Goal: Information Seeking & Learning: Learn about a topic

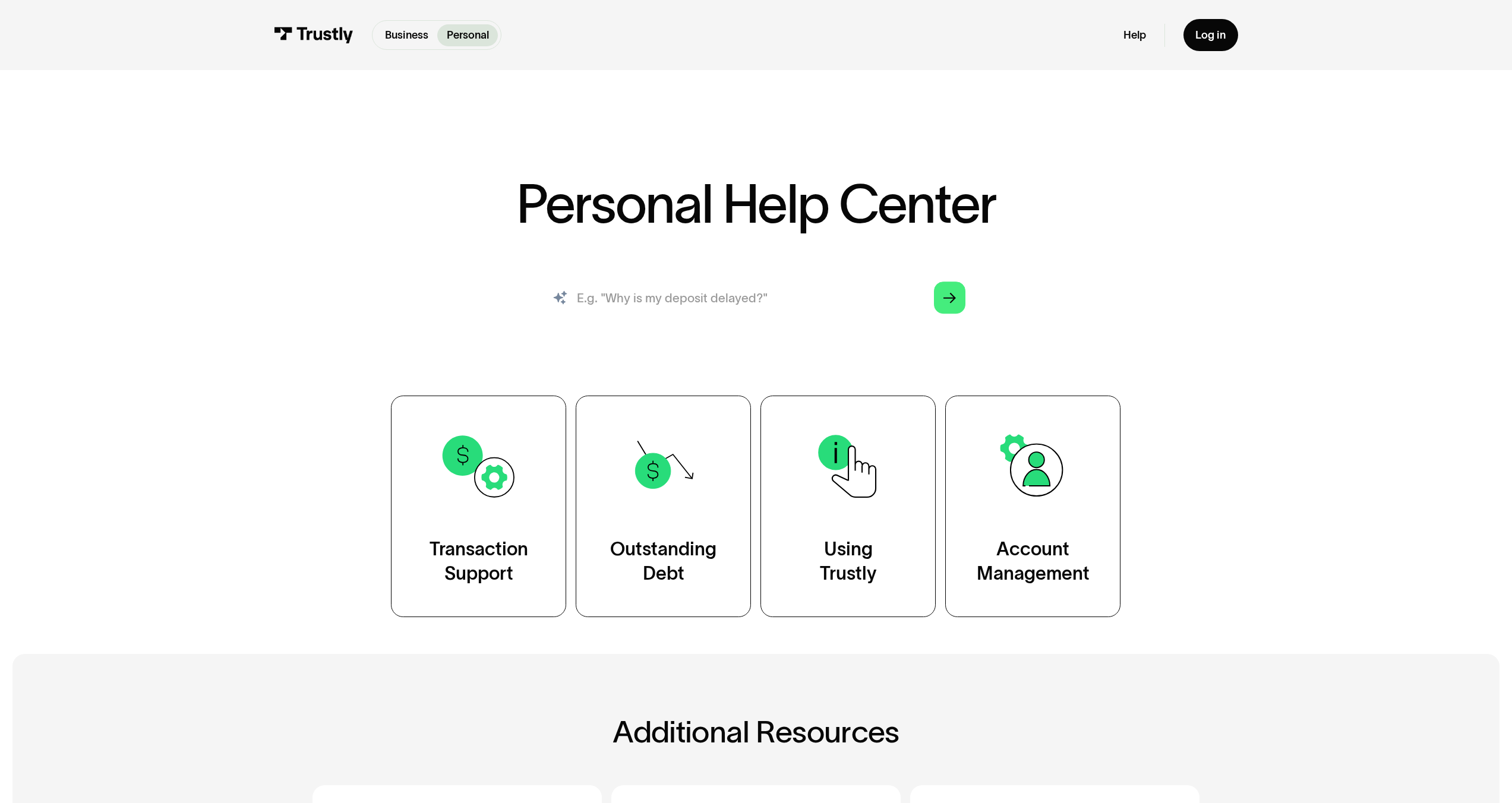
click at [833, 299] on input "search" at bounding box center [756, 298] width 444 height 49
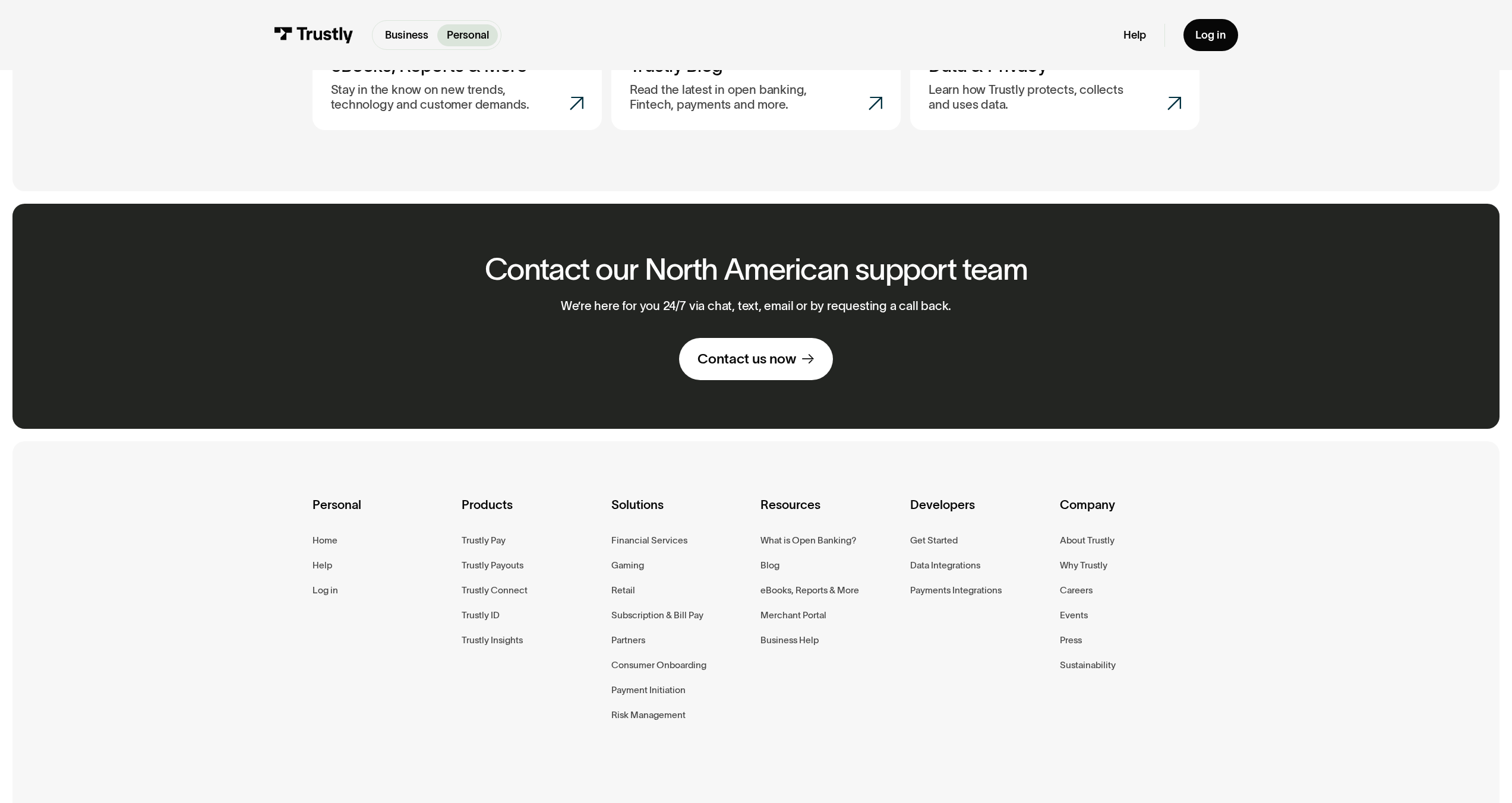
scroll to position [852, 0]
click at [313, 569] on div "Help" at bounding box center [323, 565] width 20 height 15
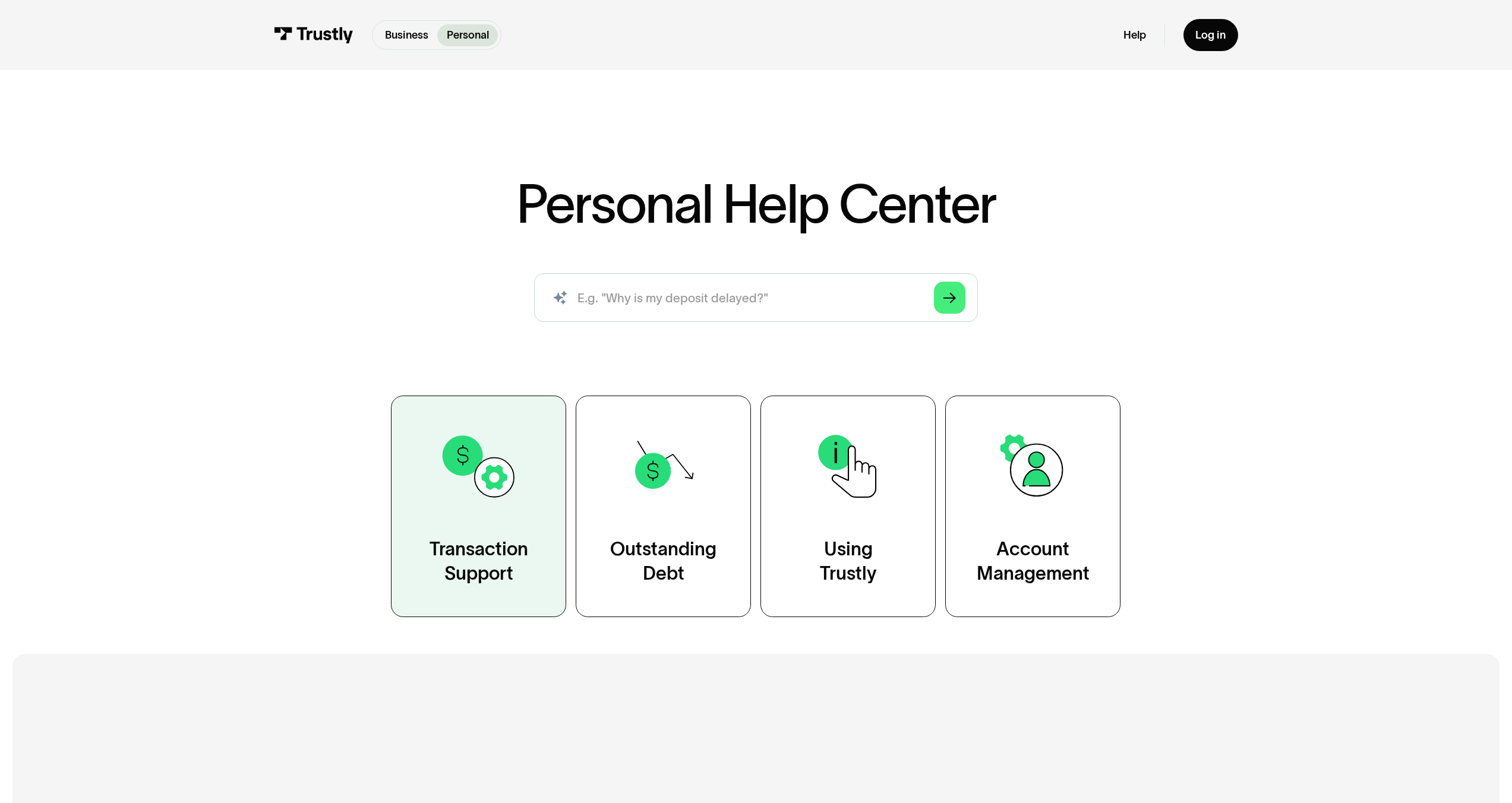
click at [511, 567] on div "Transaction Support" at bounding box center [478, 562] width 98 height 49
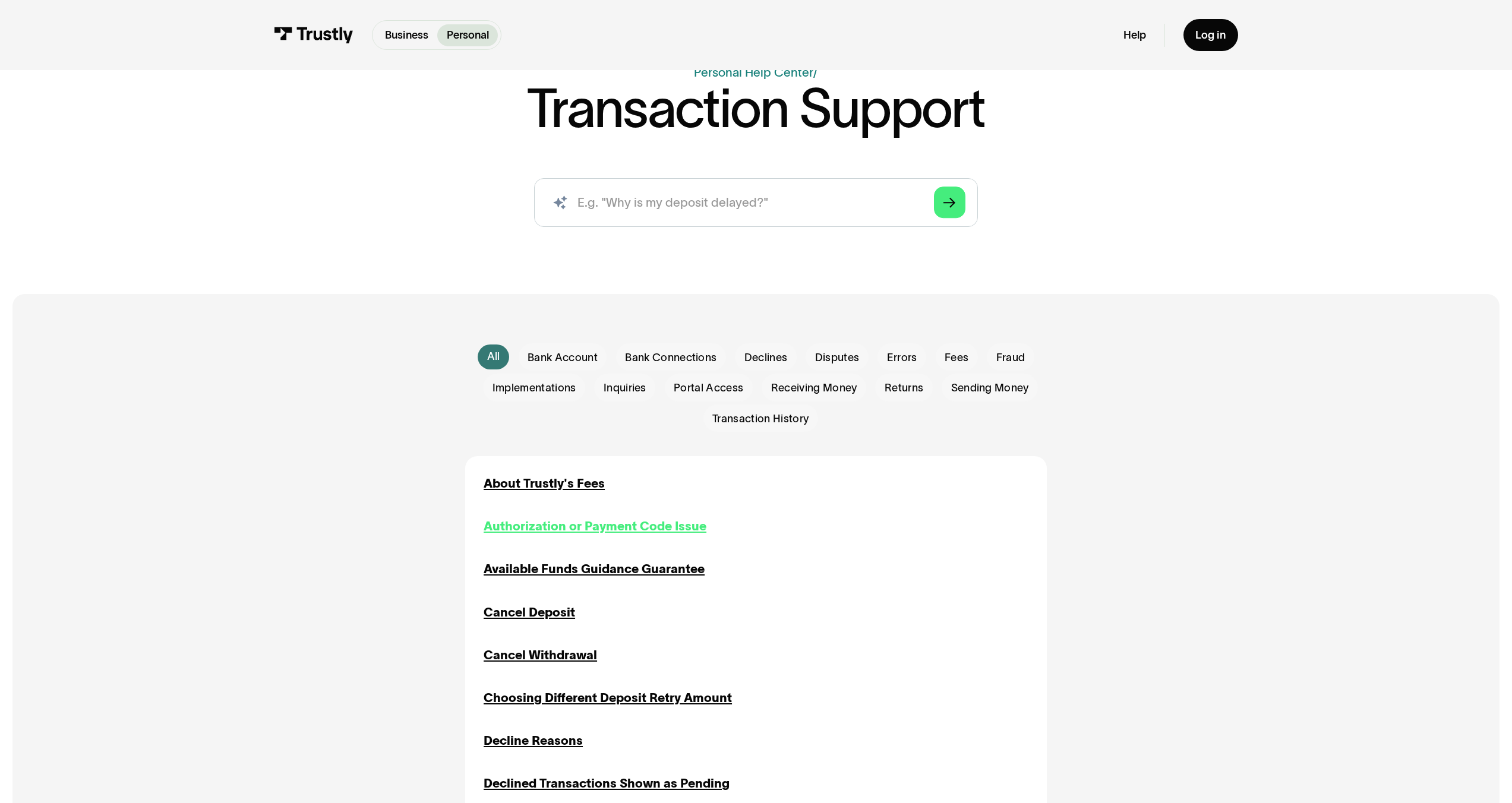
scroll to position [112, 0]
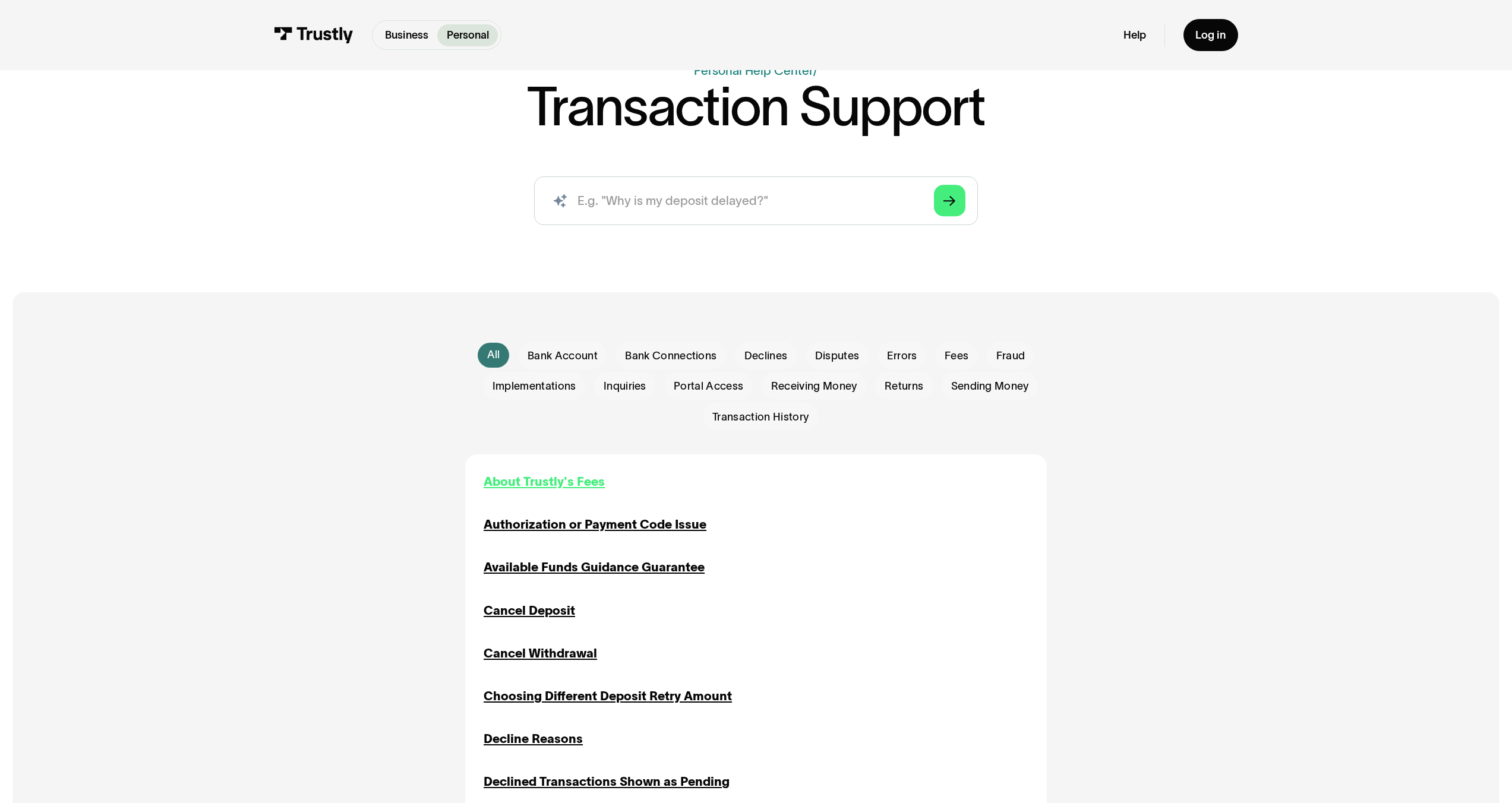
click at [561, 478] on div "About Trustly's Fees" at bounding box center [544, 482] width 121 height 18
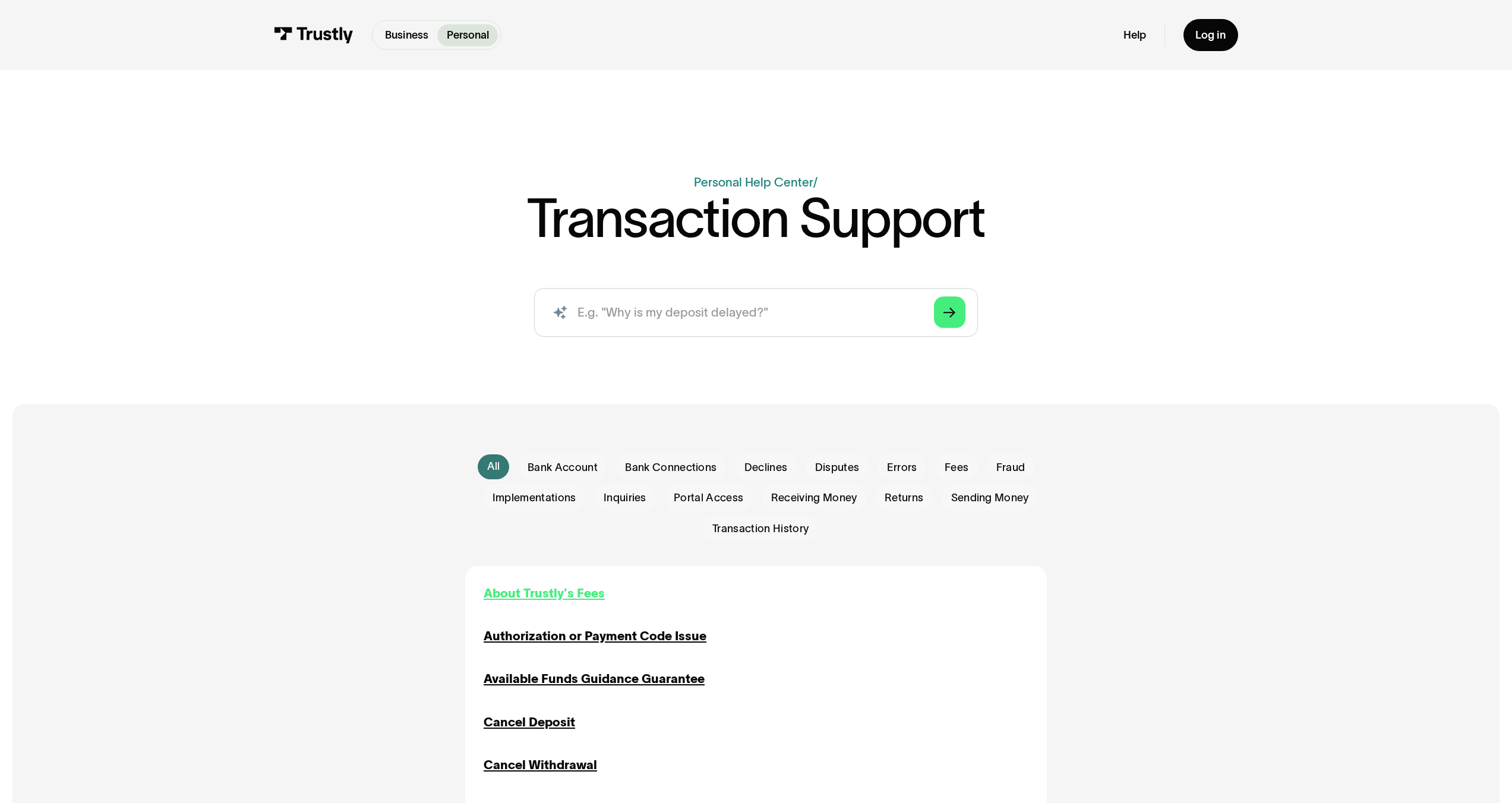
scroll to position [0, 0]
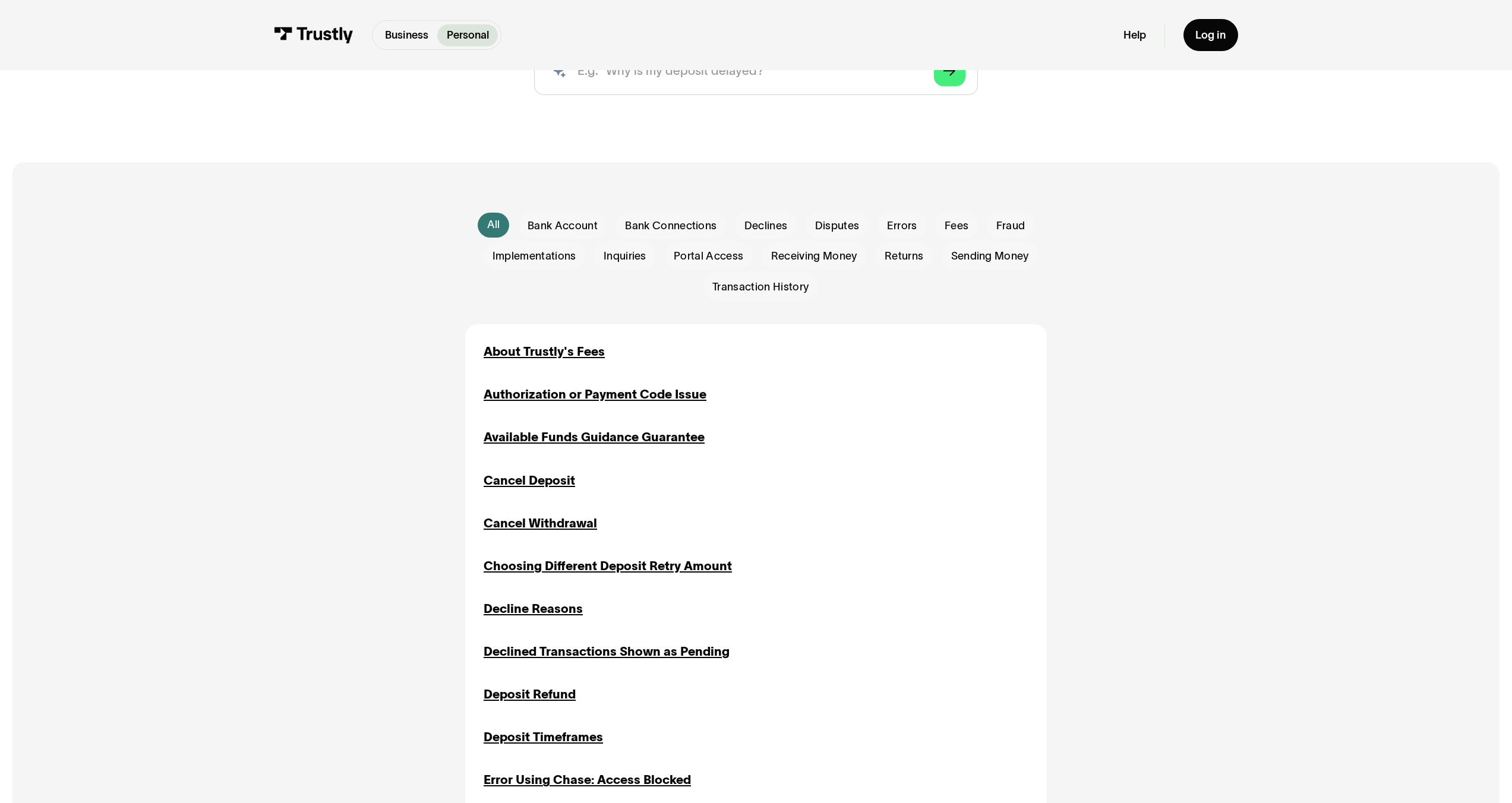
scroll to position [569, 0]
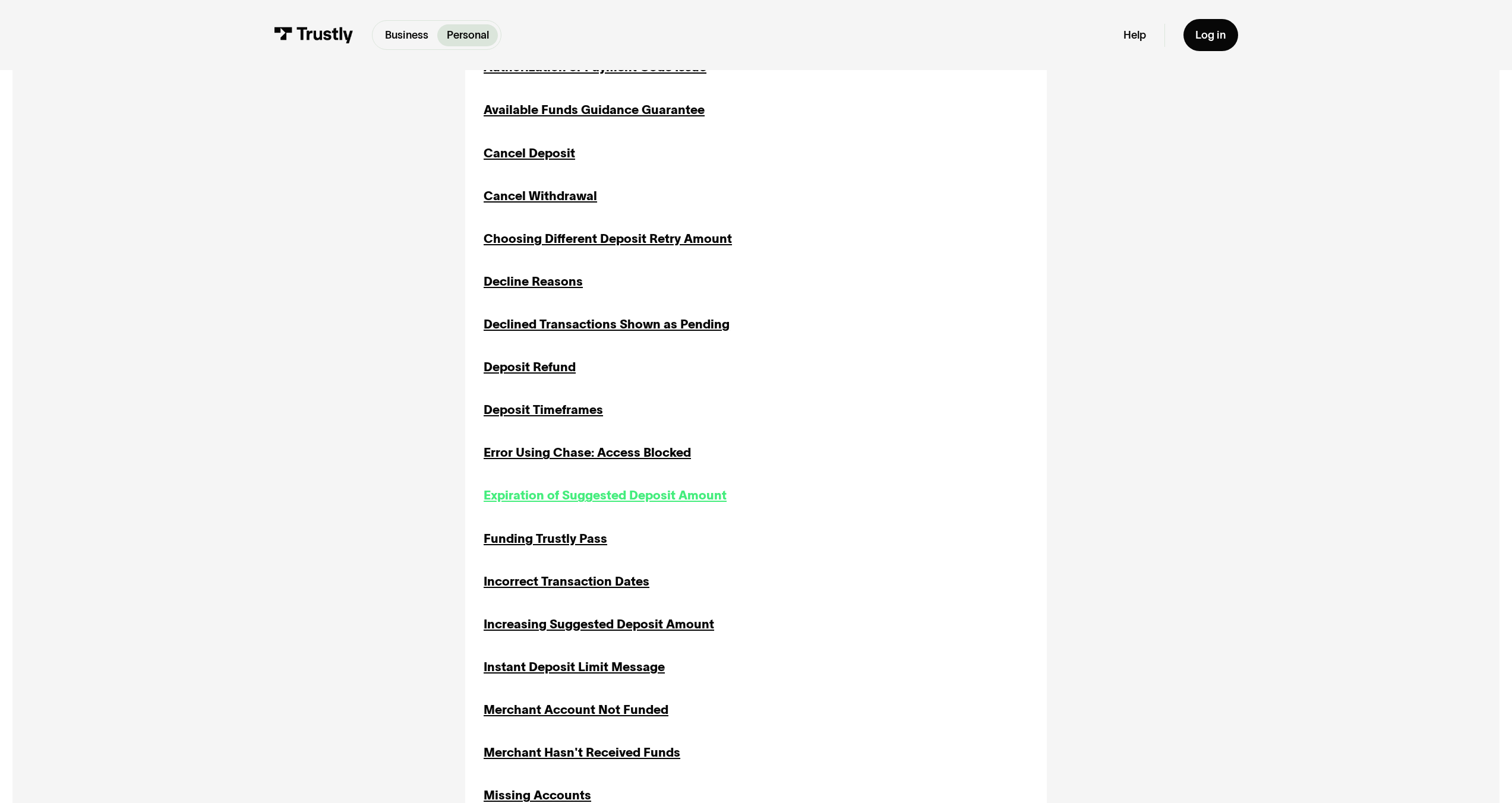
click at [609, 496] on div "Expiration of Suggested Deposit Amount" at bounding box center [605, 496] width 243 height 18
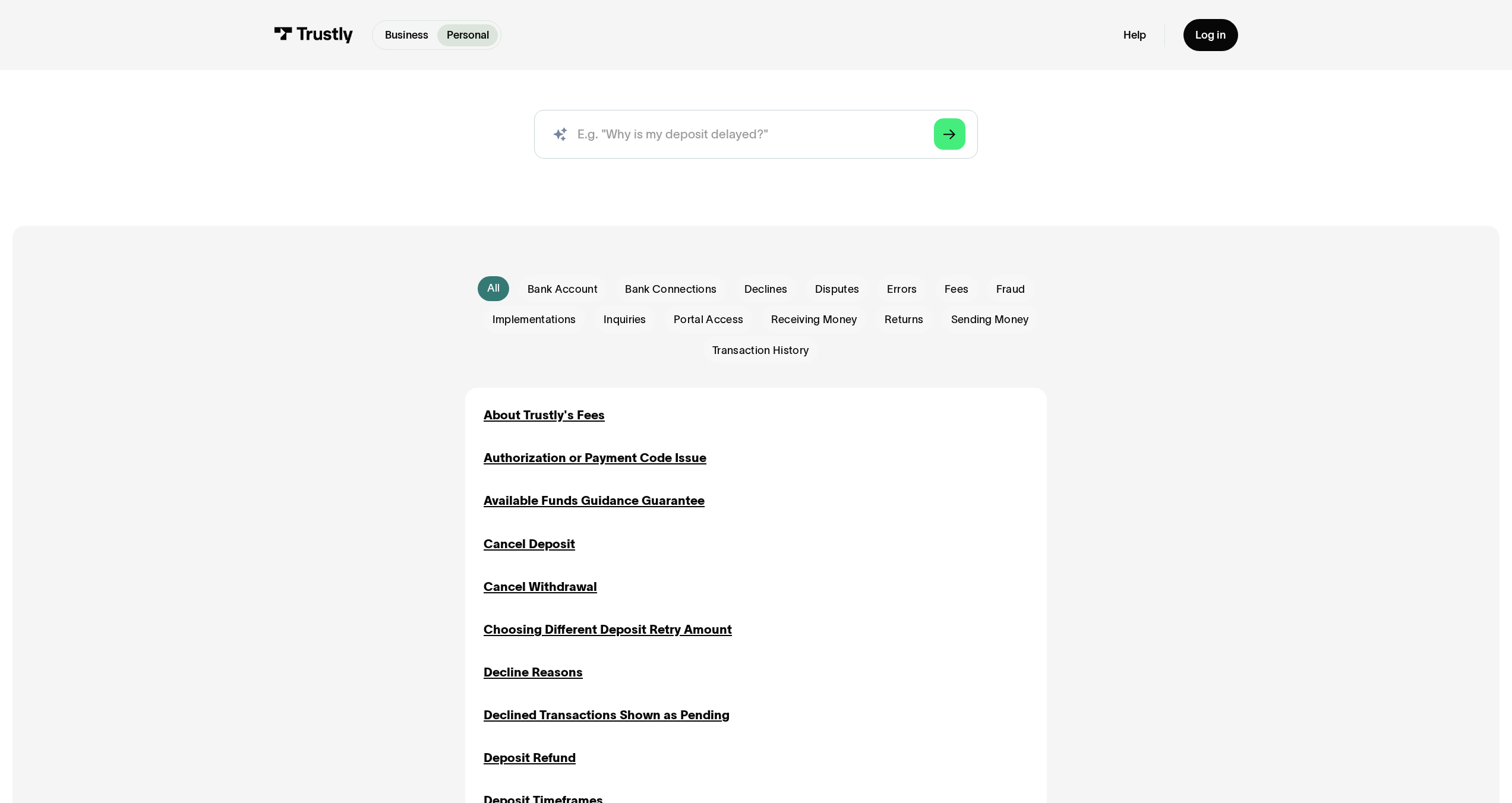
scroll to position [176, 0]
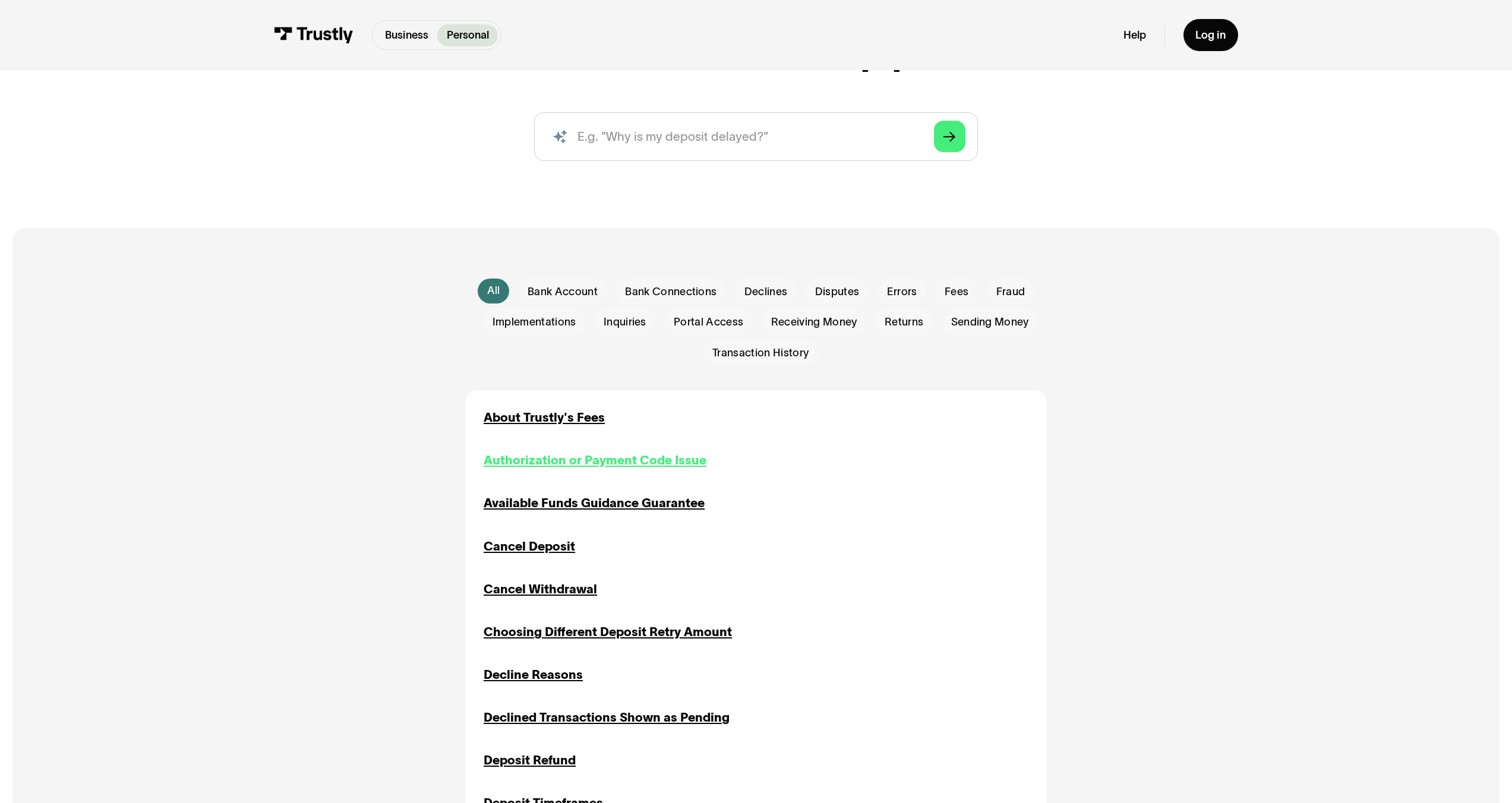
click at [572, 461] on div "Authorization or Payment Code Issue" at bounding box center [595, 461] width 223 height 18
click at [614, 507] on div "Available Funds Guidance Guarantee" at bounding box center [594, 503] width 221 height 18
click at [562, 542] on div "Cancel Deposit" at bounding box center [529, 547] width 92 height 18
click at [558, 420] on div "About Trustly's Fees" at bounding box center [544, 418] width 121 height 18
click at [541, 593] on div "Cancel Withdrawal" at bounding box center [541, 590] width 114 height 18
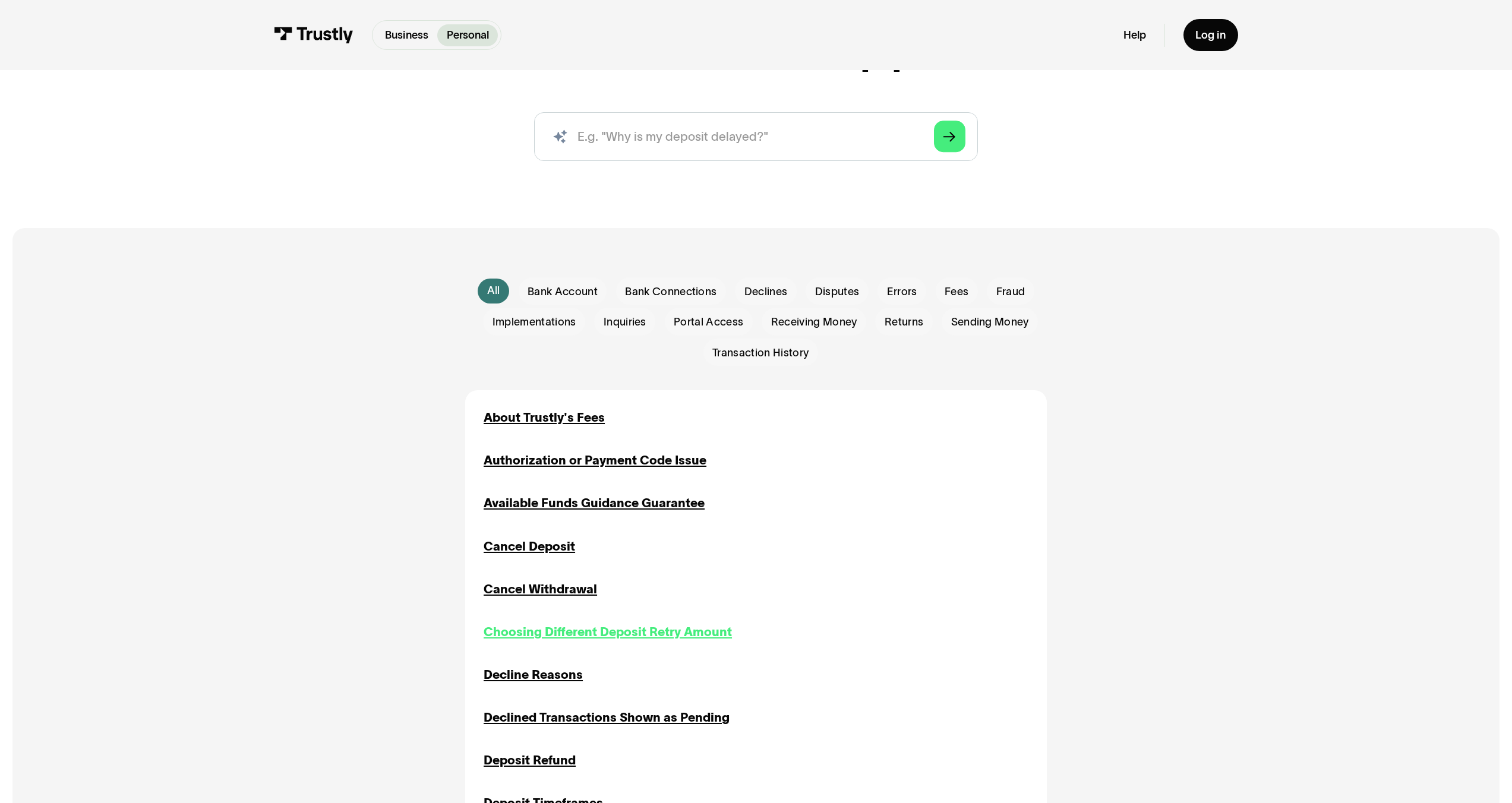
click at [529, 635] on div "Choosing Different Deposit Retry Amount" at bounding box center [608, 632] width 248 height 18
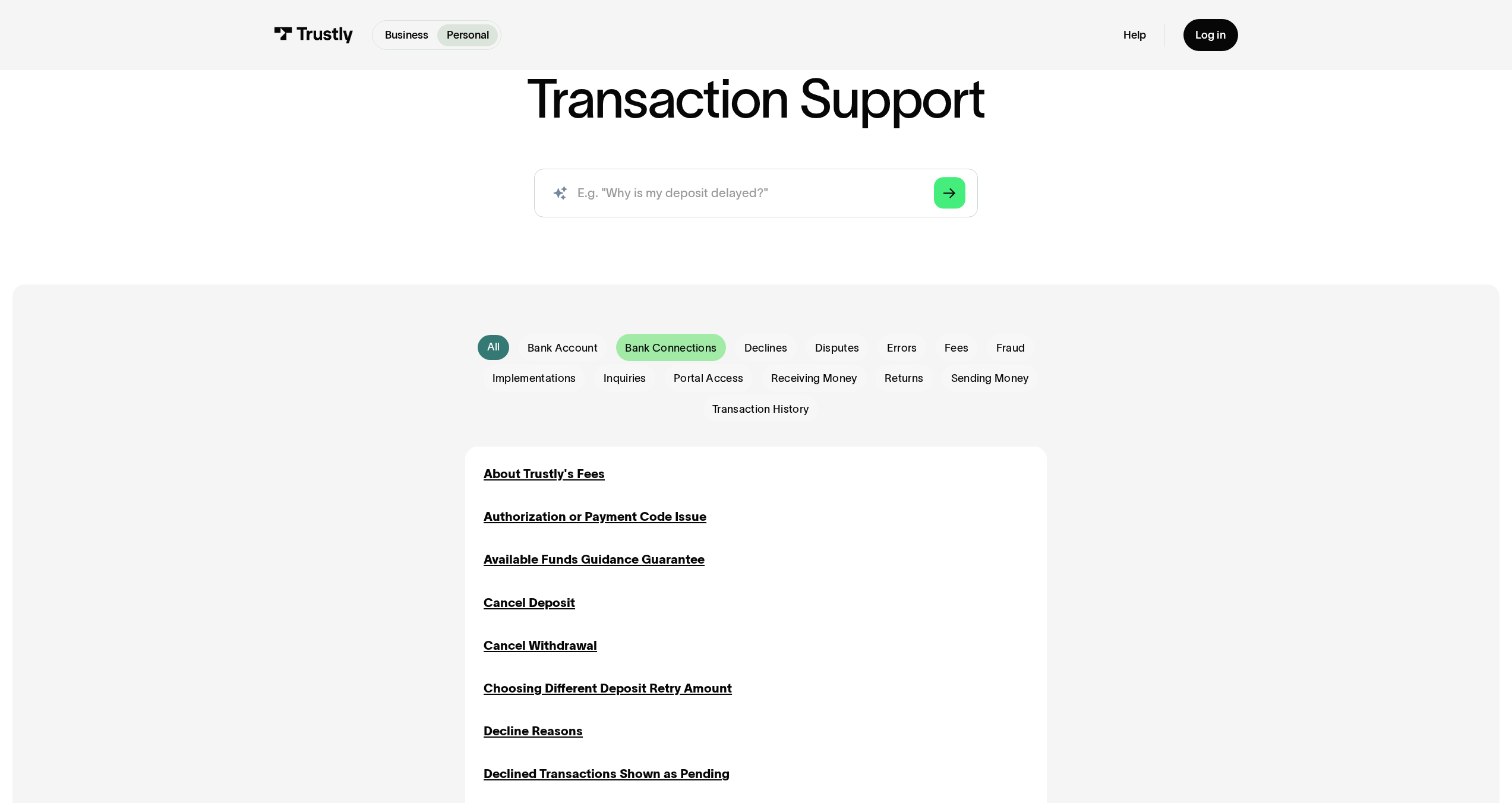
scroll to position [0, 0]
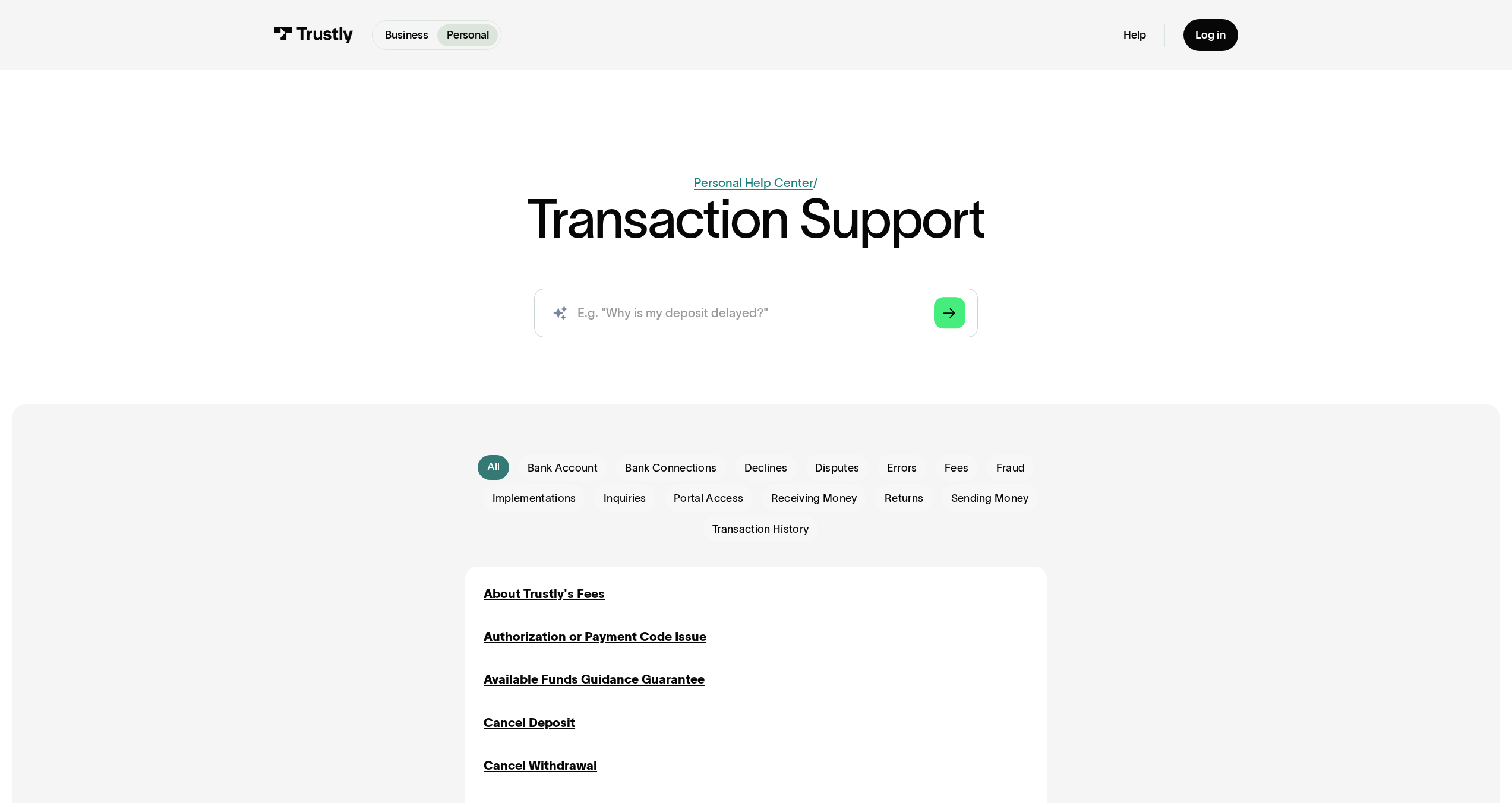
click at [741, 180] on link "Personal Help Center" at bounding box center [754, 183] width 119 height 14
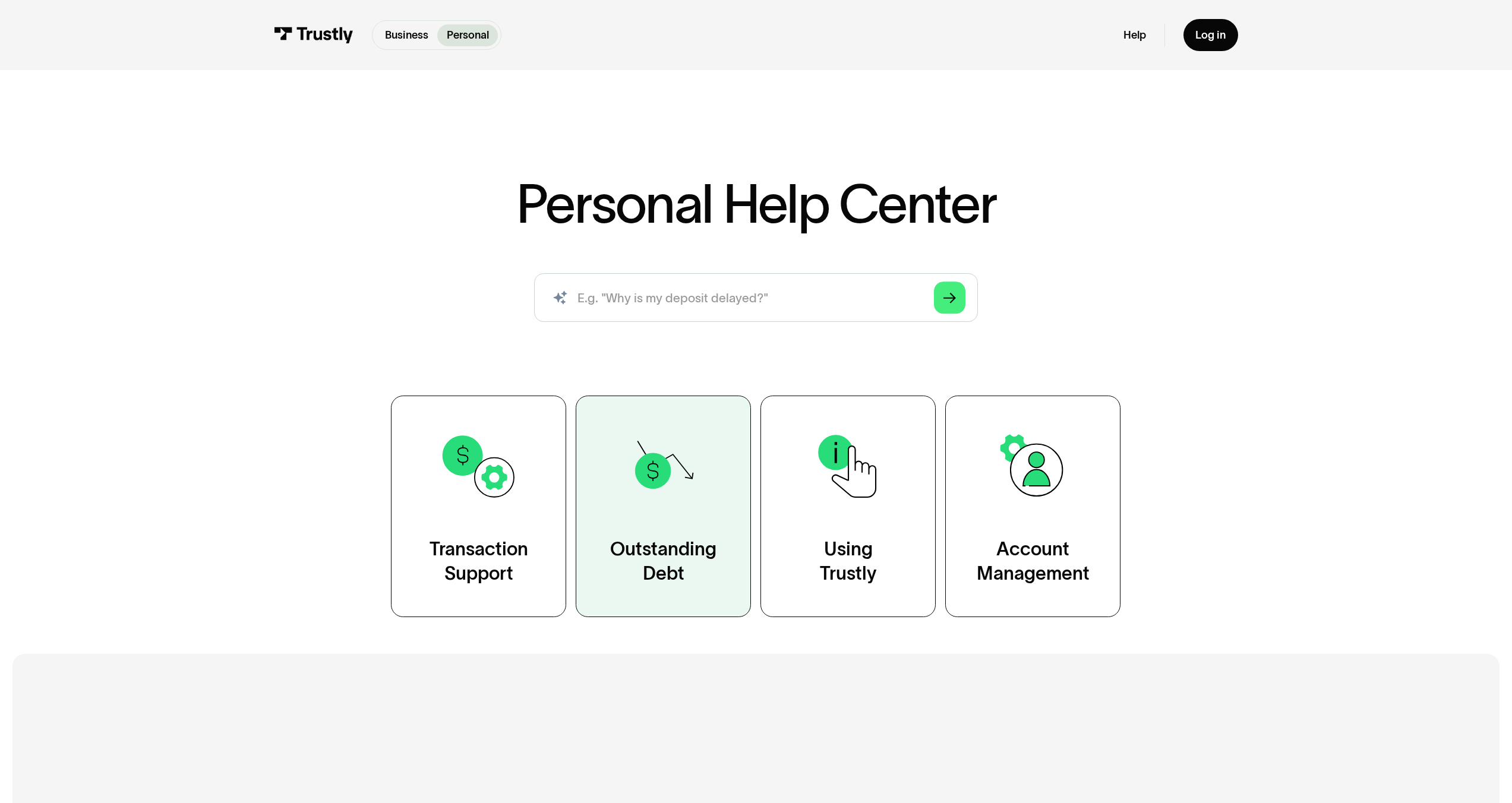
click at [698, 546] on div "Outstanding Debt" at bounding box center [663, 562] width 106 height 49
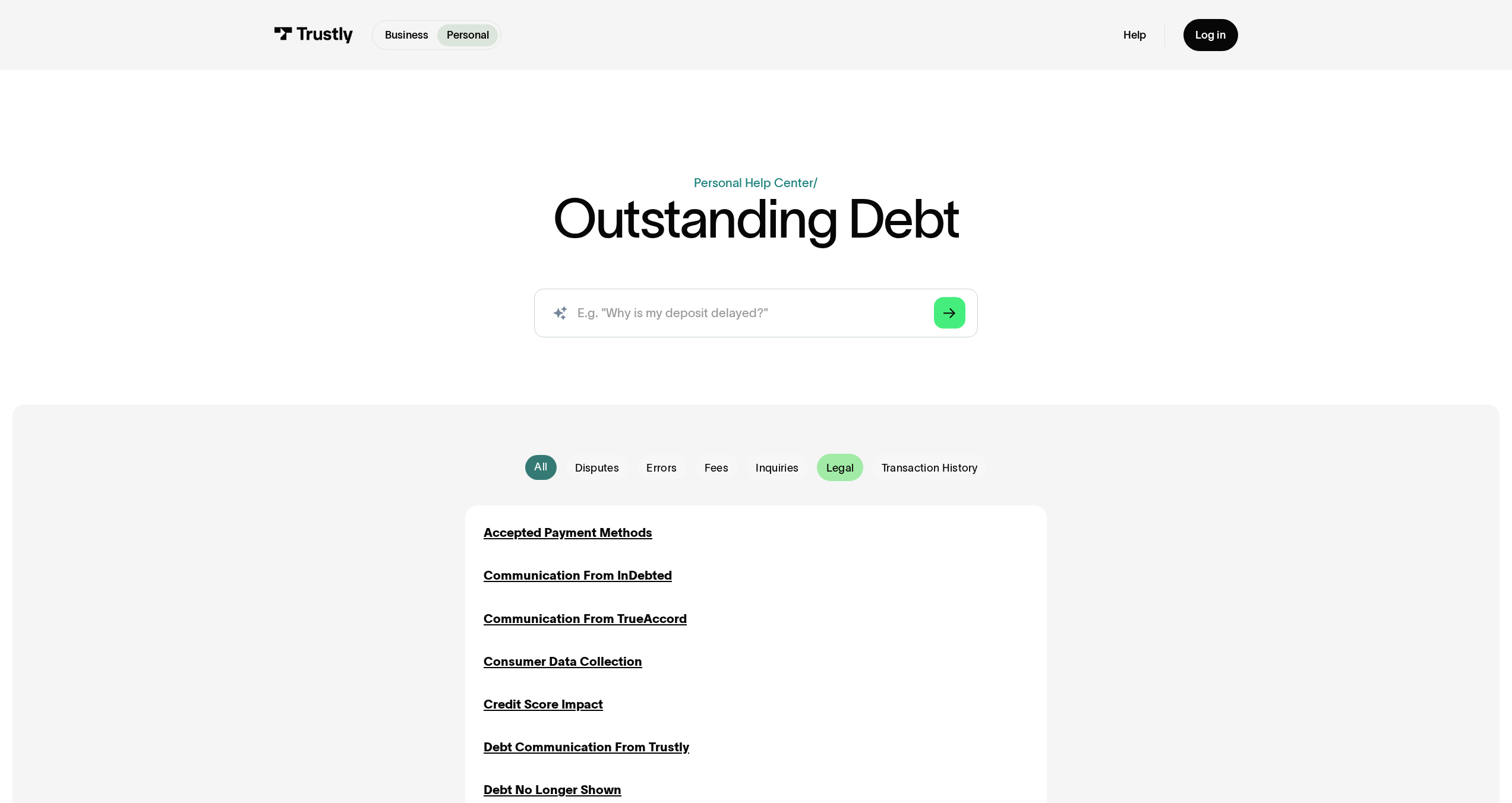
click at [841, 464] on span "Legal" at bounding box center [840, 468] width 28 height 15
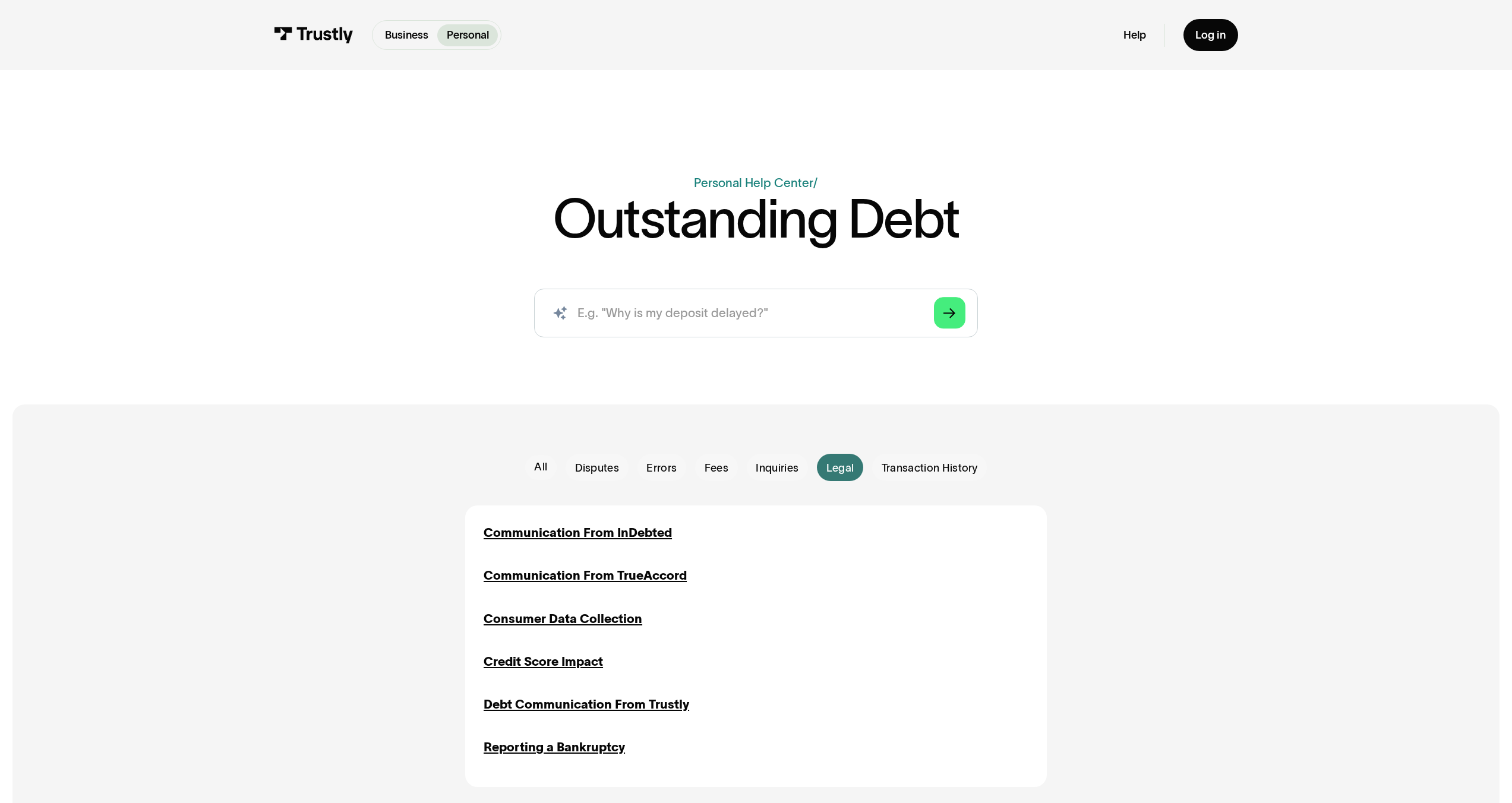
scroll to position [224, 0]
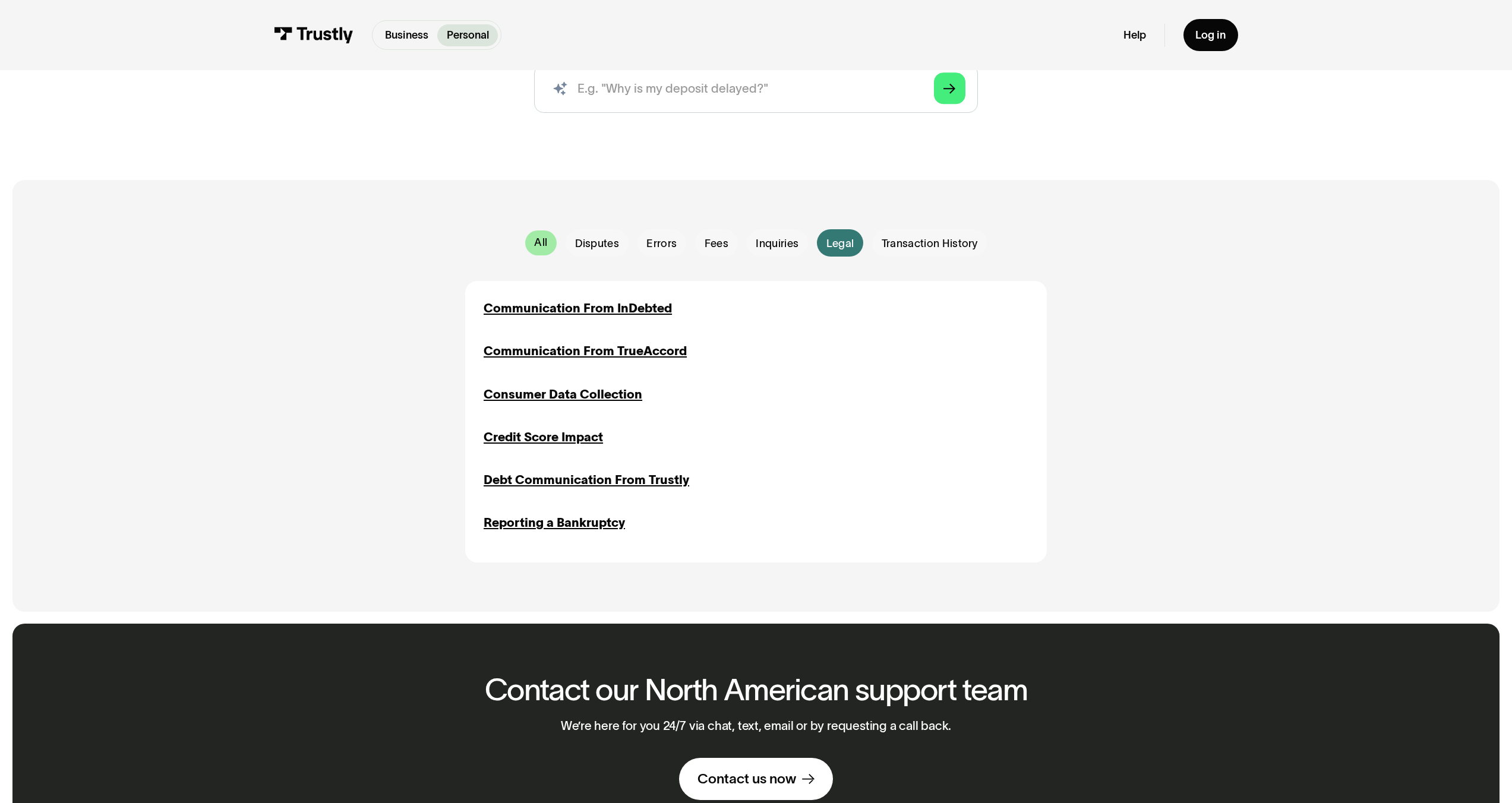
click at [542, 232] on link "All" at bounding box center [541, 242] width 32 height 24
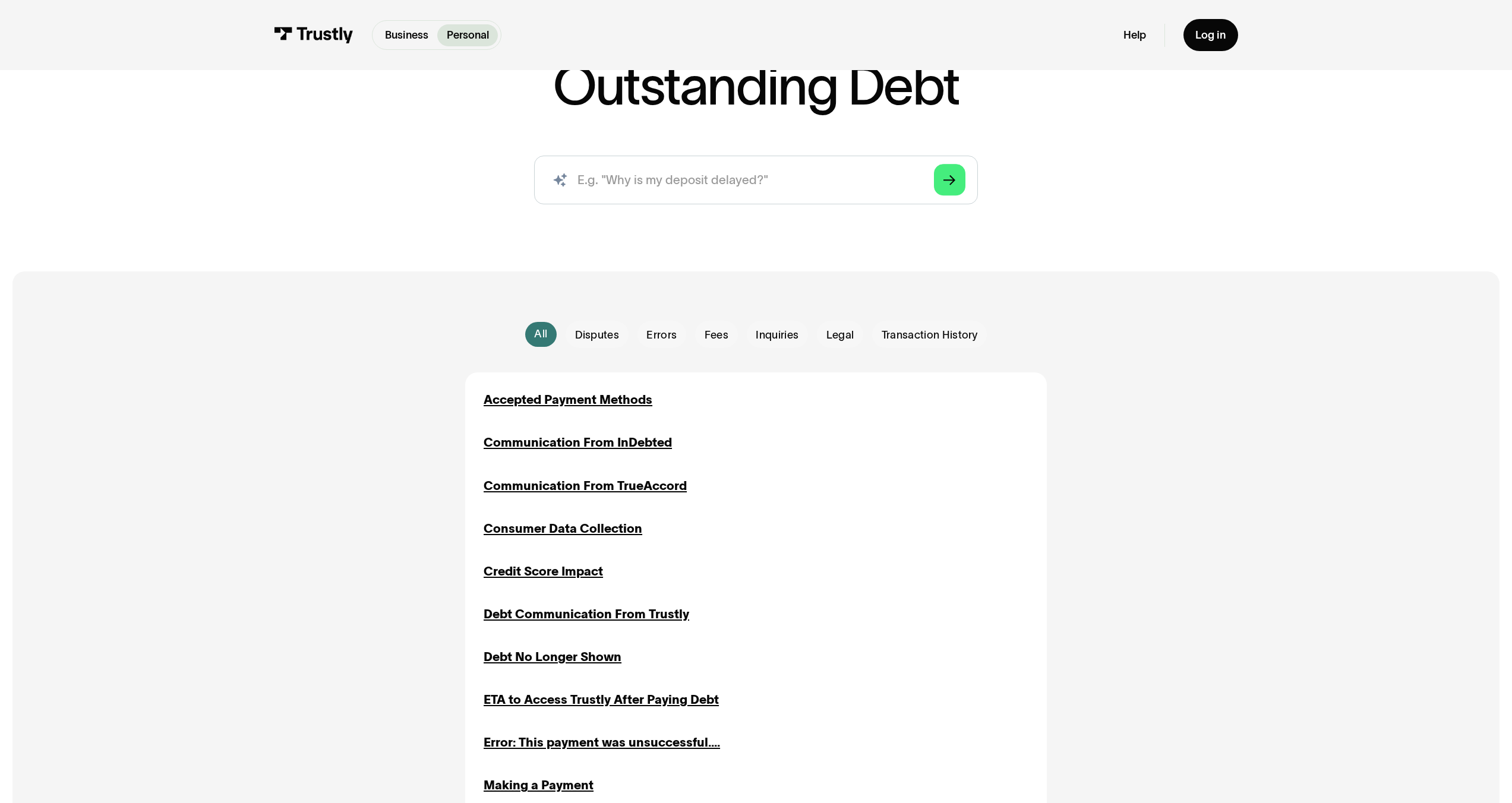
scroll to position [0, 0]
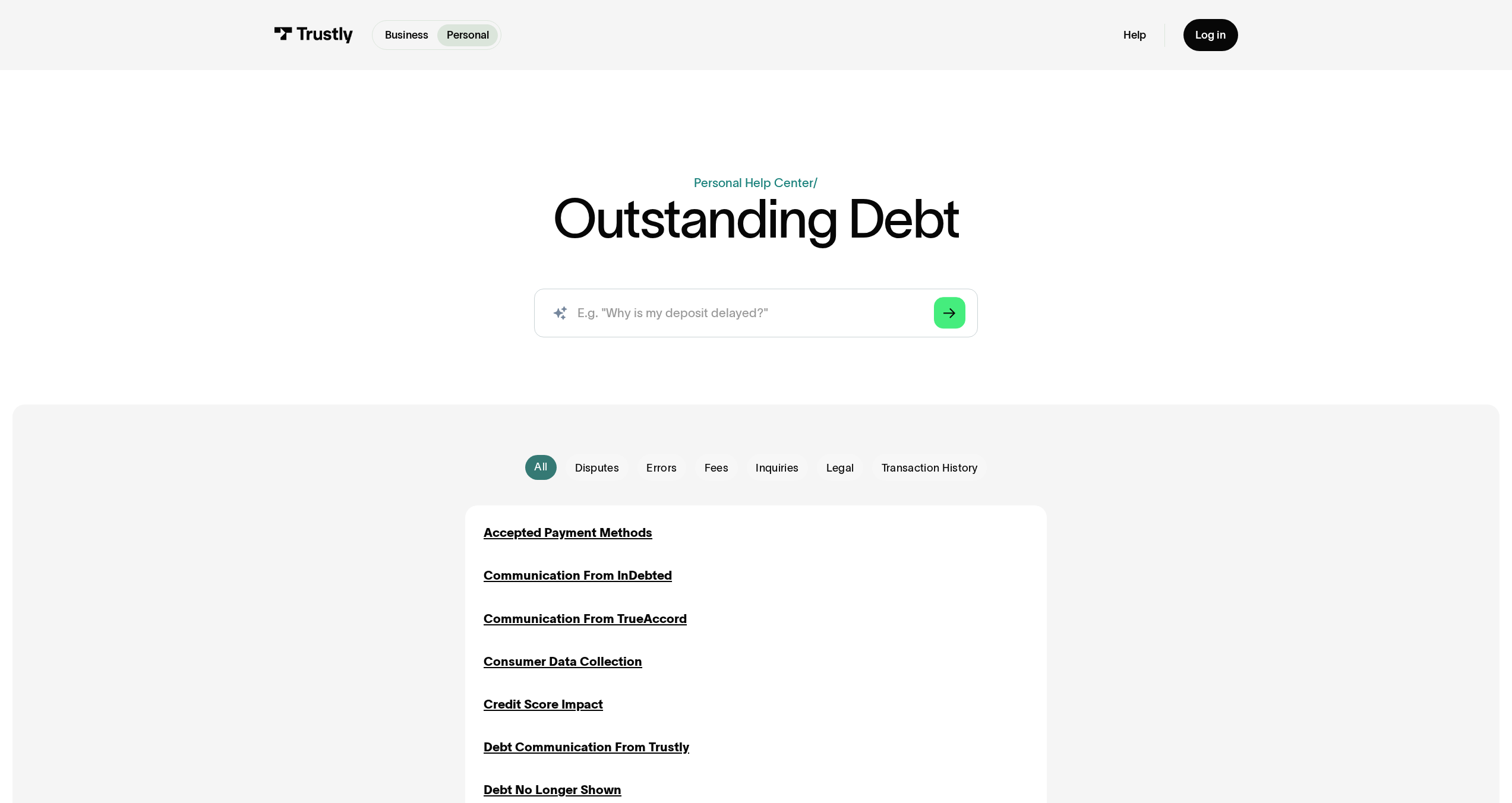
click at [736, 171] on div "Business Help Center Personal Help Center / Outstanding Debt AI-powered search …" at bounding box center [756, 212] width 1512 height 274
click at [746, 181] on link "Personal Help Center" at bounding box center [754, 183] width 119 height 14
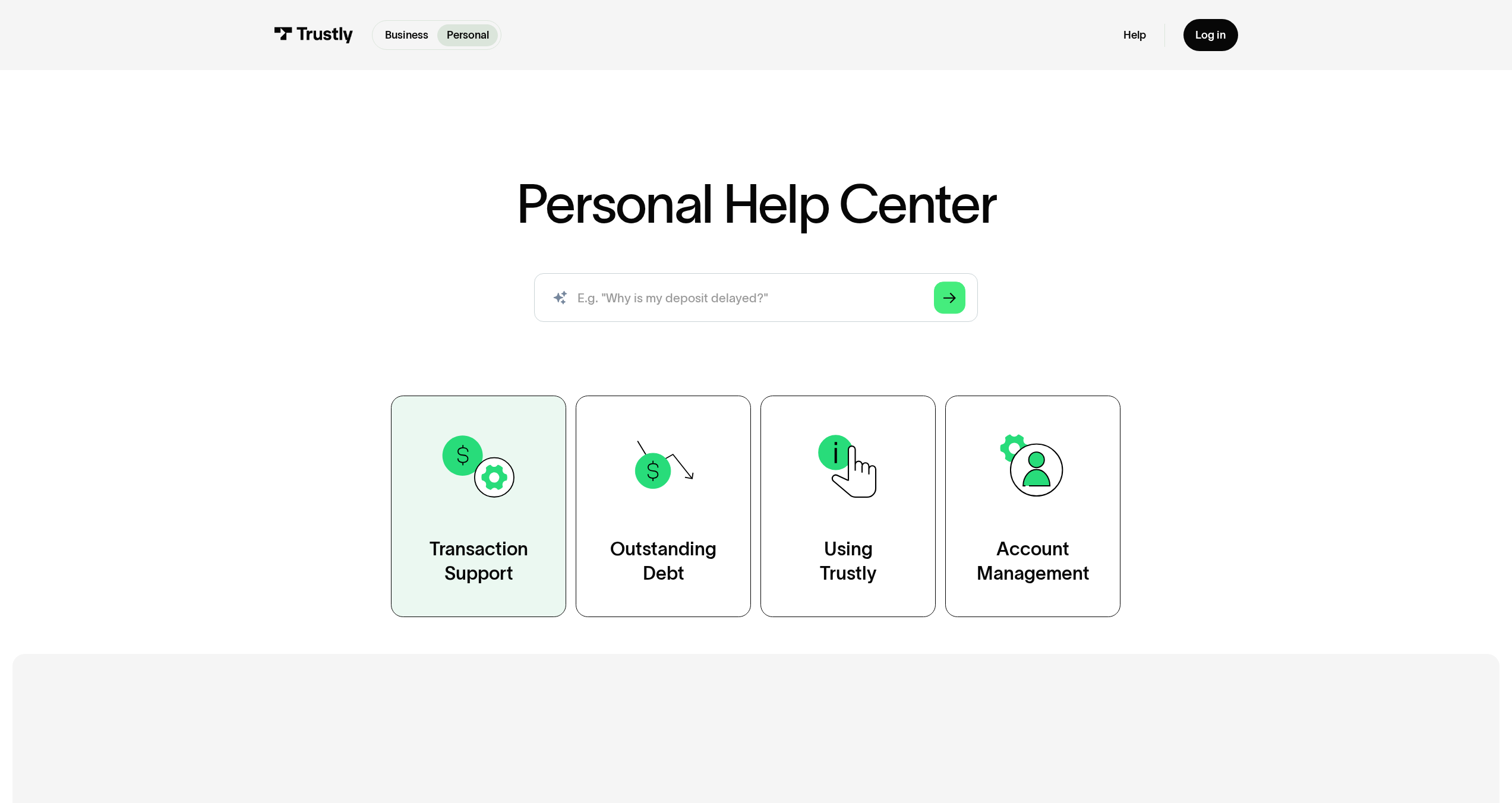
click at [507, 515] on link "Transaction Support" at bounding box center [478, 507] width 176 height 222
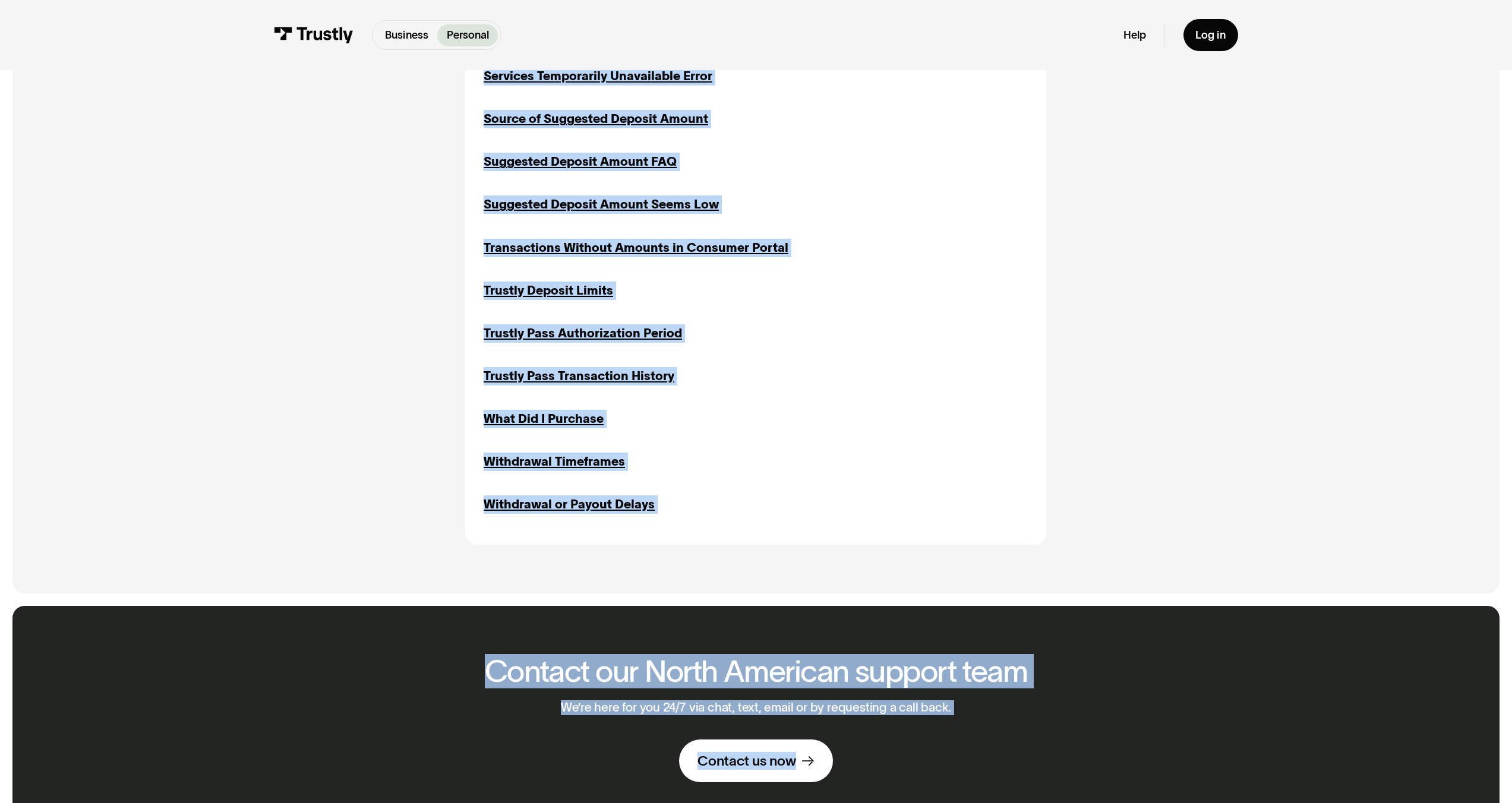
scroll to position [1707, 0]
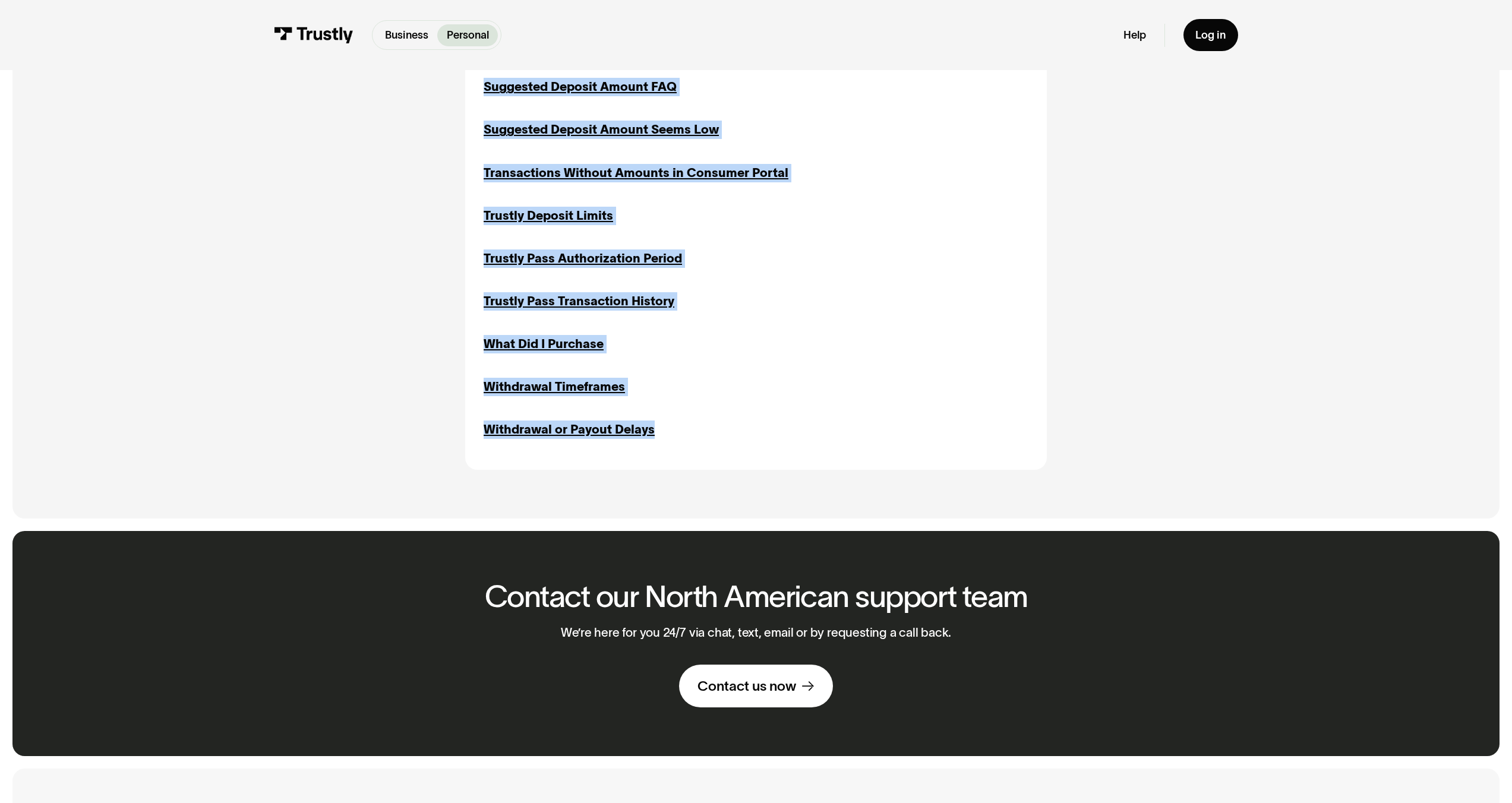
drag, startPoint x: 476, startPoint y: 591, endPoint x: 690, endPoint y: 441, distance: 261.3
copy div "About Trustly's Fees Fees Inquiries Returns Transaction History Authorization o…"
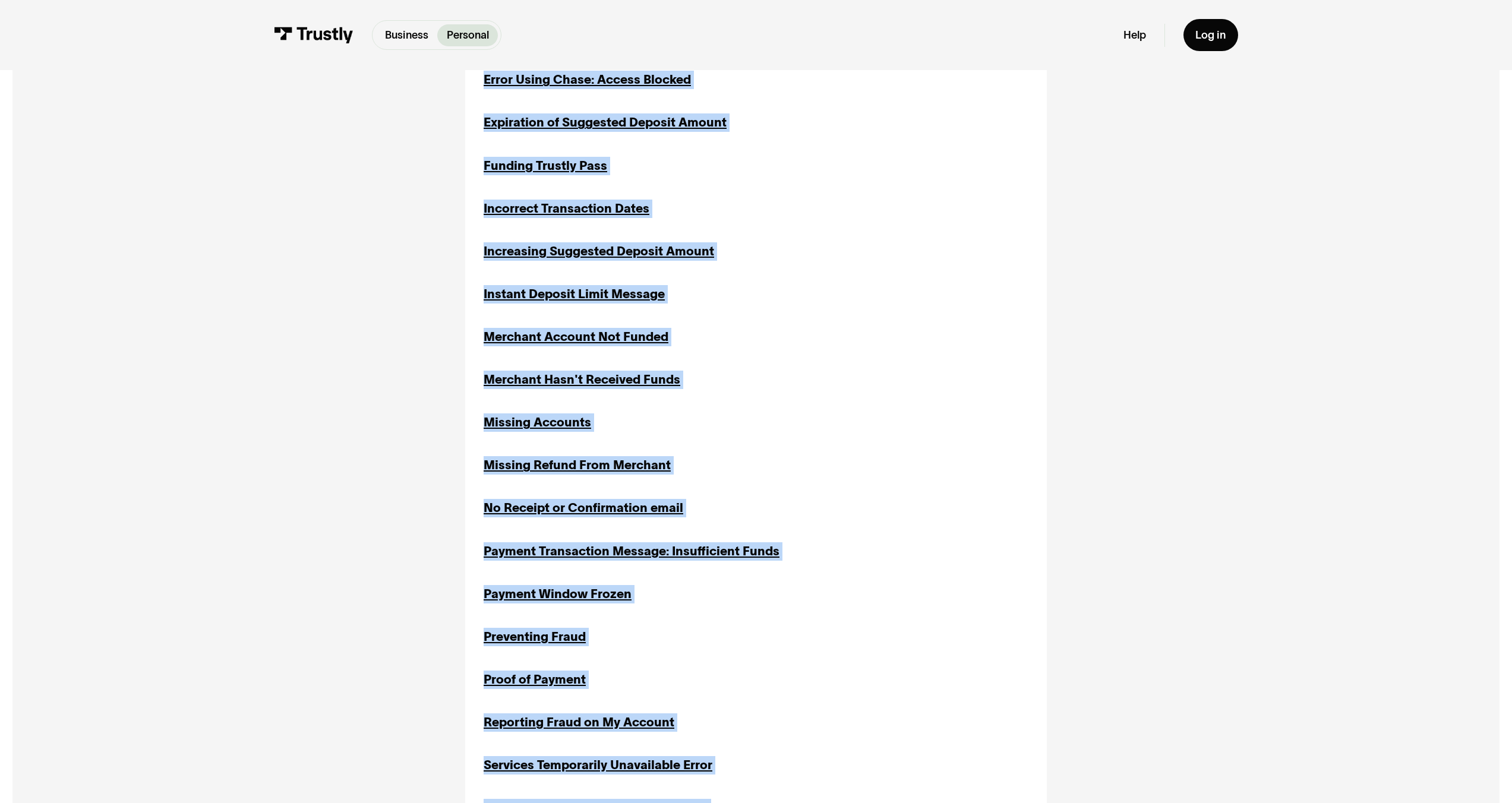
click at [1299, 504] on div "All All Bank Account Bank Account Bank Connections Bank Connections Declines De…" at bounding box center [756, 372] width 1427 height 1821
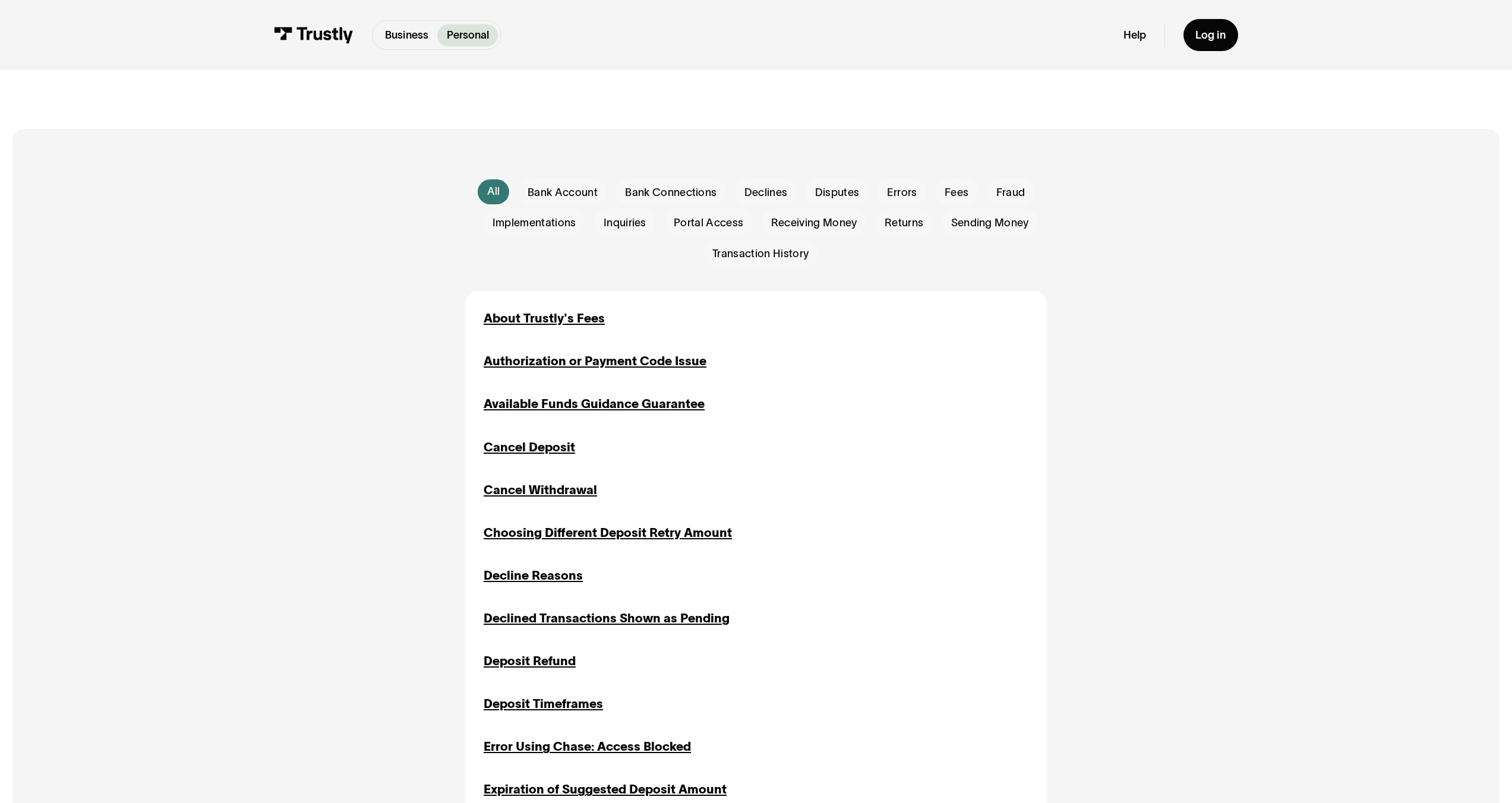
scroll to position [408, 0]
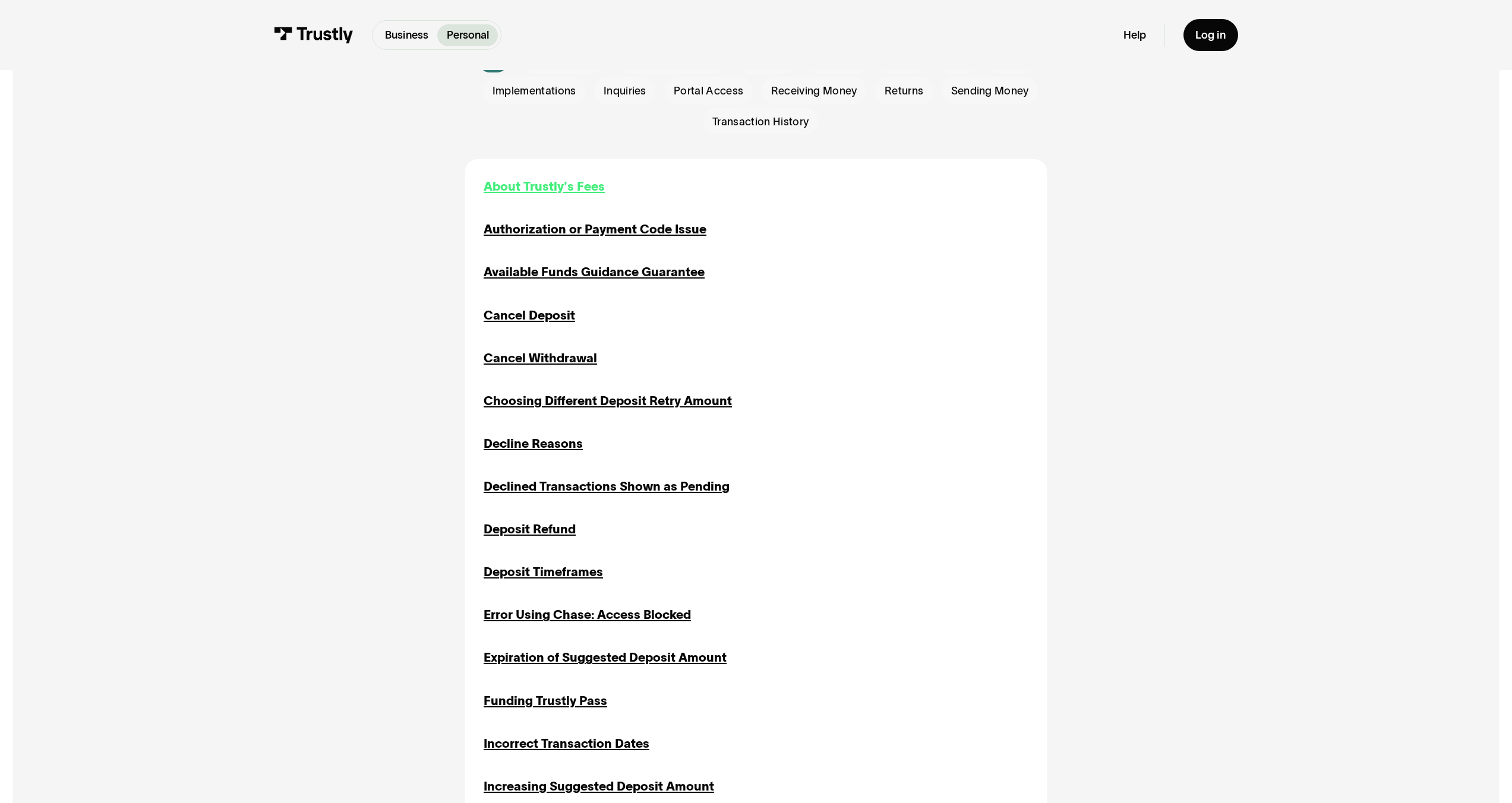
click at [529, 183] on div "About Trustly's Fees" at bounding box center [544, 187] width 121 height 18
click at [542, 224] on div "Authorization or Payment Code Issue" at bounding box center [595, 230] width 223 height 18
click at [552, 274] on div "Available Funds Guidance Guarantee" at bounding box center [594, 273] width 221 height 18
click at [539, 322] on div "Cancel Deposit" at bounding box center [529, 316] width 92 height 18
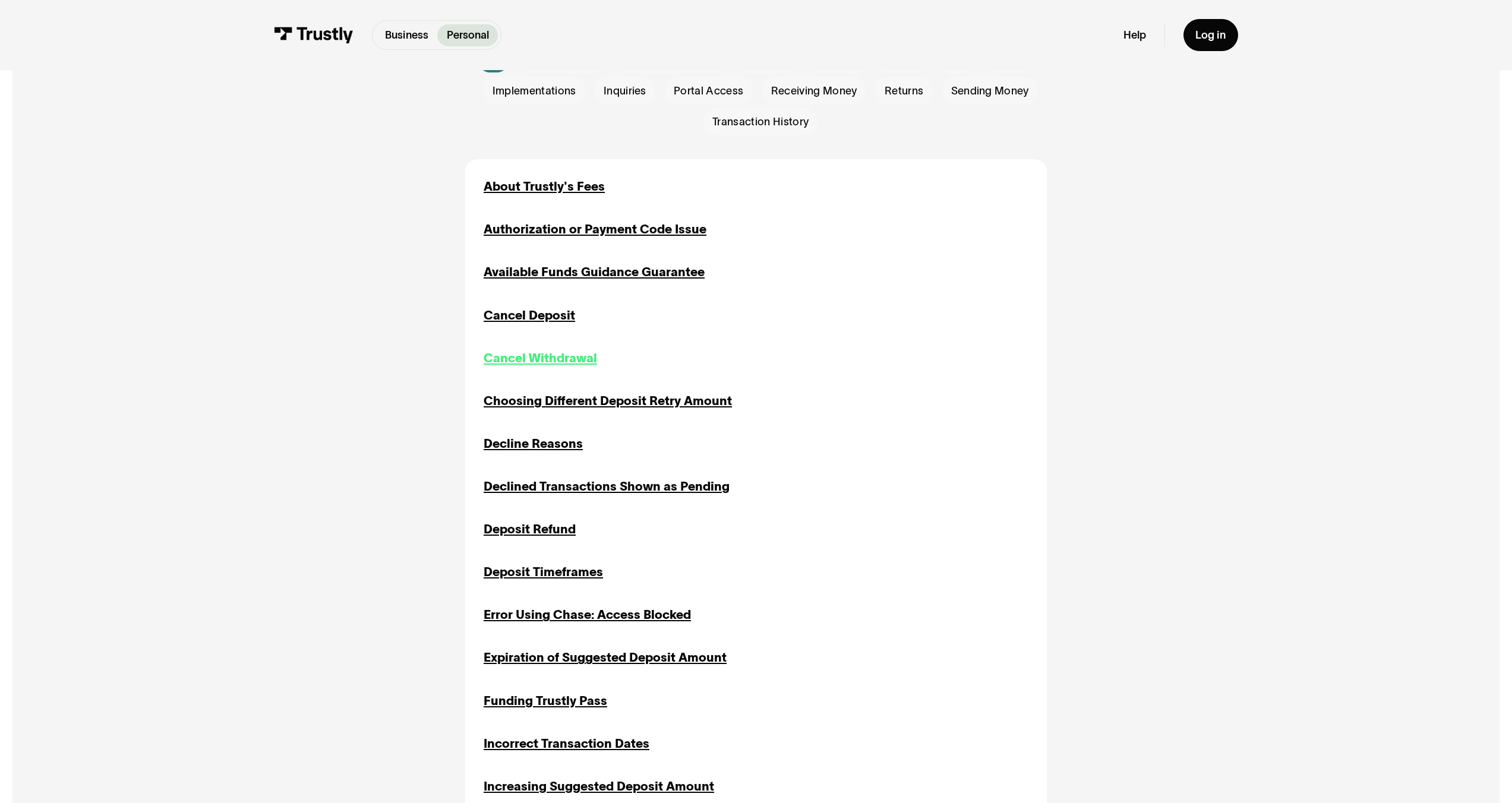
click at [540, 356] on div "Cancel Withdrawal" at bounding box center [541, 358] width 114 height 18
click at [547, 409] on div "Choosing Different Deposit Retry Amount" at bounding box center [608, 401] width 248 height 18
click at [540, 453] on div "Decline Reasons" at bounding box center [533, 444] width 99 height 18
click at [548, 491] on div "Declined Transactions Shown as Pending" at bounding box center [607, 487] width 246 height 18
click at [546, 530] on div "Deposit Refund" at bounding box center [530, 530] width 92 height 18
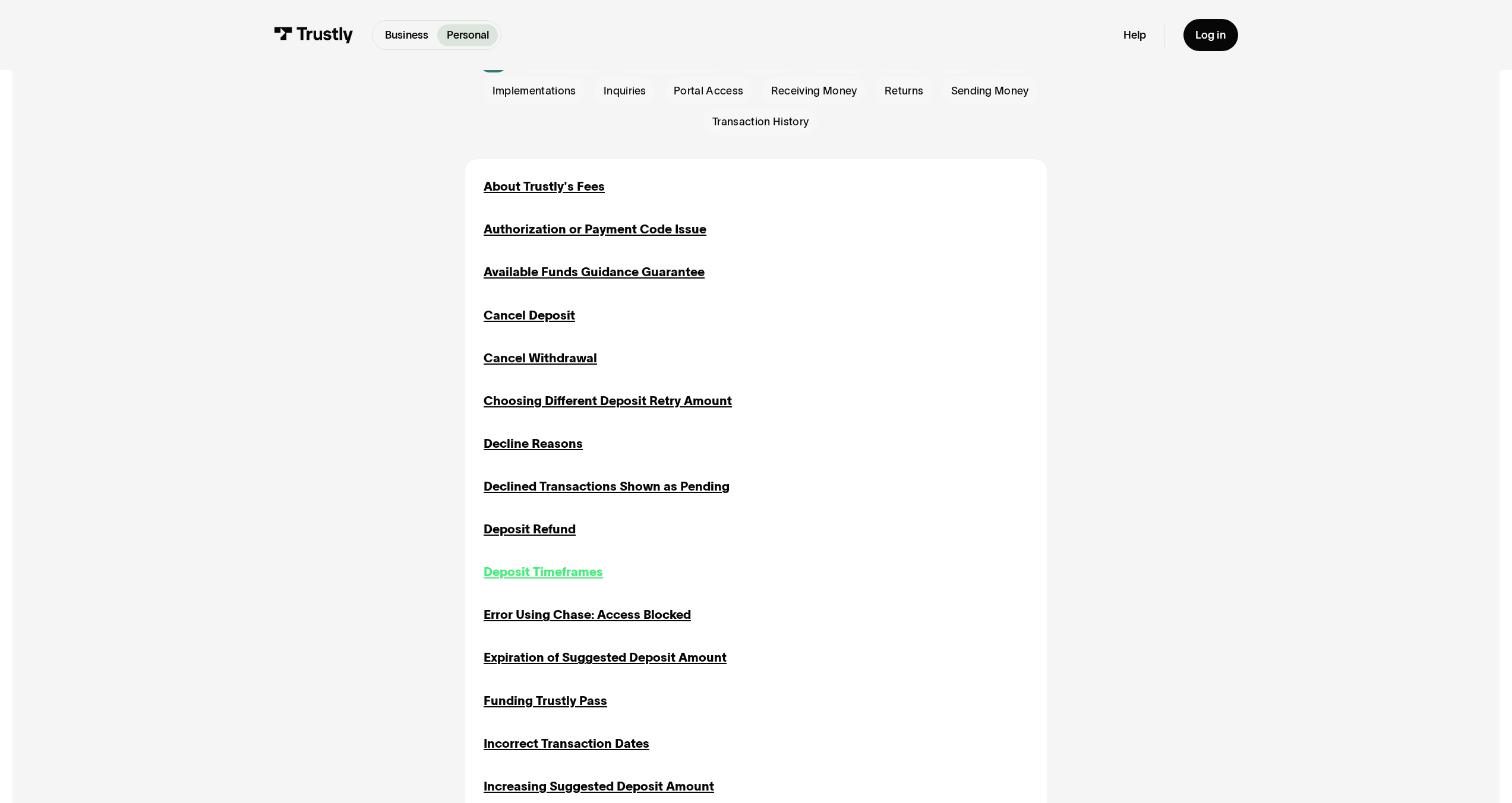
click at [554, 581] on div "Deposit Timeframes" at bounding box center [543, 573] width 119 height 18
click at [562, 620] on div "Error Using Chase: Access Blocked" at bounding box center [587, 615] width 207 height 18
click at [574, 660] on div "Expiration of Suggested Deposit Amount" at bounding box center [605, 658] width 243 height 18
click at [569, 709] on div "Funding Trustly Pass" at bounding box center [545, 701] width 123 height 18
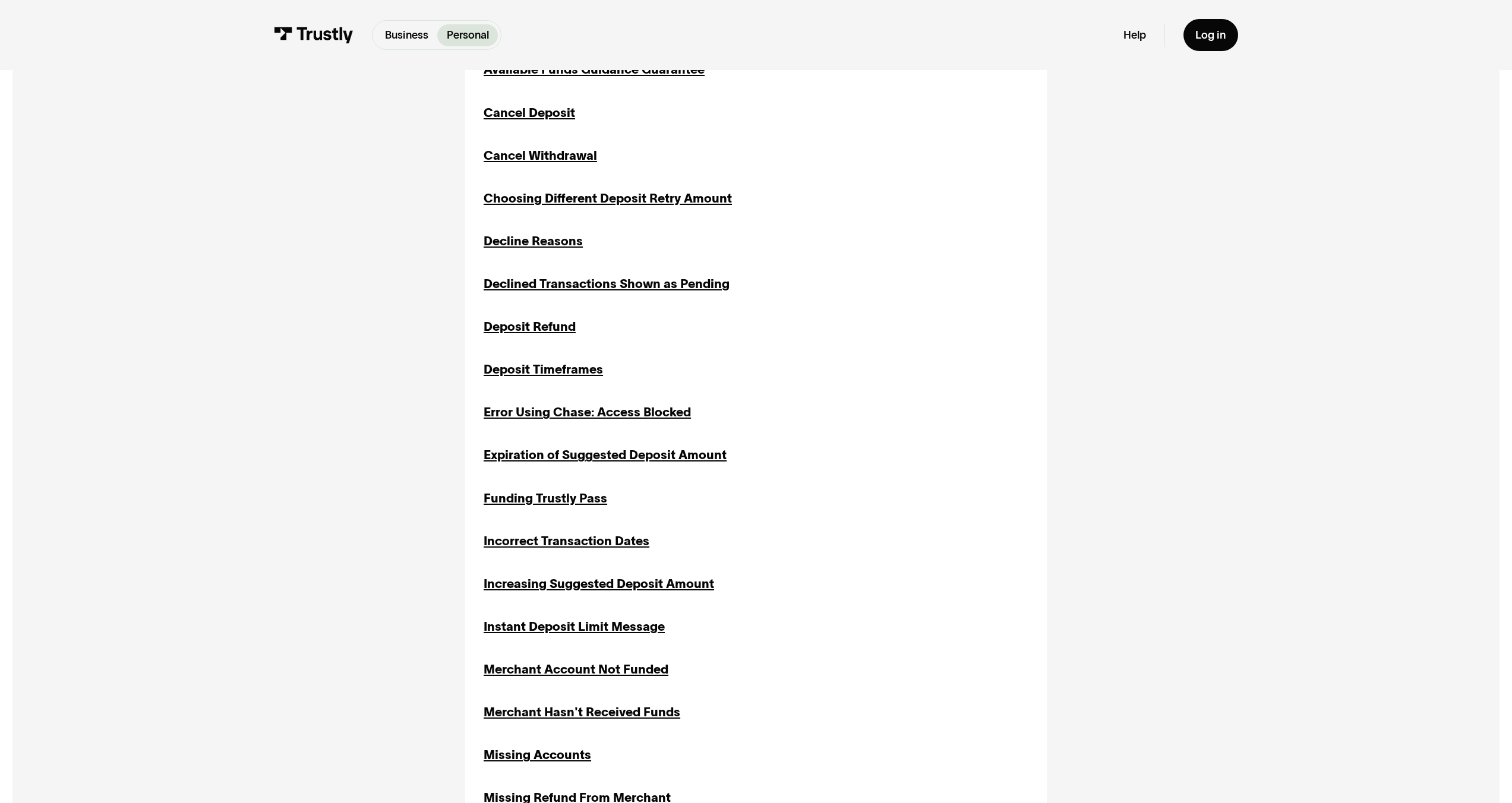
scroll to position [647, 0]
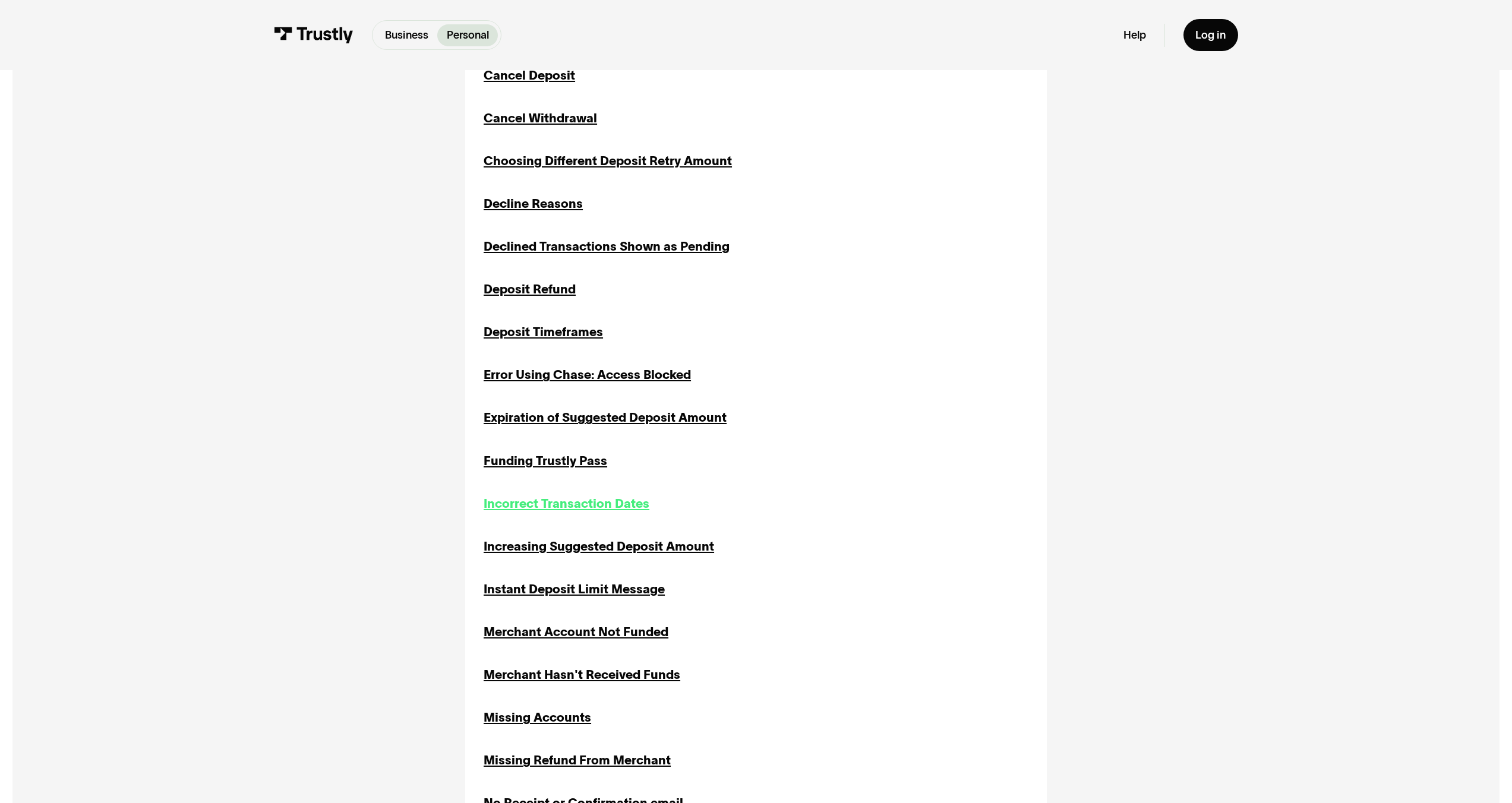
click at [565, 513] on div "Incorrect Transaction Dates" at bounding box center [566, 504] width 166 height 18
click at [566, 546] on div "Increasing Suggested Deposit Amount" at bounding box center [599, 547] width 230 height 18
click at [565, 594] on div "Instant Deposit Limit Message" at bounding box center [574, 590] width 181 height 18
click at [570, 647] on div "About Trustly's Fees Fees Inquiries Returns Transaction History Authorization o…" at bounding box center [756, 717] width 545 height 1560
click at [561, 634] on div "Merchant Account Not Funded" at bounding box center [576, 632] width 185 height 18
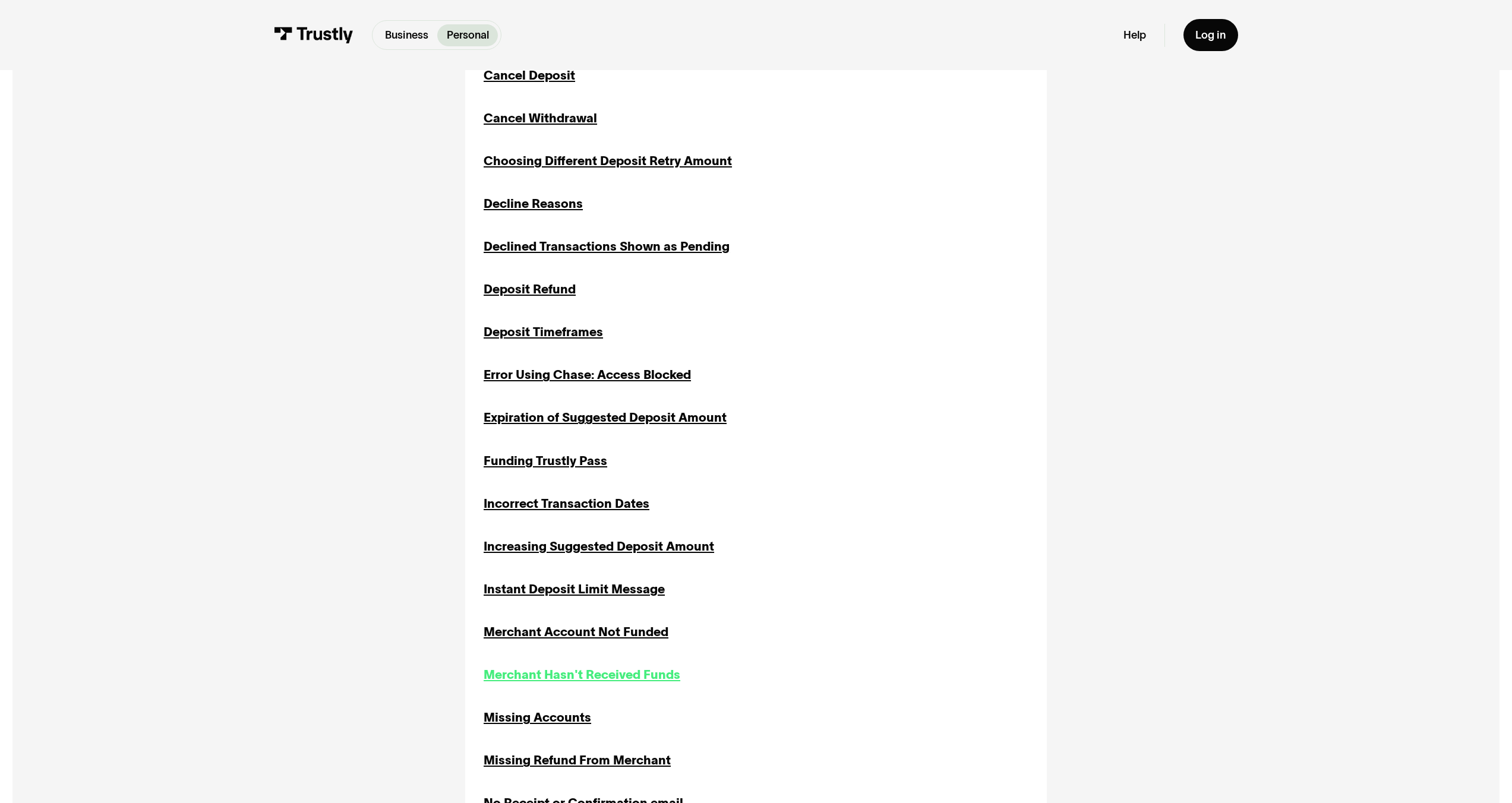
click at [561, 671] on div "Merchant Hasn't Received Funds" at bounding box center [582, 675] width 197 height 18
click at [550, 724] on div "Missing Accounts" at bounding box center [537, 718] width 108 height 18
click at [550, 769] on div "Missing Refund From Merchant" at bounding box center [577, 761] width 187 height 18
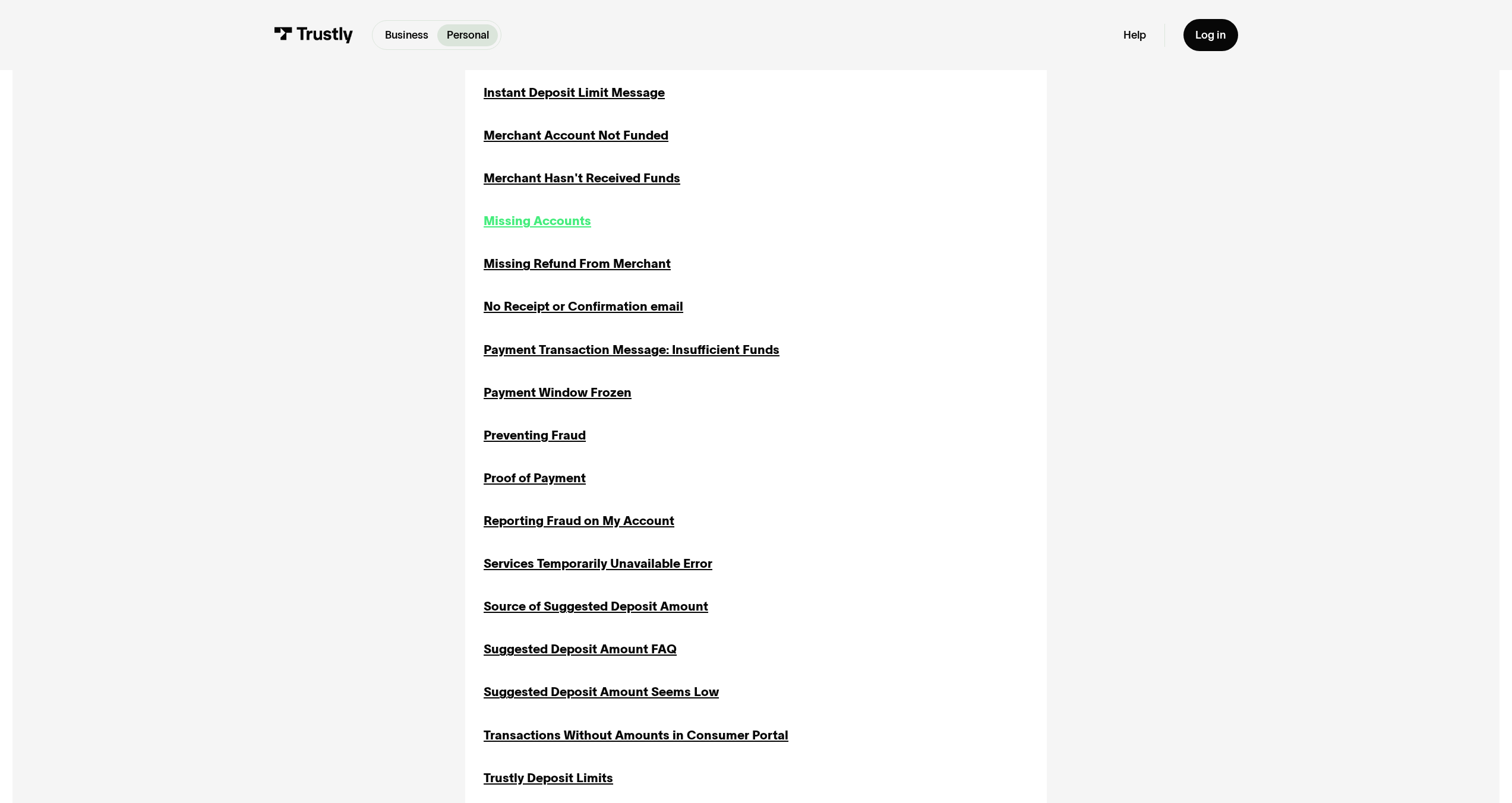
scroll to position [1145, 0]
click at [534, 304] on div "No Receipt or Confirmation email" at bounding box center [583, 306] width 200 height 18
click at [540, 349] on div "Payment Transaction Message: Insufficient Funds" at bounding box center [632, 350] width 296 height 18
click at [532, 402] on div "Payment Window Frozen" at bounding box center [558, 393] width 148 height 18
click at [531, 440] on div "Preventing Fraud" at bounding box center [535, 435] width 102 height 18
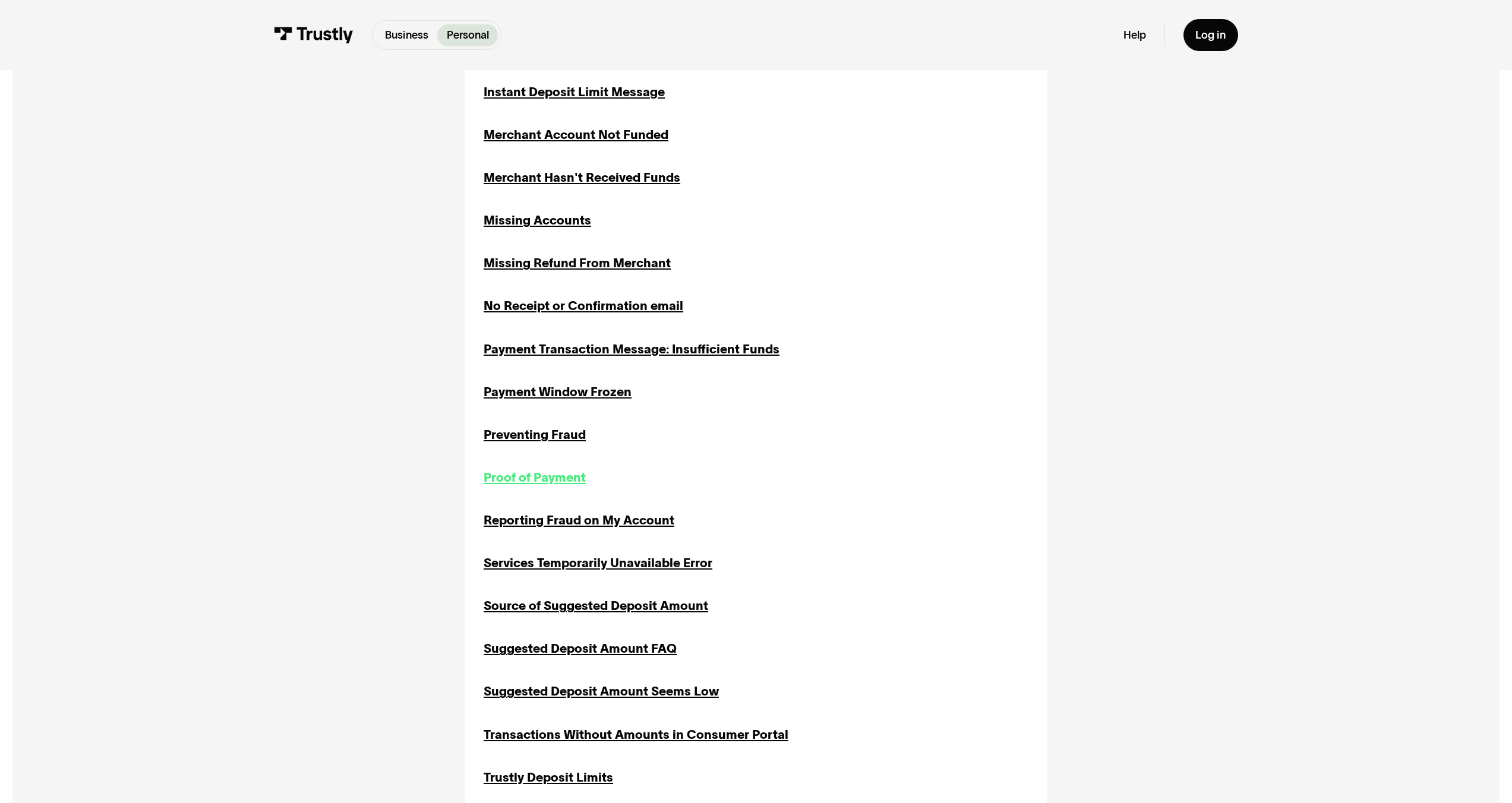
click at [531, 480] on div "Proof of Payment" at bounding box center [535, 478] width 102 height 18
click at [546, 534] on div "About Trustly's Fees Fees Inquiries Returns Transaction History Authorization o…" at bounding box center [756, 220] width 545 height 1560
click at [545, 530] on div "Reporting Fraud on My Account" at bounding box center [579, 521] width 191 height 18
click at [555, 568] on div "Services Temporarily Unavailable Error" at bounding box center [598, 563] width 229 height 18
click at [571, 611] on div "Source of Suggested Deposit Amount" at bounding box center [596, 606] width 224 height 18
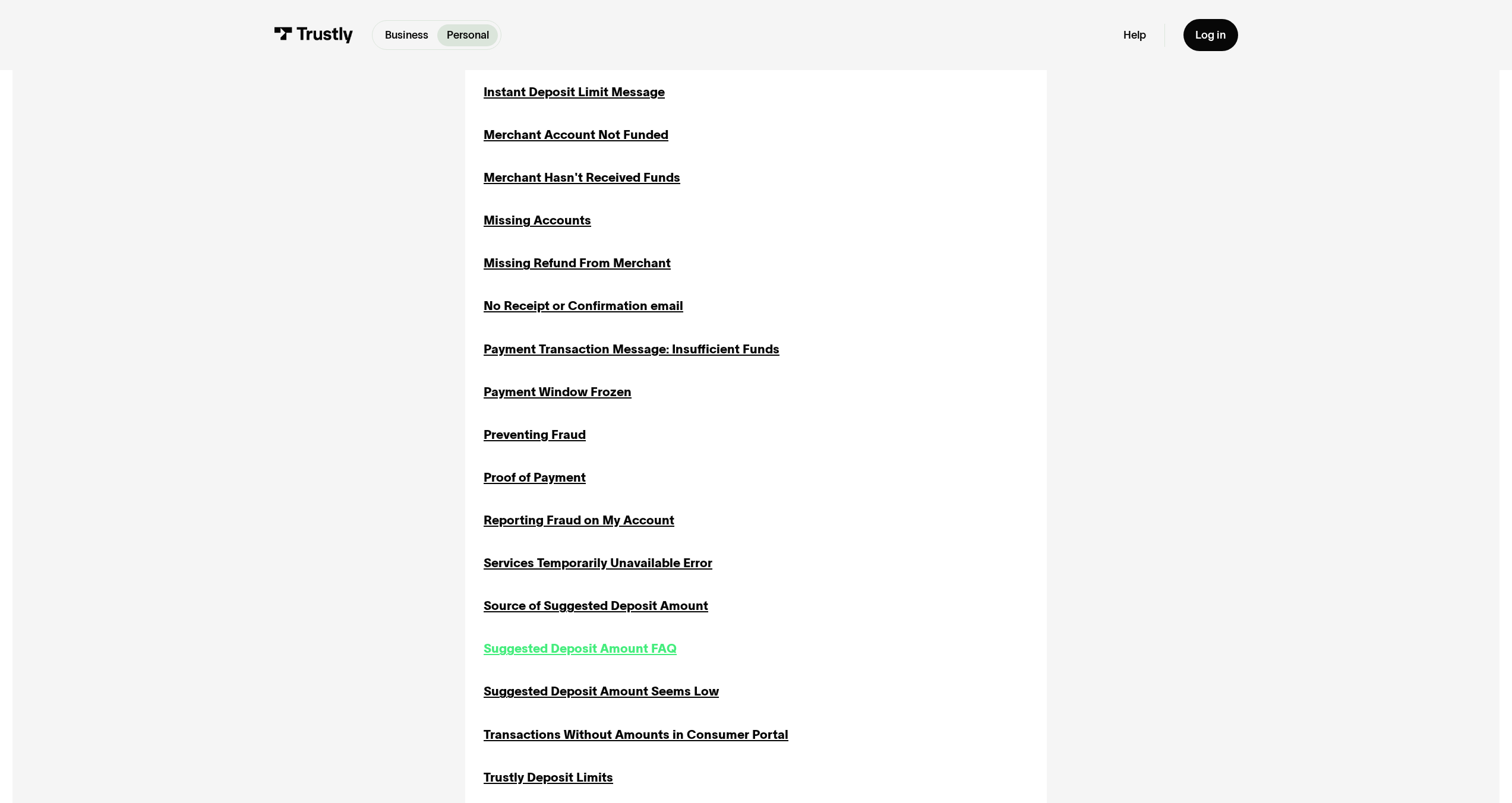
click at [579, 649] on div "Suggested Deposit Amount FAQ" at bounding box center [580, 649] width 193 height 18
click at [587, 690] on div "Suggested Deposit Amount Seems Low" at bounding box center [601, 692] width 236 height 18
click at [592, 726] on div "About Trustly's Fees Fees Inquiries Returns Transaction History Authorization o…" at bounding box center [756, 220] width 545 height 1560
click at [597, 744] on div "Transactions Without Amounts in Consumer Portal" at bounding box center [636, 735] width 305 height 18
click at [576, 795] on div "About Trustly's Fees Fees Inquiries Returns Transaction History Authorization o…" at bounding box center [756, 220] width 545 height 1560
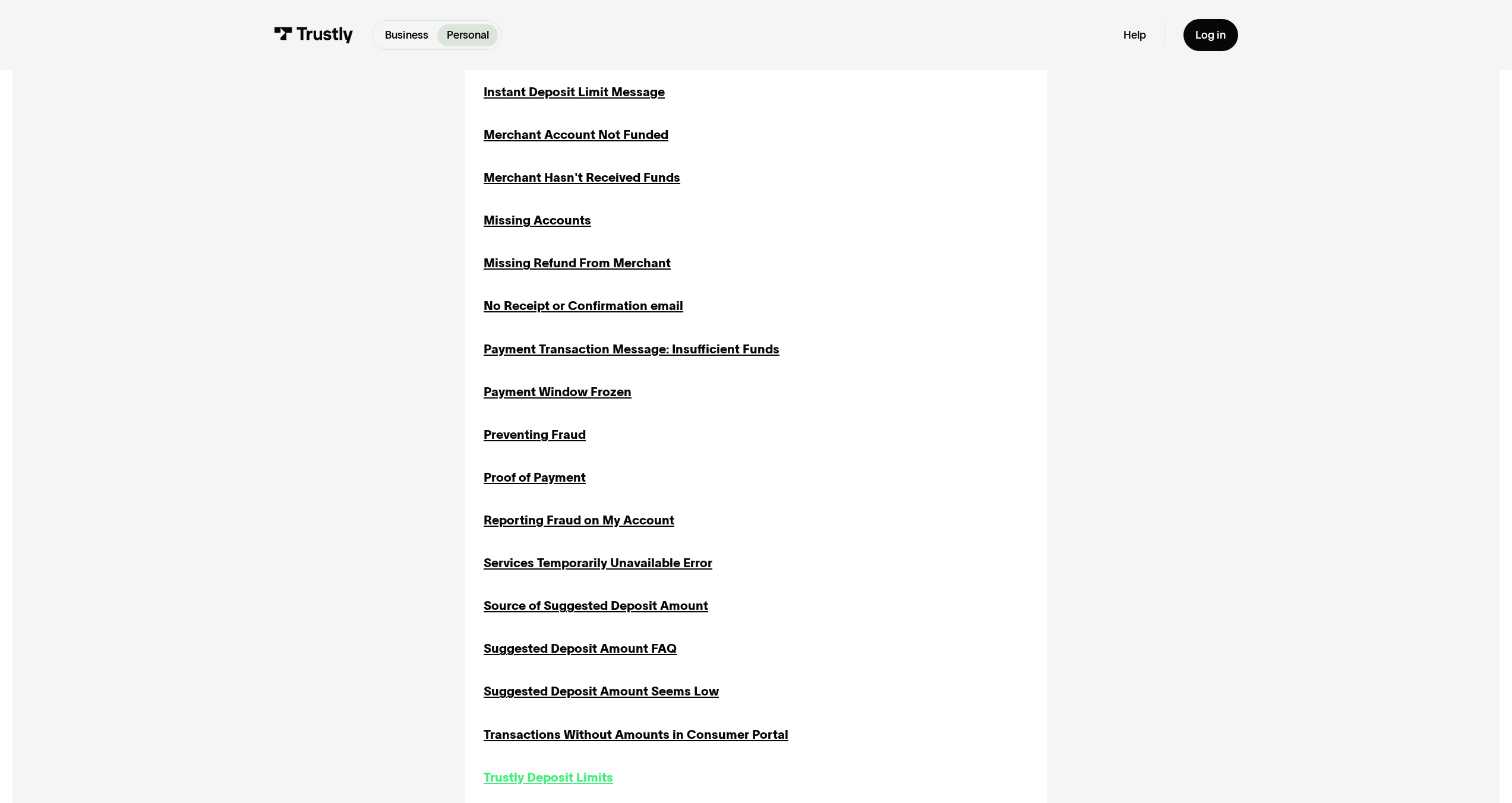
click at [570, 787] on div "Trustly Deposit Limits" at bounding box center [548, 778] width 129 height 18
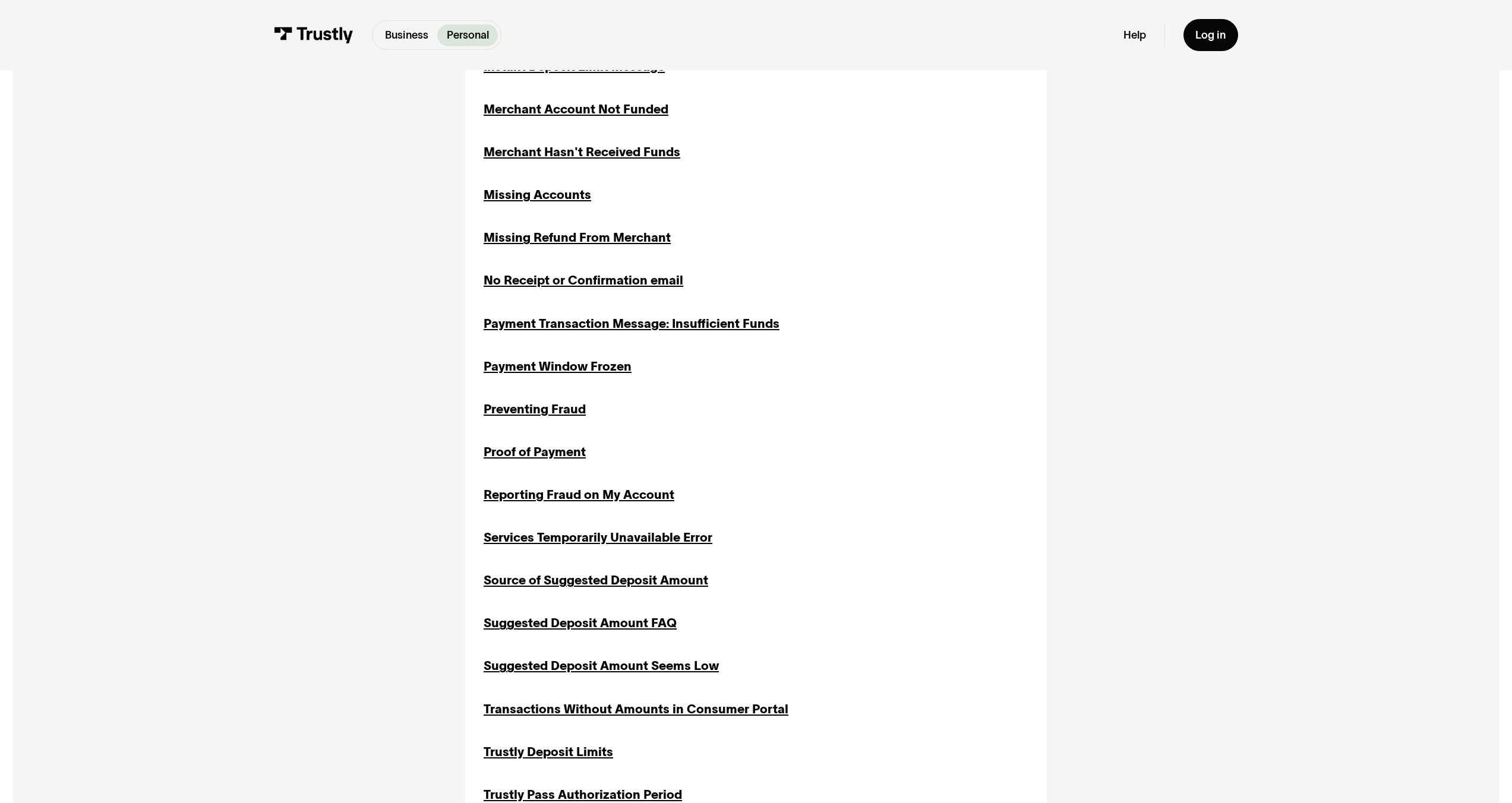
scroll to position [1535, 0]
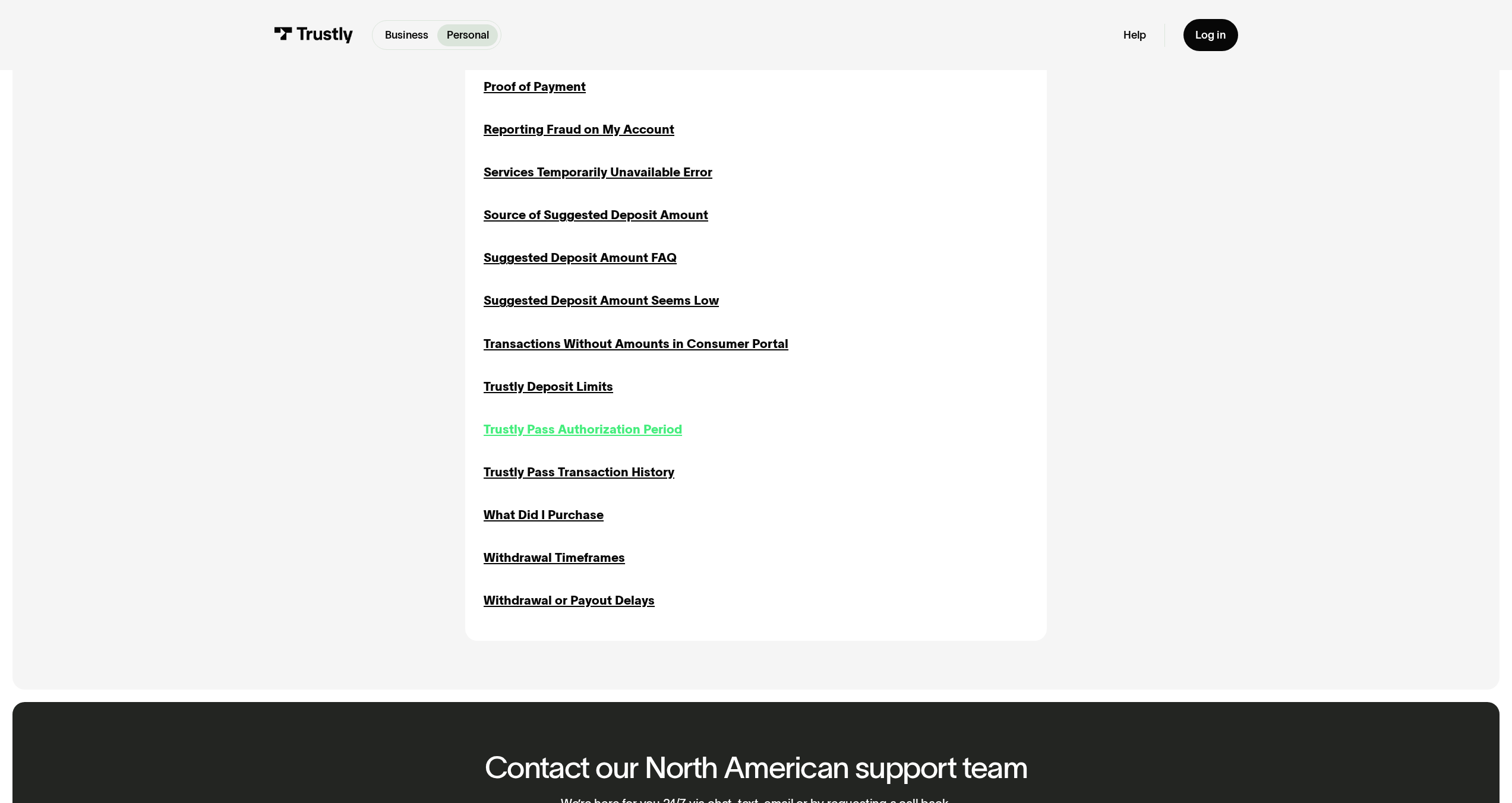
click at [577, 426] on div "Trustly Pass Authorization Period" at bounding box center [583, 430] width 199 height 18
click at [577, 477] on div "Trustly Pass Transaction History" at bounding box center [579, 472] width 191 height 18
click at [548, 525] on div "What Did I Purchase" at bounding box center [544, 515] width 120 height 18
click at [550, 563] on div "Withdrawal Timeframes" at bounding box center [554, 558] width 141 height 18
click at [560, 606] on div "Withdrawal or Payout Delays" at bounding box center [569, 601] width 171 height 18
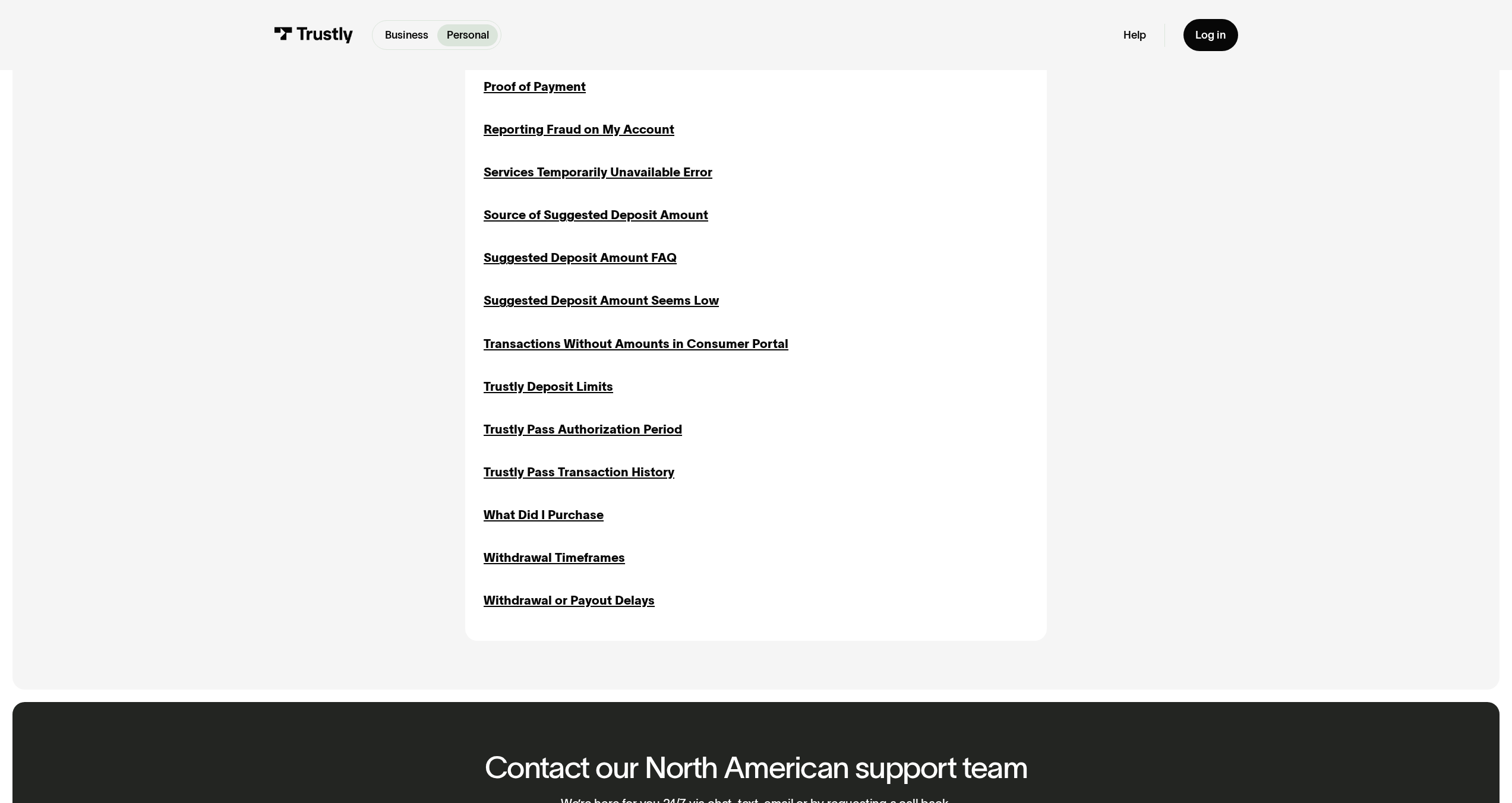
scroll to position [69, 0]
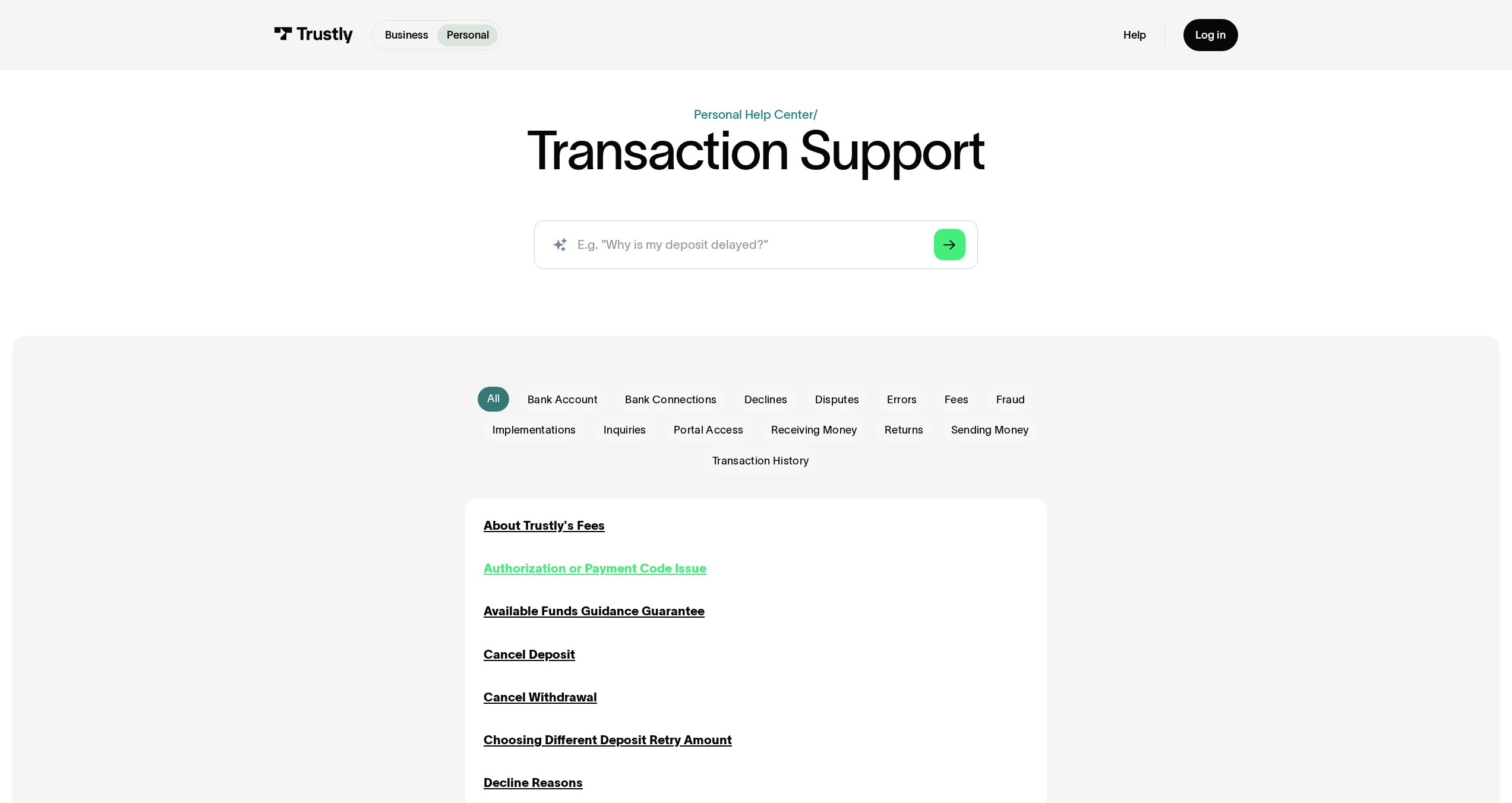
click at [570, 572] on div "Authorization or Payment Code Issue" at bounding box center [595, 569] width 223 height 18
click at [607, 621] on div "Available Funds Guidance Guarantee" at bounding box center [594, 612] width 221 height 18
click at [532, 654] on div "Cancel Deposit" at bounding box center [529, 655] width 92 height 18
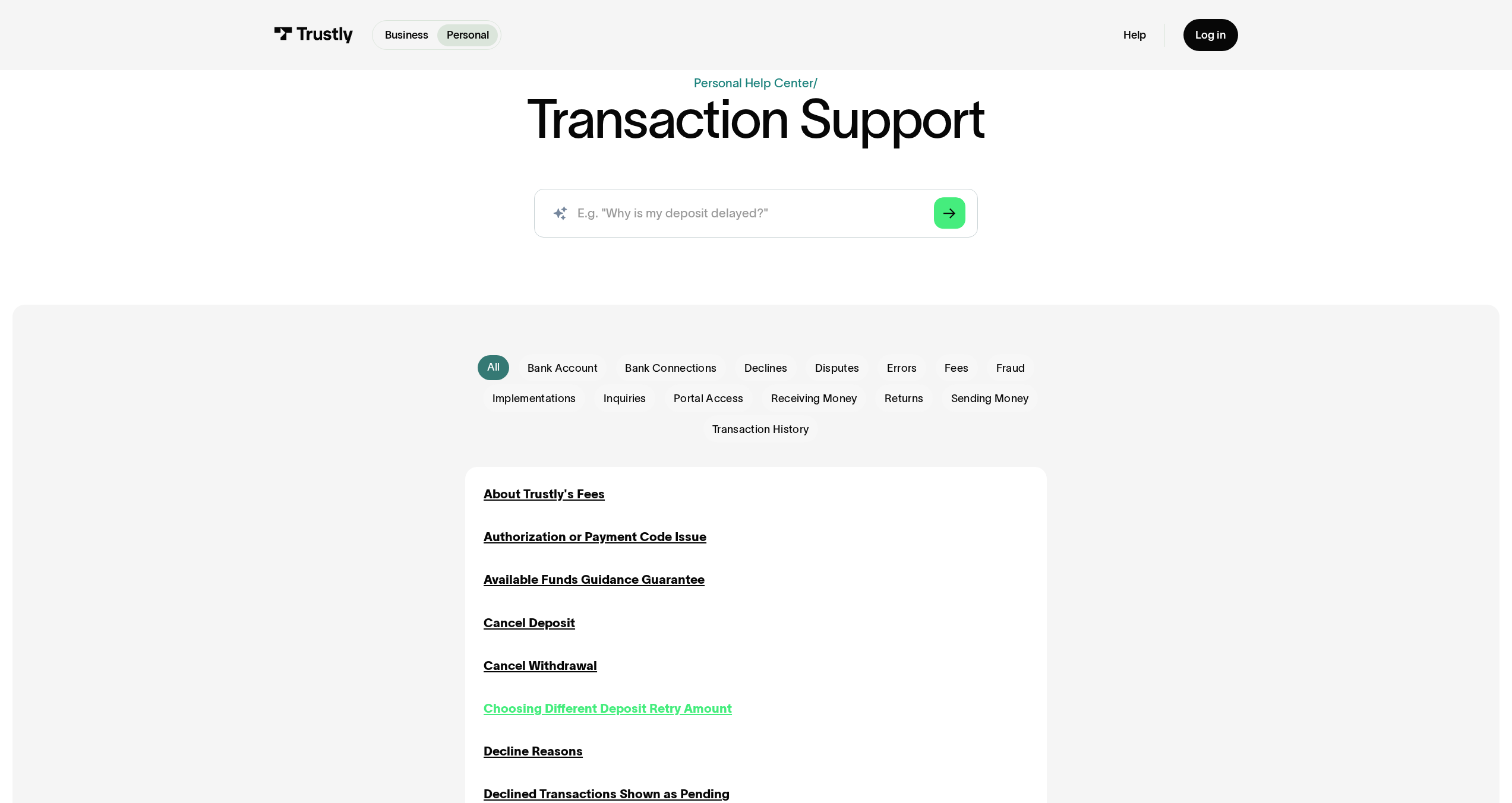
scroll to position [158, 0]
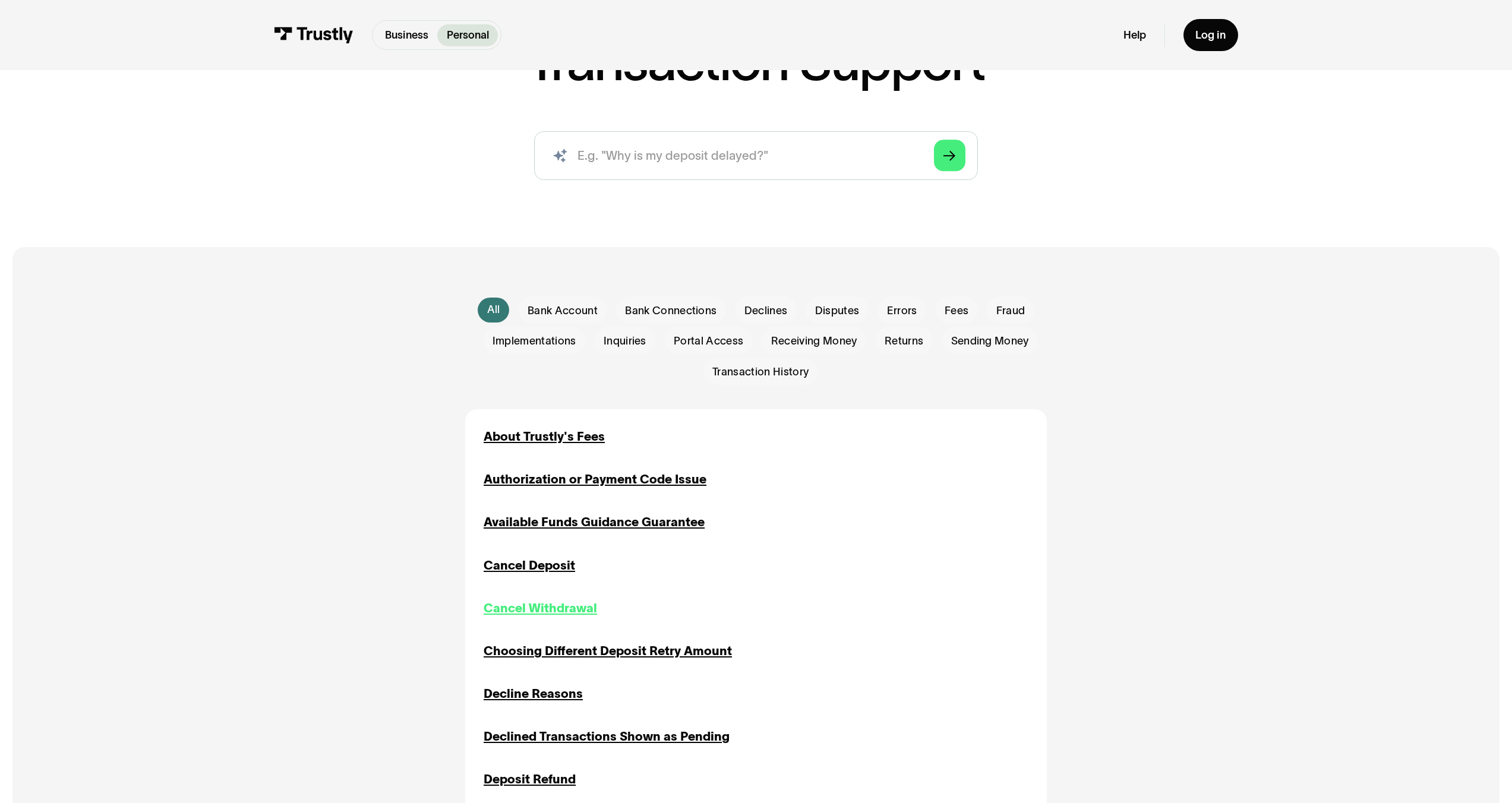
click at [554, 611] on div "Cancel Withdrawal" at bounding box center [541, 608] width 114 height 18
click at [535, 655] on div "Choosing Different Deposit Retry Amount" at bounding box center [608, 651] width 248 height 18
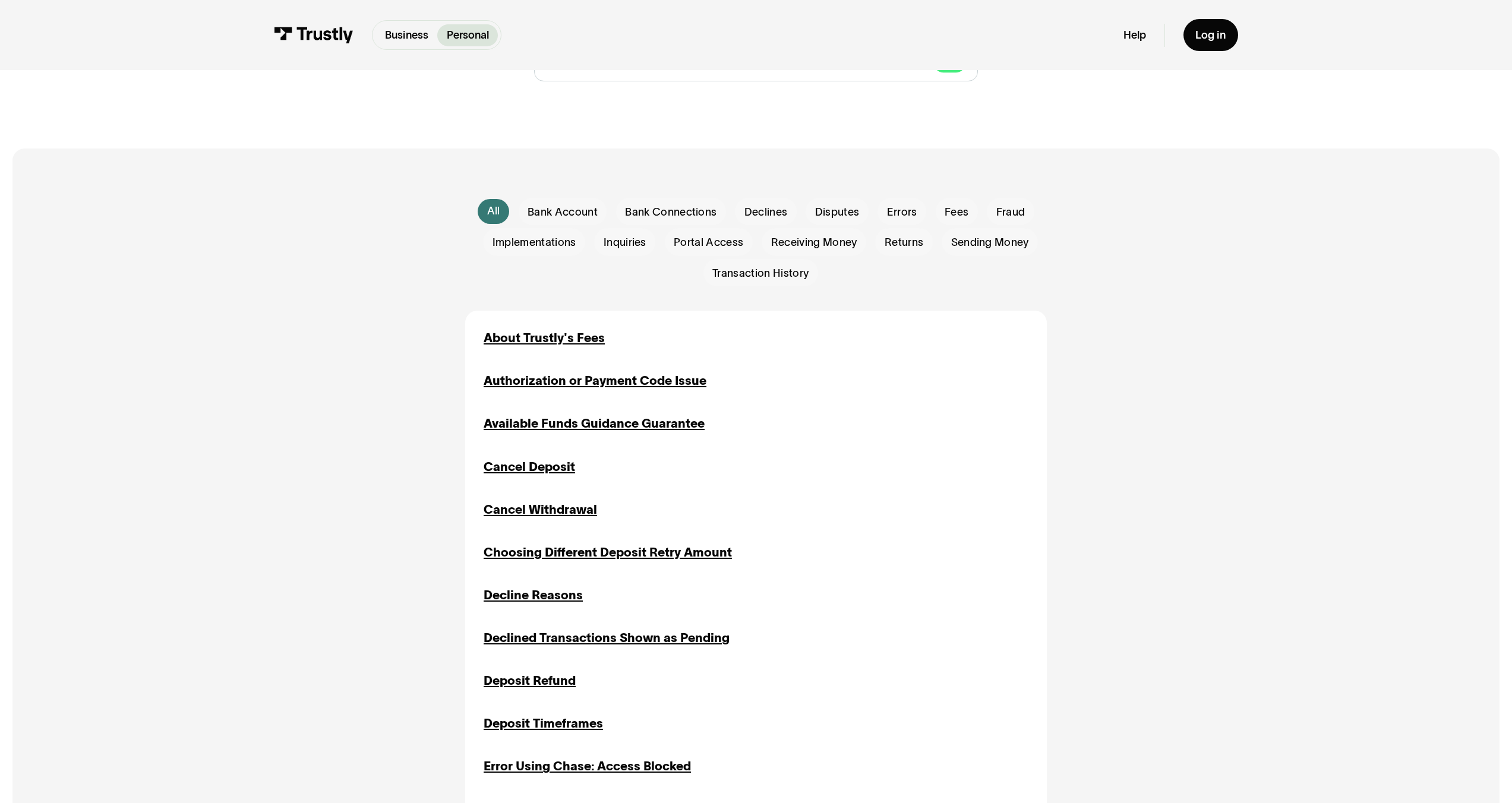
scroll to position [373, 0]
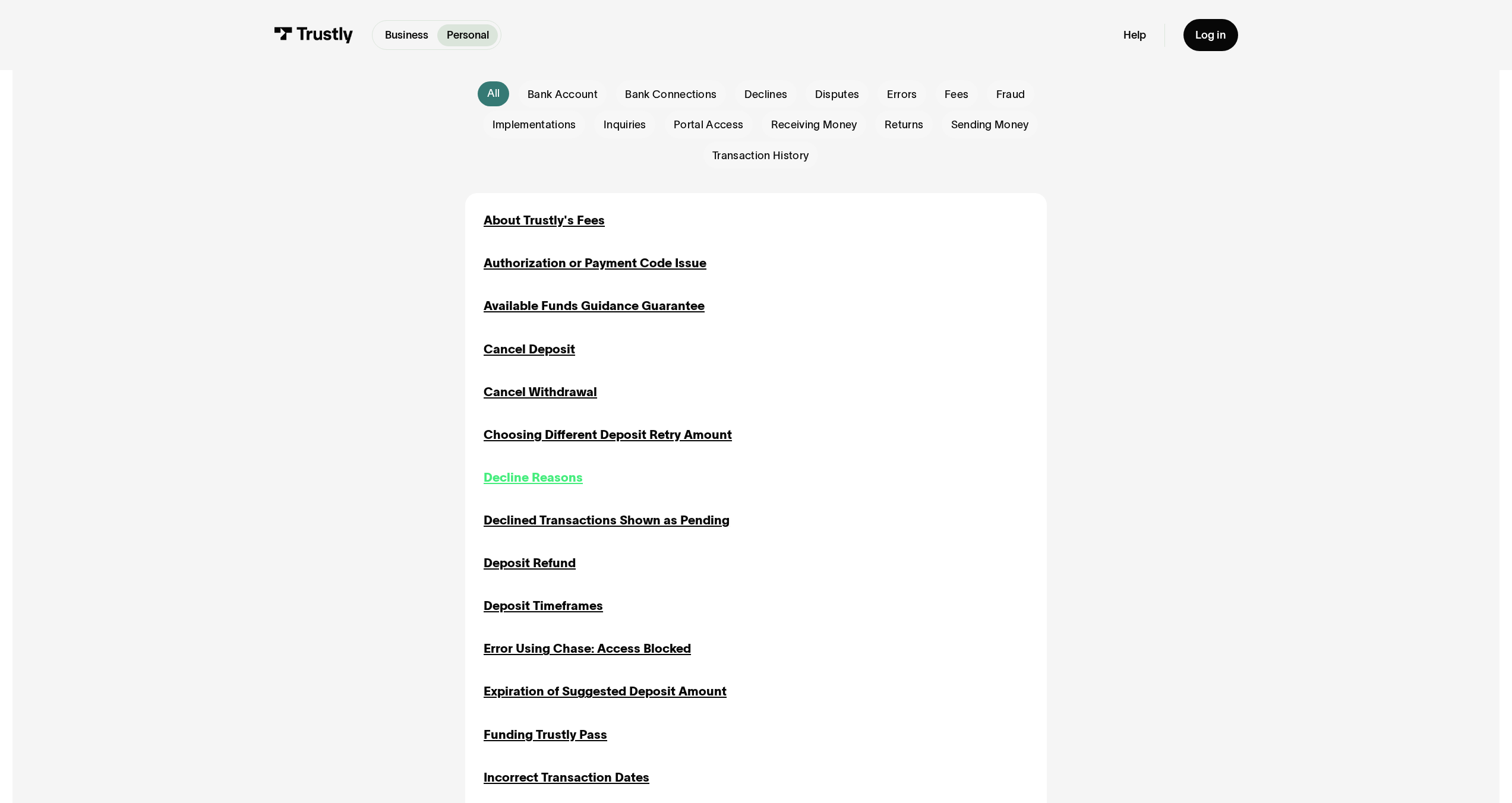
click at [565, 486] on div "Decline Reasons" at bounding box center [533, 478] width 99 height 18
click at [541, 516] on div "Declined Transactions Shown as Pending" at bounding box center [607, 521] width 246 height 18
click at [532, 566] on div "Deposit Refund" at bounding box center [530, 563] width 92 height 18
click at [516, 616] on div "Deposit Timeframes" at bounding box center [543, 606] width 119 height 18
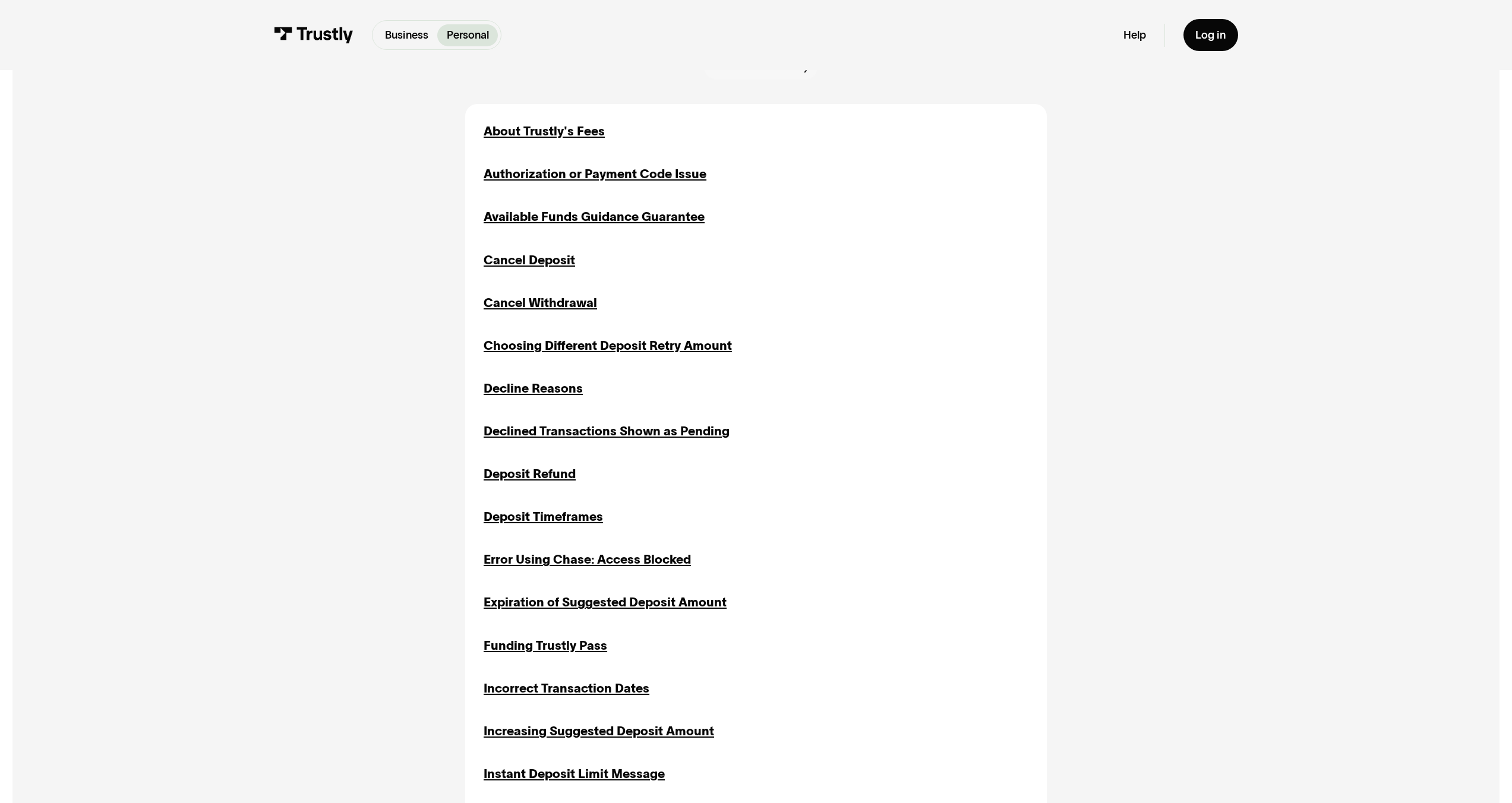
scroll to position [688, 0]
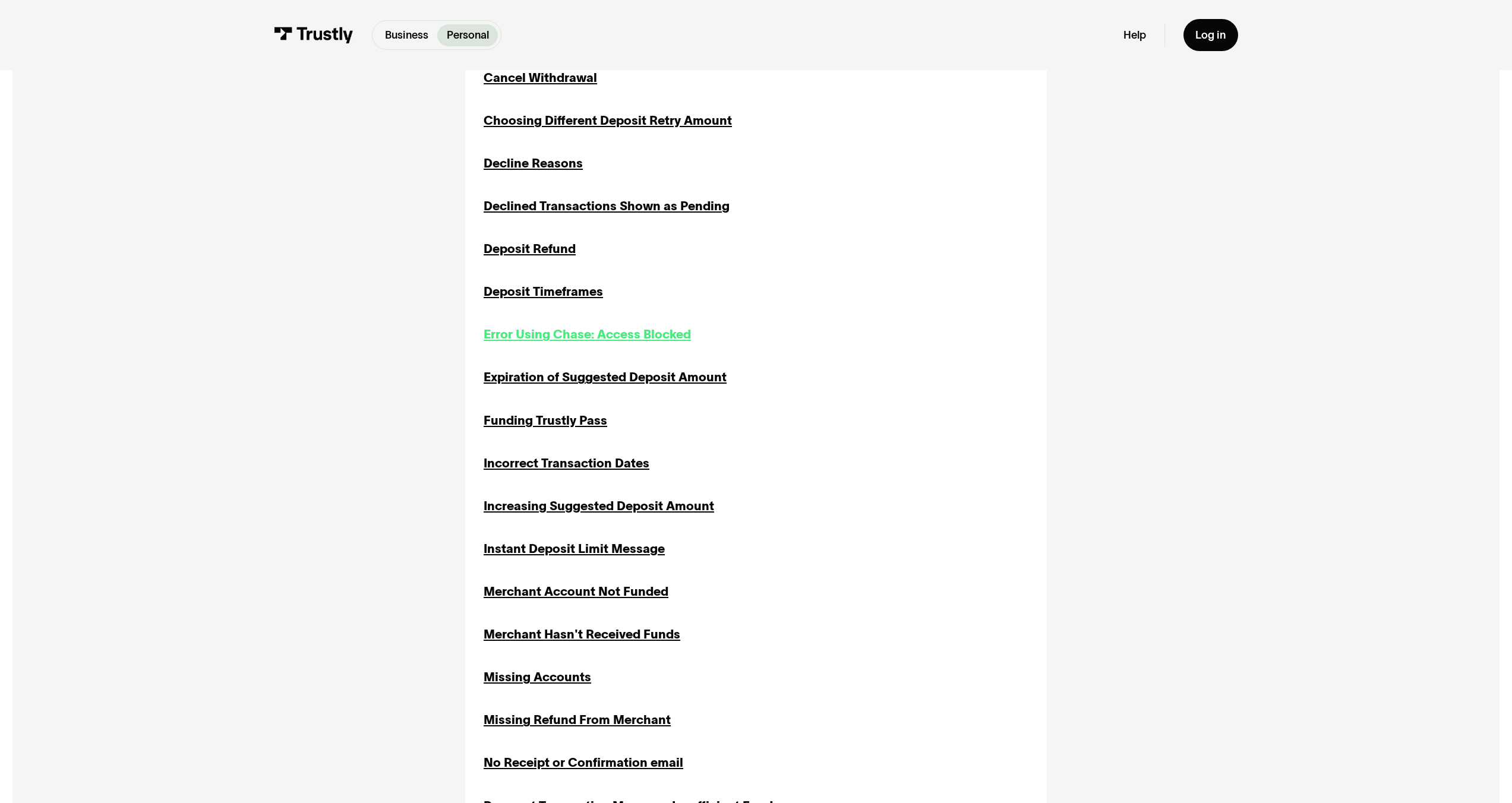
click at [563, 334] on div "Error Using Chase: Access Blocked" at bounding box center [587, 335] width 207 height 18
click at [535, 382] on div "Expiration of Suggested Deposit Amount" at bounding box center [605, 377] width 243 height 18
click at [528, 430] on div "Funding Trustly Pass" at bounding box center [545, 421] width 123 height 18
click at [506, 470] on div "Incorrect Transaction Dates" at bounding box center [566, 464] width 166 height 18
click at [503, 515] on div "Increasing Suggested Deposit Amount" at bounding box center [599, 507] width 230 height 18
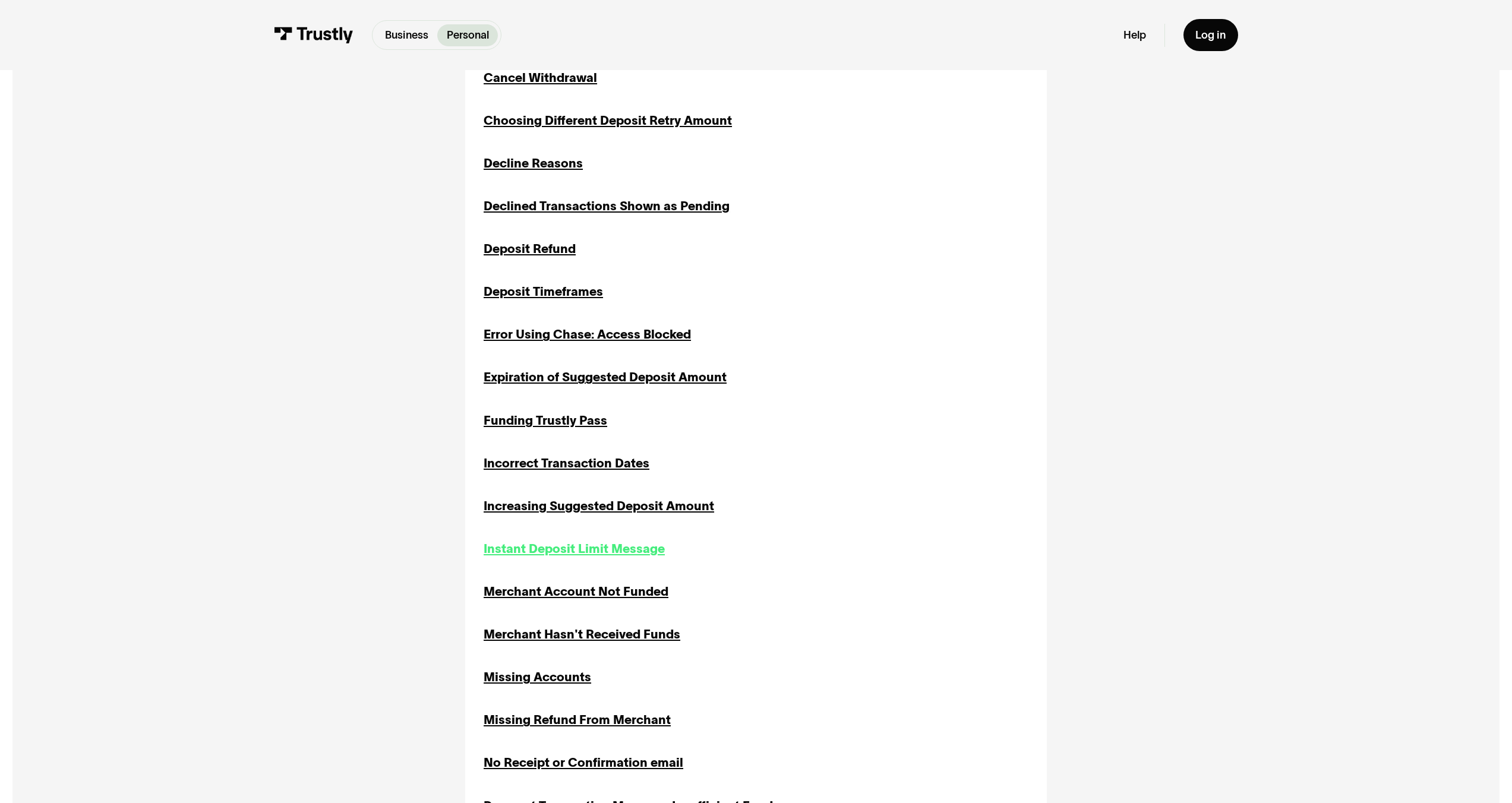
click at [504, 553] on div "Instant Deposit Limit Message" at bounding box center [574, 549] width 181 height 18
click at [574, 555] on div "Instant Deposit Limit Message" at bounding box center [574, 549] width 181 height 18
click at [559, 507] on div "Increasing Suggested Deposit Amount" at bounding box center [599, 507] width 230 height 18
click at [648, 558] on div "Instant Deposit Limit Message" at bounding box center [574, 549] width 181 height 18
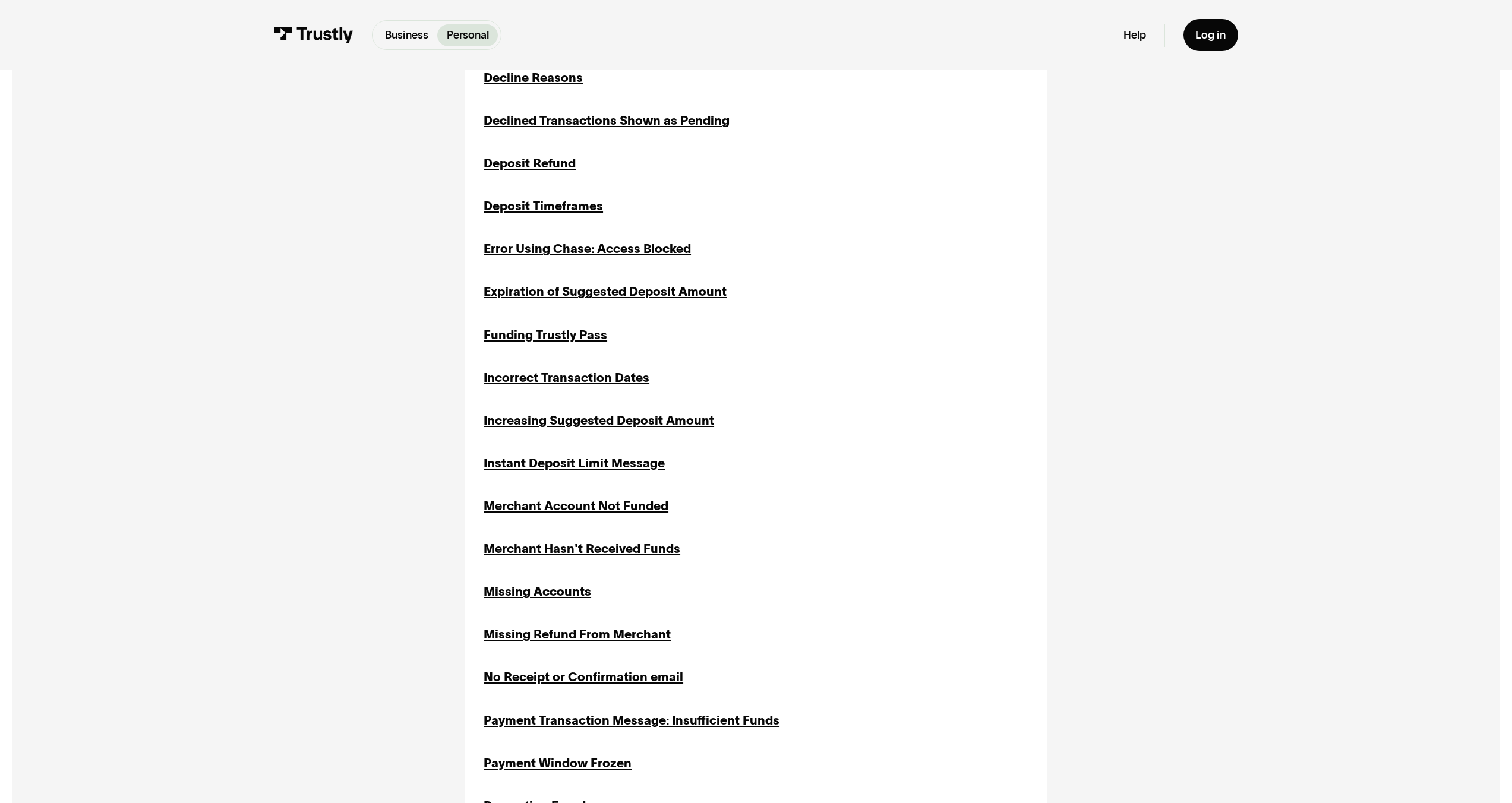
scroll to position [777, 0]
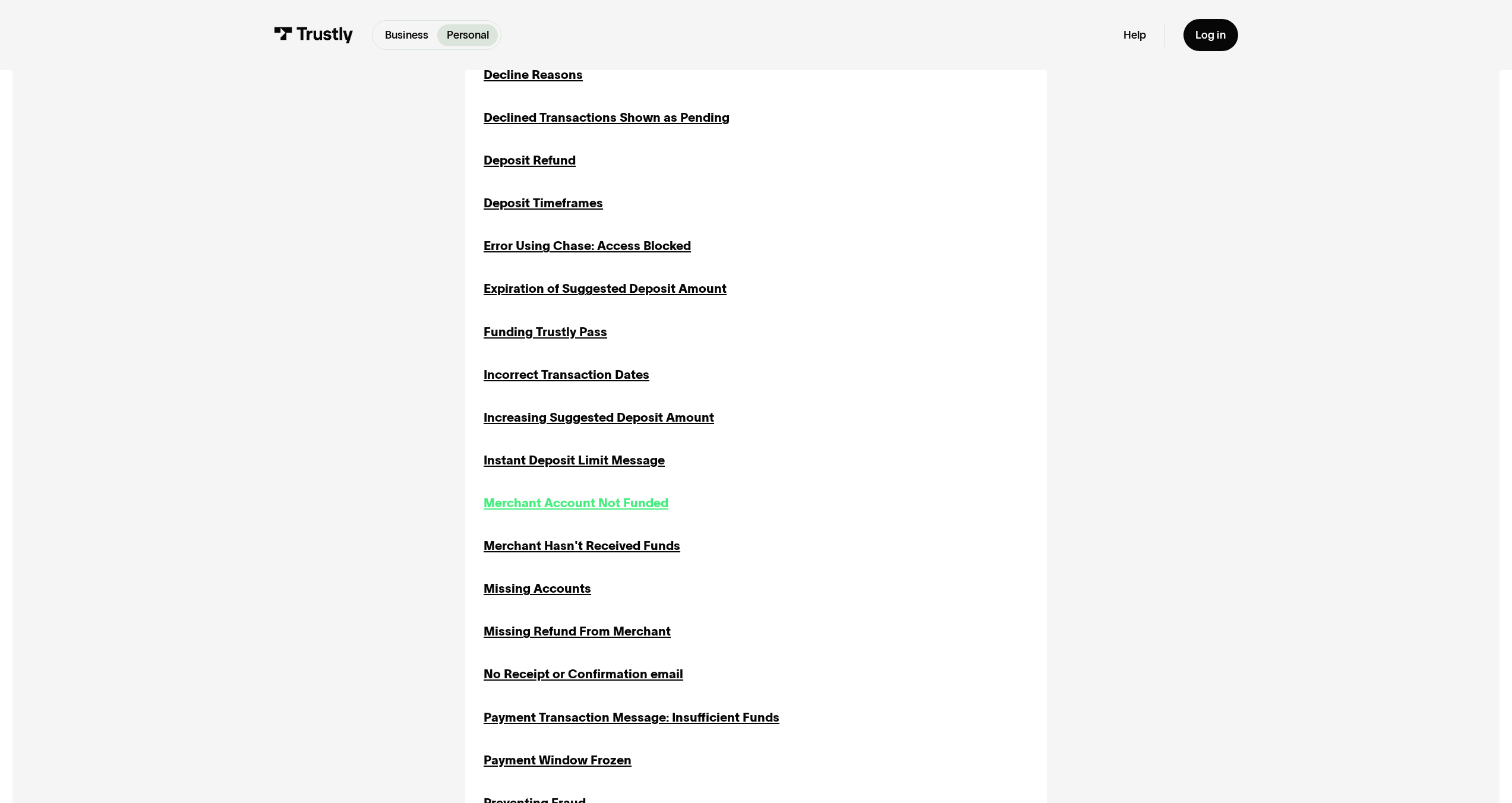
click at [654, 510] on div "Merchant Account Not Funded" at bounding box center [576, 503] width 185 height 18
click at [612, 550] on div "Merchant Hasn't Received Funds" at bounding box center [582, 546] width 197 height 18
click at [550, 598] on div "Missing Accounts" at bounding box center [537, 589] width 108 height 18
click at [552, 633] on div "Missing Refund From Merchant" at bounding box center [577, 632] width 187 height 18
click at [522, 675] on div "No Receipt or Confirmation email" at bounding box center [583, 674] width 200 height 18
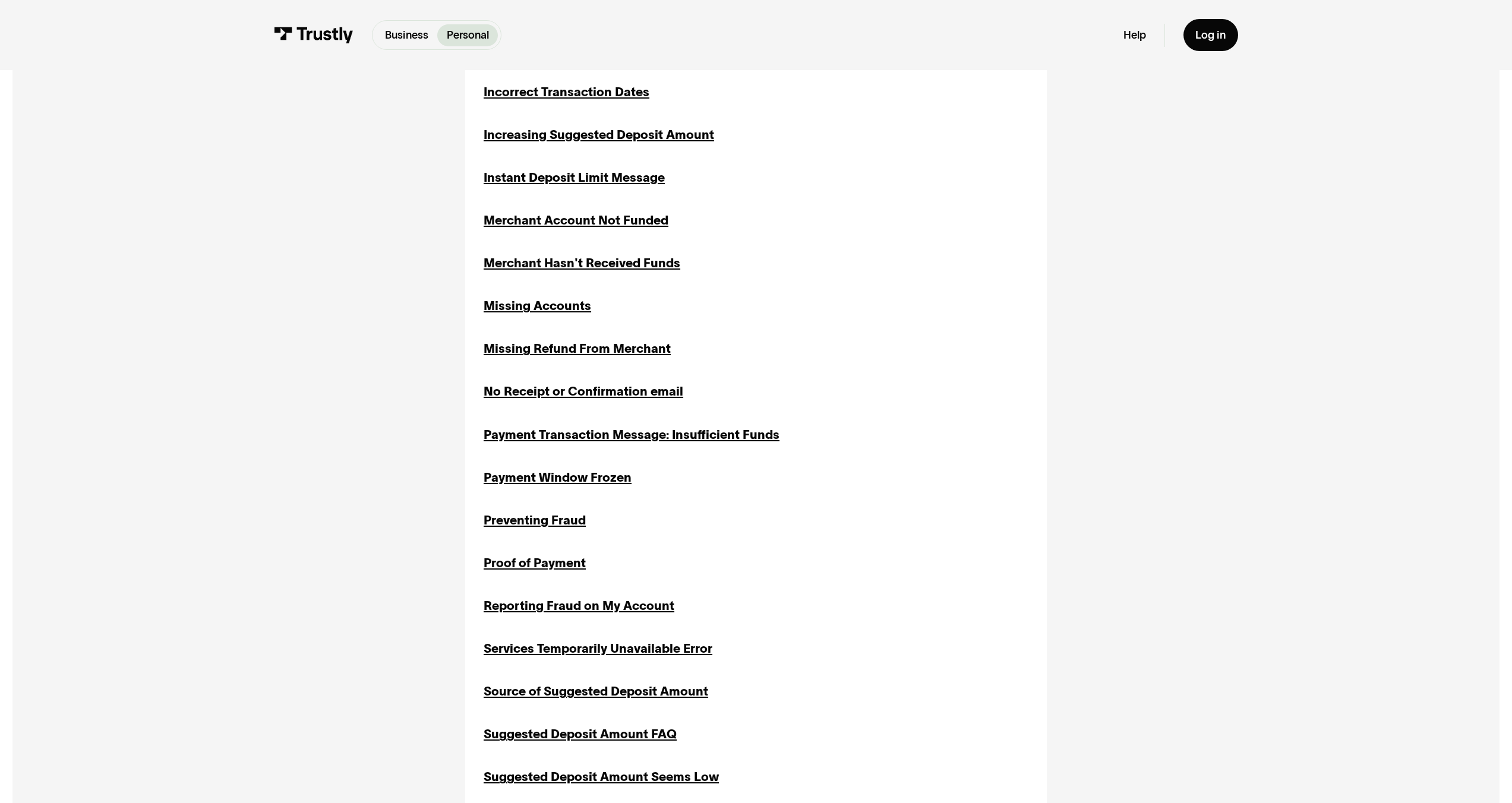
scroll to position [1089, 0]
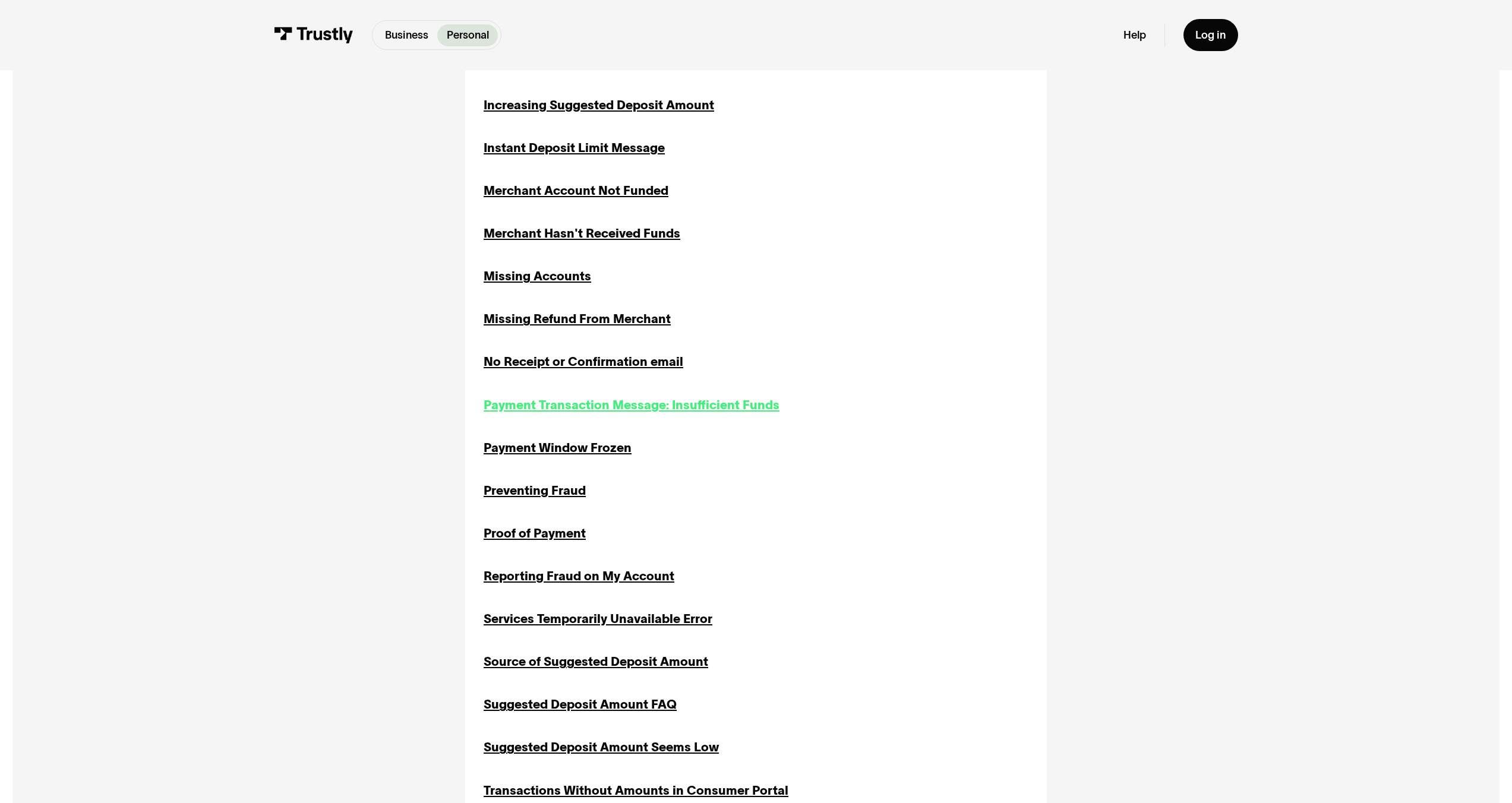
click at [540, 414] on div "Payment Transaction Message: Insufficient Funds" at bounding box center [632, 406] width 296 height 18
click at [535, 457] on div "Payment Window Frozen" at bounding box center [558, 448] width 148 height 18
click at [524, 493] on div "Preventing Fraud" at bounding box center [535, 491] width 102 height 18
click at [520, 540] on div "Proof of Payment" at bounding box center [535, 534] width 102 height 18
click at [513, 578] on div "Reporting Fraud on My Account" at bounding box center [579, 577] width 191 height 18
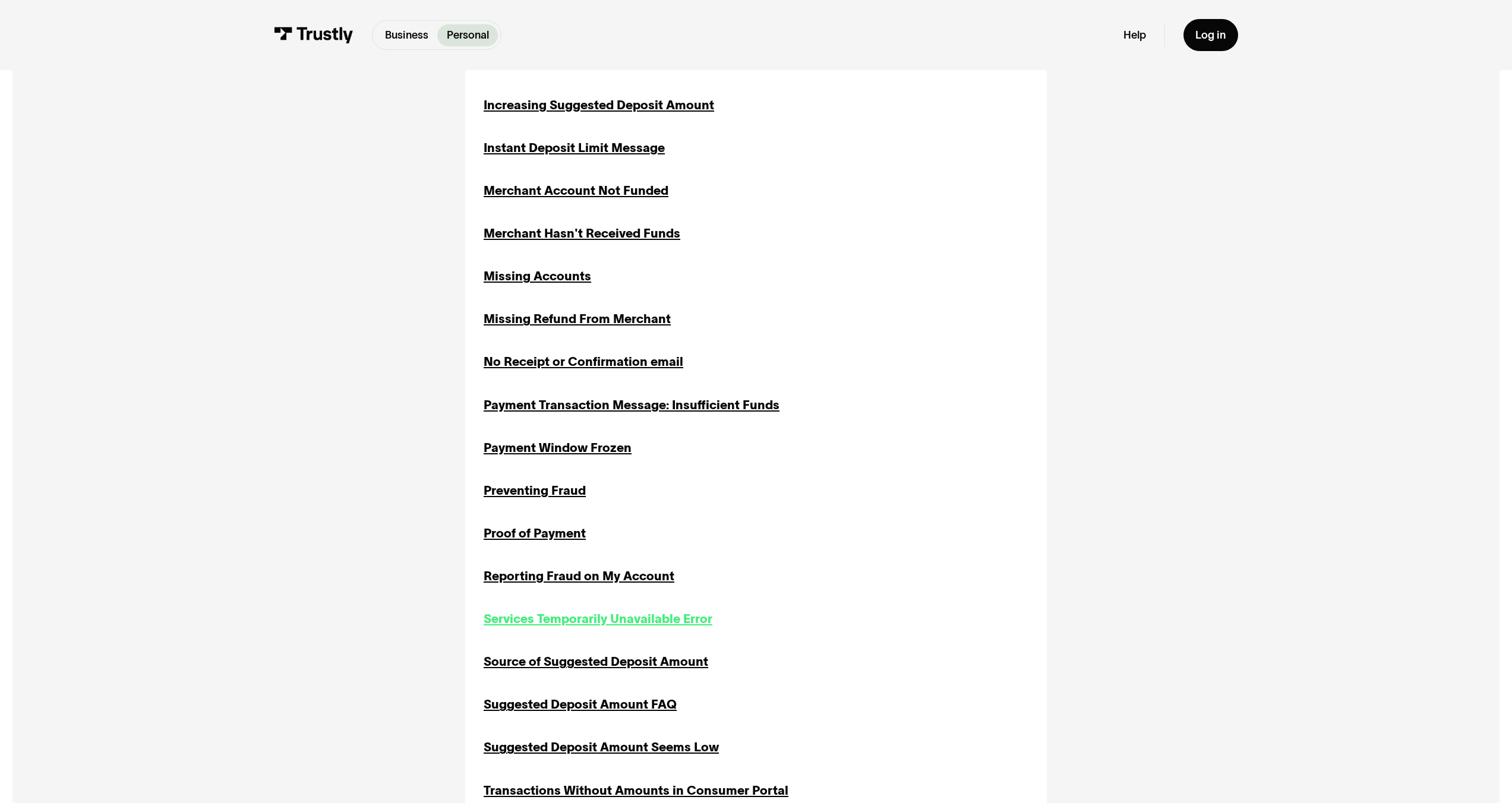
click at [509, 626] on div "Services Temporarily Unavailable Error" at bounding box center [598, 620] width 229 height 18
click at [508, 659] on div "Source of Suggested Deposit Amount" at bounding box center [596, 662] width 224 height 18
click at [508, 714] on div "Suggested Deposit Amount FAQ" at bounding box center [580, 705] width 193 height 18
click at [508, 750] on div "Suggested Deposit Amount Seems Low" at bounding box center [601, 748] width 236 height 18
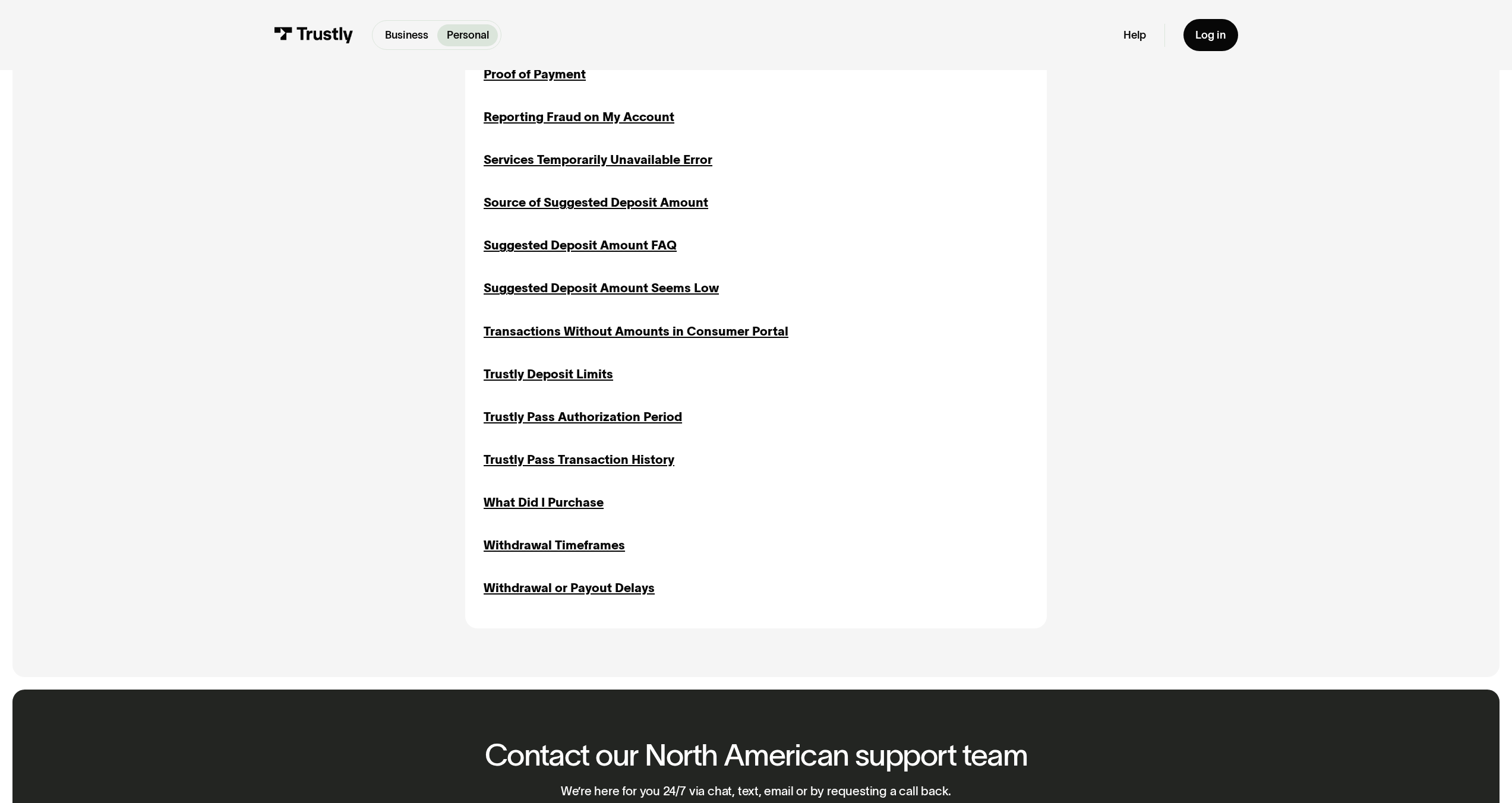
scroll to position [1549, 0]
click at [528, 329] on div "Transactions Without Amounts in Consumer Portal" at bounding box center [636, 331] width 305 height 18
click at [530, 382] on div "Trustly Deposit Limits" at bounding box center [548, 374] width 129 height 18
click at [521, 422] on div "Trustly Pass Authorization Period" at bounding box center [583, 417] width 199 height 18
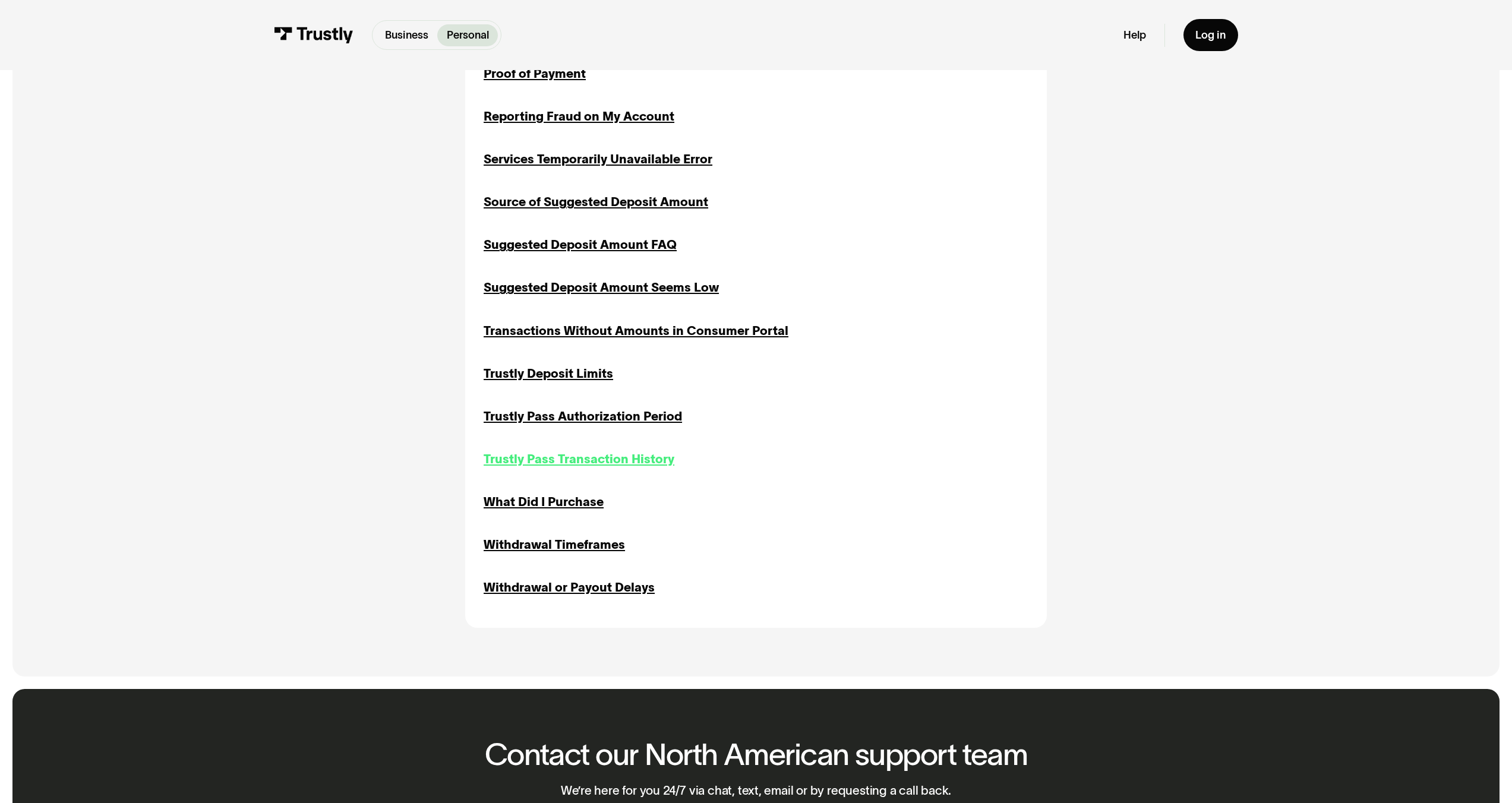
click at [518, 468] on div "Trustly Pass Transaction History" at bounding box center [579, 459] width 191 height 18
click at [518, 510] on div "What Did I Purchase" at bounding box center [544, 502] width 120 height 18
click at [528, 554] on div "Withdrawal Timeframes" at bounding box center [554, 545] width 141 height 18
click at [537, 593] on div "Withdrawal or Payout Delays" at bounding box center [569, 588] width 171 height 18
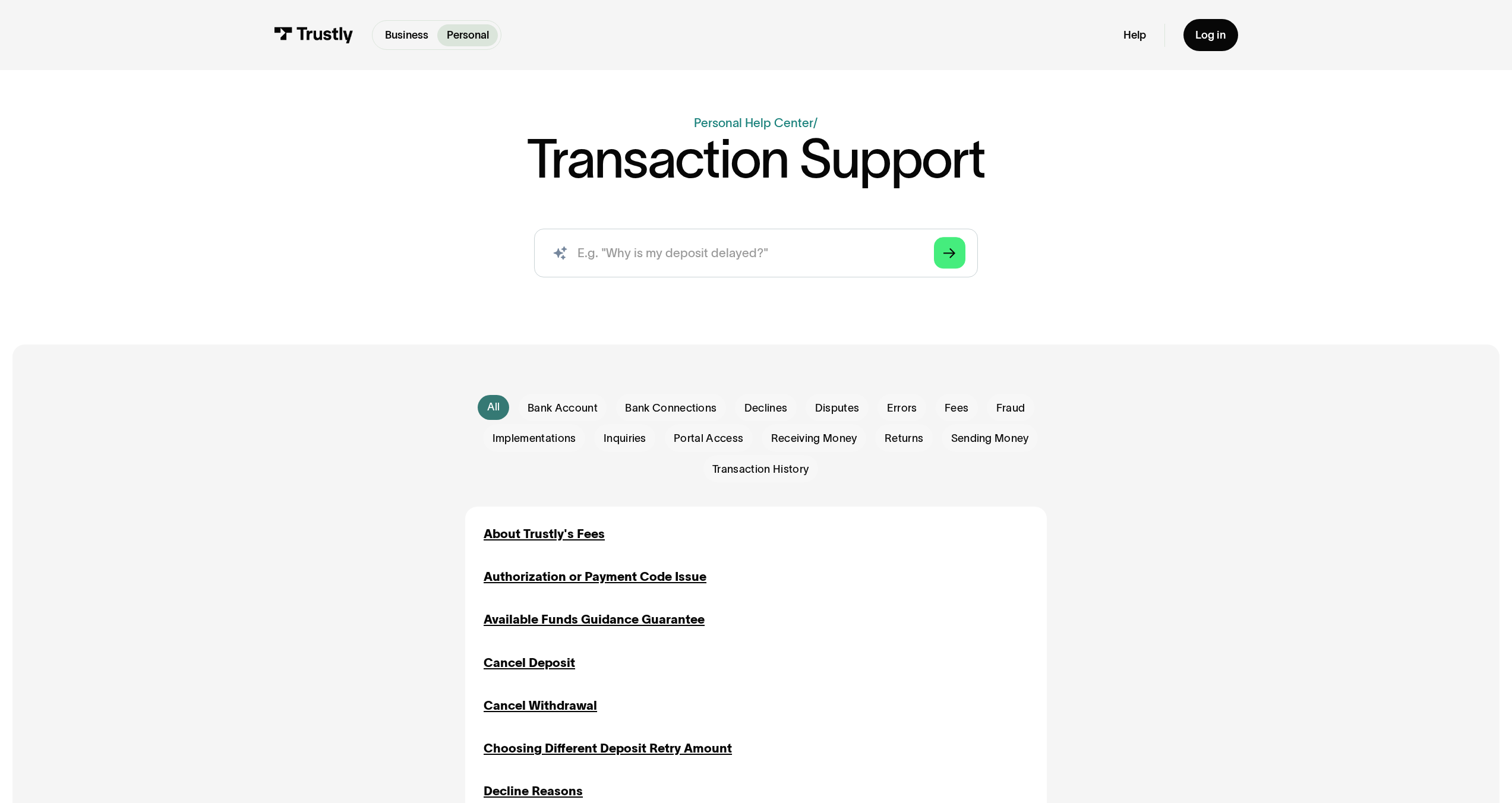
scroll to position [0, 0]
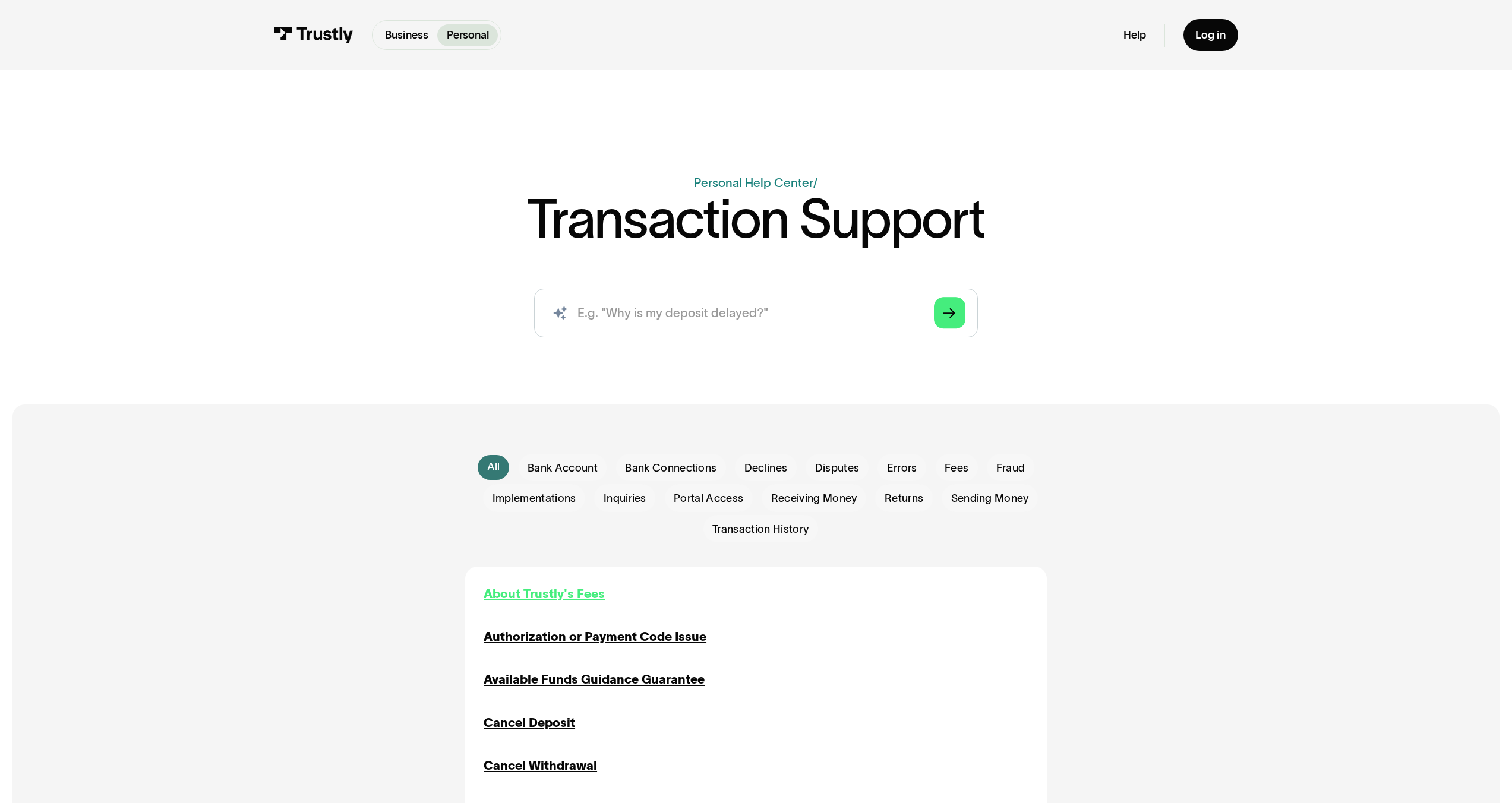
click at [558, 602] on div "About Trustly's Fees" at bounding box center [544, 594] width 121 height 18
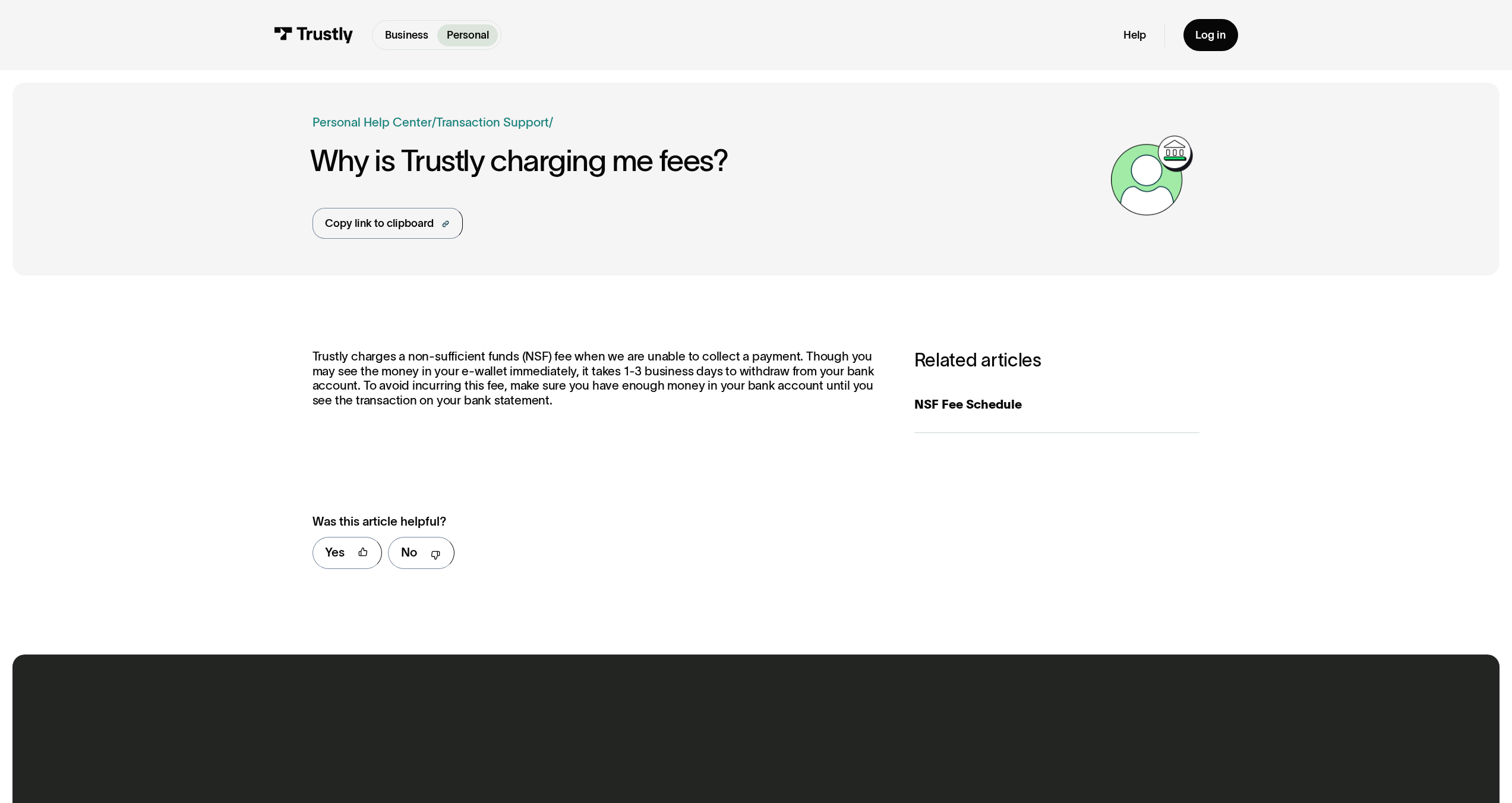
scroll to position [3, 0]
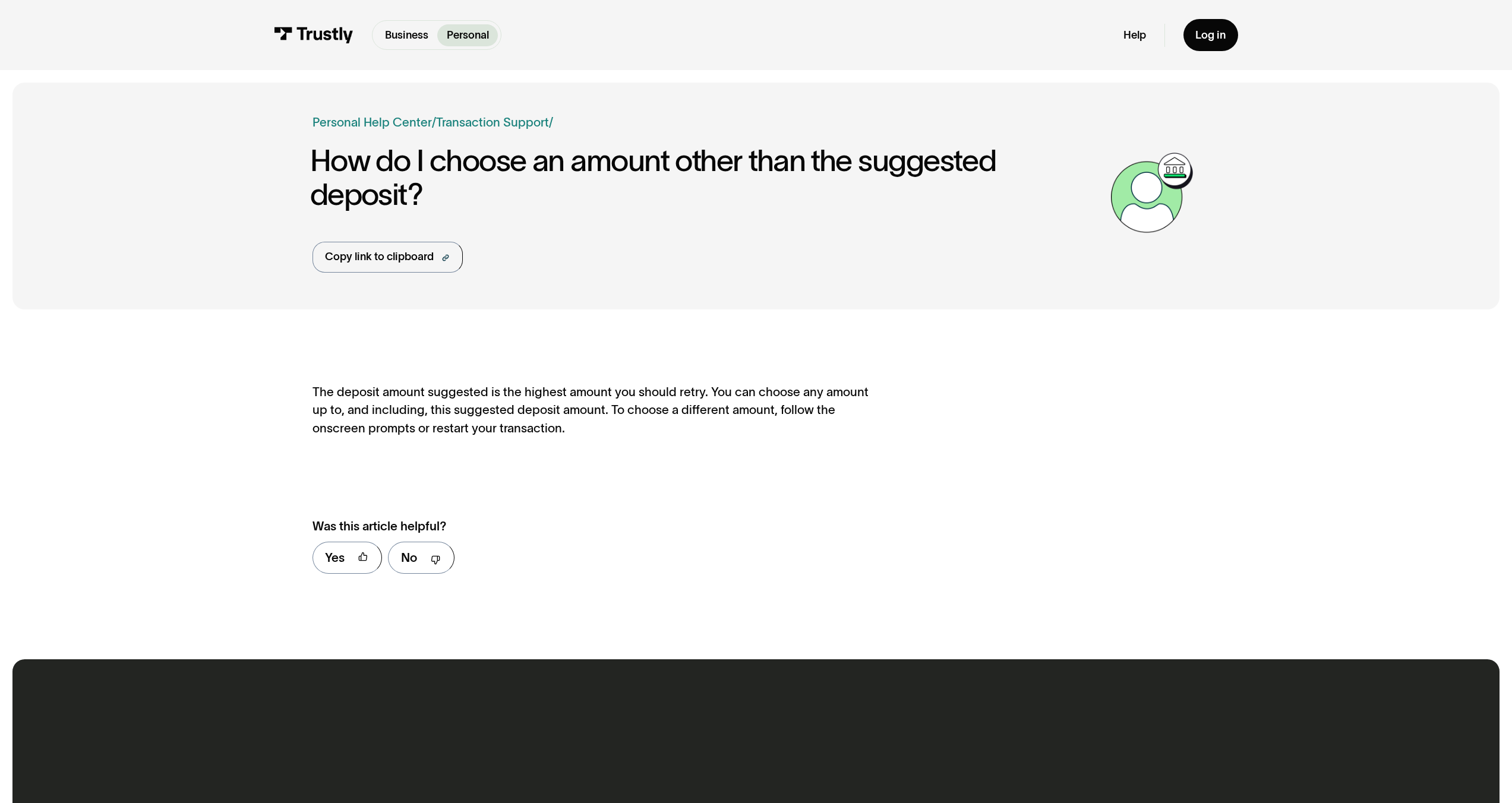
click at [1006, 513] on div "**********" at bounding box center [756, 527] width 888 height 117
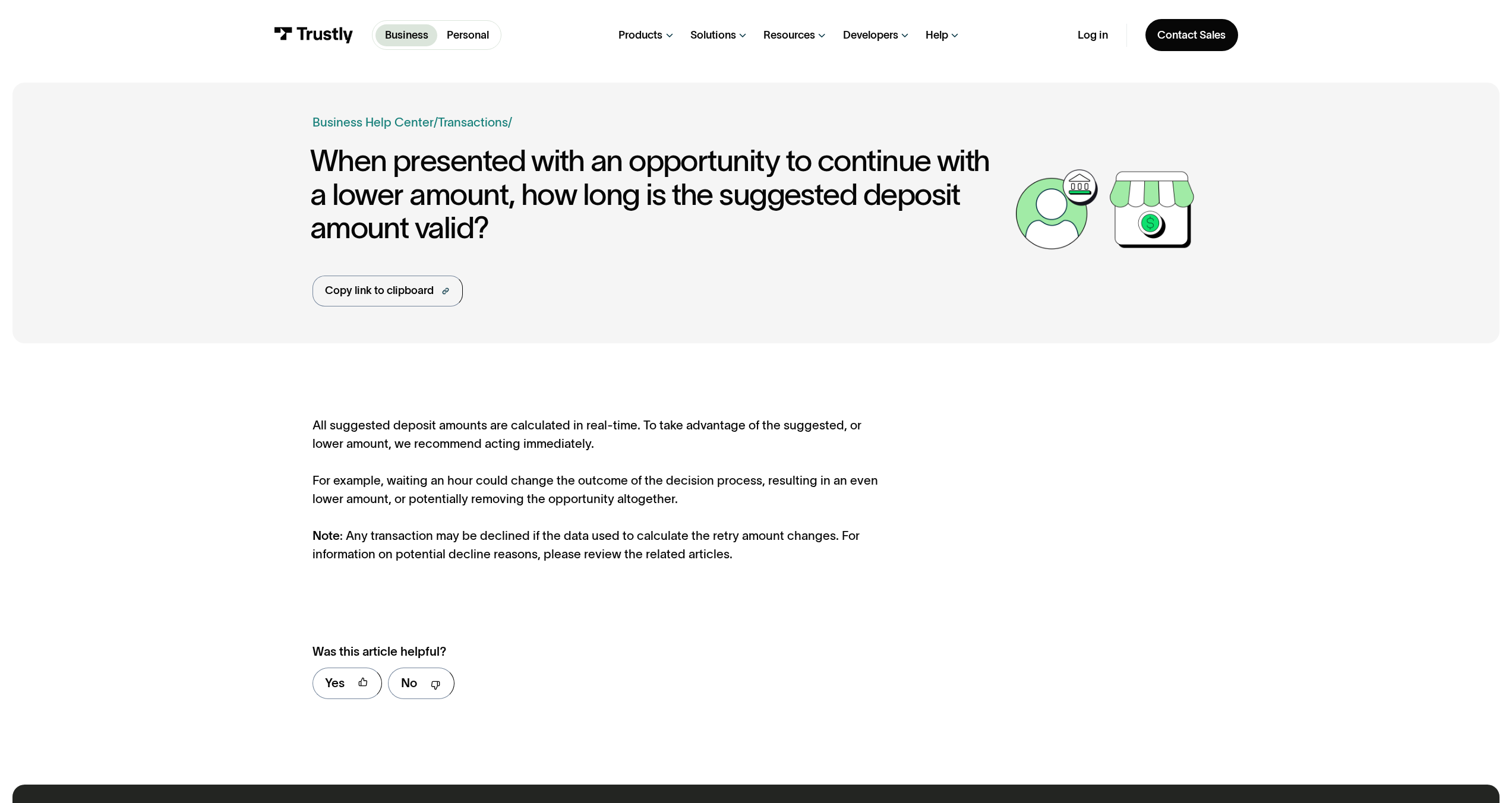
click at [780, 474] on div "All suggested deposit amounts are calculated in real-time. To take advantage of…" at bounding box center [599, 490] width 572 height 146
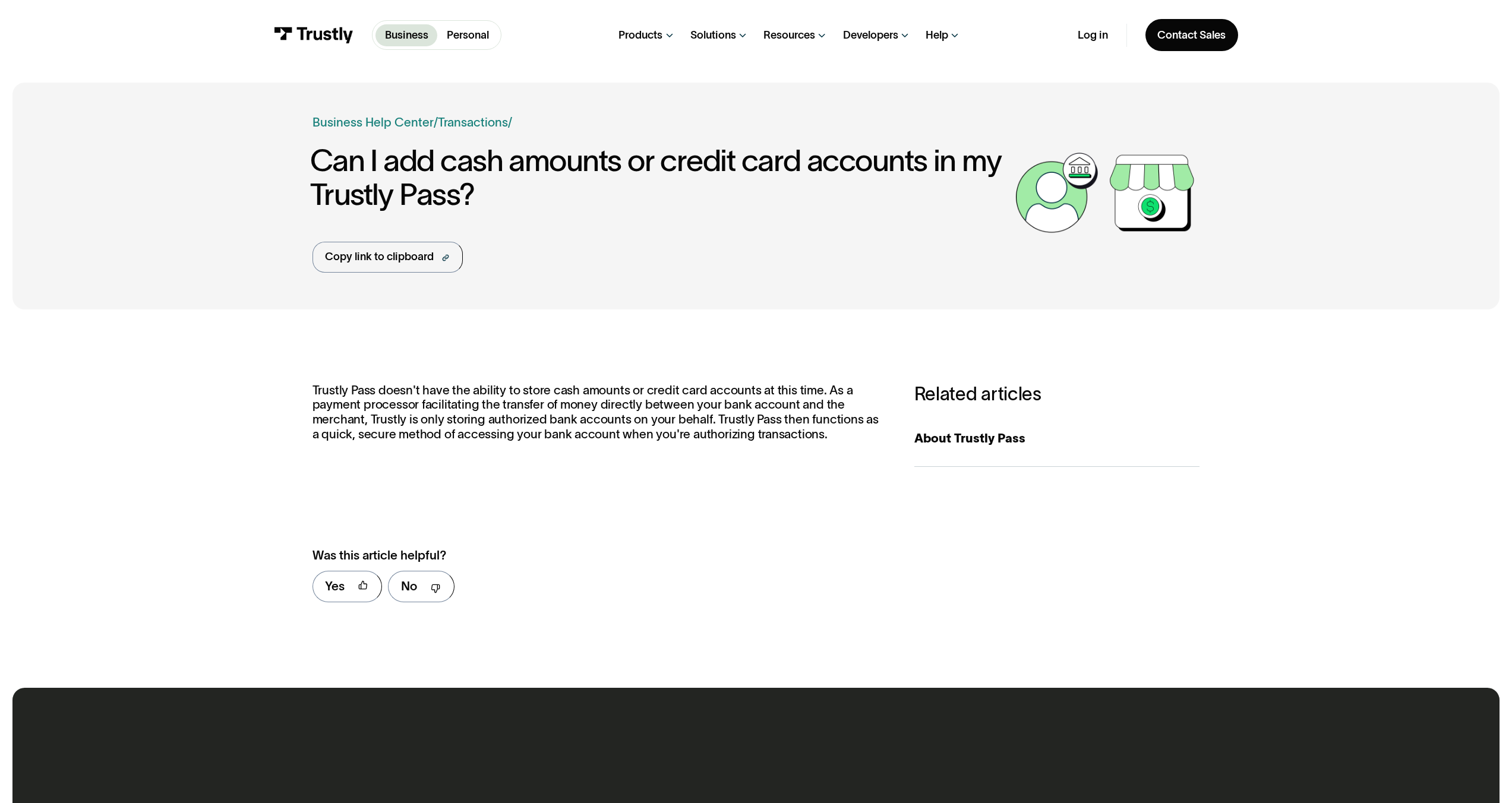
click at [665, 542] on div "**********" at bounding box center [756, 556] width 888 height 117
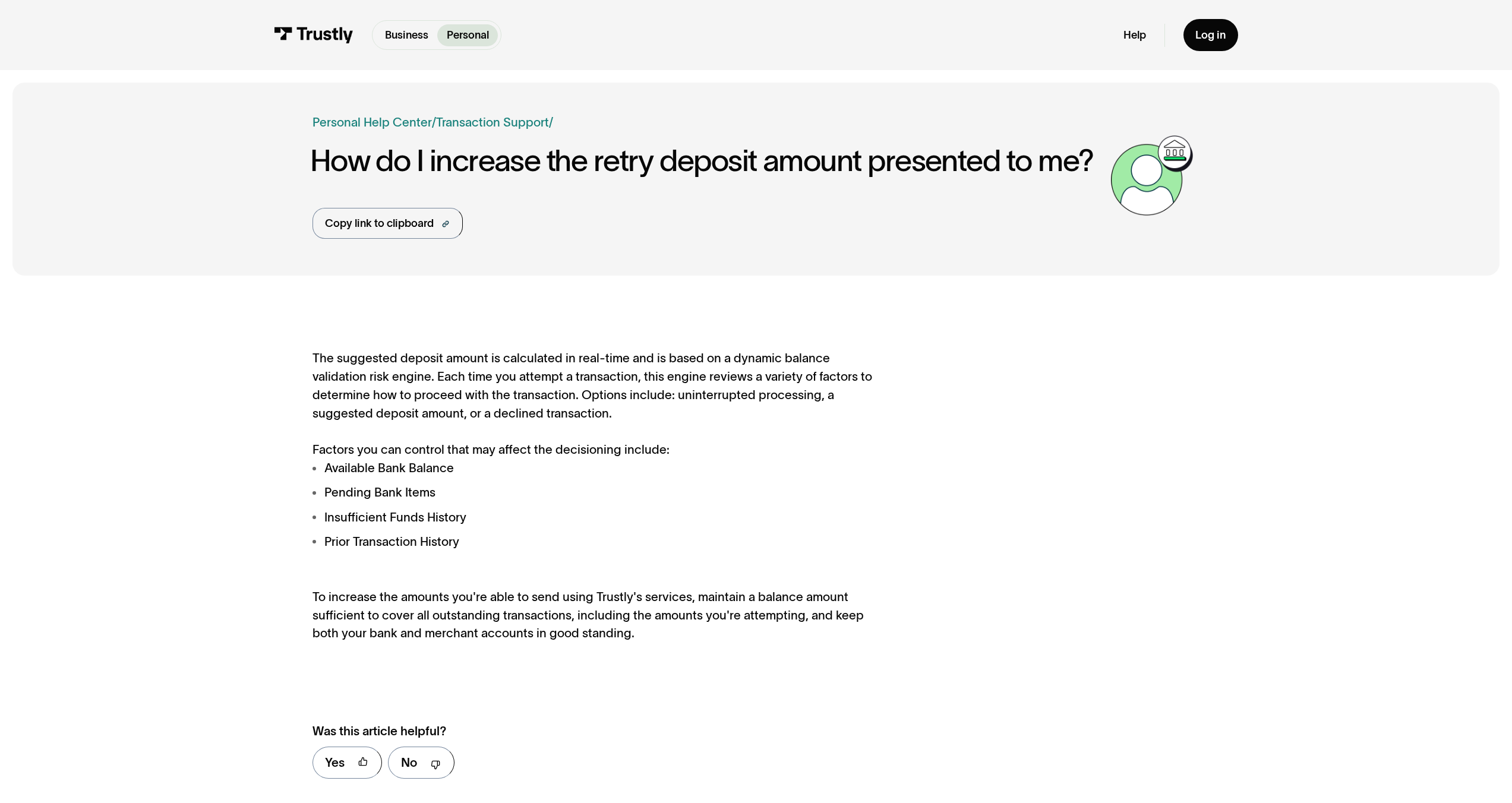
click at [426, 330] on div "The suggested deposit amount is calculated in real-time and is based on a dynam…" at bounding box center [756, 570] width 1488 height 564
click at [854, 529] on ul "Available Bank Balance Pending Bank Items Insufficient Funds History Prior Tran…" at bounding box center [599, 505] width 572 height 92
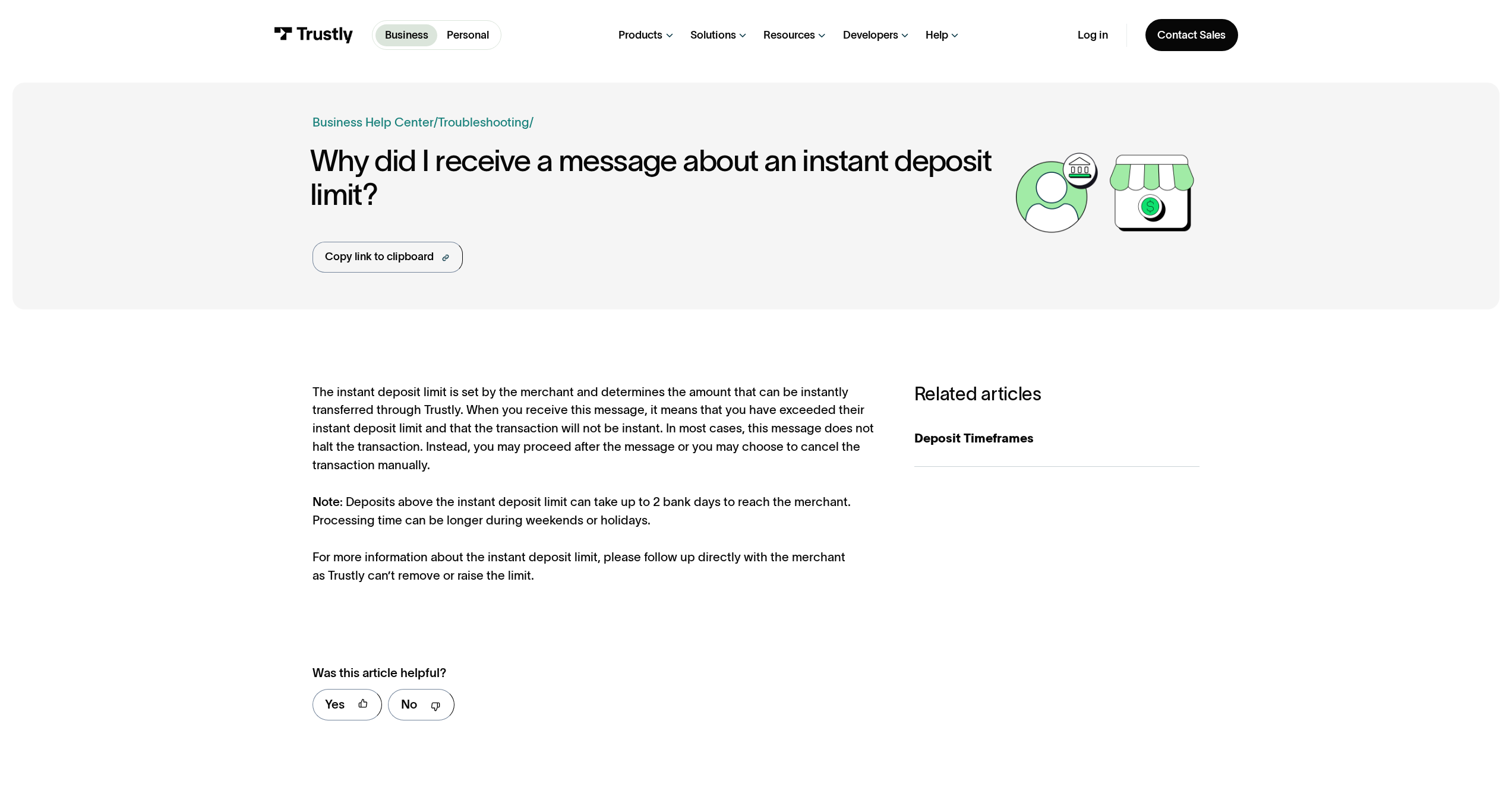
click at [656, 546] on div "The instant deposit limit is set by the merchant and determines the amount that…" at bounding box center [599, 484] width 572 height 202
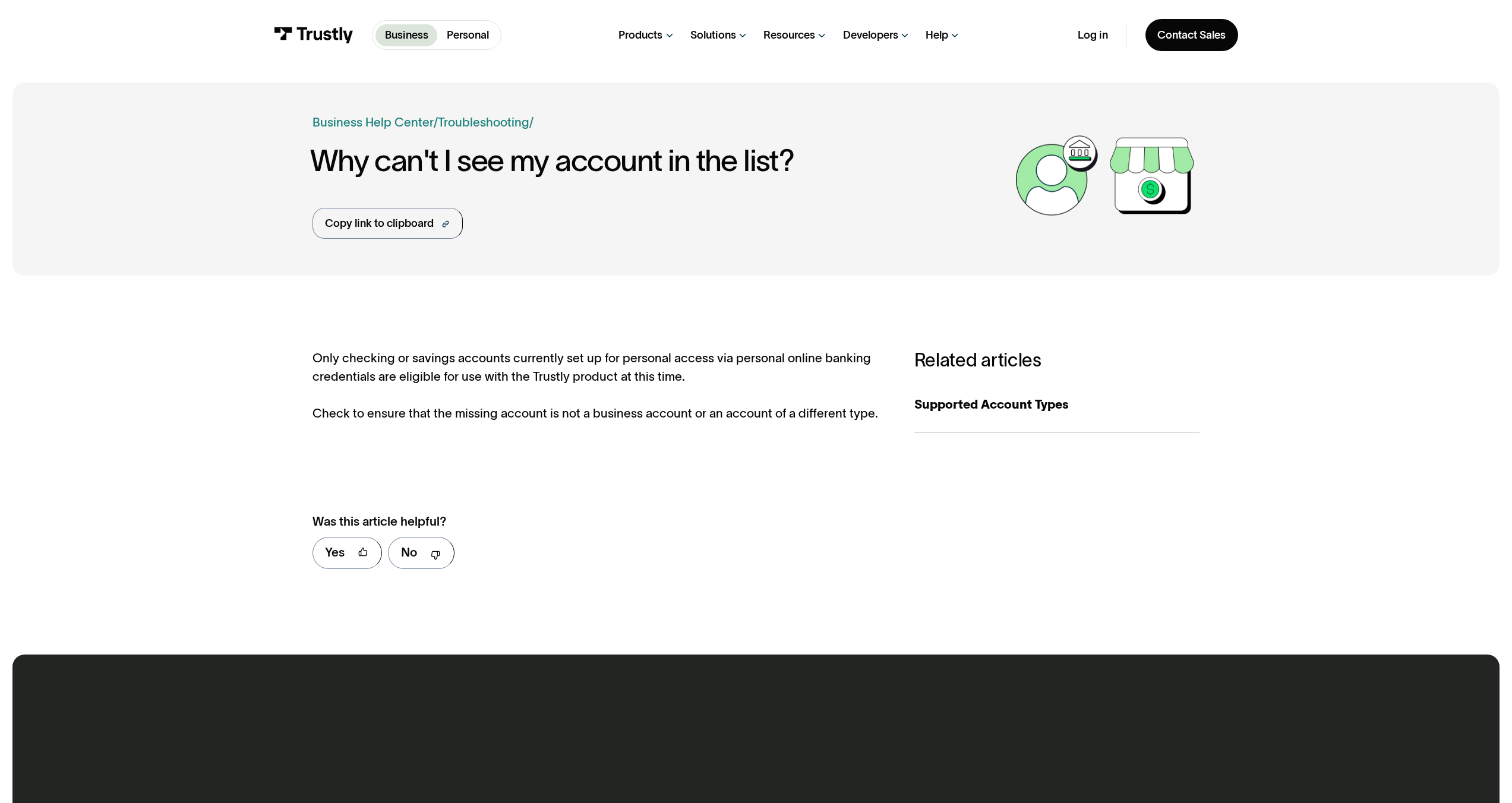
click at [927, 521] on div "**********" at bounding box center [756, 522] width 888 height 117
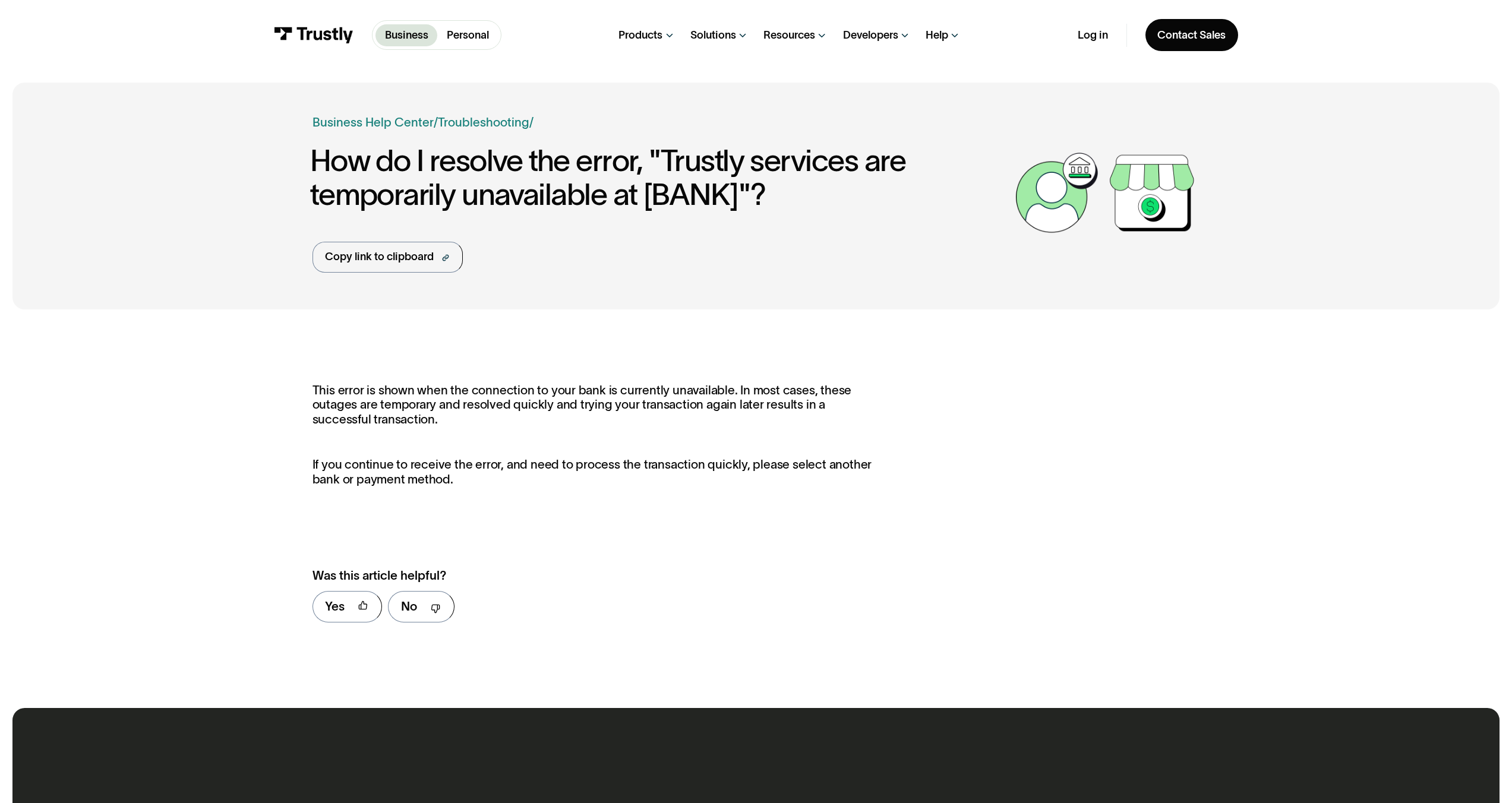
click at [1285, 408] on div "**********" at bounding box center [756, 508] width 1488 height 374
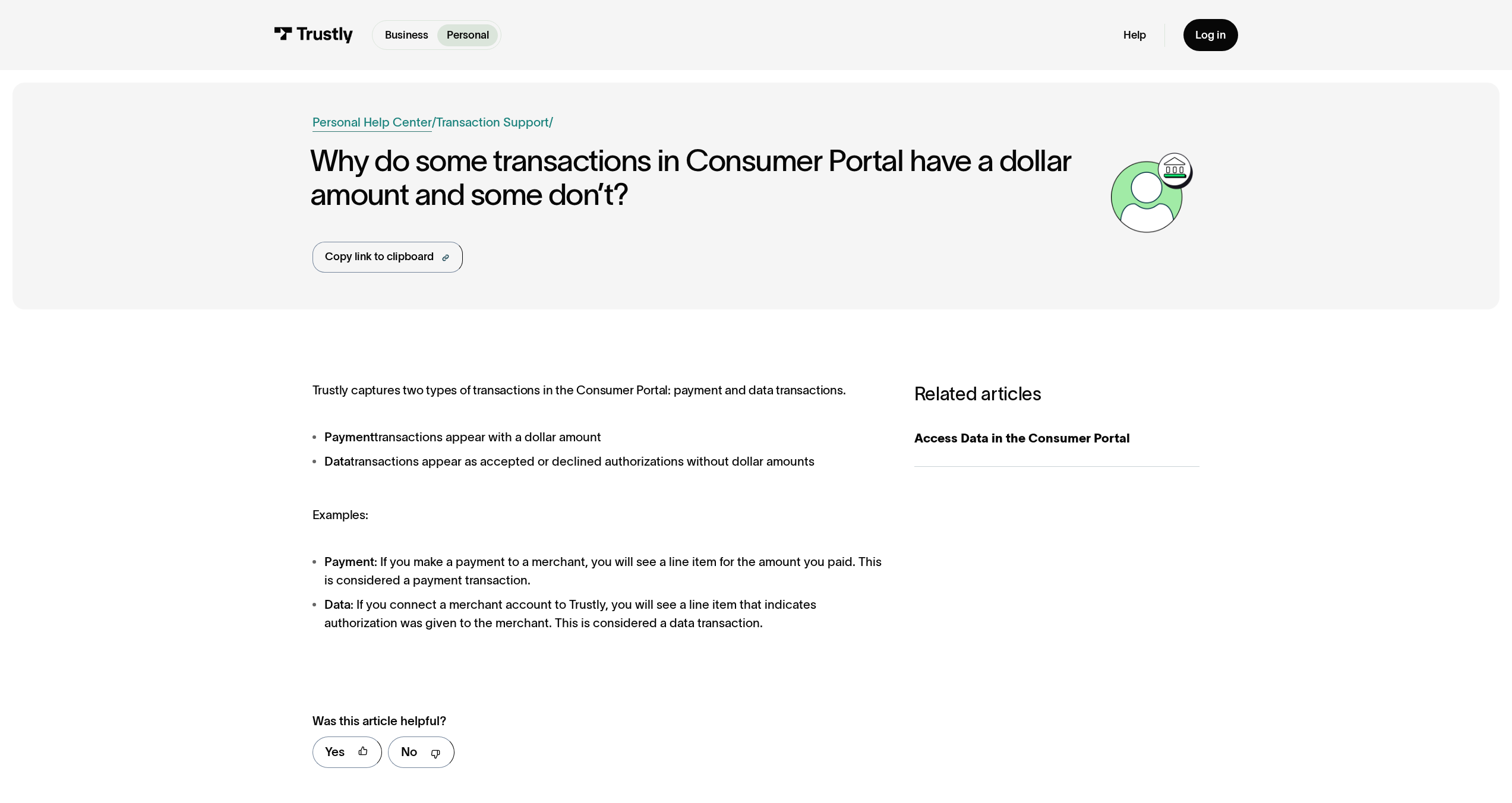
click at [405, 115] on link "Personal Help Center" at bounding box center [372, 123] width 119 height 18
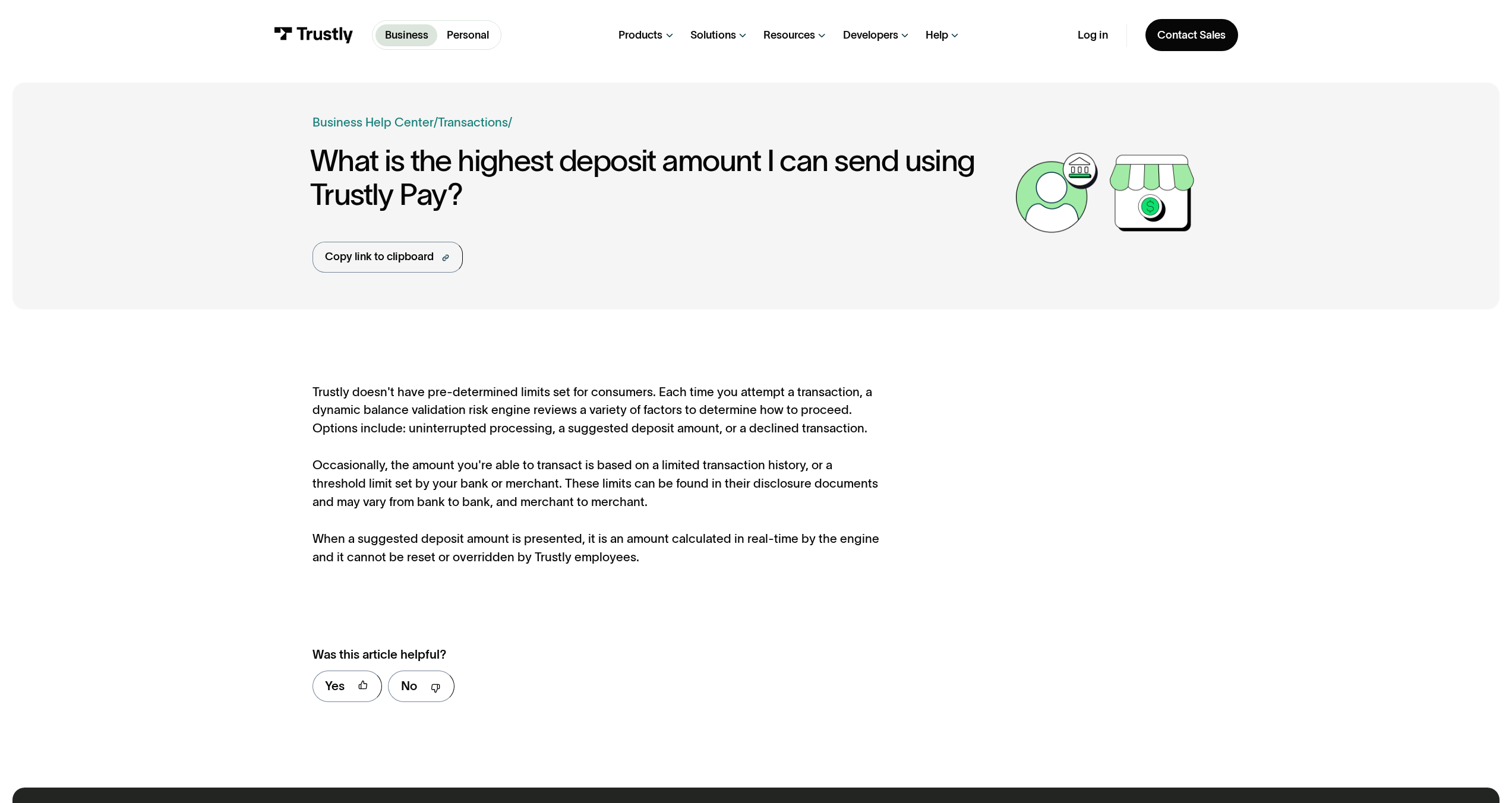
click at [648, 411] on div "Trustly doesn't have pre-determined limits set for consumers. Each time you att…" at bounding box center [599, 475] width 572 height 183
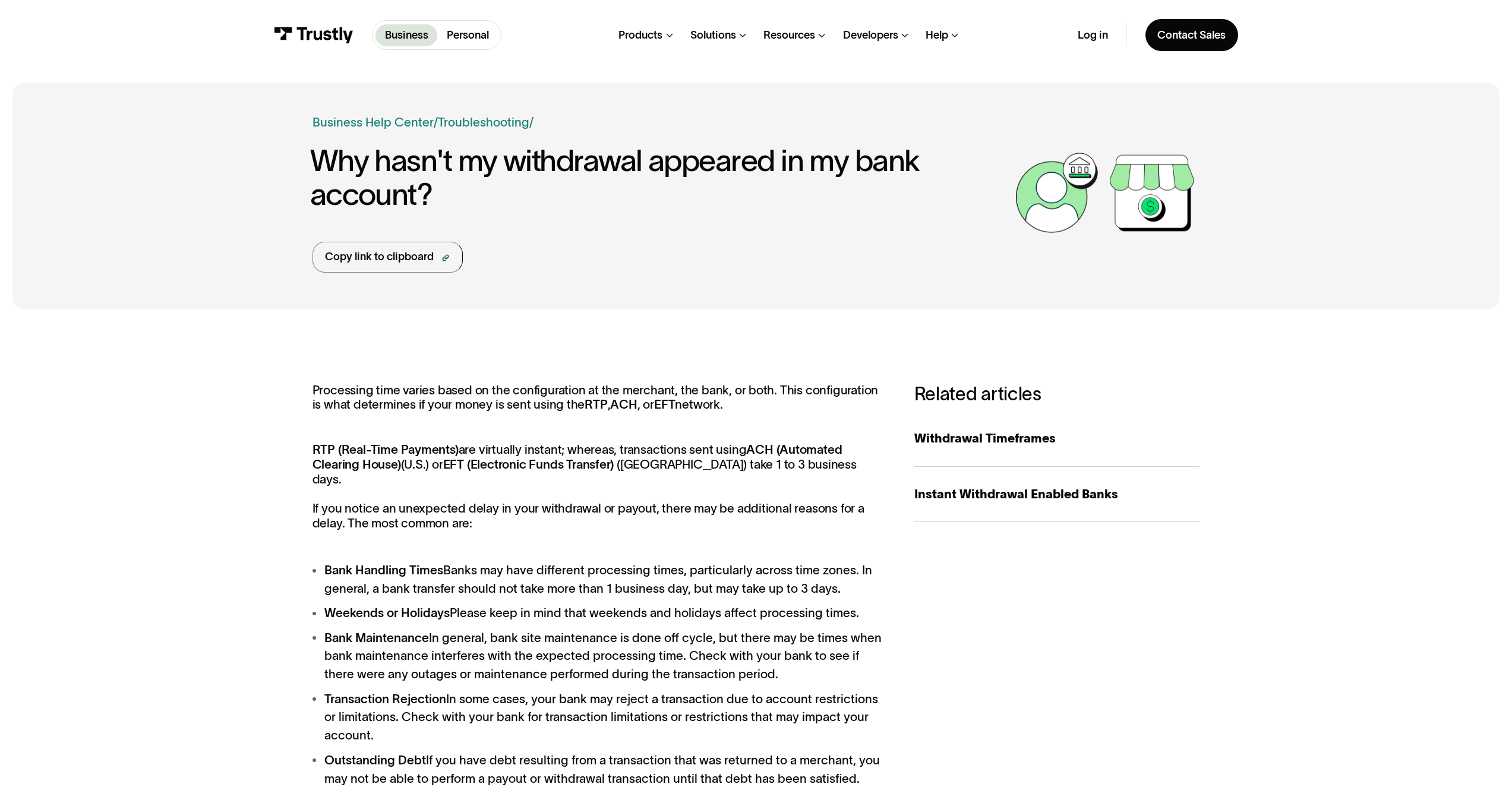
click at [697, 589] on ul "Bank Handling Times Banks may have different processing times, particularly acr…" at bounding box center [599, 674] width 572 height 226
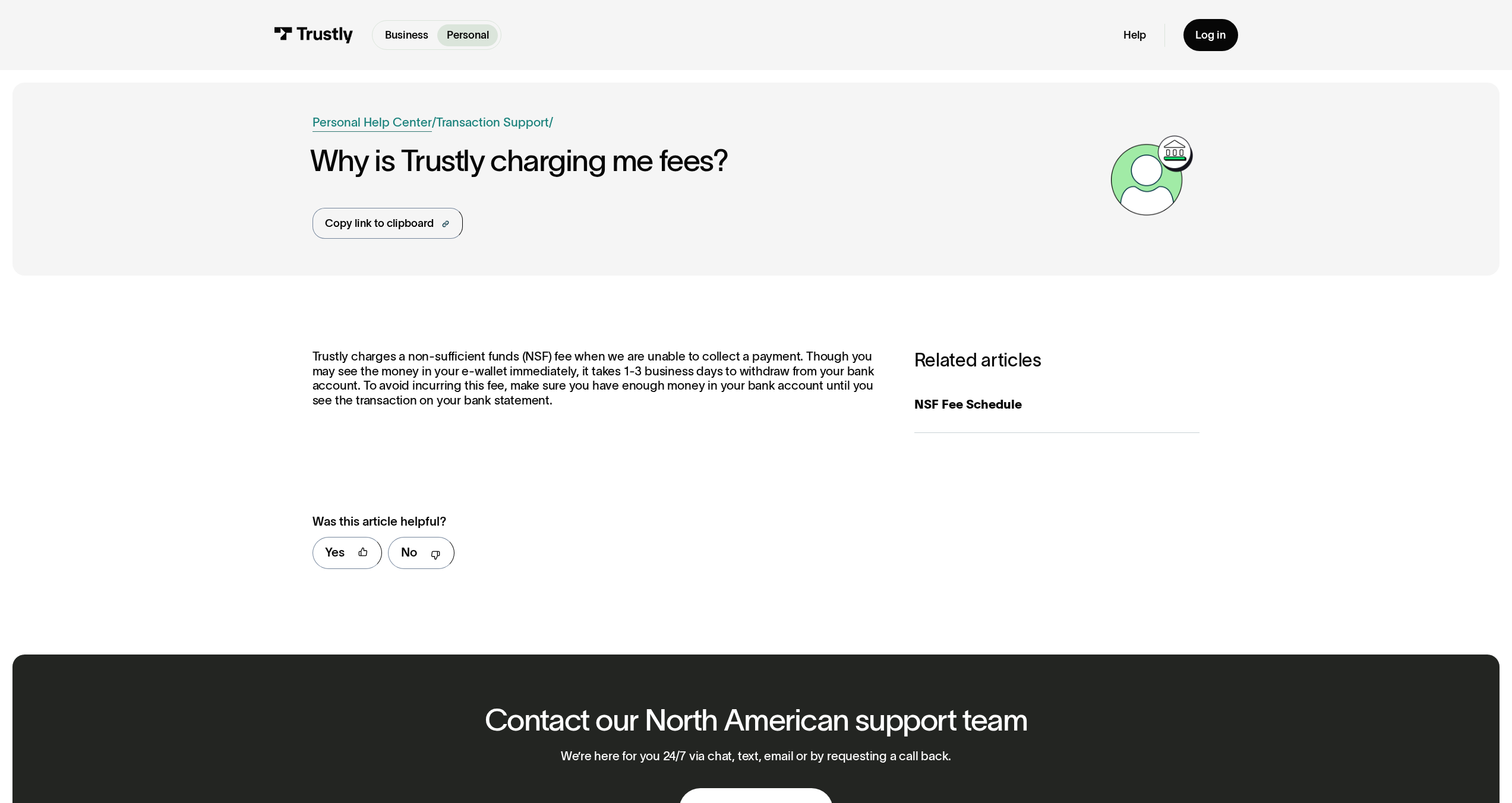
click at [396, 129] on link "Personal Help Center" at bounding box center [372, 123] width 119 height 18
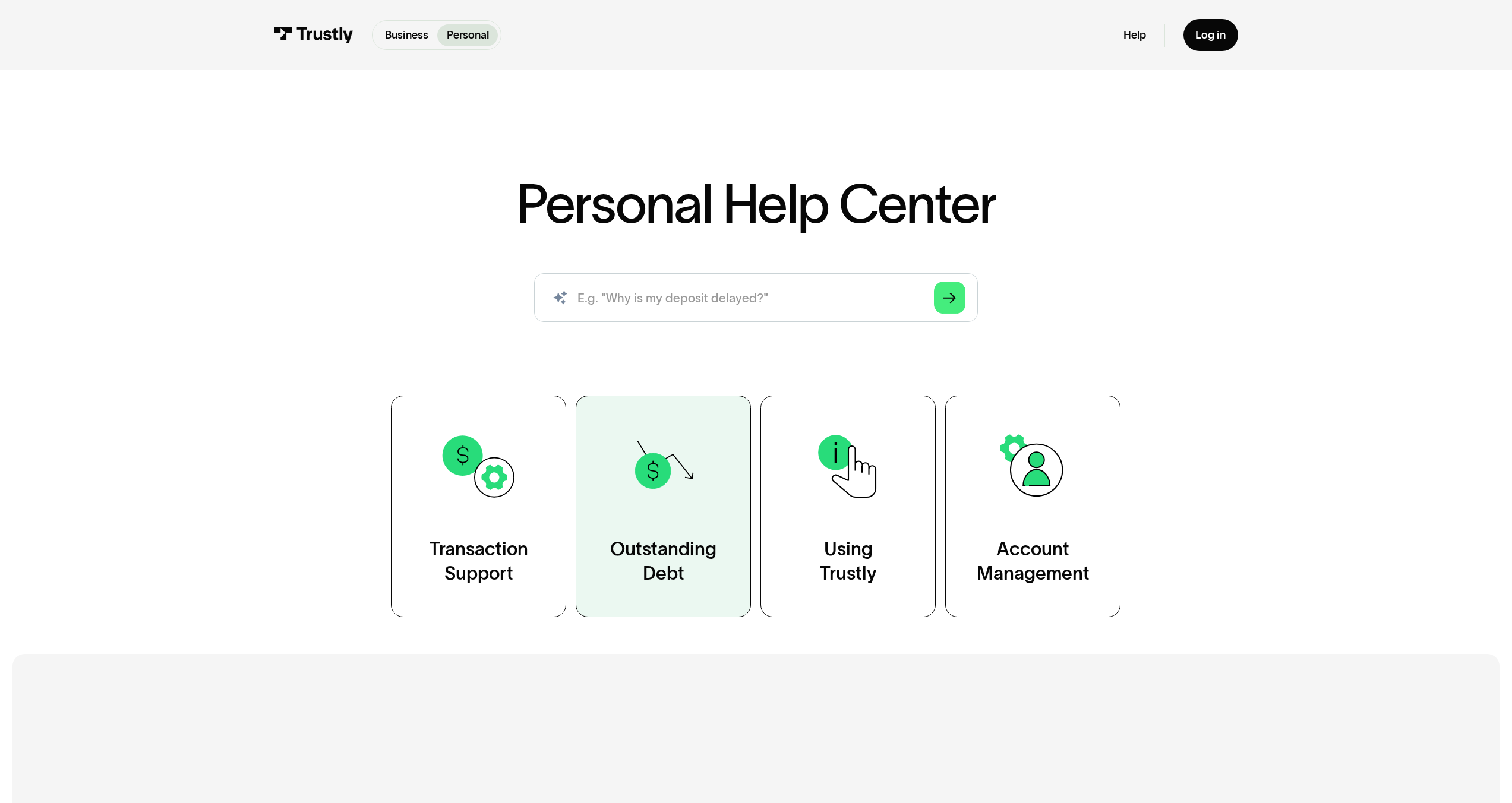
scroll to position [3, 0]
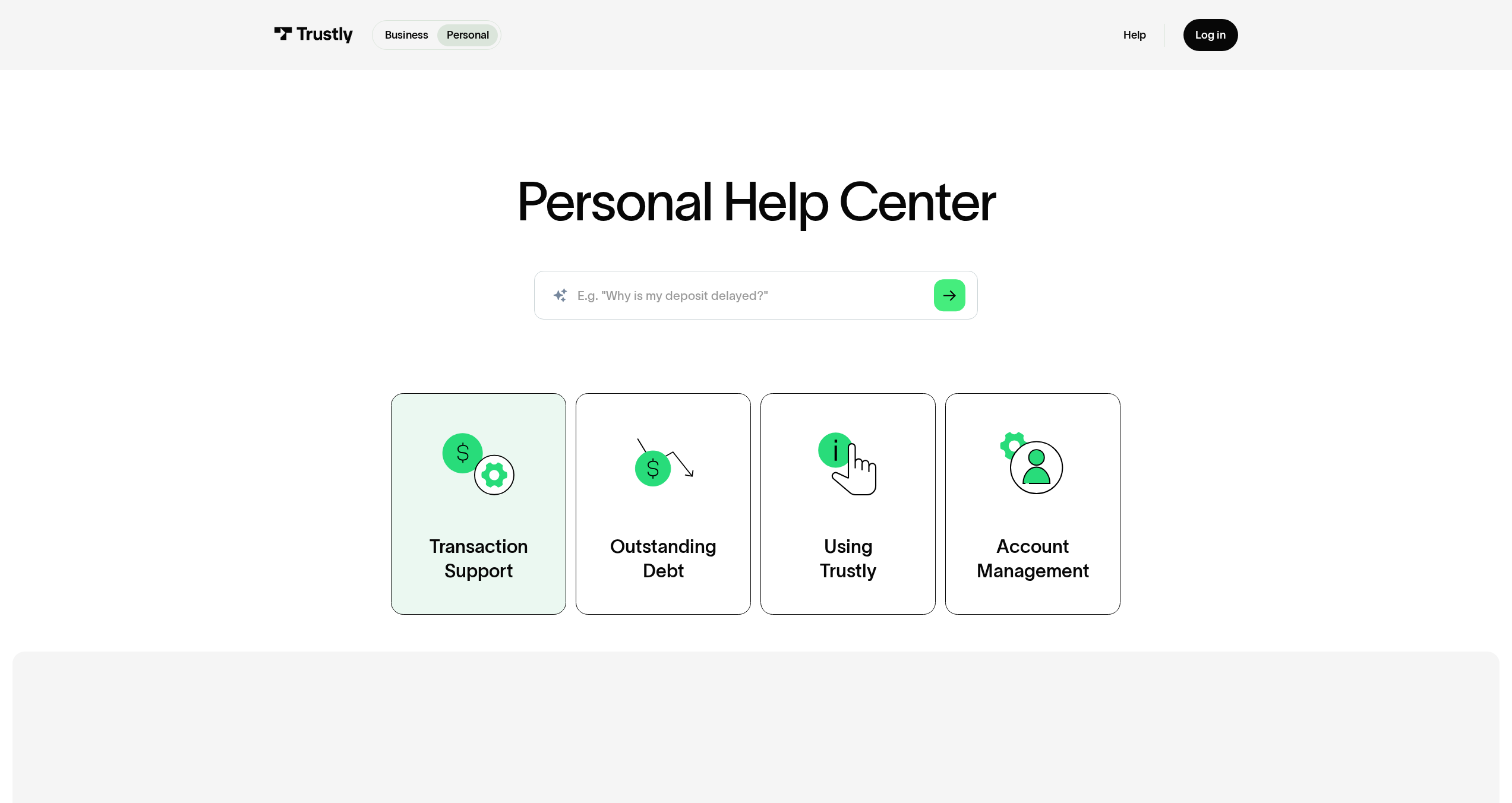
click at [533, 522] on link "Transaction Support" at bounding box center [478, 504] width 176 height 222
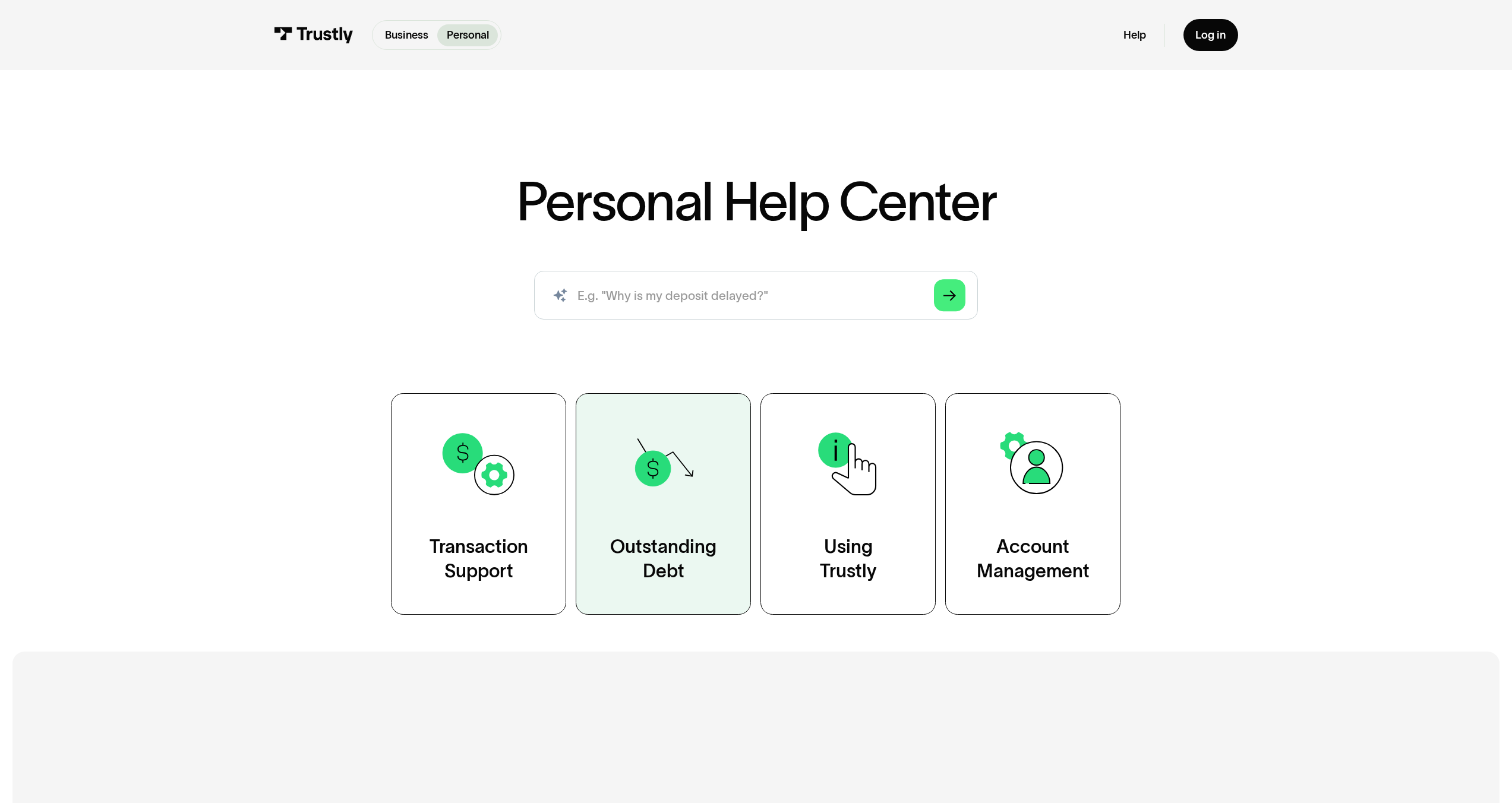
click at [662, 530] on link "Outstanding Debt" at bounding box center [663, 504] width 176 height 222
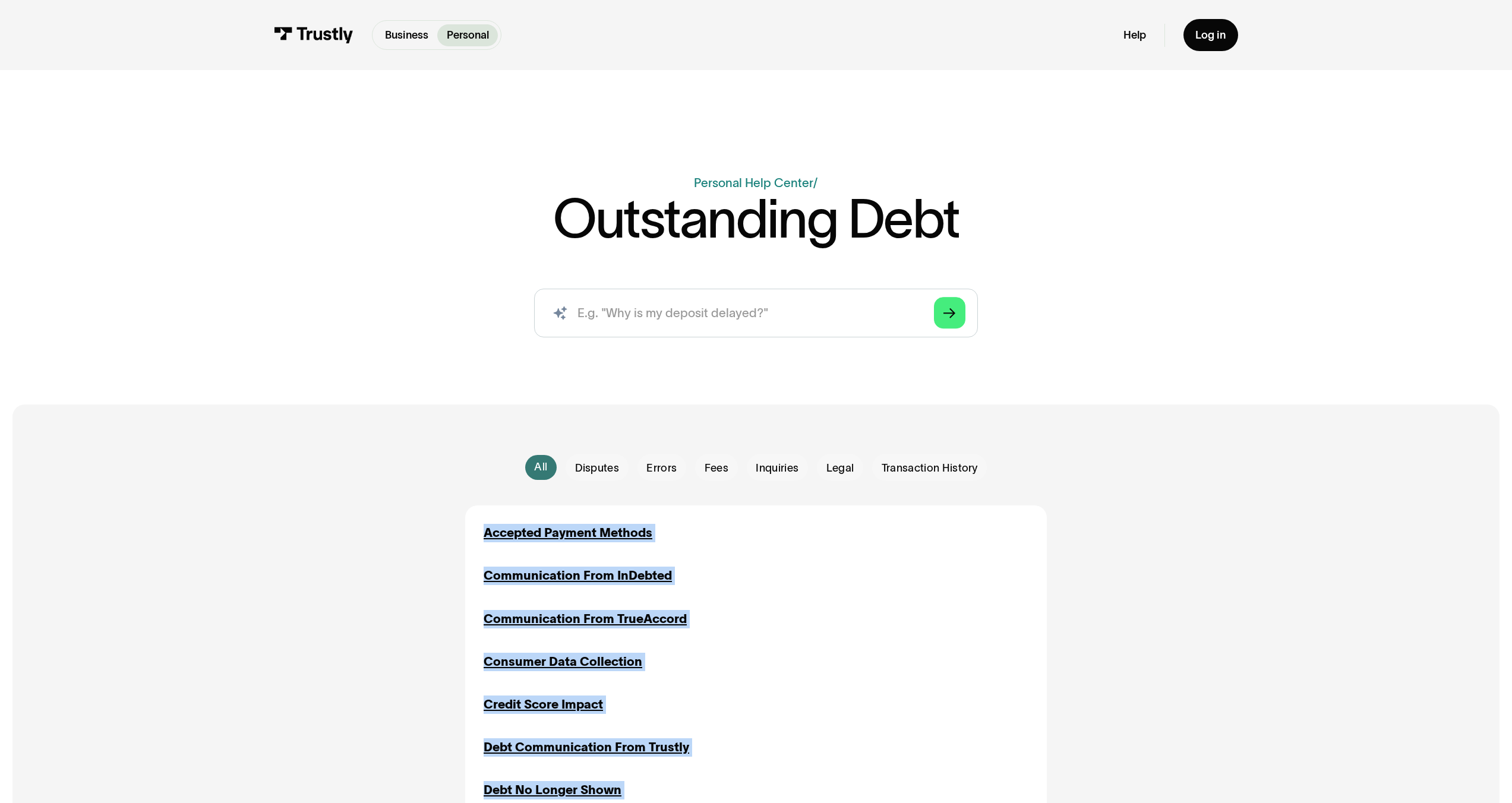
drag, startPoint x: 708, startPoint y: 668, endPoint x: 475, endPoint y: 531, distance: 270.3
copy div "Accepted Payment Methods Inquiries Communication From InDebted Disputes Inquiri…"
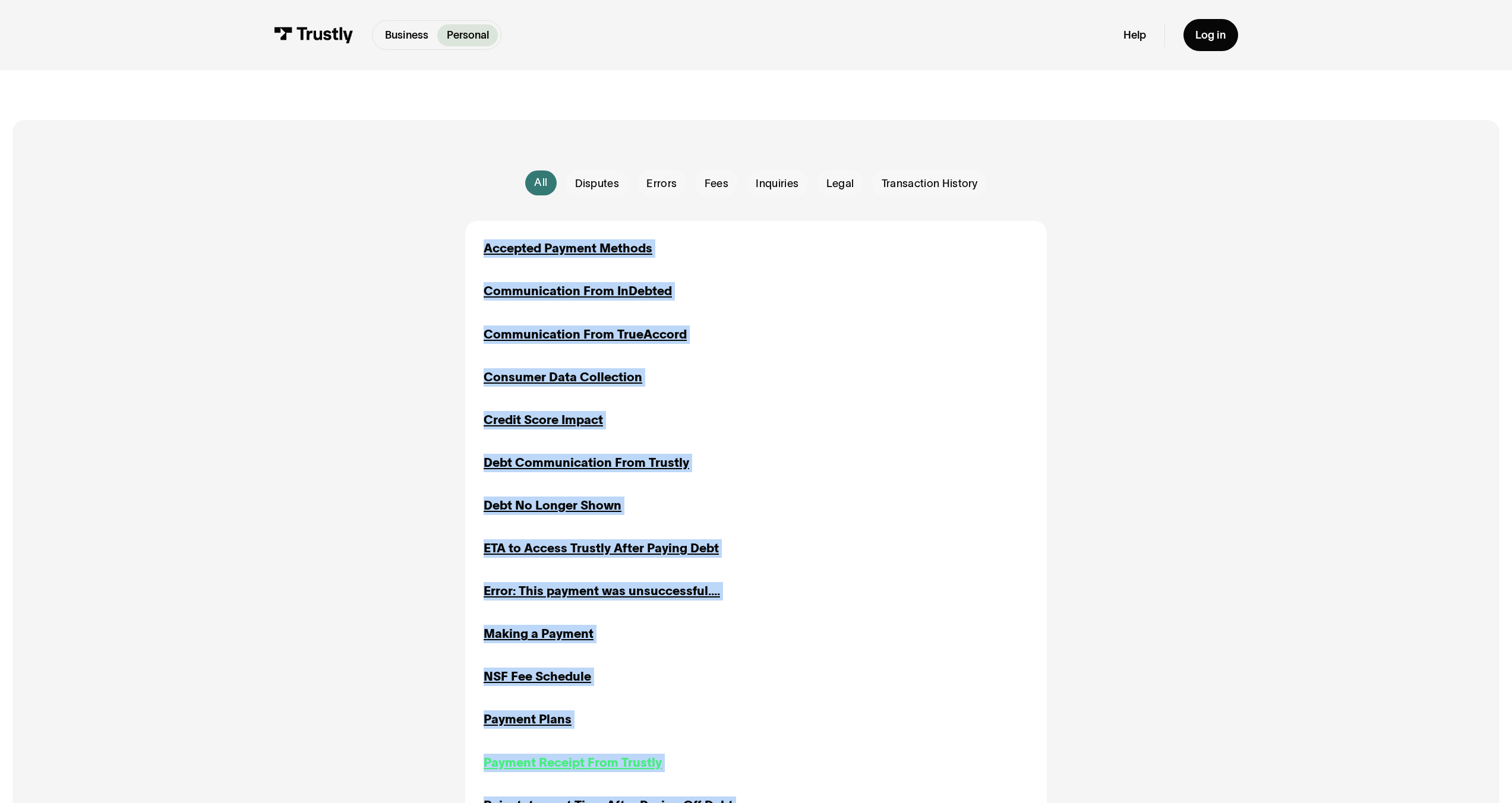
scroll to position [573, 0]
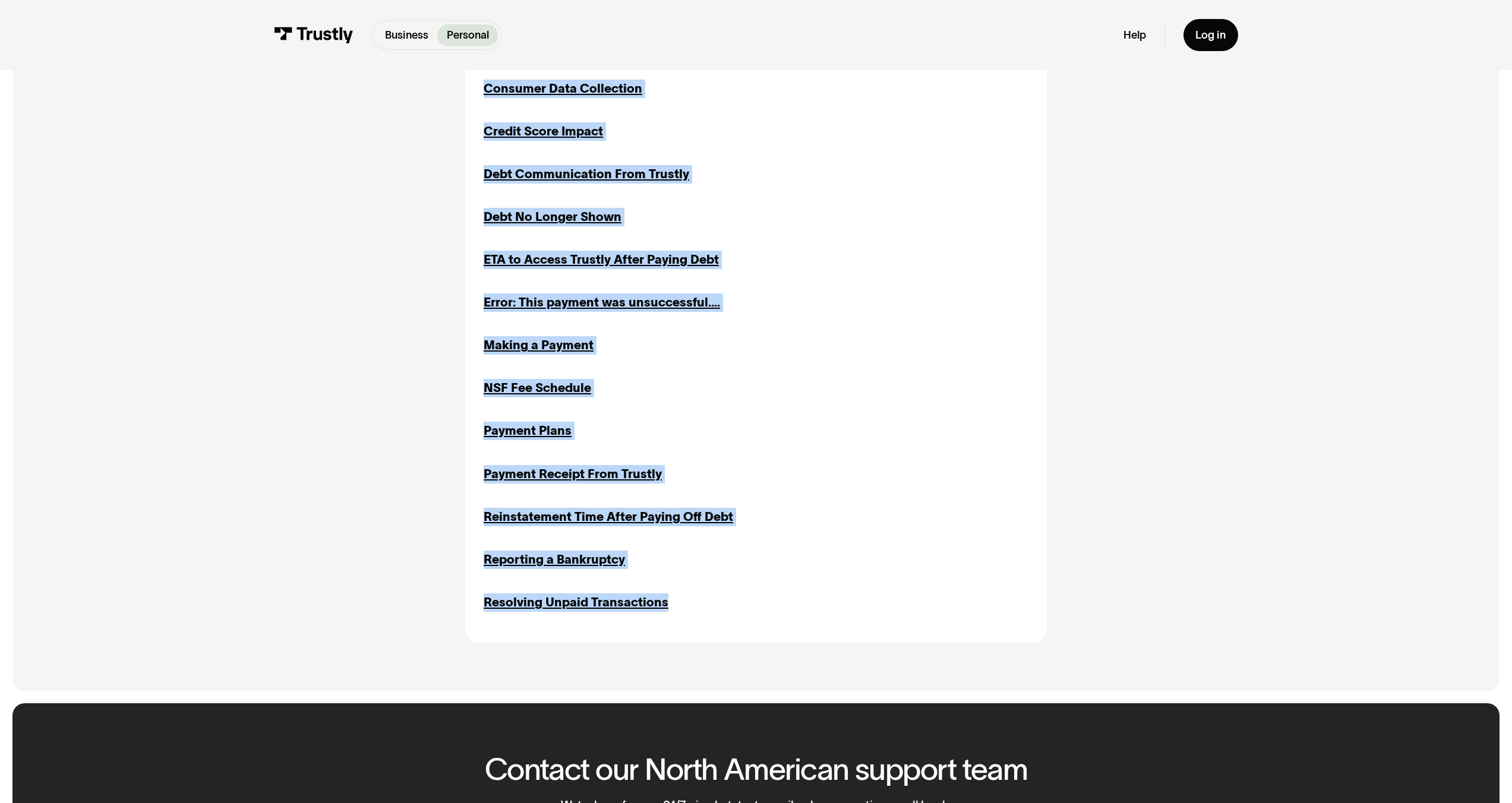
drag, startPoint x: 1276, startPoint y: 475, endPoint x: 814, endPoint y: 529, distance: 465.1
click at [1275, 475] on div "All All Disputes Disputes Errors Errors Fees Fees Inquiries Inquiries Legal Leg…" at bounding box center [756, 261] width 1427 height 860
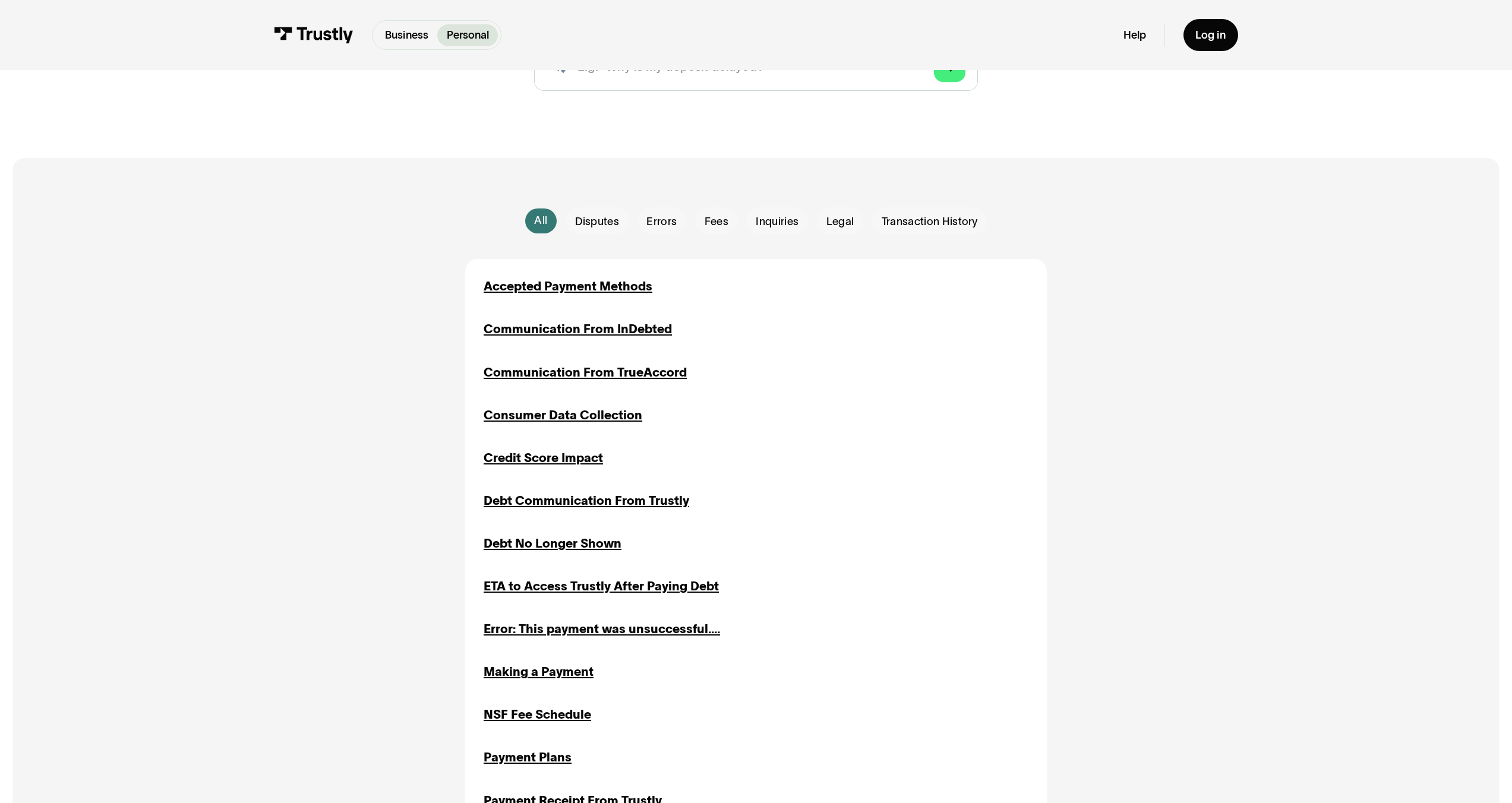
scroll to position [338, 0]
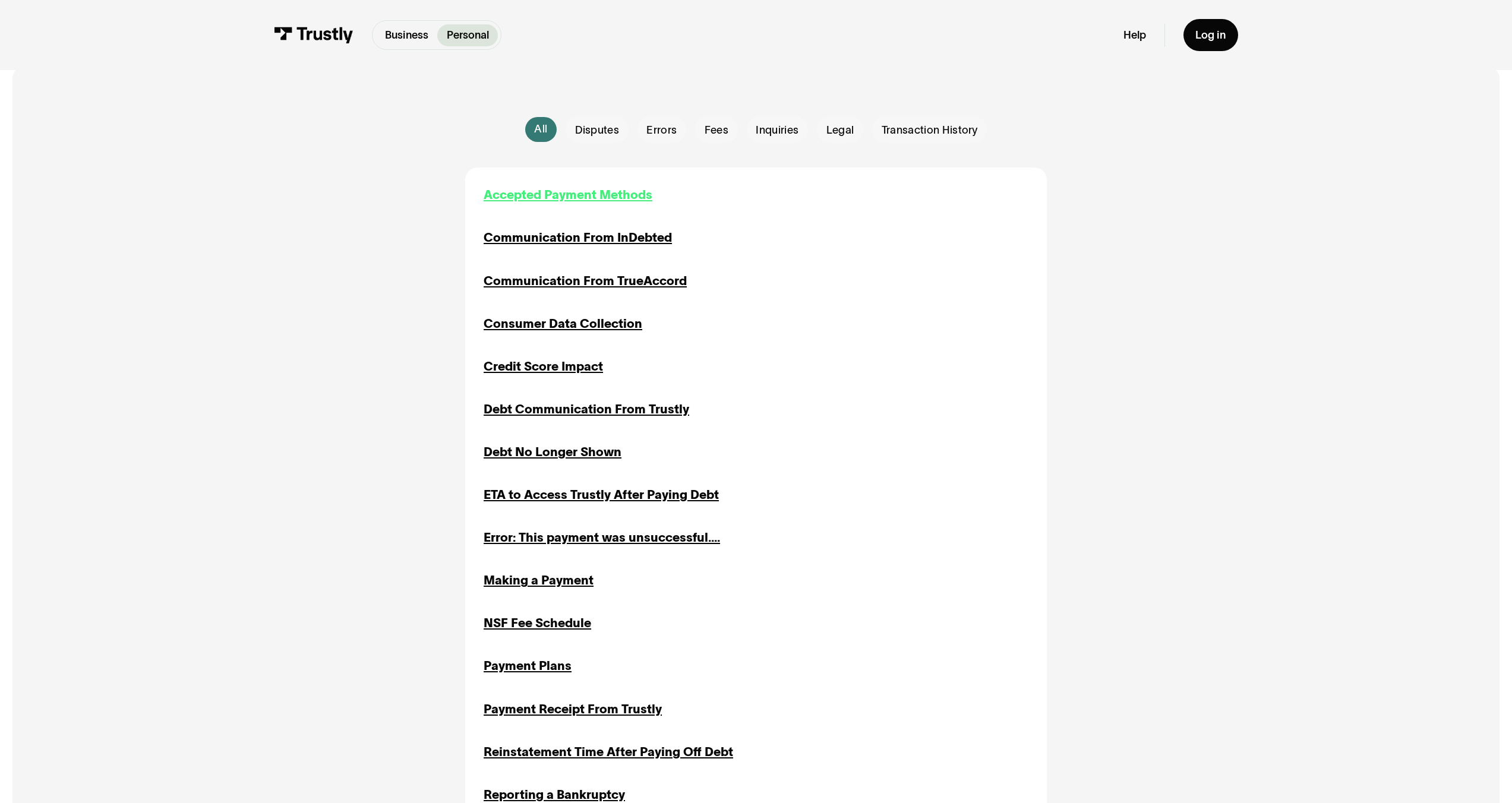
click at [595, 194] on div "Accepted Payment Methods" at bounding box center [568, 195] width 169 height 18
click at [594, 244] on div "Communication From InDebted" at bounding box center [577, 238] width 188 height 18
click at [585, 277] on div "Communication From TrueAccord" at bounding box center [585, 281] width 203 height 18
click at [575, 331] on div "Consumer Data Collection" at bounding box center [563, 324] width 158 height 18
click at [564, 369] on div "Credit Score Impact" at bounding box center [543, 367] width 119 height 18
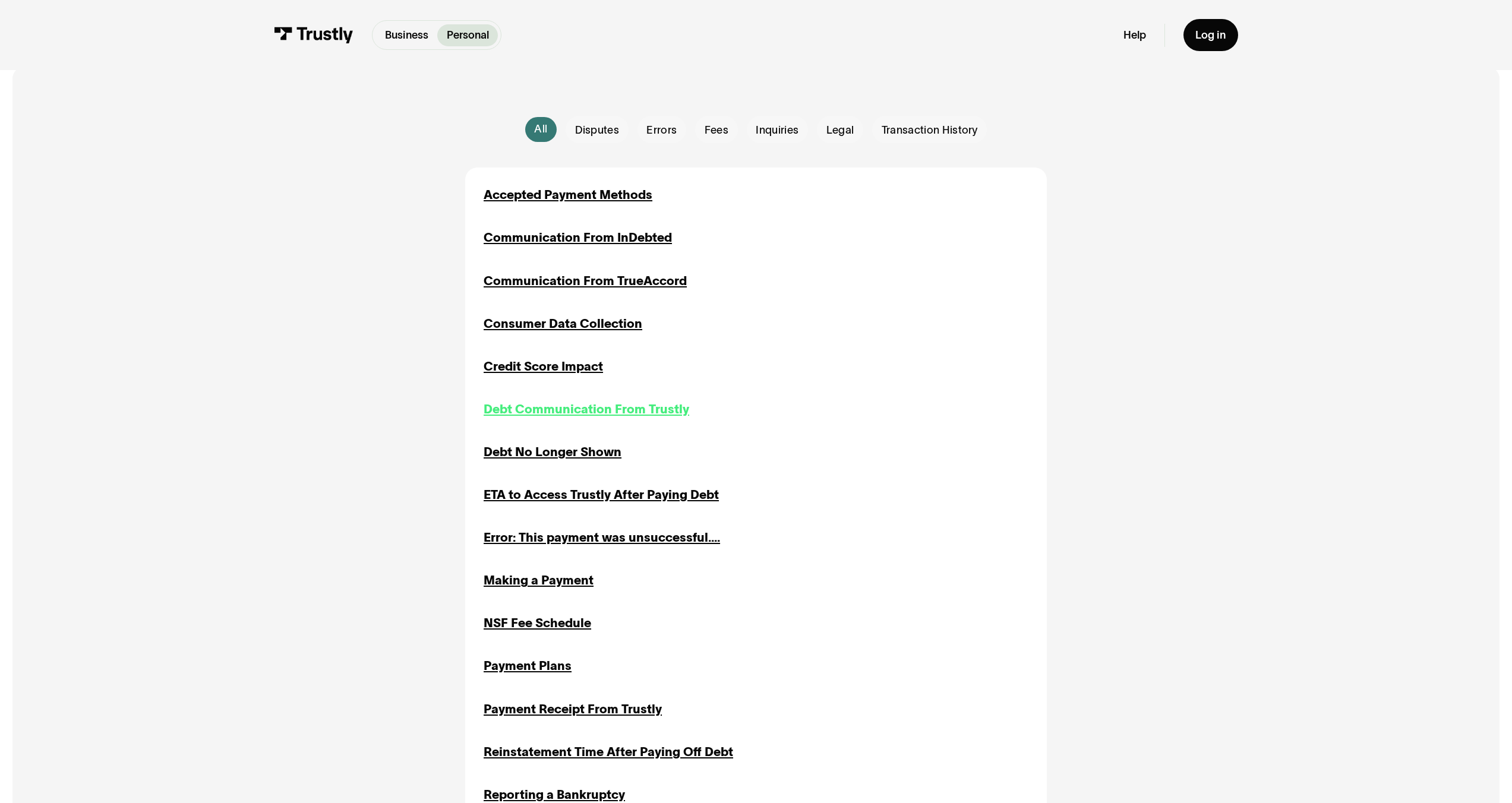
click at [587, 418] on div "Debt Communication From Trustly" at bounding box center [587, 410] width 206 height 18
click at [576, 459] on div "Debt No Longer Shown" at bounding box center [552, 453] width 138 height 18
click at [581, 504] on div "ETA to Access Trustly After Paying Debt" at bounding box center [601, 496] width 236 height 18
click at [577, 547] on div "Error: This payment was unsuccessful...." at bounding box center [602, 538] width 236 height 18
click at [570, 585] on div "Making a Payment" at bounding box center [539, 581] width 110 height 18
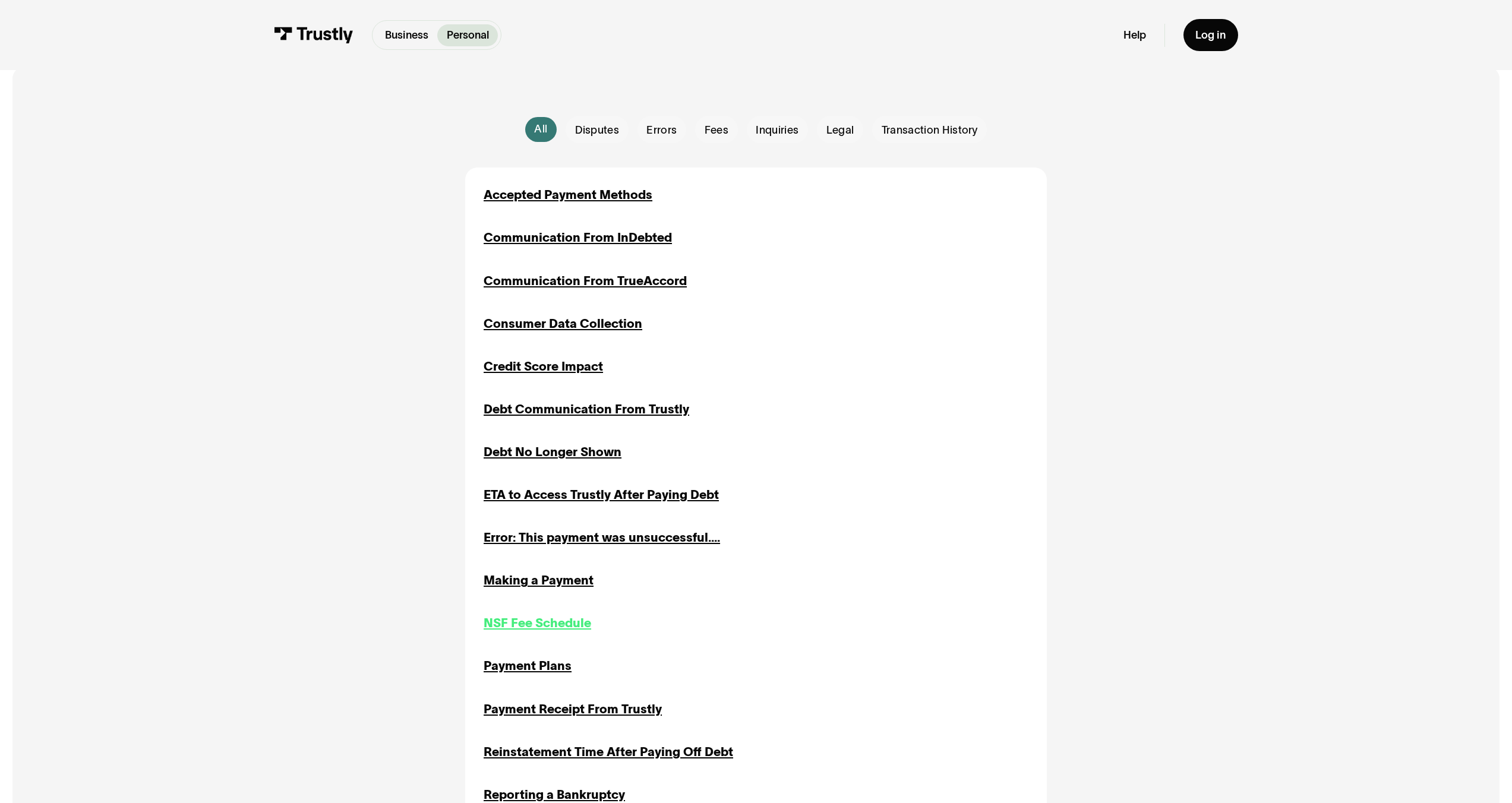
click at [568, 629] on div "NSF Fee Schedule" at bounding box center [537, 624] width 108 height 18
click at [520, 672] on div "Payment Plans" at bounding box center [527, 666] width 88 height 18
click at [542, 713] on div "Payment Receipt From Trustly" at bounding box center [573, 710] width 178 height 18
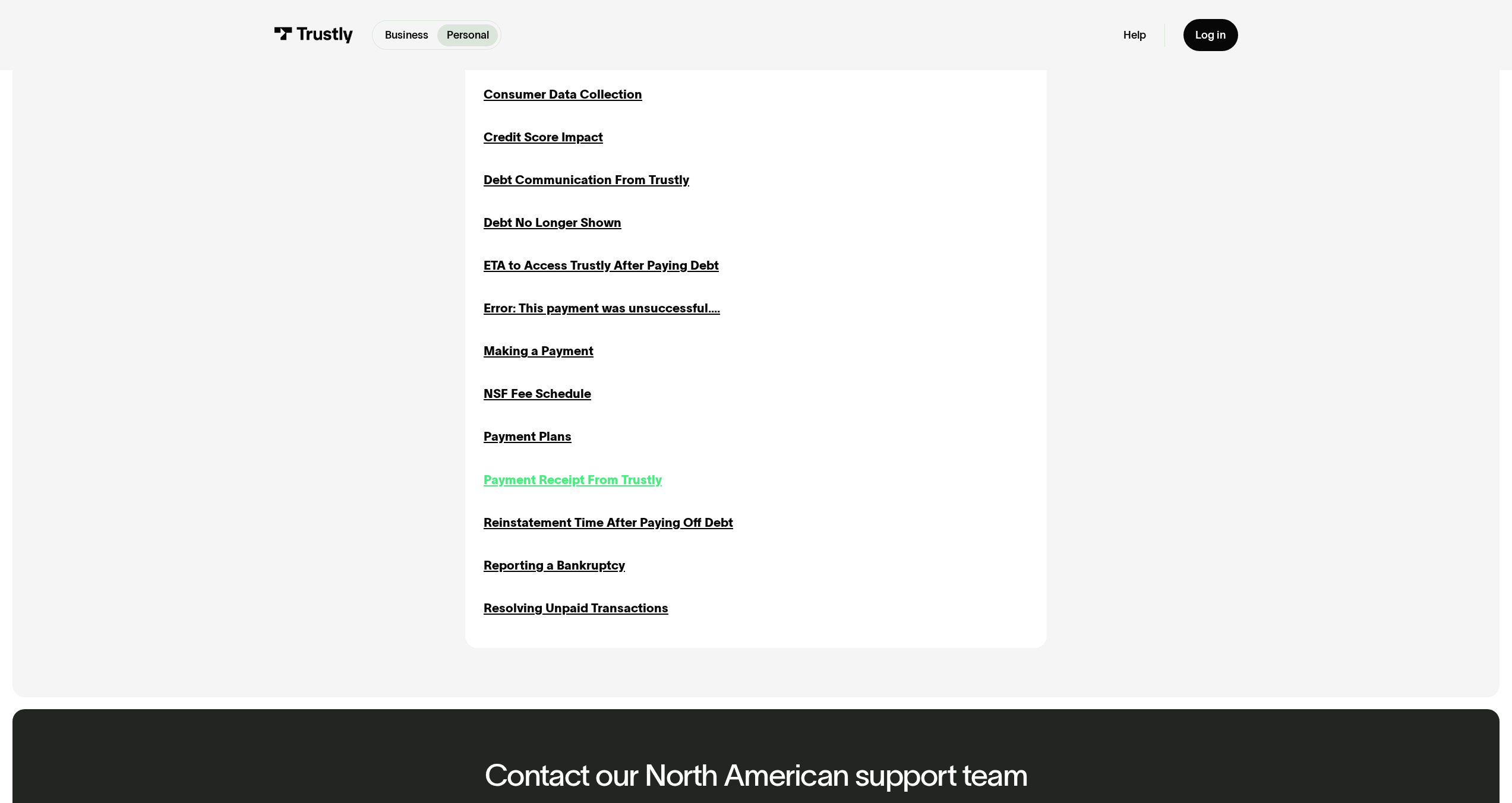
scroll to position [676, 0]
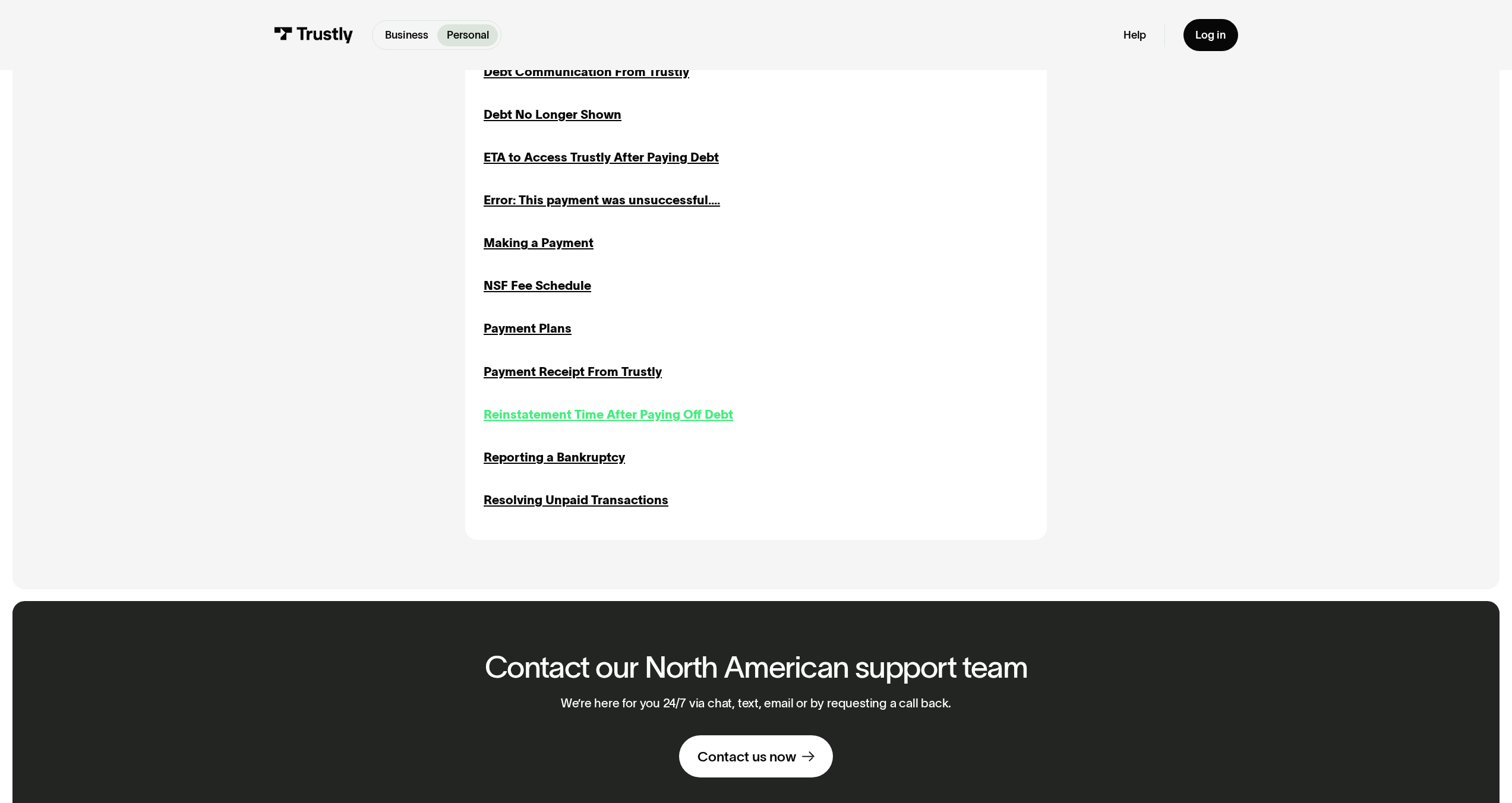
click at [555, 415] on div "Reinstatement Time After Paying Off Debt" at bounding box center [608, 415] width 249 height 18
click at [544, 461] on div "Reporting a Bankruptcy" at bounding box center [554, 458] width 141 height 18
click at [550, 499] on div "Resolving Unpaid Transactions" at bounding box center [576, 501] width 185 height 18
click at [579, 377] on div "Payment Receipt From Trustly" at bounding box center [573, 372] width 178 height 18
click at [626, 418] on div "Reinstatement Time After Paying Off Debt" at bounding box center [608, 415] width 249 height 18
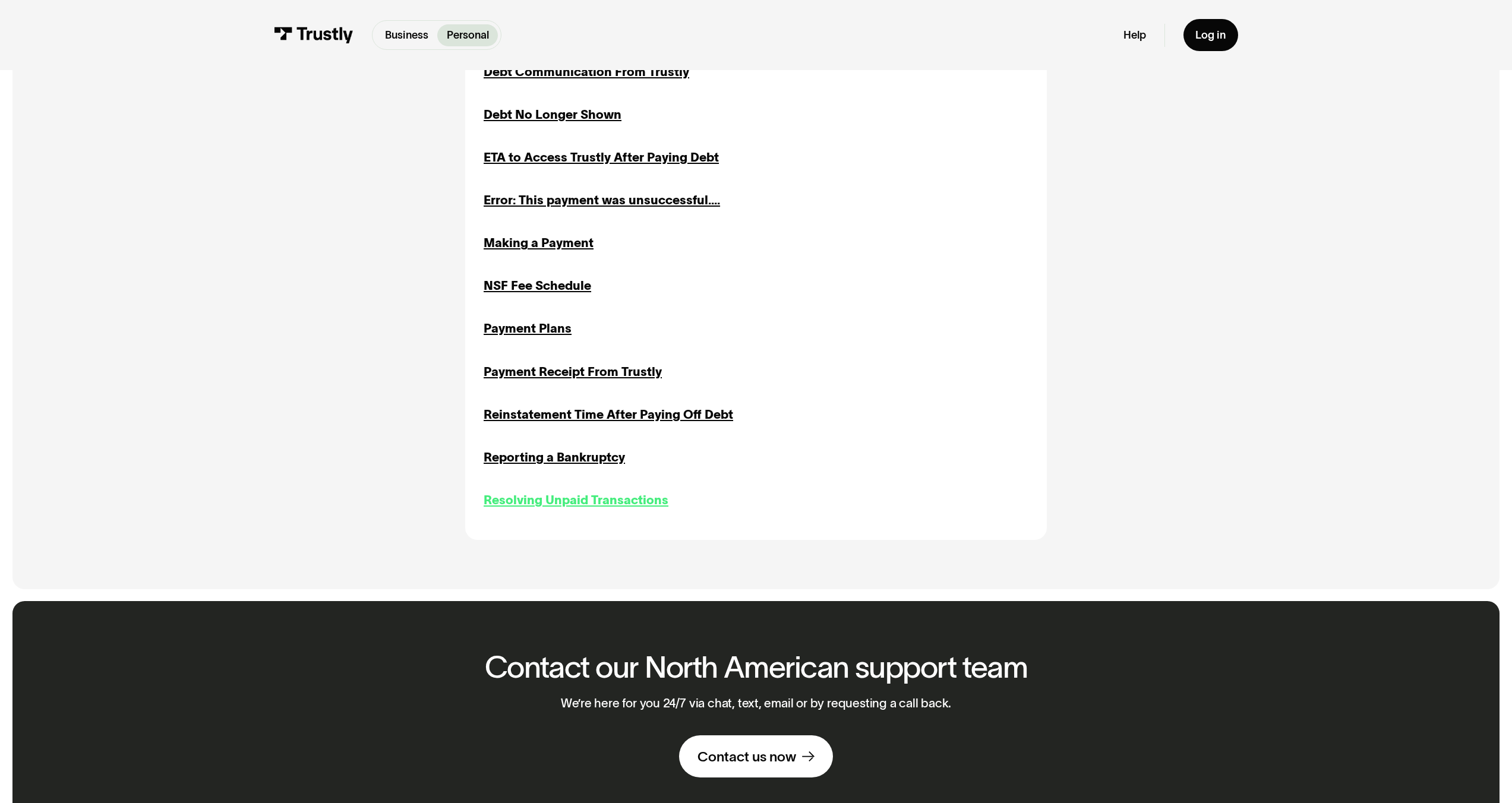
click at [550, 509] on div "Resolving Unpaid Transactions" at bounding box center [576, 501] width 185 height 18
click at [553, 461] on div "Reporting a Bankruptcy" at bounding box center [554, 458] width 141 height 18
click at [554, 414] on div "Reinstatement Time After Paying Off Debt" at bounding box center [608, 415] width 249 height 18
click at [560, 373] on div "Payment Receipt From Trustly" at bounding box center [573, 372] width 178 height 18
click at [551, 335] on div "Payment Plans" at bounding box center [527, 329] width 88 height 18
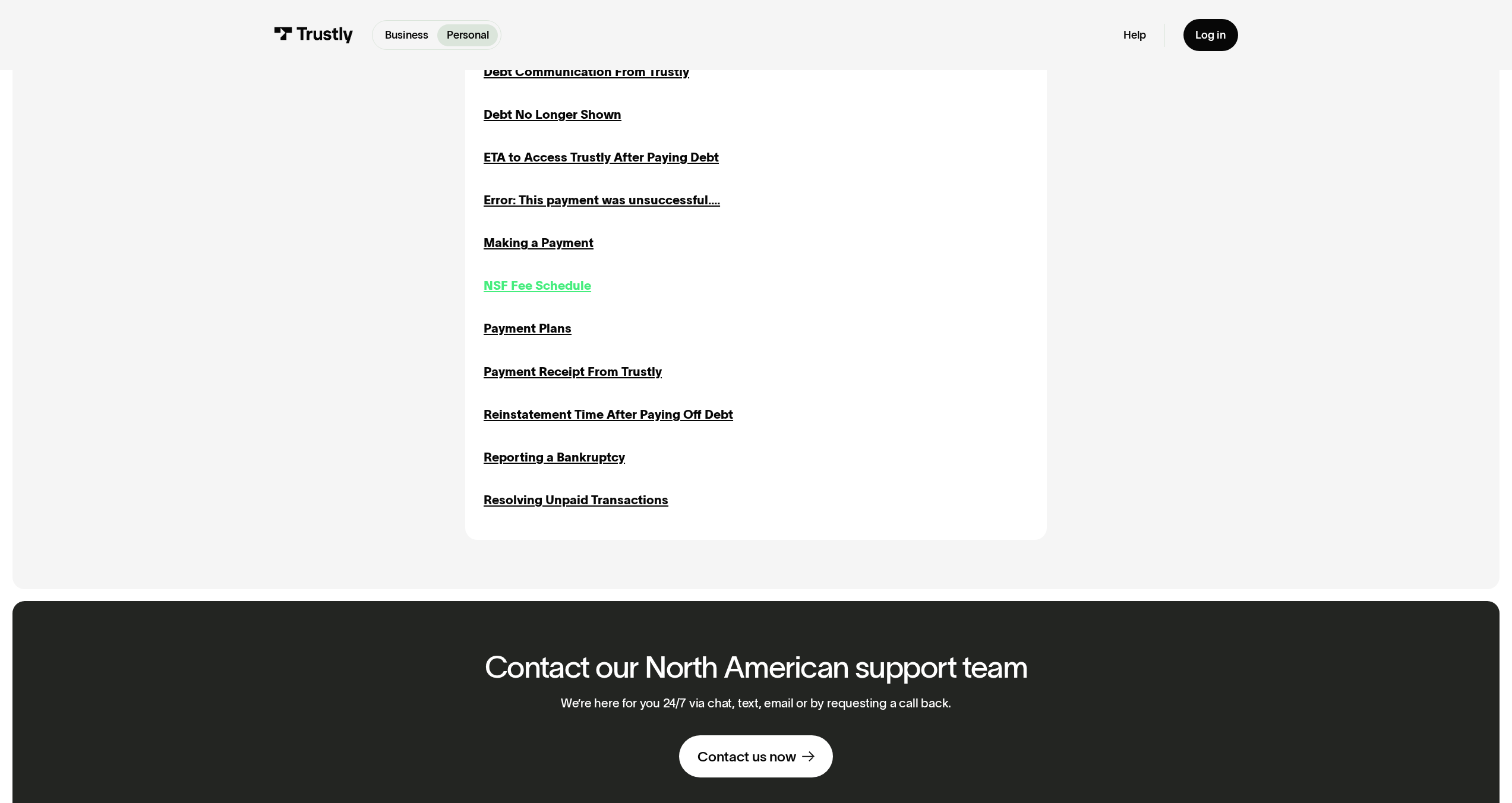
click at [570, 280] on div "NSF Fee Schedule" at bounding box center [537, 286] width 108 height 18
click at [562, 253] on div "Making a Payment" at bounding box center [539, 243] width 110 height 18
click at [568, 195] on div "Error: This payment was unsuccessful...." at bounding box center [602, 201] width 236 height 18
click at [568, 160] on div "ETA to Access Trustly After Paying Debt" at bounding box center [601, 158] width 236 height 18
click at [561, 122] on div "Debt No Longer Shown" at bounding box center [552, 115] width 138 height 18
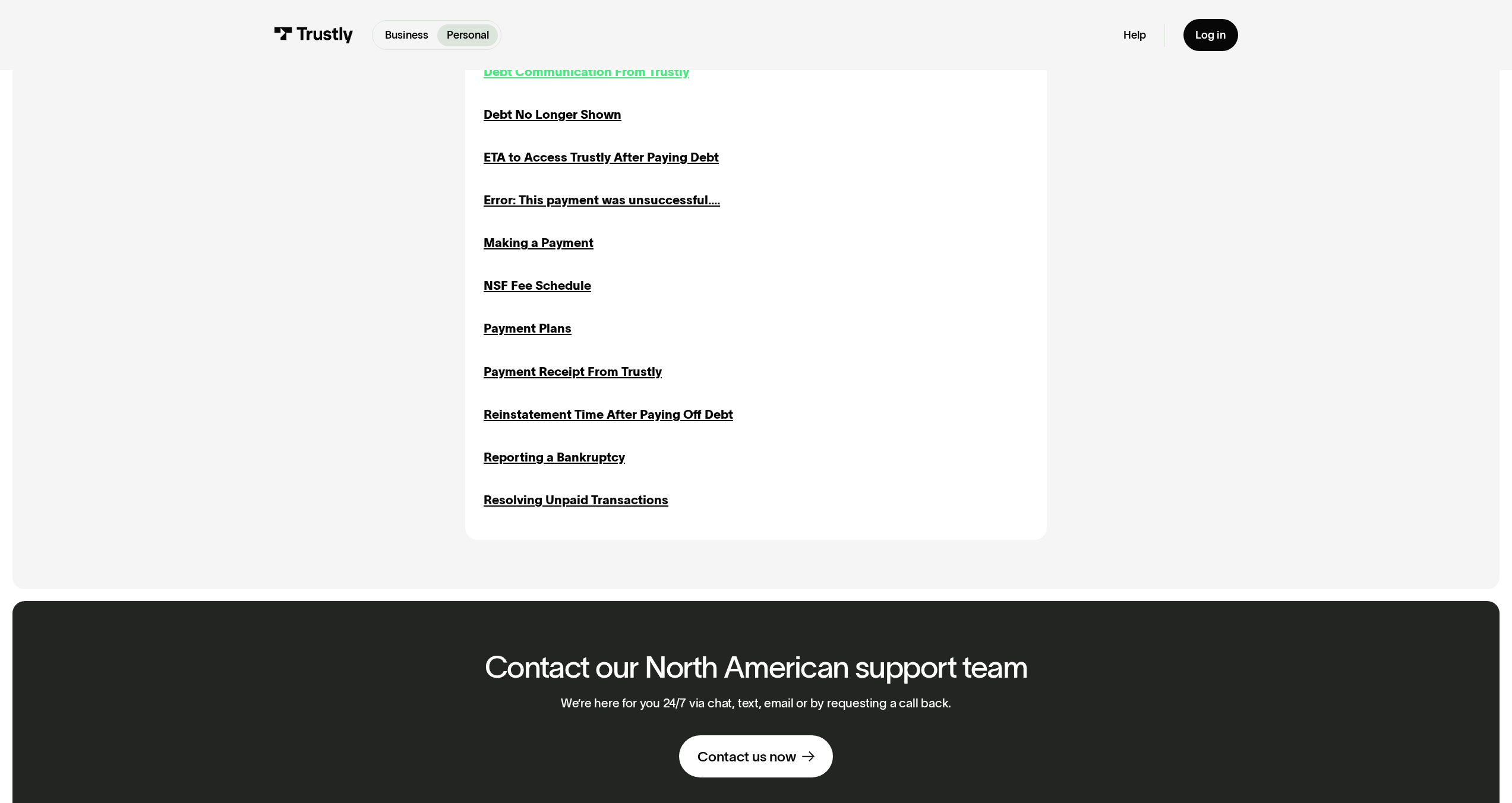
click at [604, 73] on div "Debt Communication From Trustly" at bounding box center [587, 72] width 206 height 18
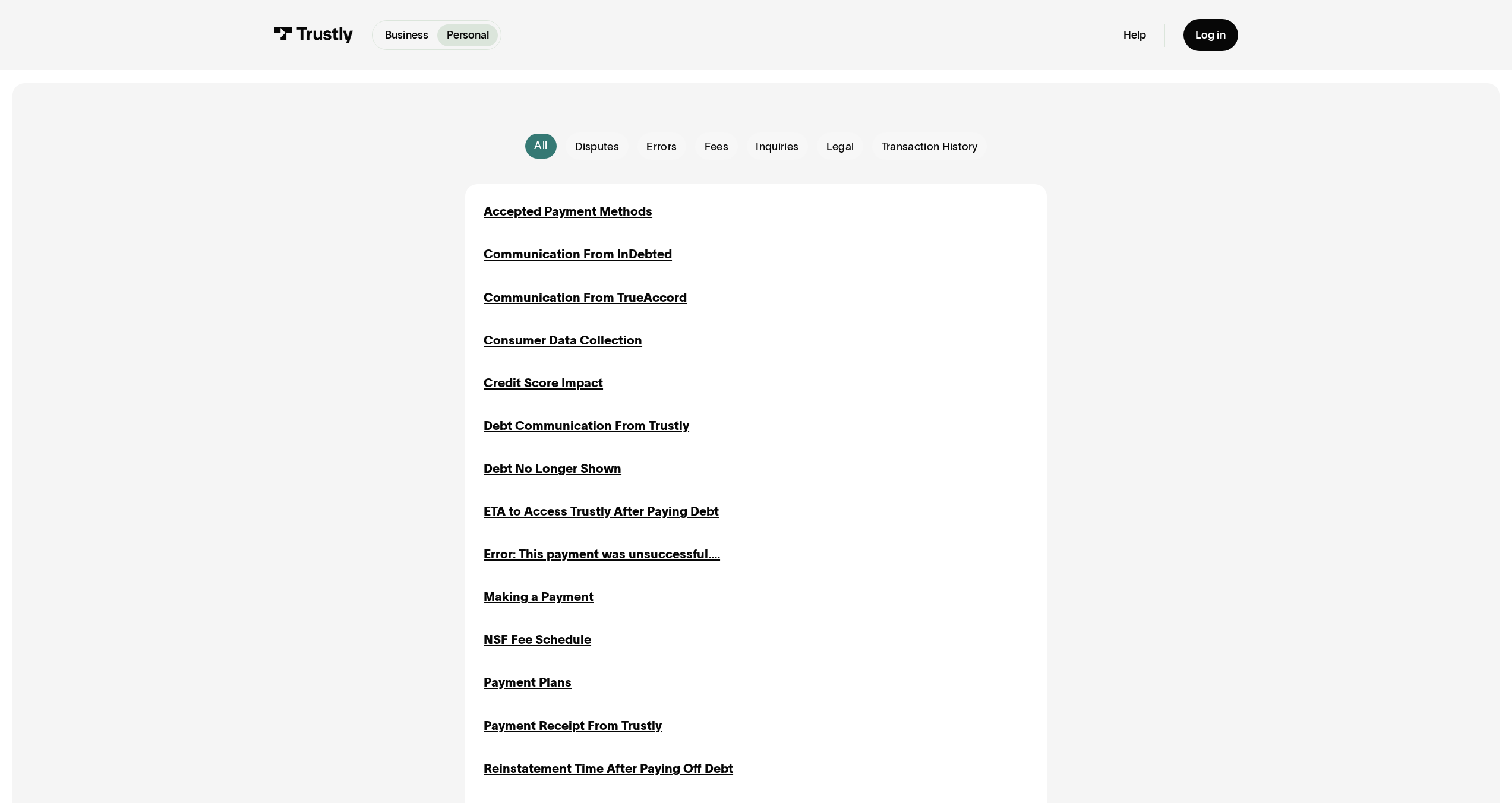
scroll to position [307, 0]
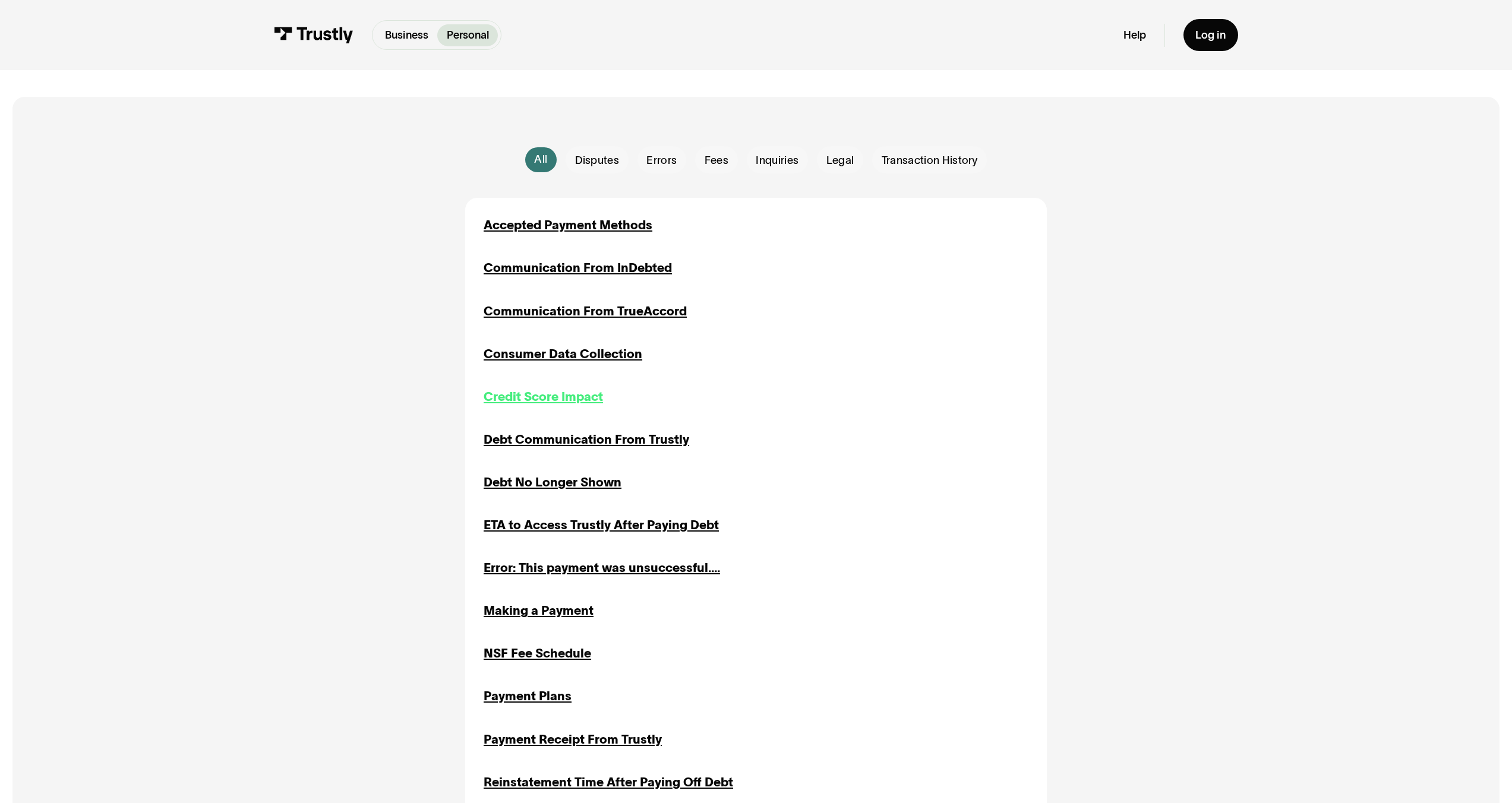
click at [556, 397] on div "Credit Score Impact" at bounding box center [543, 397] width 119 height 18
click at [568, 351] on div "Consumer Data Collection" at bounding box center [563, 354] width 158 height 18
click at [595, 298] on div "Accepted Payment Methods Inquiries Communication From InDebted Disputes Inquiri…" at bounding box center [756, 547] width 545 height 661
click at [596, 301] on div "Accepted Payment Methods Inquiries Communication From InDebted Disputes Inquiri…" at bounding box center [756, 547] width 545 height 661
click at [597, 305] on div "Communication From TrueAccord" at bounding box center [585, 311] width 203 height 18
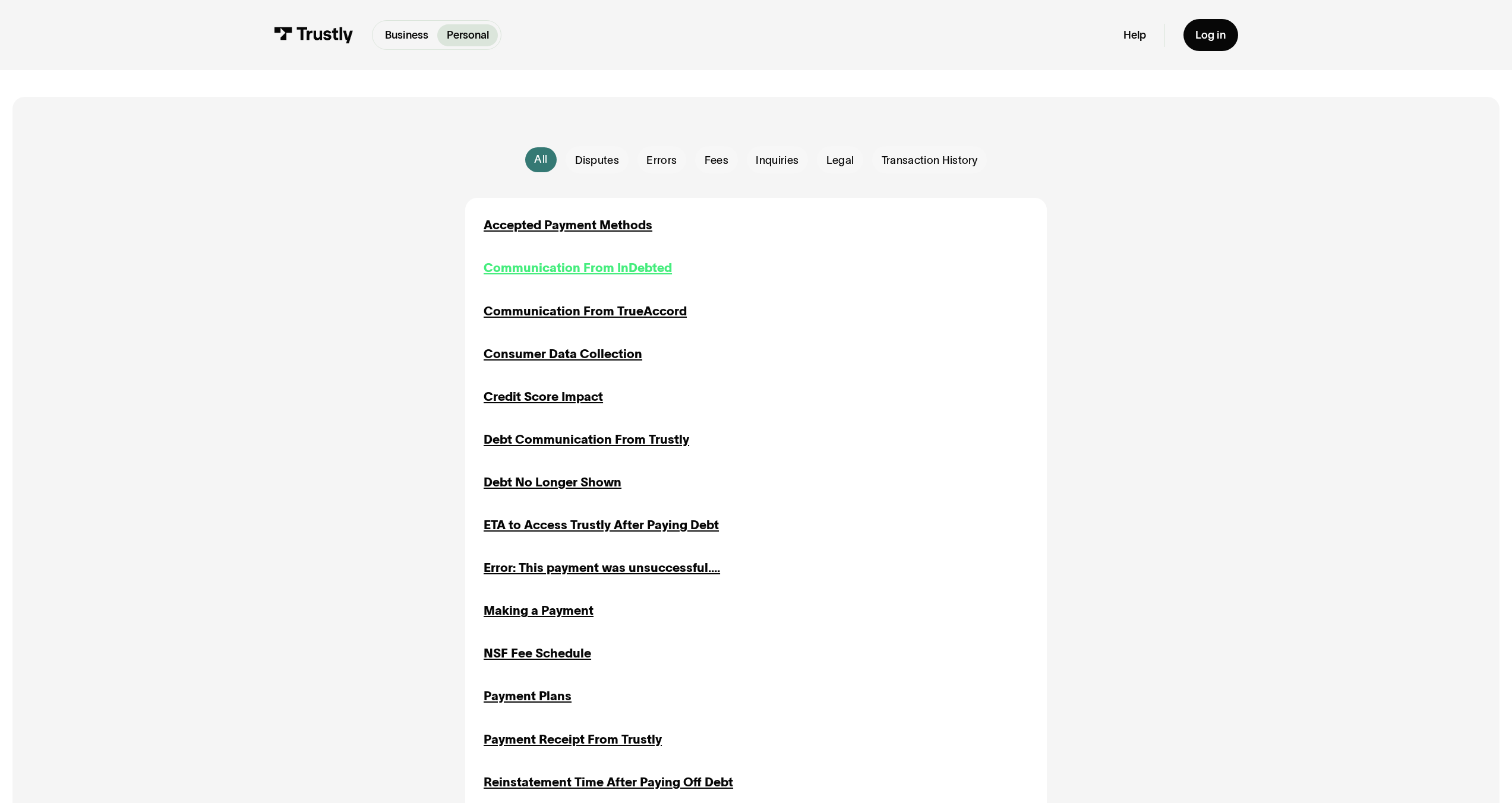
click at [605, 274] on div "Communication From InDebted" at bounding box center [577, 269] width 188 height 18
click at [613, 231] on div "Accepted Payment Methods" at bounding box center [568, 226] width 169 height 18
copy div "Accepted Payment Methods"
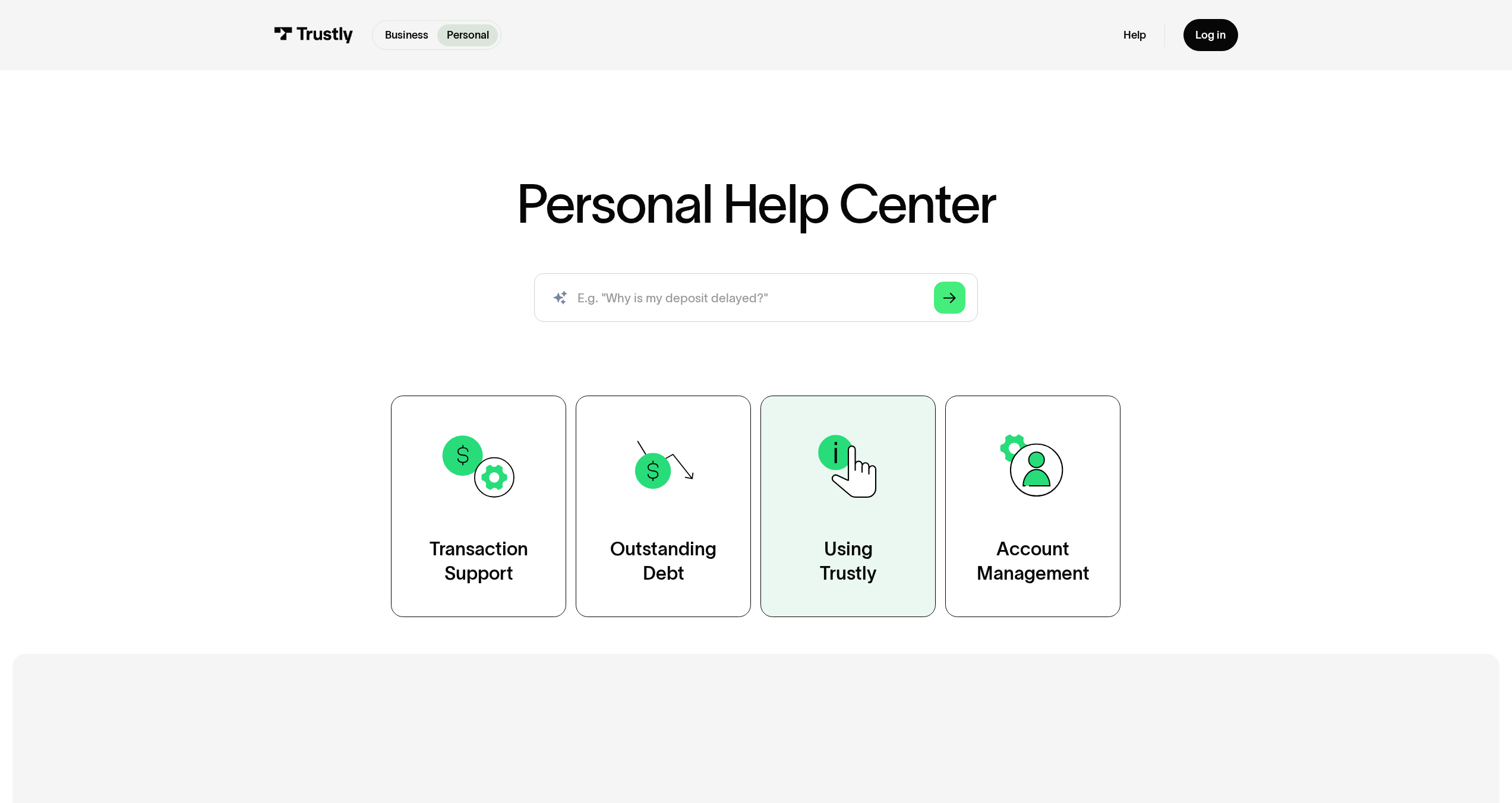
click at [849, 546] on div "Using Trustly" at bounding box center [849, 562] width 57 height 49
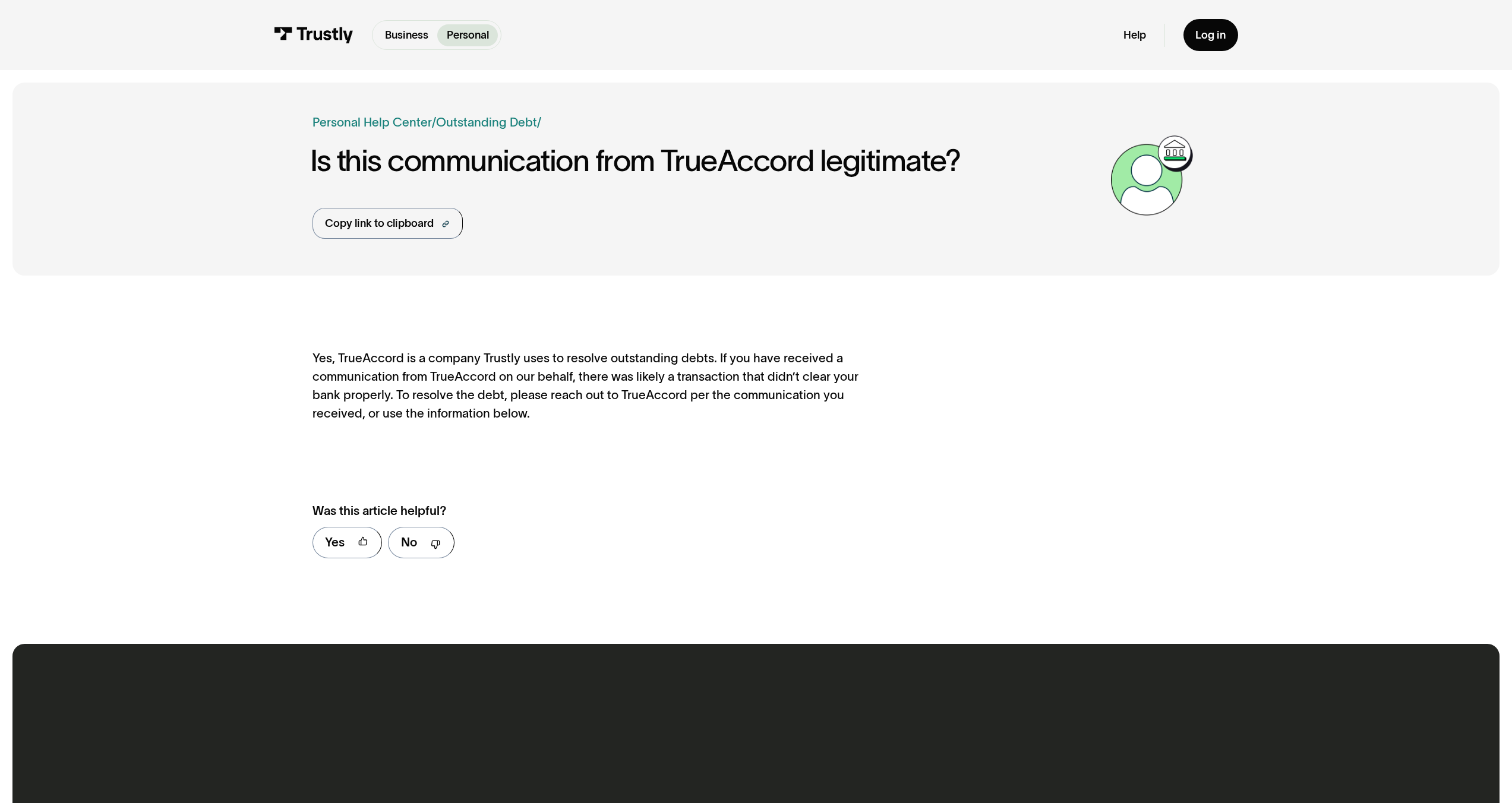
click at [1083, 516] on div "**********" at bounding box center [756, 512] width 888 height 117
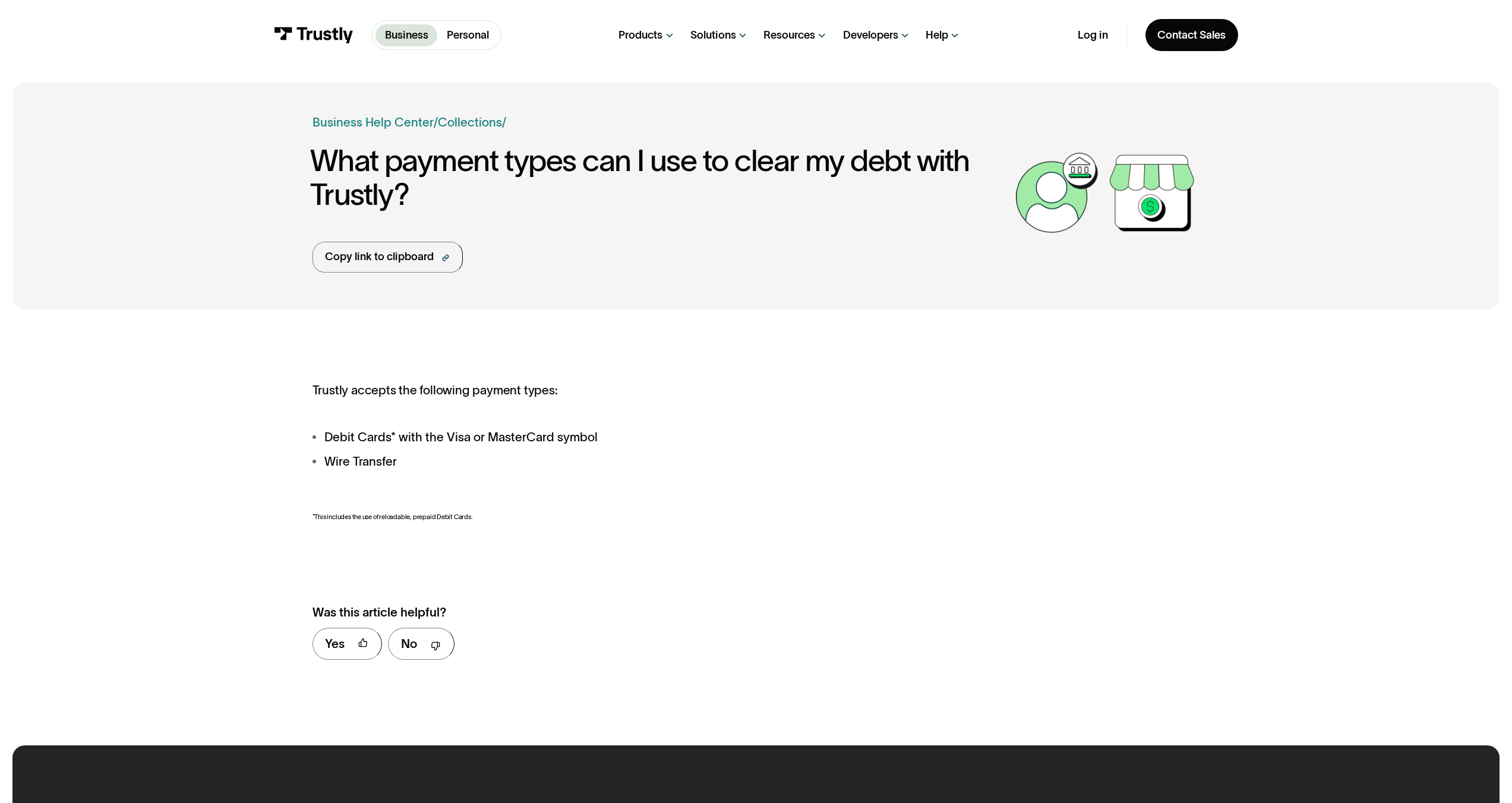
click at [1249, 539] on div "**********" at bounding box center [756, 527] width 1488 height 412
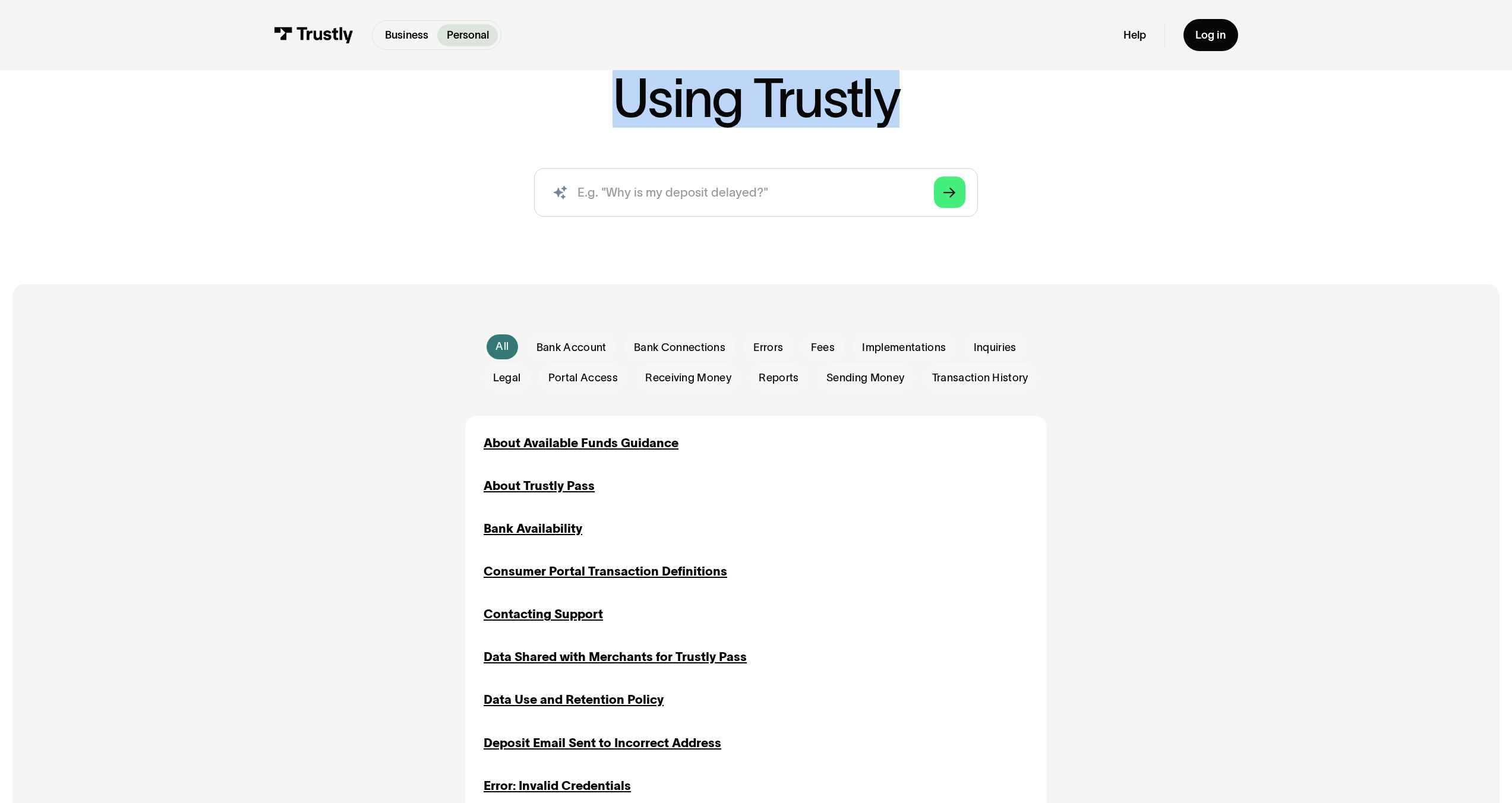
drag, startPoint x: 600, startPoint y: 95, endPoint x: 1172, endPoint y: 165, distance: 576.3
click at [1172, 165] on div "Business Help Center Personal Help Center / Using Trustly AI-powered search ( 1…" at bounding box center [756, 141] width 888 height 176
copy div "Using Trustly AI-powered search ( 1 / 4 ) Type your question and our smart sear…"
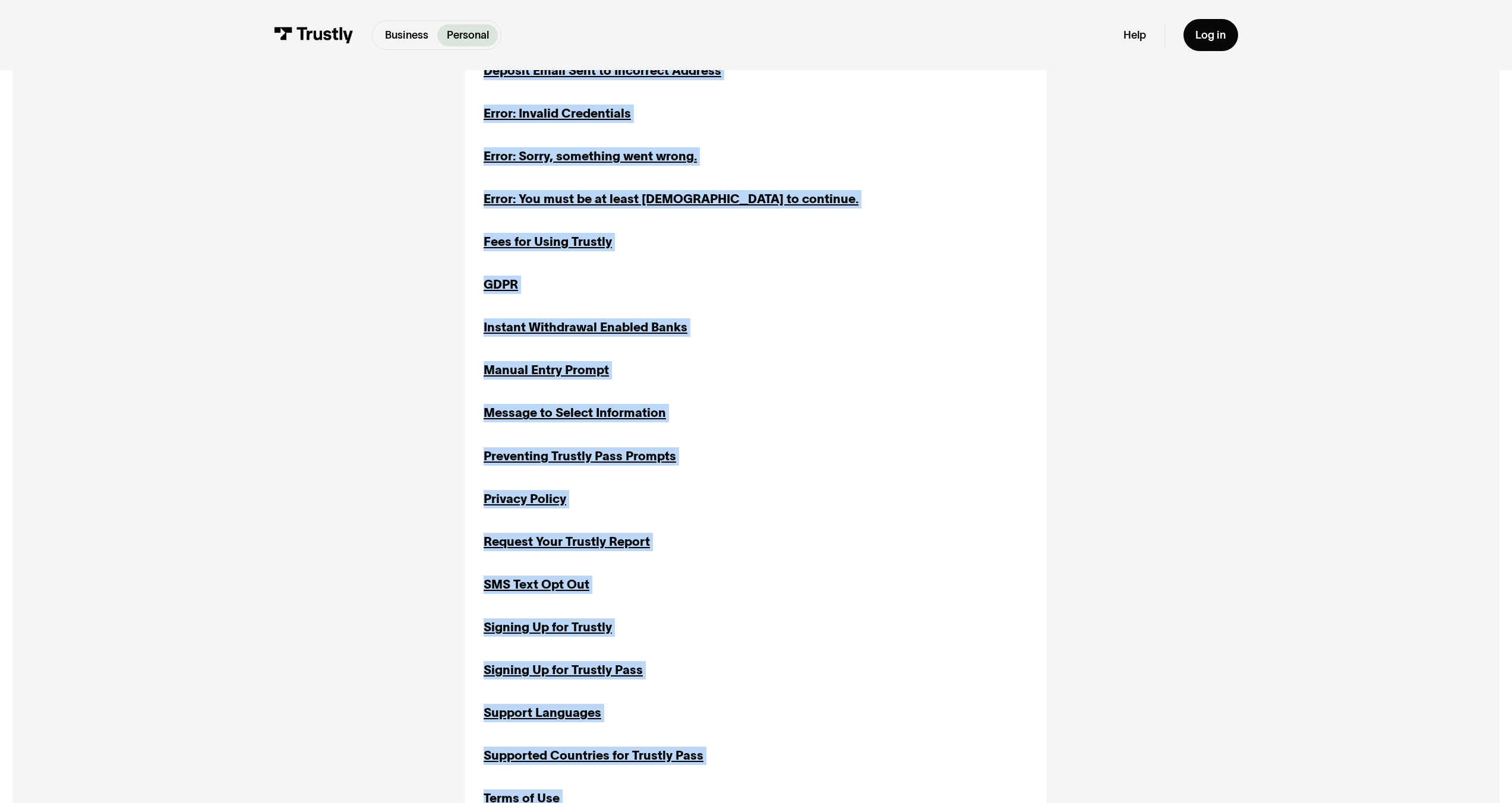
scroll to position [250, 0]
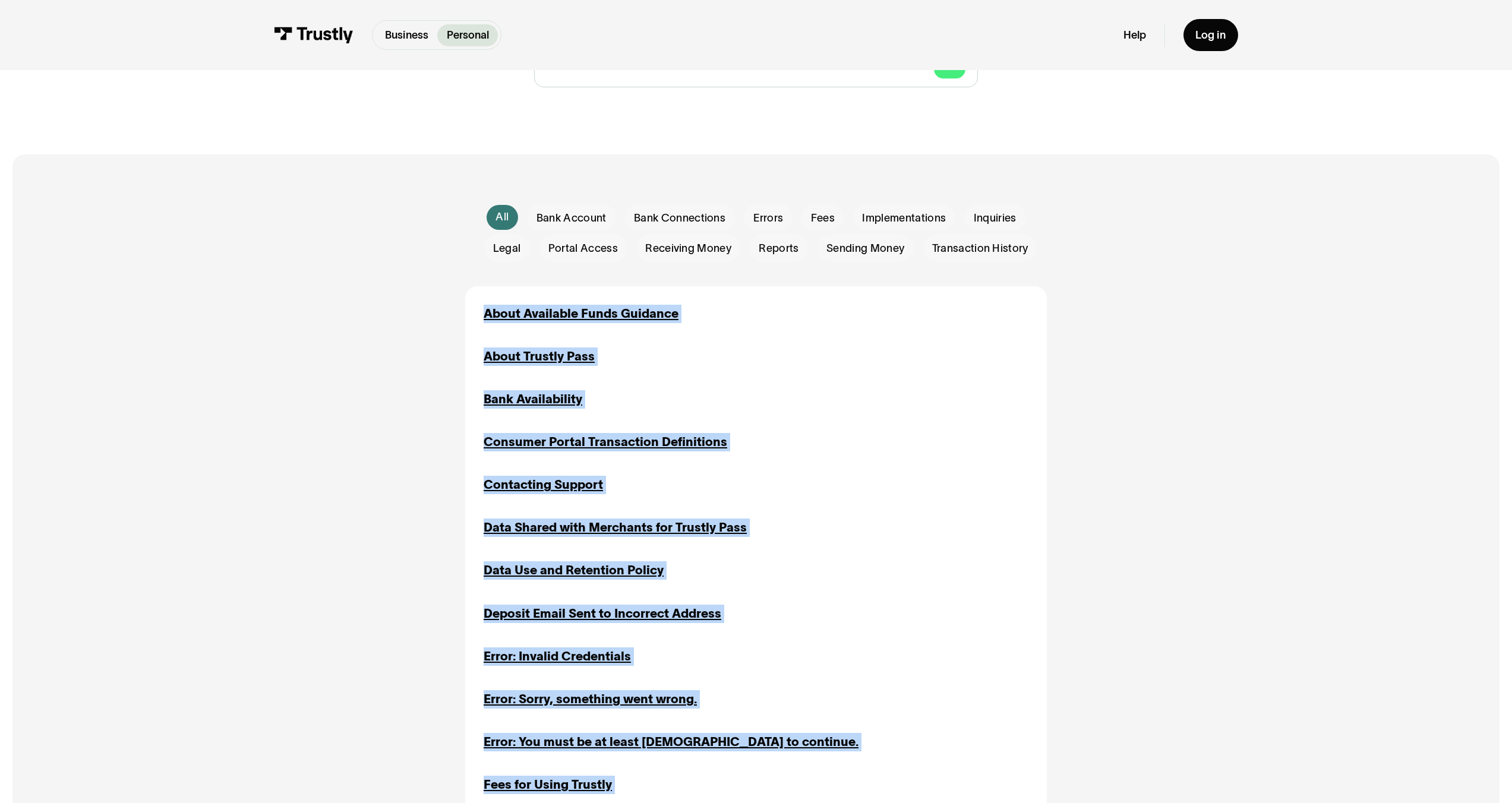
drag, startPoint x: 610, startPoint y: 626, endPoint x: 472, endPoint y: 317, distance: 338.4
copy div "About Available Funds Guidance Implementations Inquiries Sending Money About Tr…"
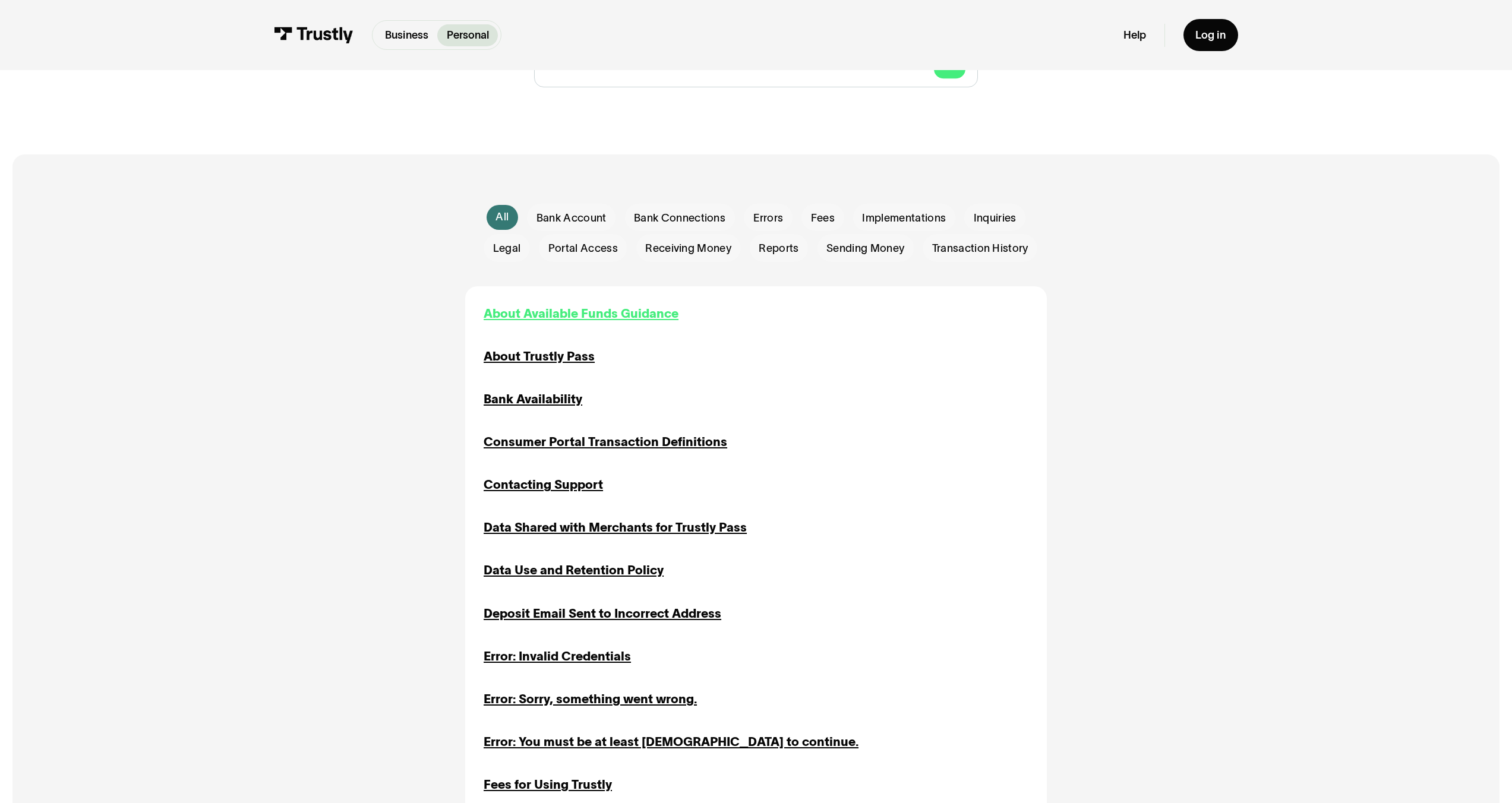
click at [599, 311] on div "About Available Funds Guidance" at bounding box center [581, 314] width 195 height 18
click at [552, 358] on div "About Trustly Pass" at bounding box center [539, 357] width 111 height 18
click at [544, 406] on div "Bank Availability" at bounding box center [533, 400] width 98 height 18
click at [554, 443] on div "Consumer Portal Transaction Definitions" at bounding box center [605, 442] width 244 height 18
click at [570, 487] on div "Contacting Support" at bounding box center [543, 485] width 119 height 18
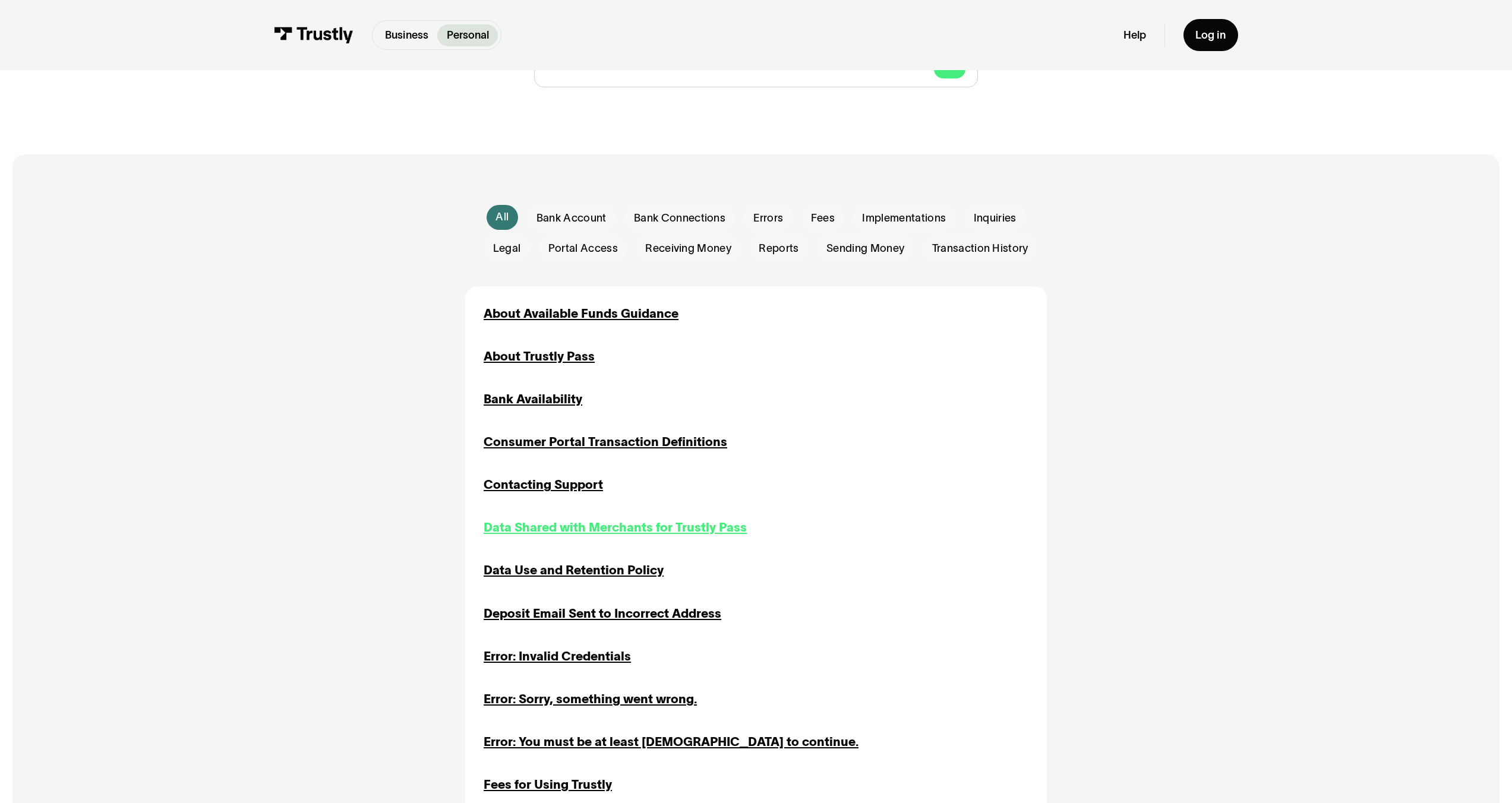
click at [570, 534] on div "Data Shared with Merchants for Trustly Pass" at bounding box center [615, 528] width 263 height 18
click at [563, 579] on div "Data Use and Retention Policy" at bounding box center [574, 571] width 180 height 18
click at [573, 611] on div "Deposit Email Sent to Incorrect Address" at bounding box center [603, 614] width 238 height 18
click at [567, 659] on div "Error: Invalid Credentials" at bounding box center [557, 657] width 147 height 18
click at [583, 699] on div "Error: Sorry, something went wrong." at bounding box center [590, 699] width 213 height 18
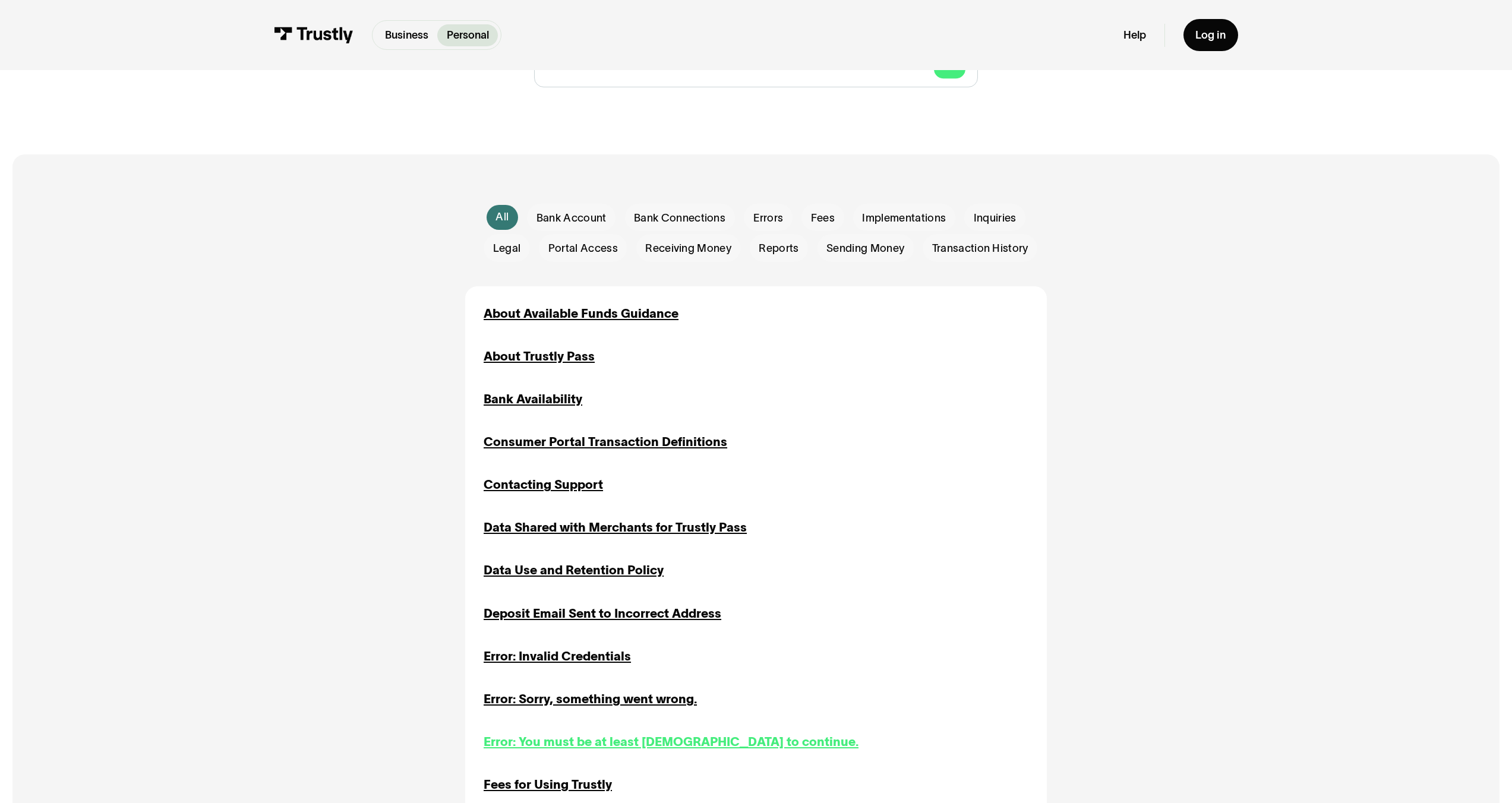
click at [595, 743] on div "Error: You must be at least 21 years old to continue." at bounding box center [671, 742] width 375 height 18
click at [592, 785] on div "Fees for Using Trustly" at bounding box center [548, 785] width 128 height 18
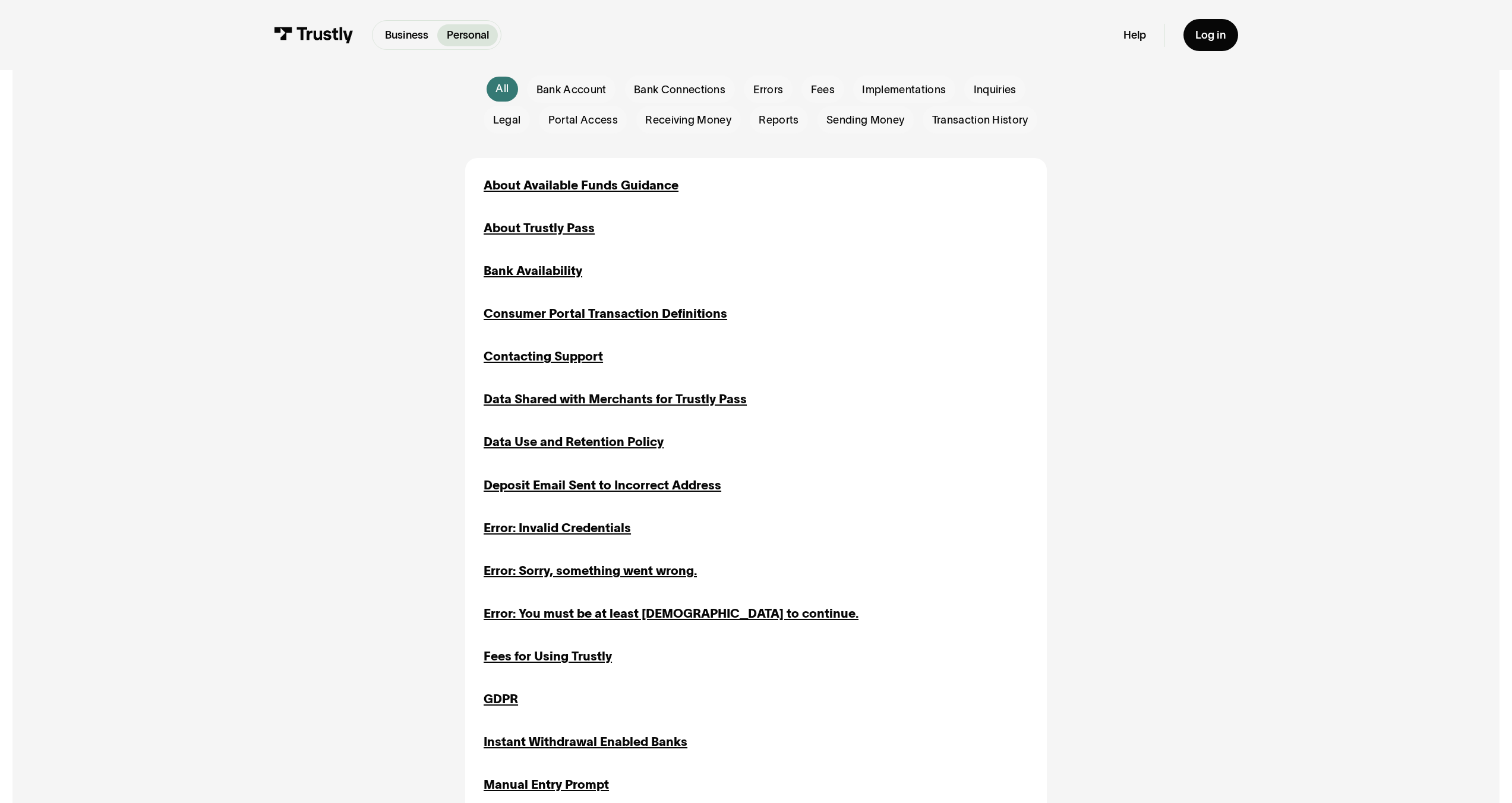
scroll to position [562, 0]
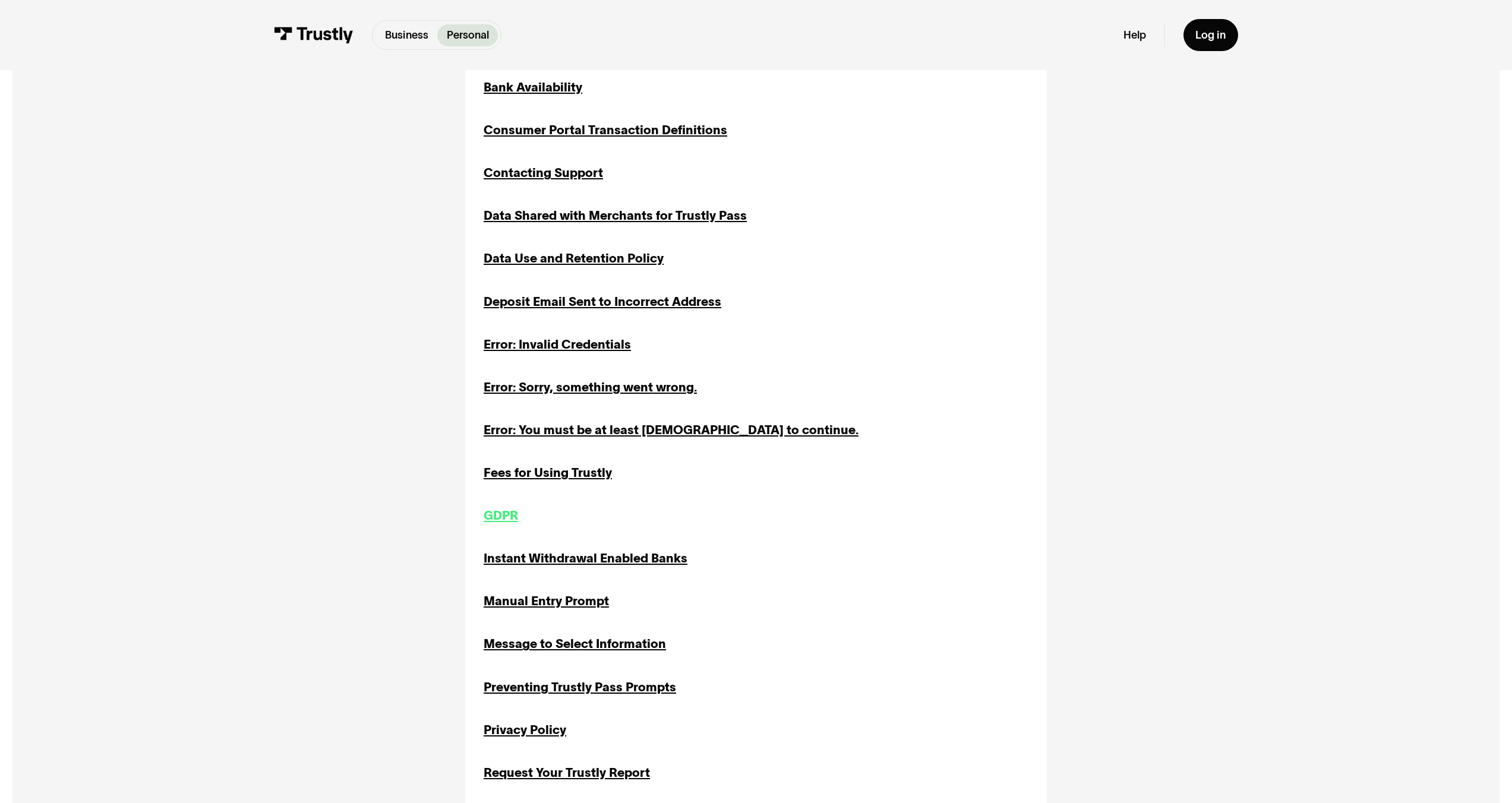
click at [489, 519] on div "GDPR" at bounding box center [501, 516] width 34 height 18
click at [527, 563] on div "Instant Withdrawal Enabled Banks" at bounding box center [585, 559] width 204 height 18
click at [533, 603] on div "Manual Entry Prompt" at bounding box center [546, 602] width 125 height 18
click at [540, 653] on div "Message to Select Information" at bounding box center [575, 644] width 182 height 18
click at [534, 703] on div "About Available Funds Guidance Implementations Inquiries Sending Money About Tr…" at bounding box center [756, 644] width 545 height 1303
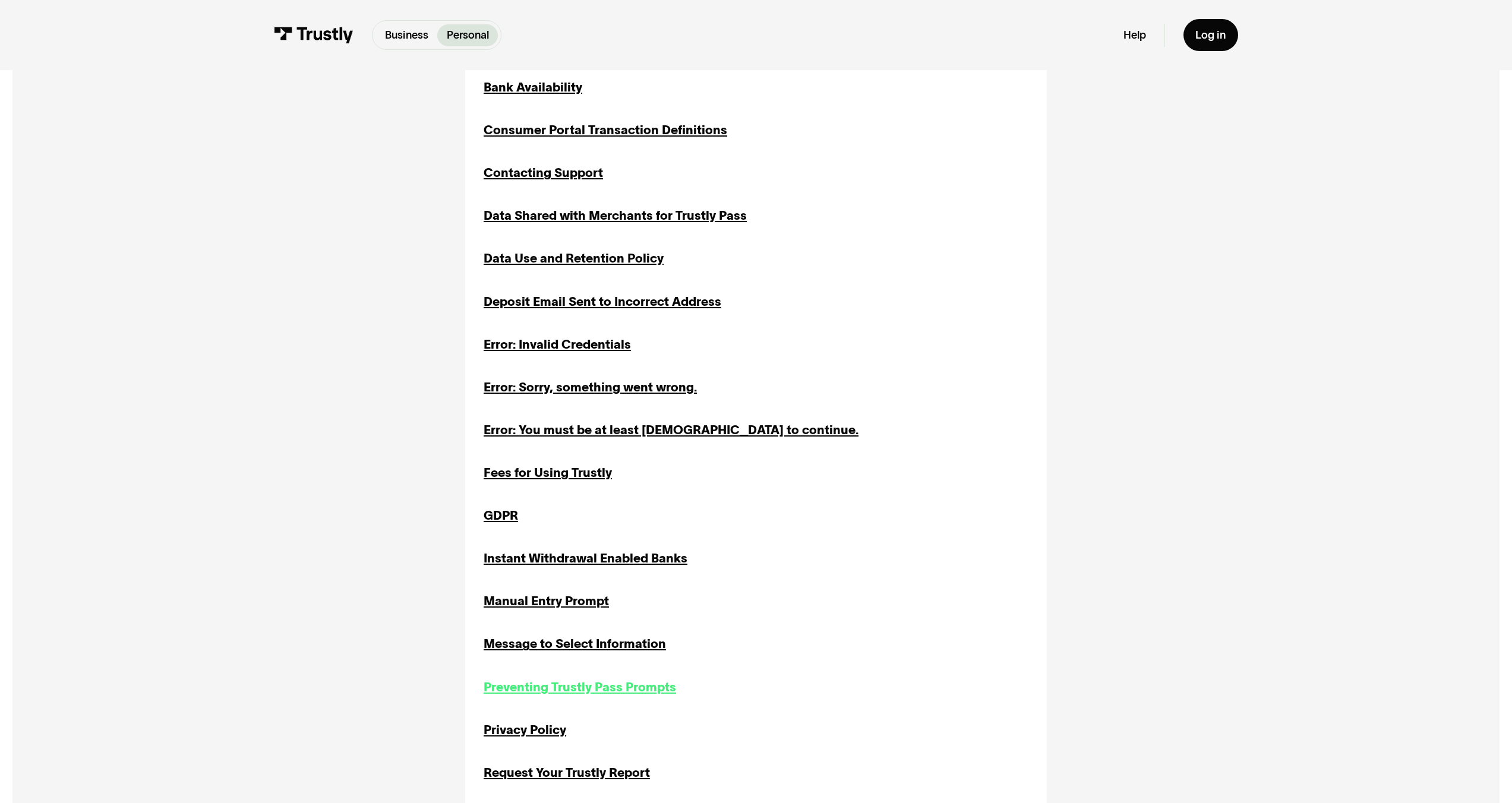
click at [533, 694] on div "Preventing Trustly Pass Prompts" at bounding box center [580, 688] width 193 height 18
click at [530, 736] on div "Privacy Policy" at bounding box center [525, 730] width 82 height 18
click at [539, 776] on div "Request Your Trustly Report" at bounding box center [567, 773] width 166 height 18
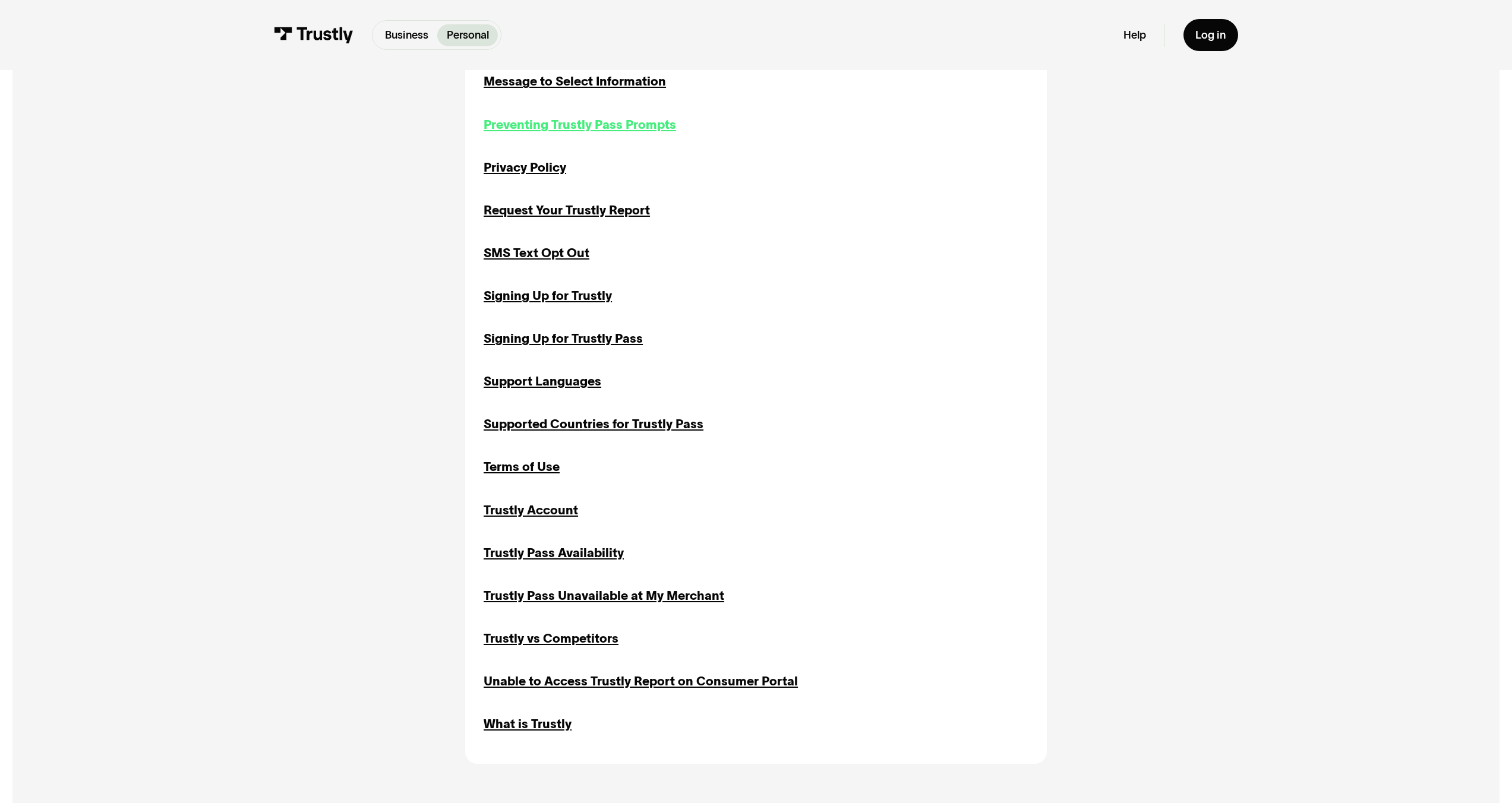
scroll to position [1127, 0]
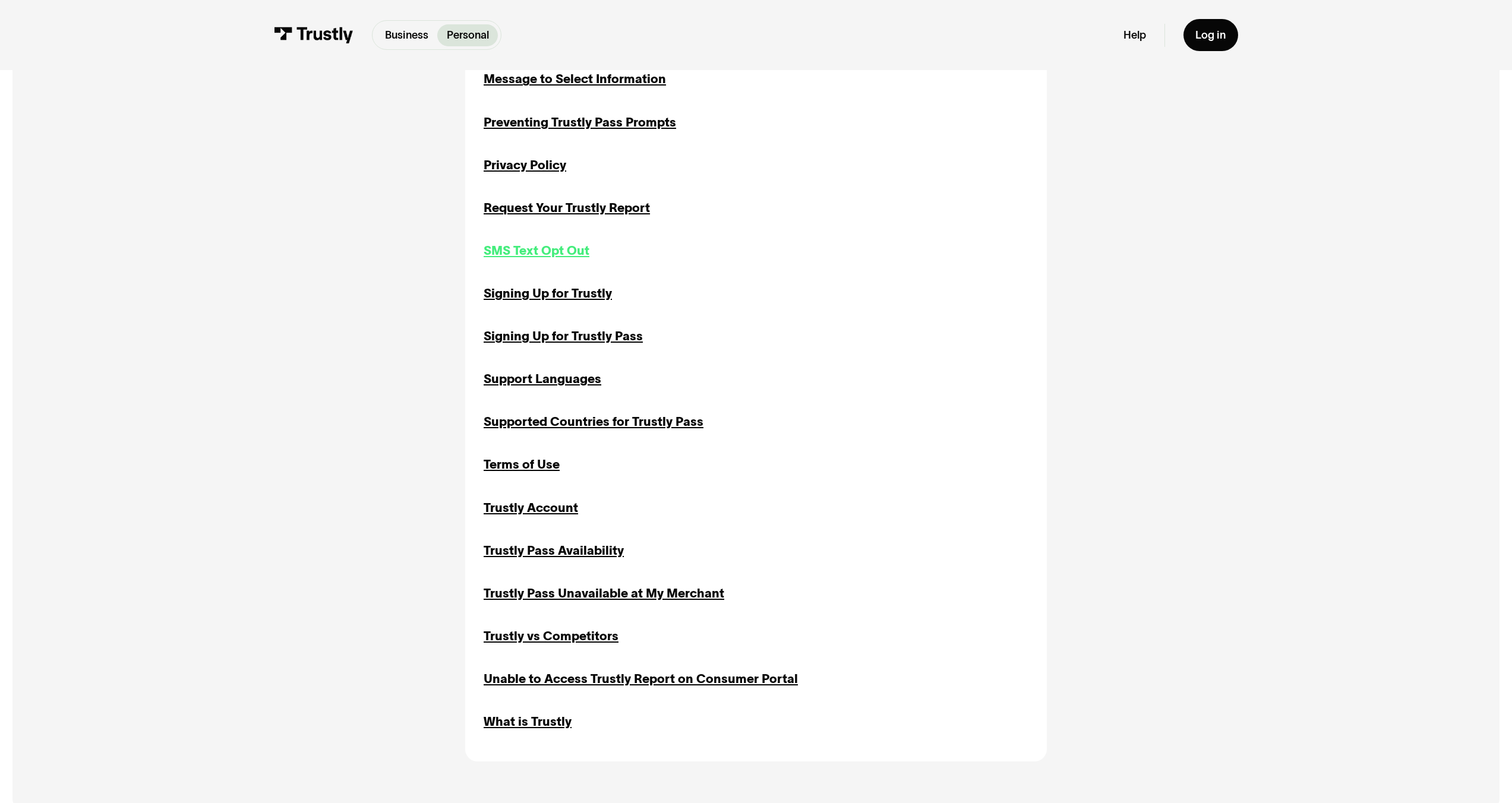
click at [538, 248] on div "SMS Text Opt Out" at bounding box center [537, 251] width 106 height 18
click at [554, 296] on div "Signing Up for Trustly" at bounding box center [548, 294] width 128 height 18
click at [557, 335] on div "Signing Up for Trustly Pass" at bounding box center [563, 337] width 159 height 18
click at [546, 386] on div "Support Languages" at bounding box center [542, 379] width 117 height 18
click at [533, 424] on div "Supported Countries for Trustly Pass" at bounding box center [593, 422] width 220 height 18
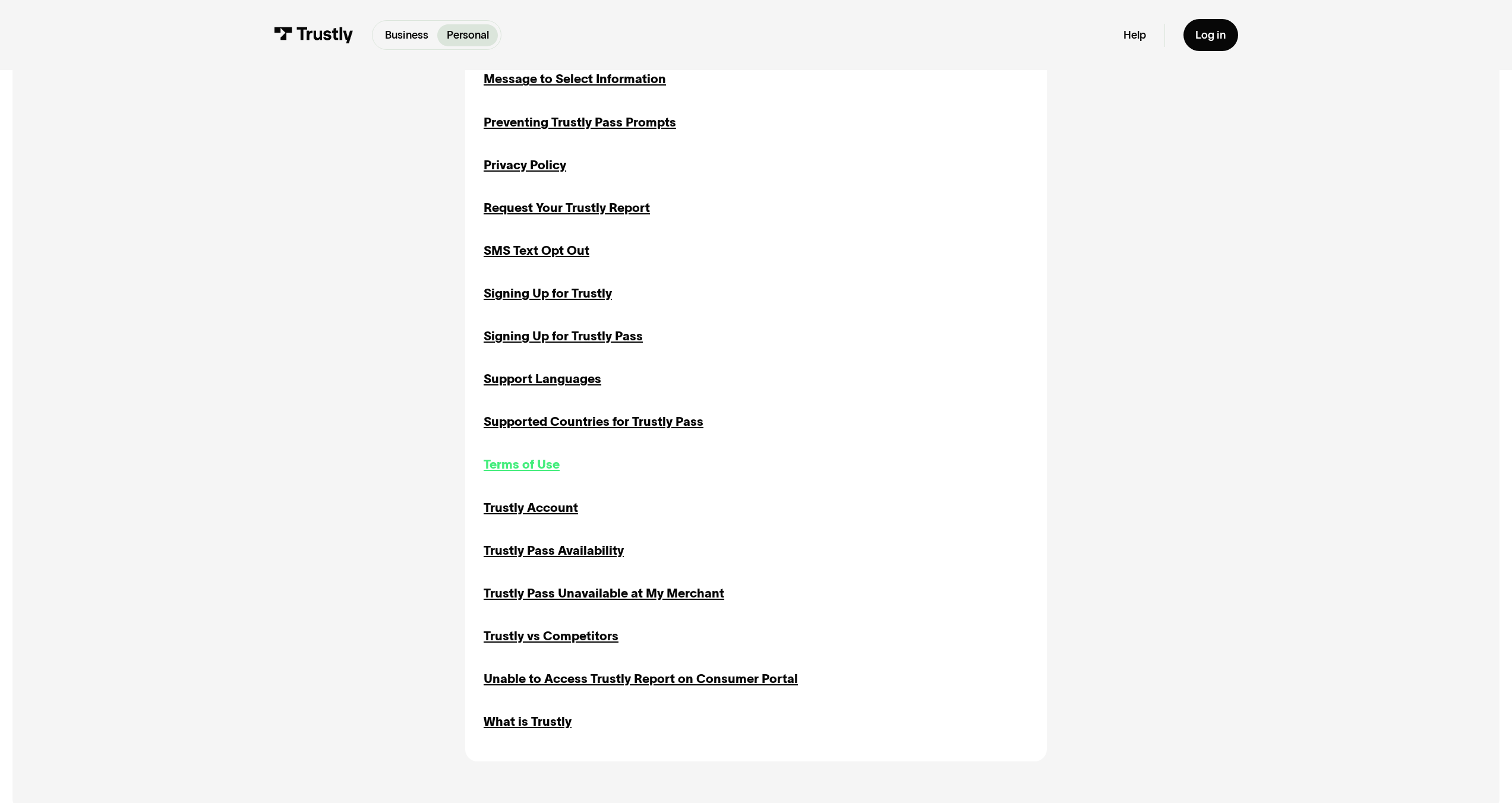
click at [519, 474] on div "Terms of Use" at bounding box center [521, 465] width 76 height 18
click at [522, 501] on div "About Available Funds Guidance Implementations Inquiries Sending Money About Tr…" at bounding box center [756, 79] width 545 height 1303
click at [523, 515] on div "Trustly Account" at bounding box center [531, 508] width 94 height 18
click at [532, 558] on div "Trustly Pass Availability" at bounding box center [554, 551] width 140 height 18
click at [540, 601] on div "Trustly Pass Unavailable at My Merchant" at bounding box center [604, 594] width 241 height 18
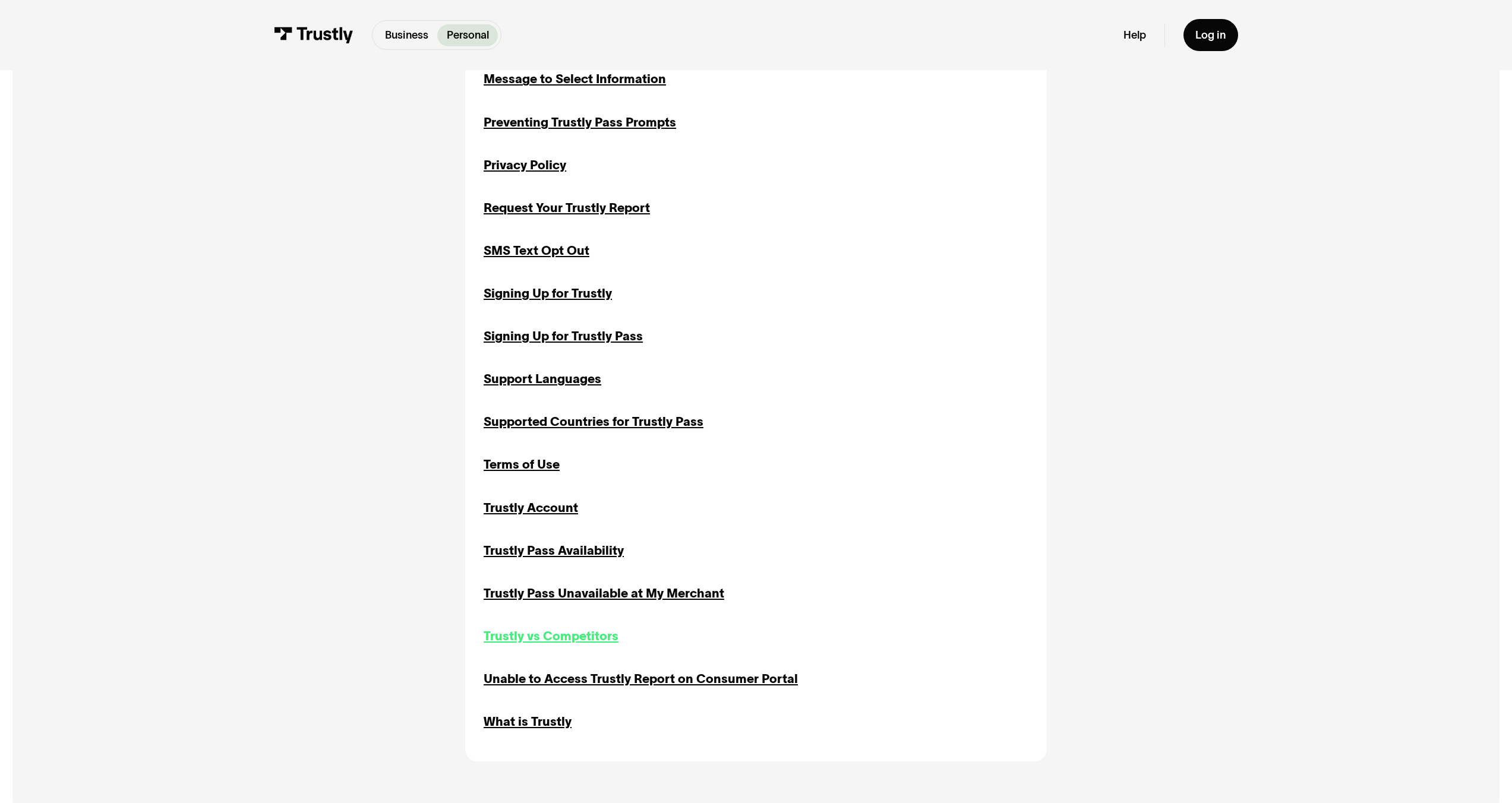
click at [541, 643] on div "Trustly vs Competitors" at bounding box center [551, 637] width 135 height 18
click at [560, 689] on div "Unable to Access Trustly Report on Consumer Portal" at bounding box center [641, 680] width 314 height 18
click at [517, 726] on div "What is Trustly" at bounding box center [527, 722] width 88 height 18
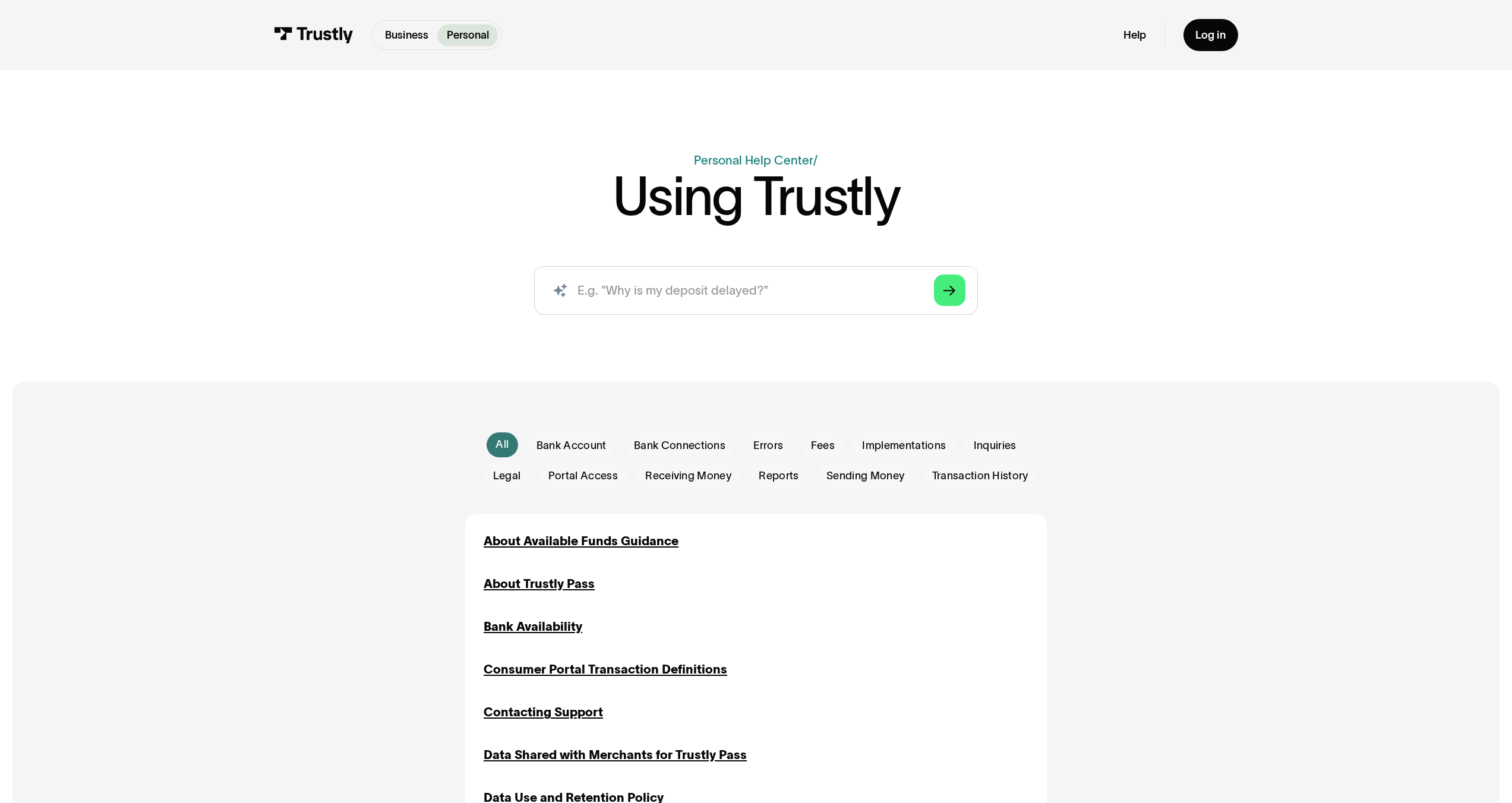
scroll to position [0, 0]
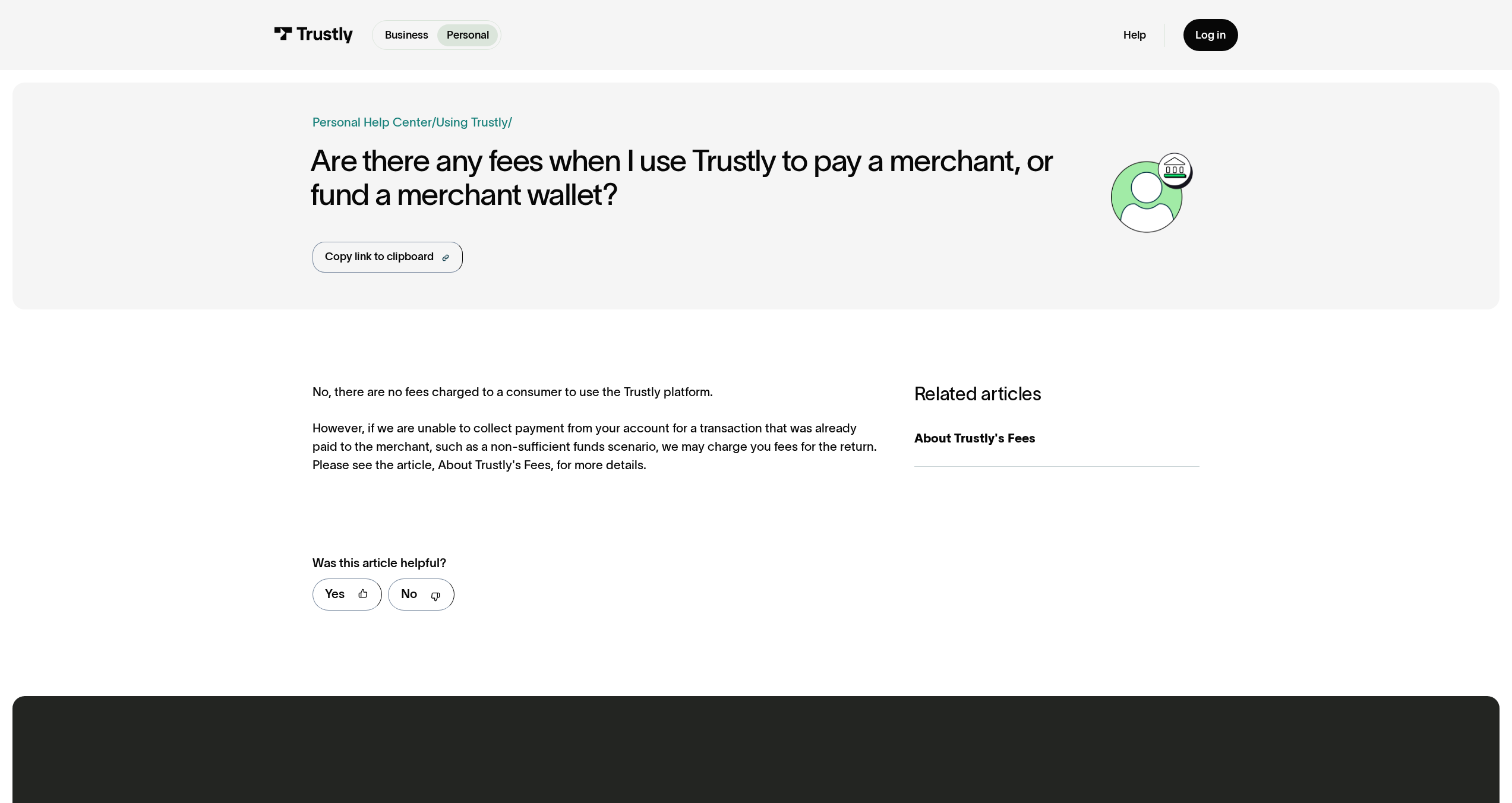
click at [1038, 554] on div "**********" at bounding box center [756, 564] width 888 height 117
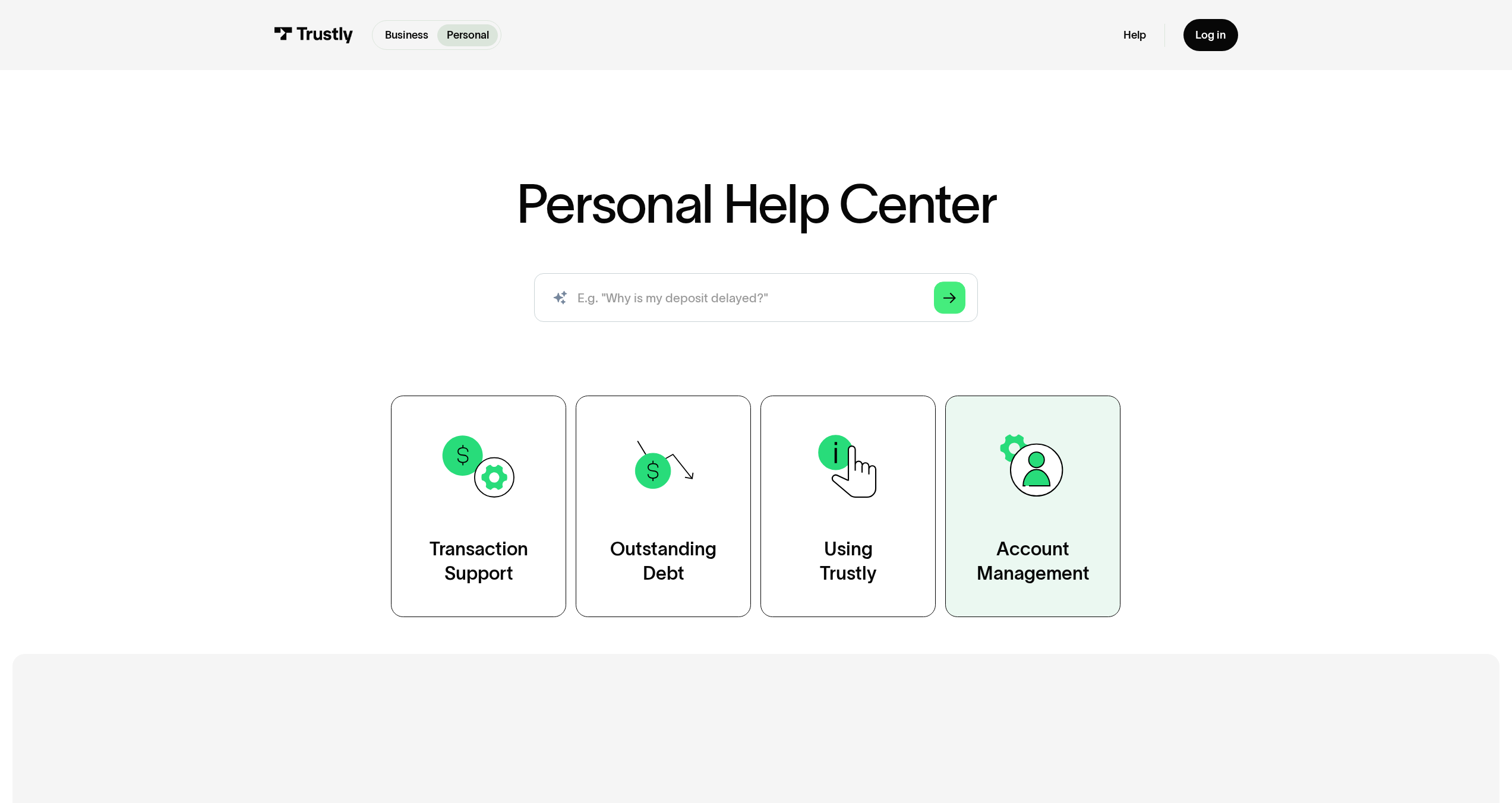
click at [1035, 571] on div "Account Management" at bounding box center [1033, 562] width 113 height 49
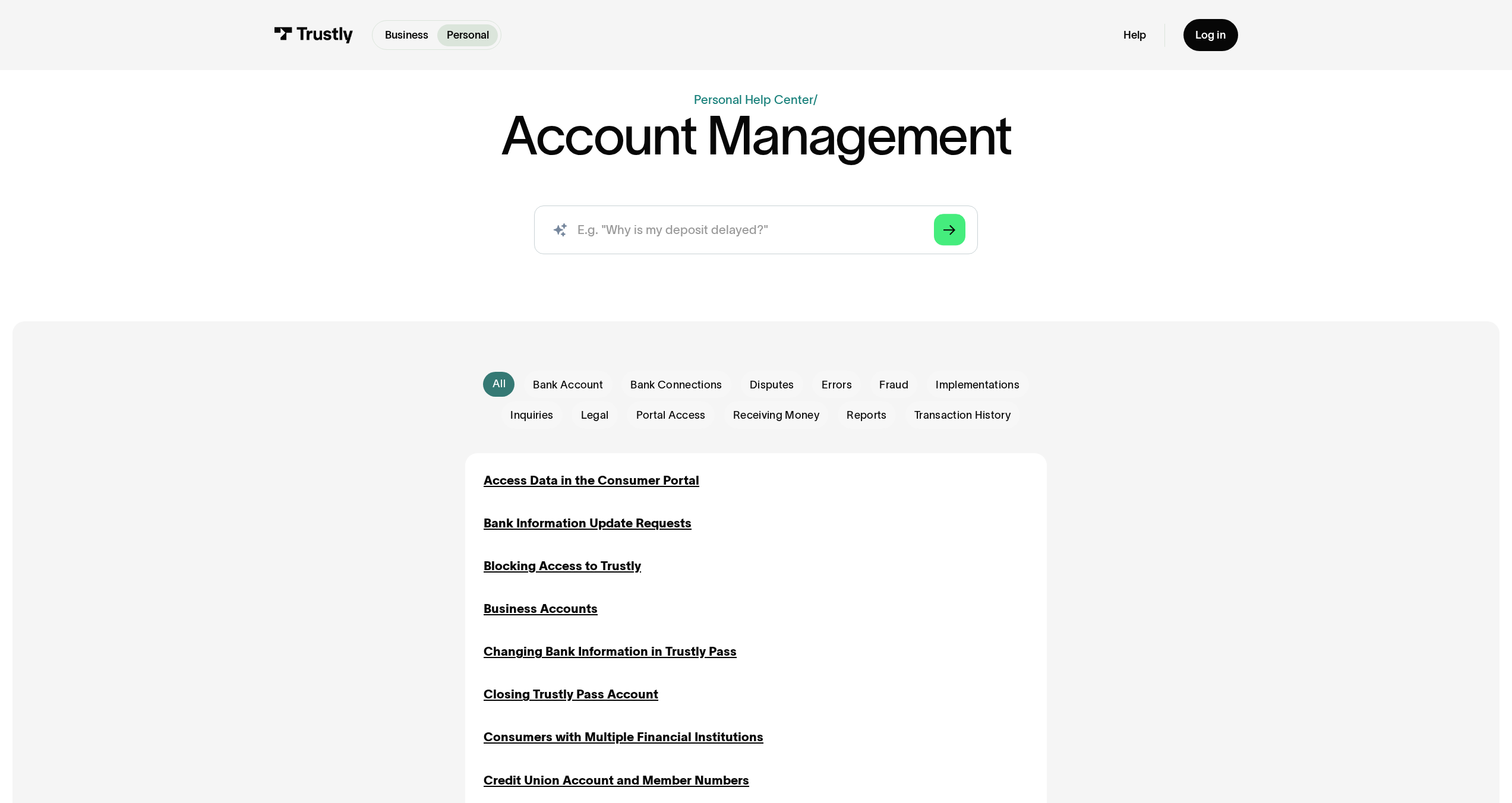
scroll to position [60, 0]
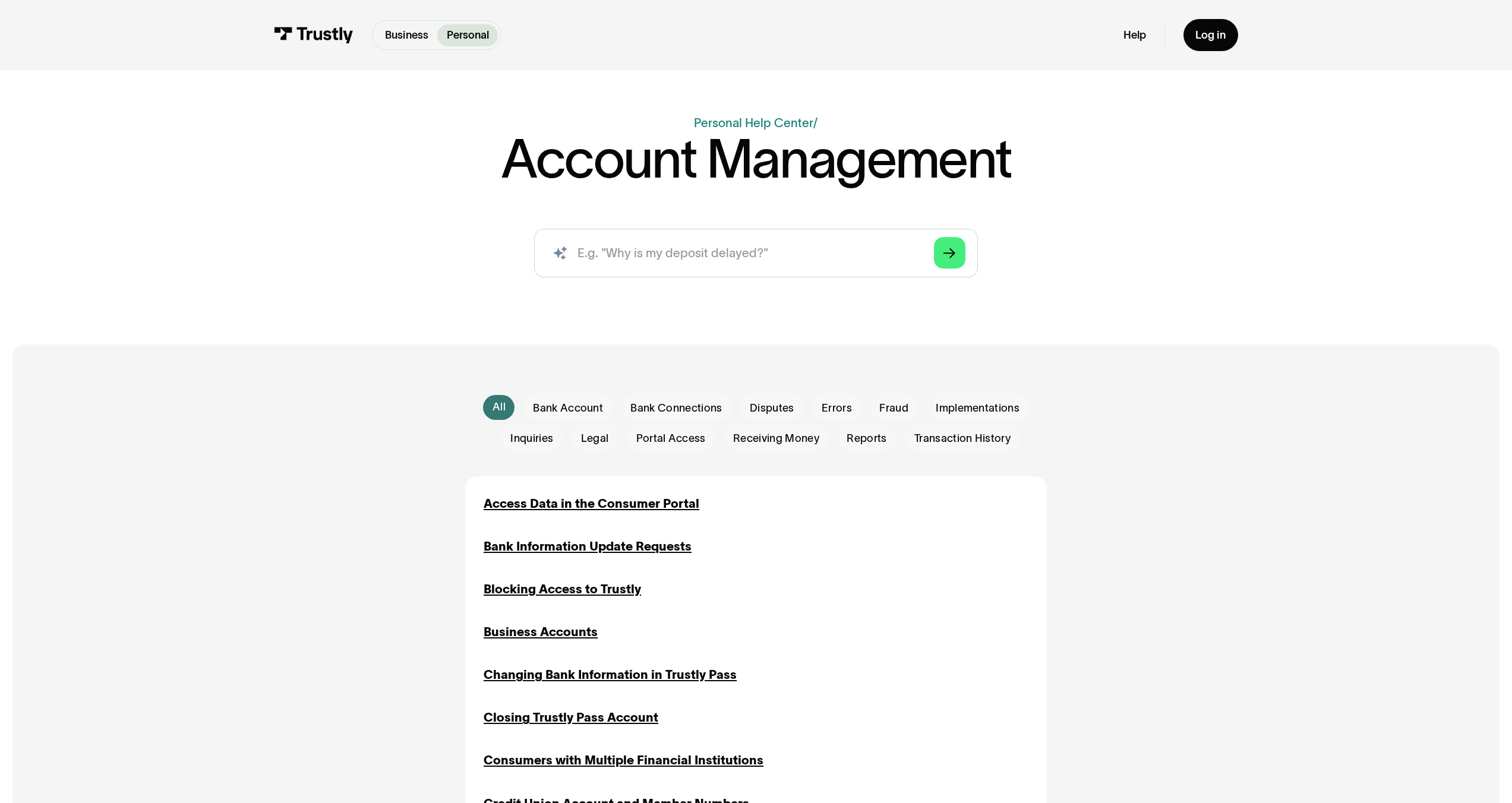
drag, startPoint x: 517, startPoint y: 155, endPoint x: 474, endPoint y: 158, distance: 43.1
click at [511, 155] on h1 "Account Management" at bounding box center [756, 158] width 510 height 53
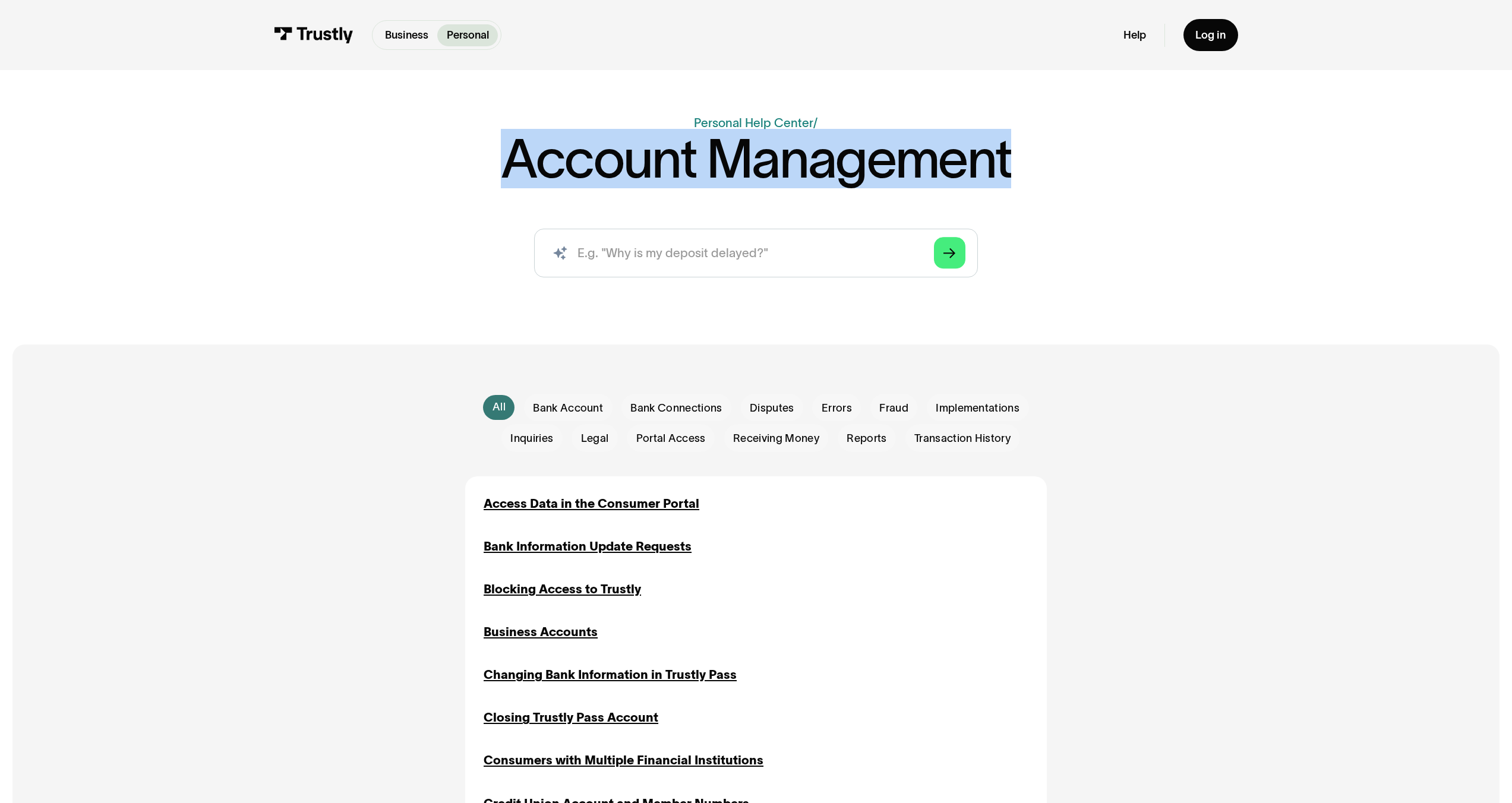
drag, startPoint x: 504, startPoint y: 162, endPoint x: 1014, endPoint y: 186, distance: 510.6
click at [1014, 186] on div "Business Help Center Personal Help Center / Account Management AI-powered searc…" at bounding box center [756, 202] width 888 height 176
copy h1 "Account Management"
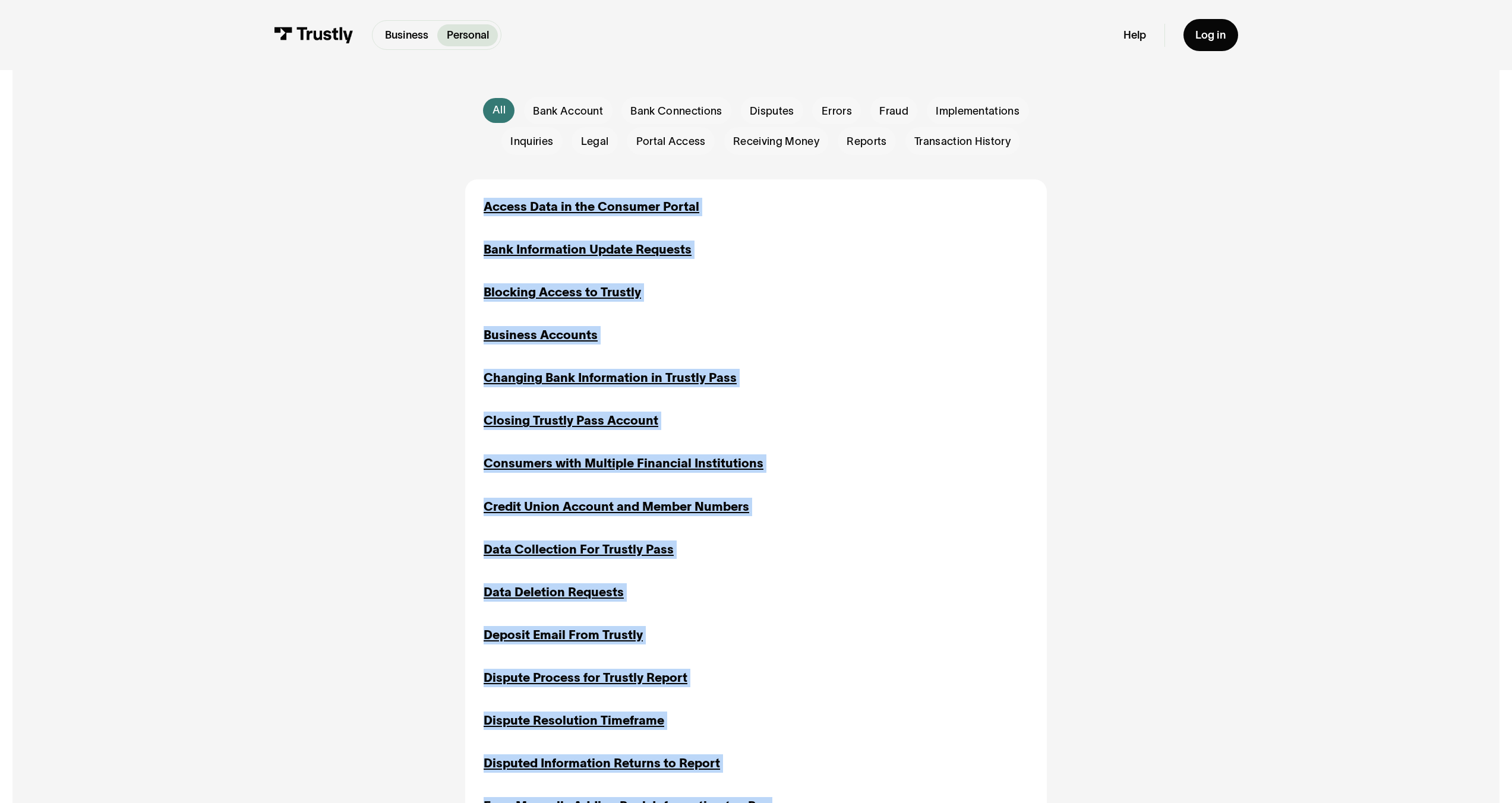
scroll to position [75, 0]
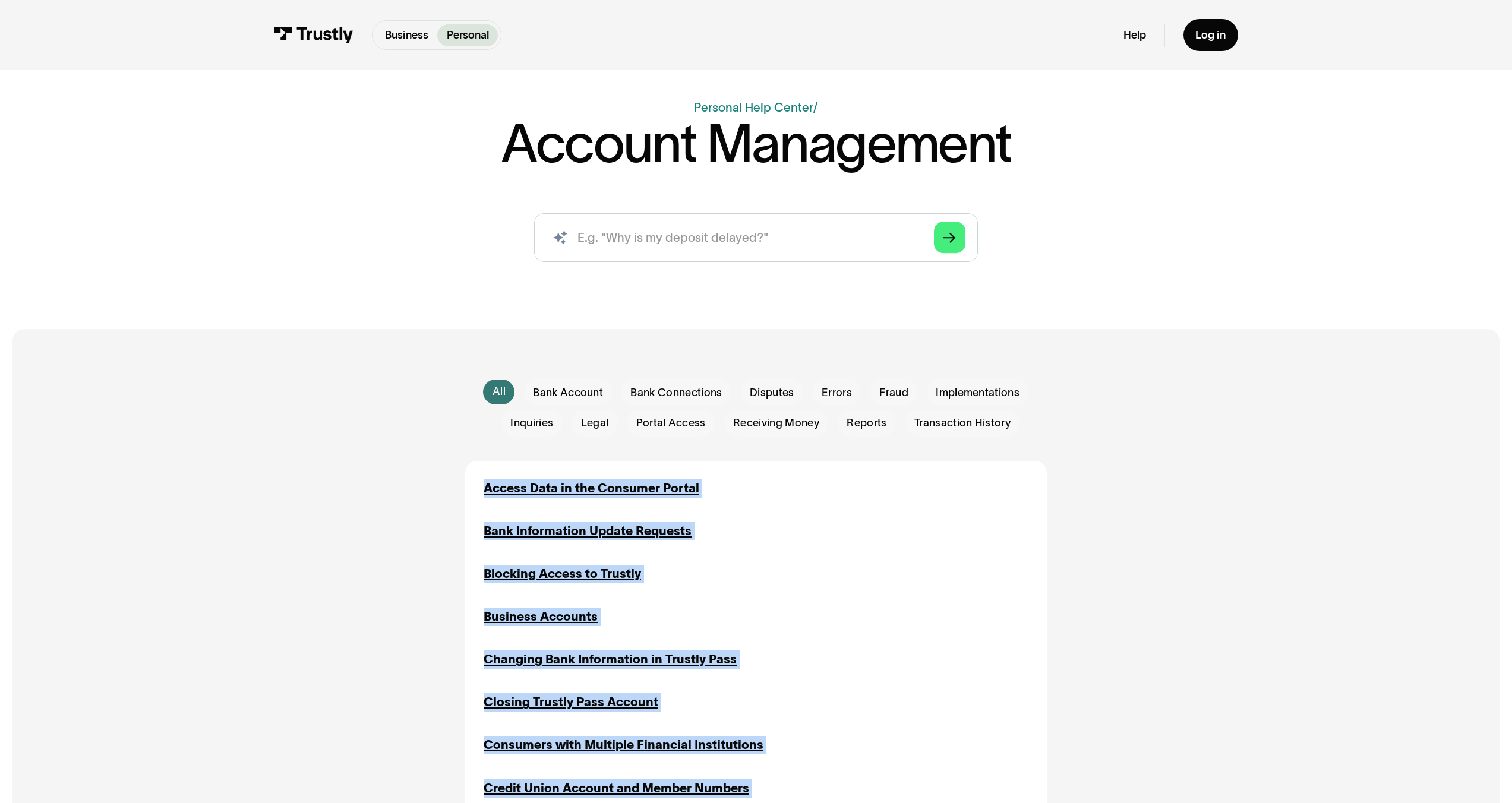
drag, startPoint x: 758, startPoint y: 498, endPoint x: 473, endPoint y: 490, distance: 285.1
copy div "Access Data in the Consumer Portal Inquiries Portal Access Transaction History …"
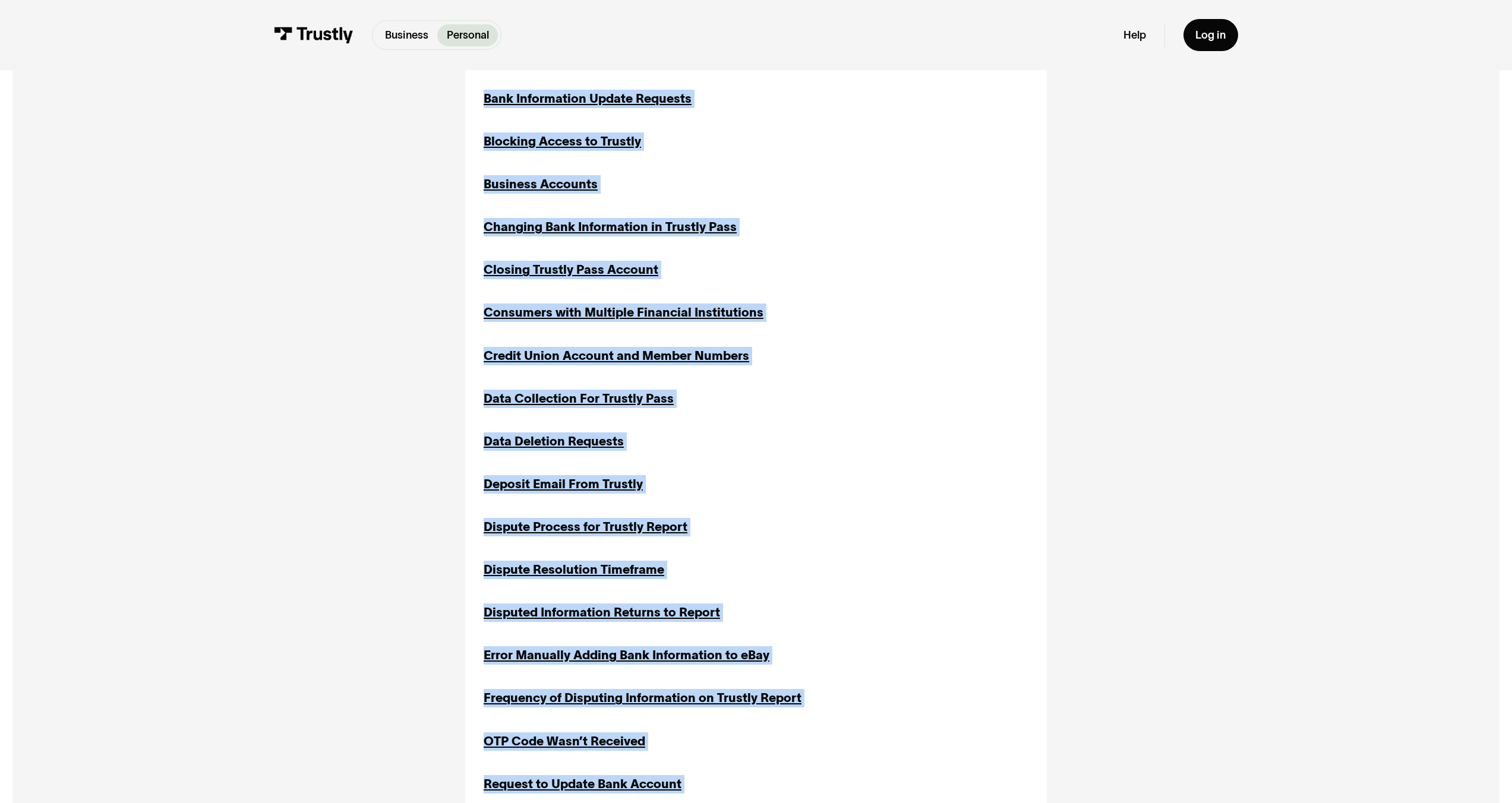
scroll to position [898, 0]
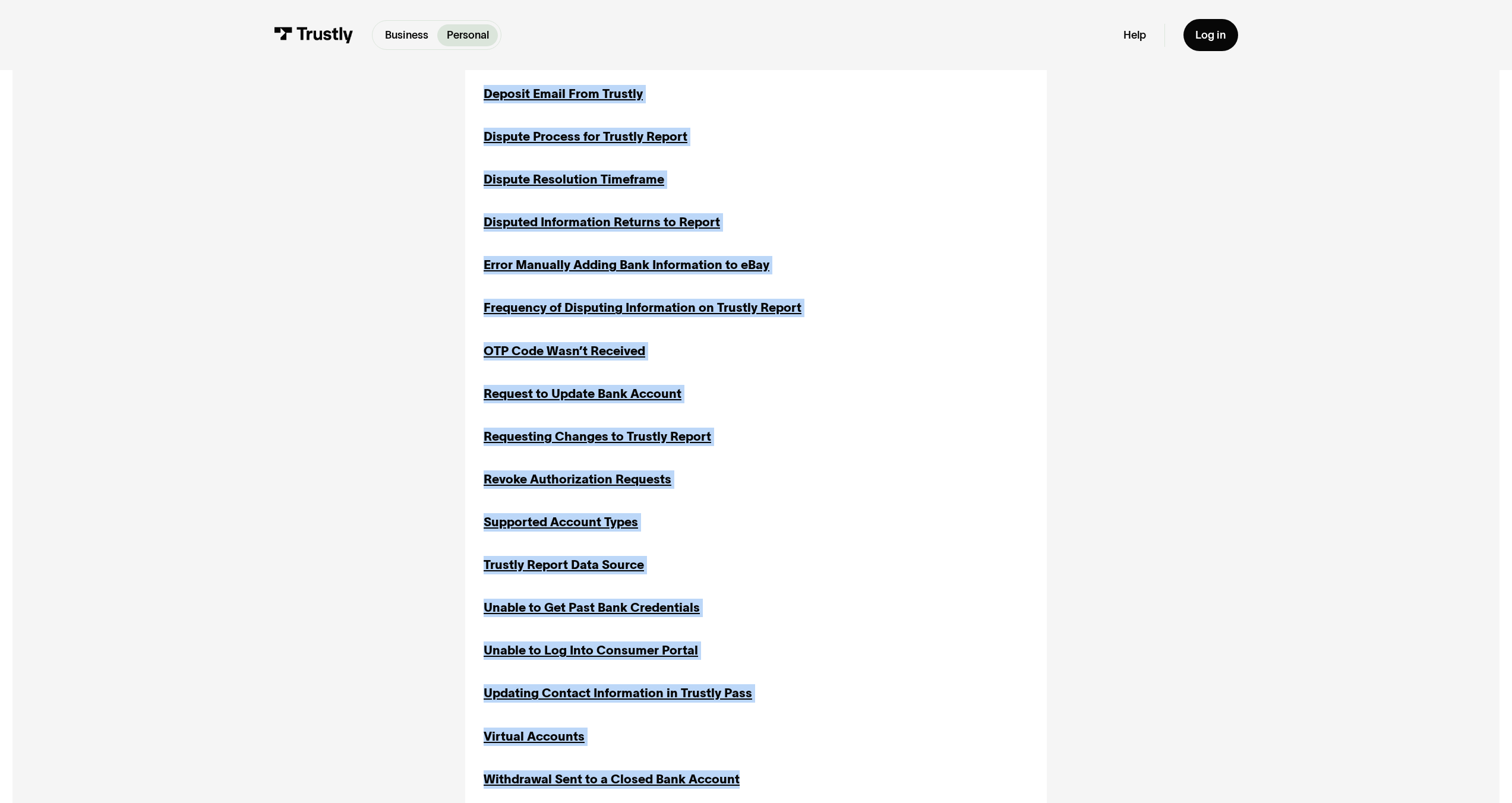
click at [119, 461] on div "All All Bank Account Bank Account Bank Connections Bank Connections Disputes Di…" at bounding box center [756, 187] width 1427 height 1362
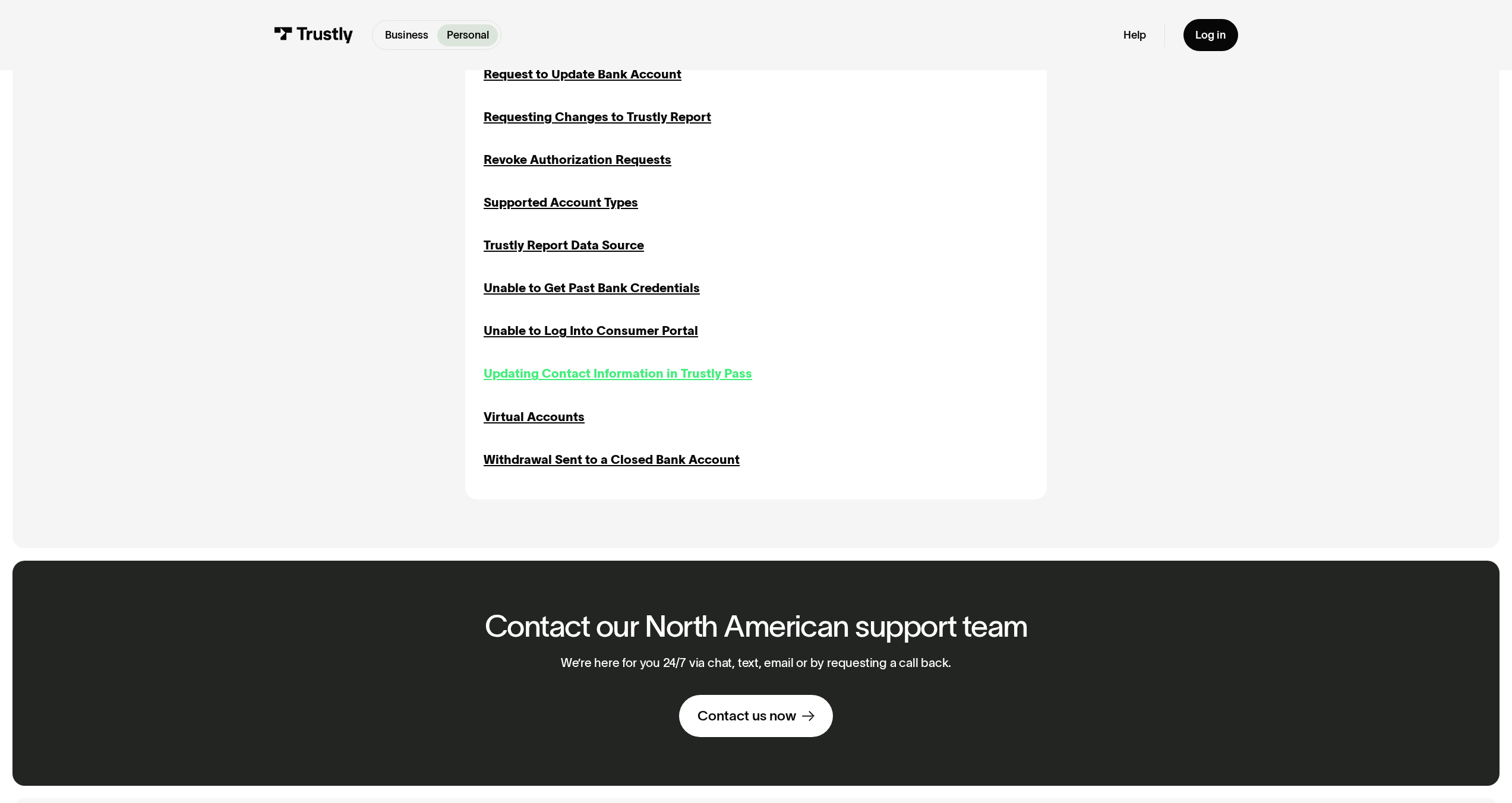
scroll to position [1103, 0]
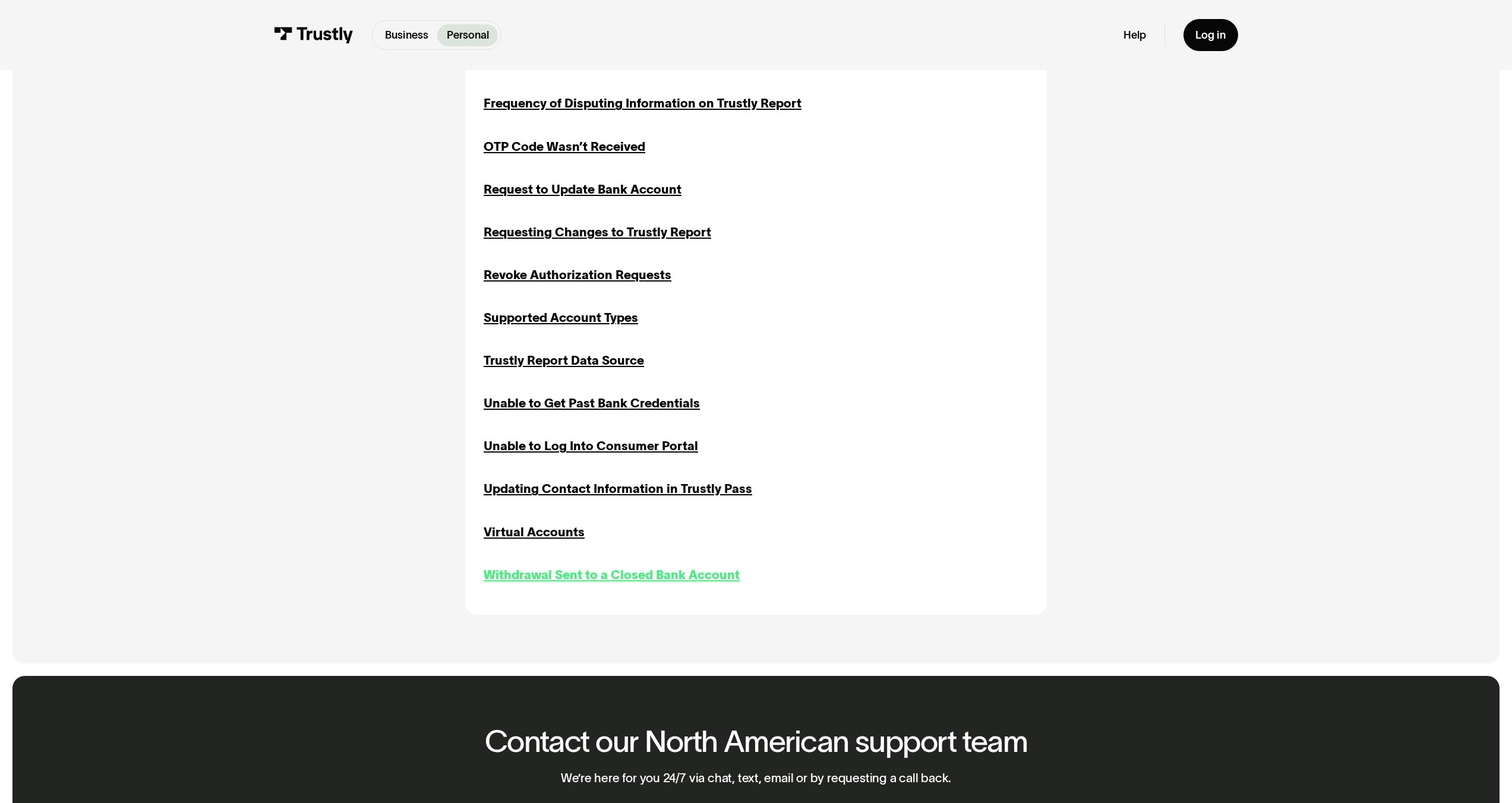
click at [564, 575] on div "Withdrawal Sent to a Closed Bank Account" at bounding box center [612, 575] width 256 height 18
click at [544, 541] on div "Virtual Accounts" at bounding box center [534, 532] width 101 height 18
click at [549, 506] on div "Access Data in the Consumer Portal Inquiries Portal Access Transaction History …" at bounding box center [756, 18] width 545 height 1132
click at [541, 478] on div "Access Data in the Consumer Portal Inquiries Portal Access Transaction History …" at bounding box center [756, 18] width 545 height 1132
click at [545, 496] on div "Updating Contact Information in Trustly Pass" at bounding box center [618, 490] width 269 height 18
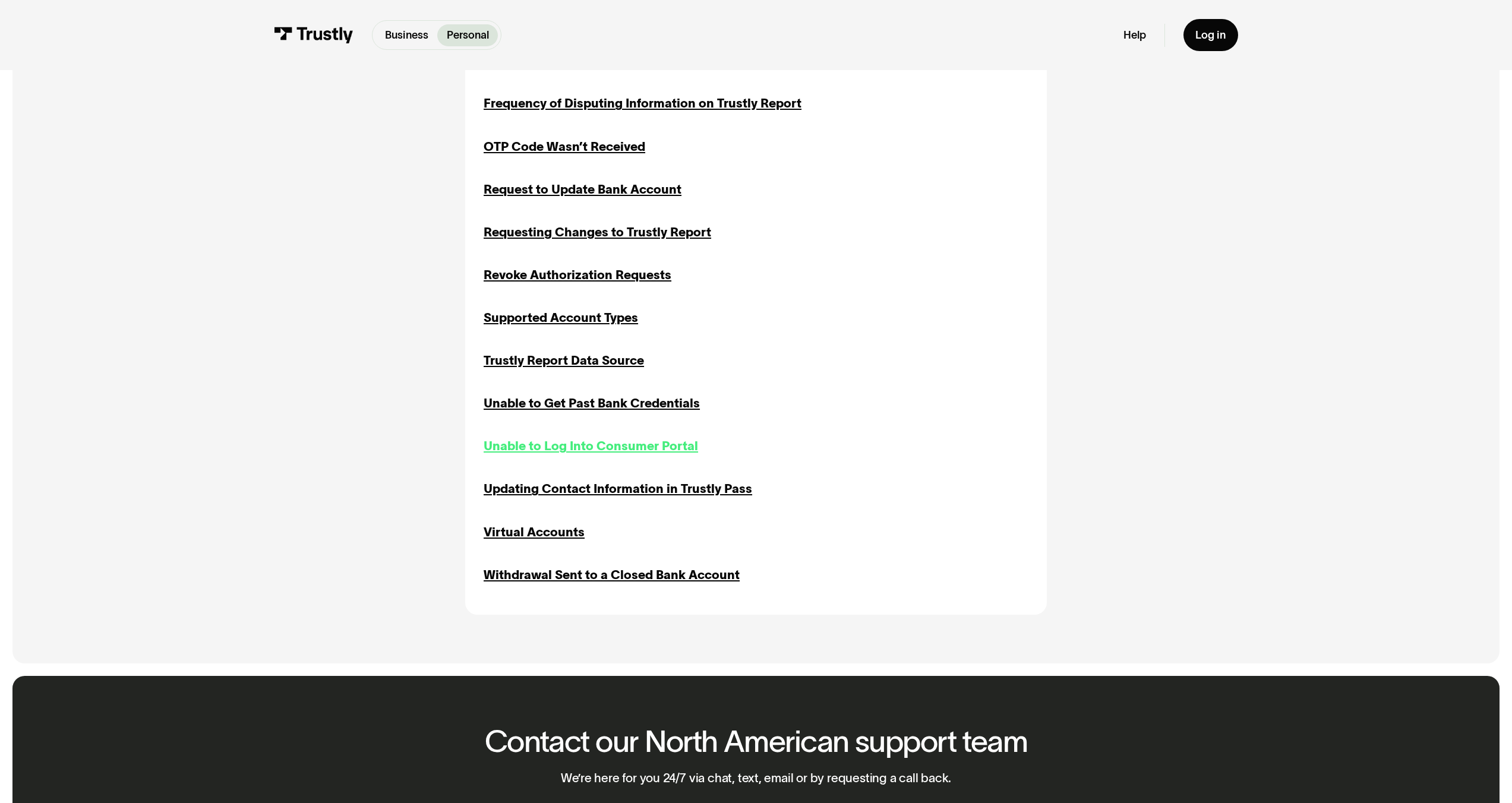
click at [546, 453] on div "Unable to Log Into Consumer Portal" at bounding box center [591, 447] width 214 height 18
click at [560, 408] on div "Unable to Get Past Bank Credentials" at bounding box center [592, 404] width 216 height 18
click at [549, 366] on div "Trustly Report Data Source" at bounding box center [564, 361] width 160 height 18
click at [548, 323] on div "Supported Account Types" at bounding box center [561, 318] width 154 height 18
click at [559, 267] on div "Access Data in the Consumer Portal Inquiries Portal Access Transaction History …" at bounding box center [756, 18] width 545 height 1132
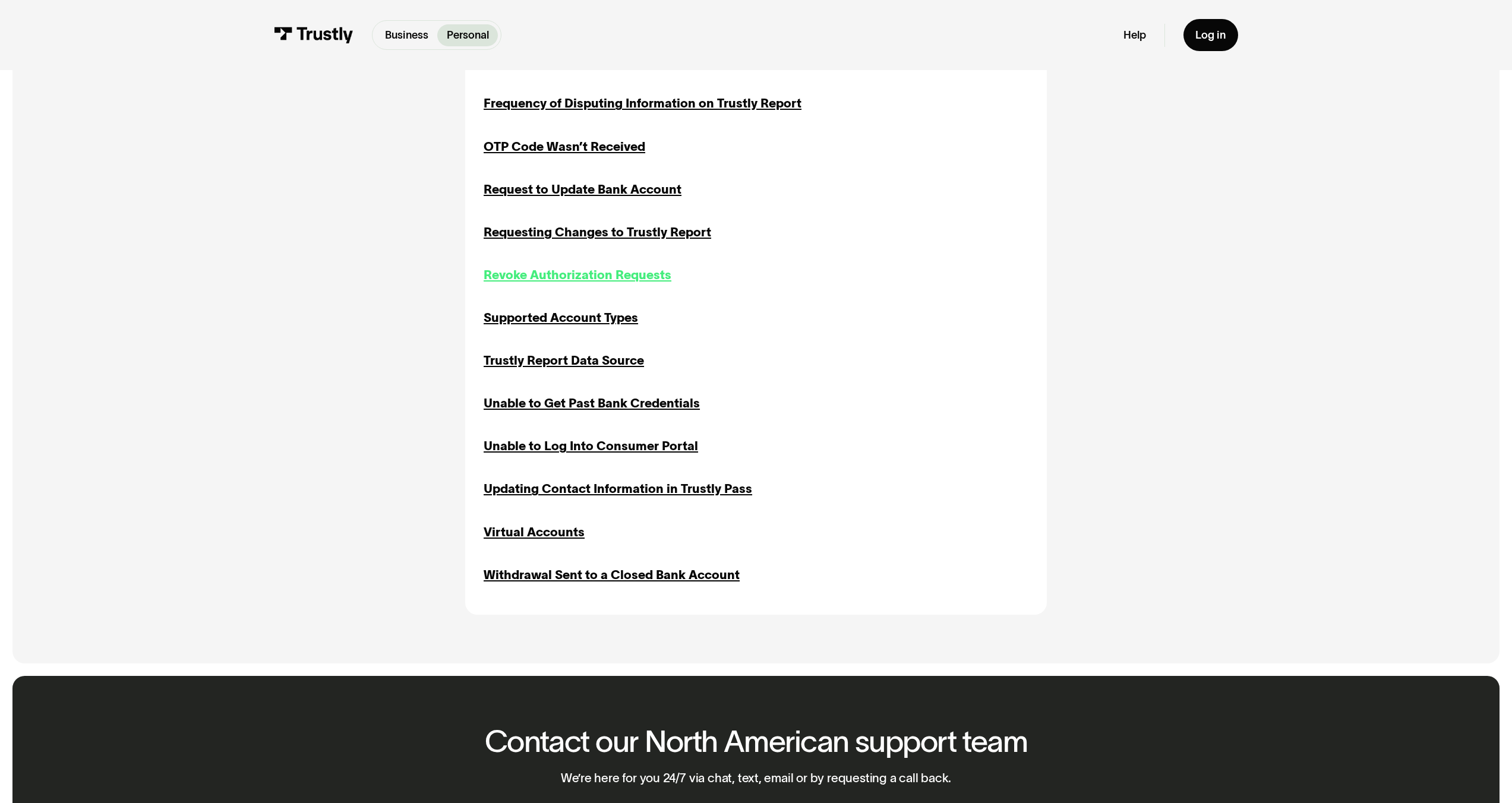
click at [560, 279] on div "Revoke Authorization Requests" at bounding box center [577, 275] width 188 height 18
click at [563, 236] on div "Requesting Changes to Trustly Report" at bounding box center [597, 233] width 228 height 18
click at [572, 189] on div "Request to Update Bank Account" at bounding box center [583, 190] width 198 height 18
click at [571, 154] on div "OTP Code Wasn’t Received" at bounding box center [564, 147] width 162 height 18
click at [558, 120] on div "Access Data in the Consumer Portal Inquiries Portal Access Transaction History …" at bounding box center [756, 18] width 545 height 1132
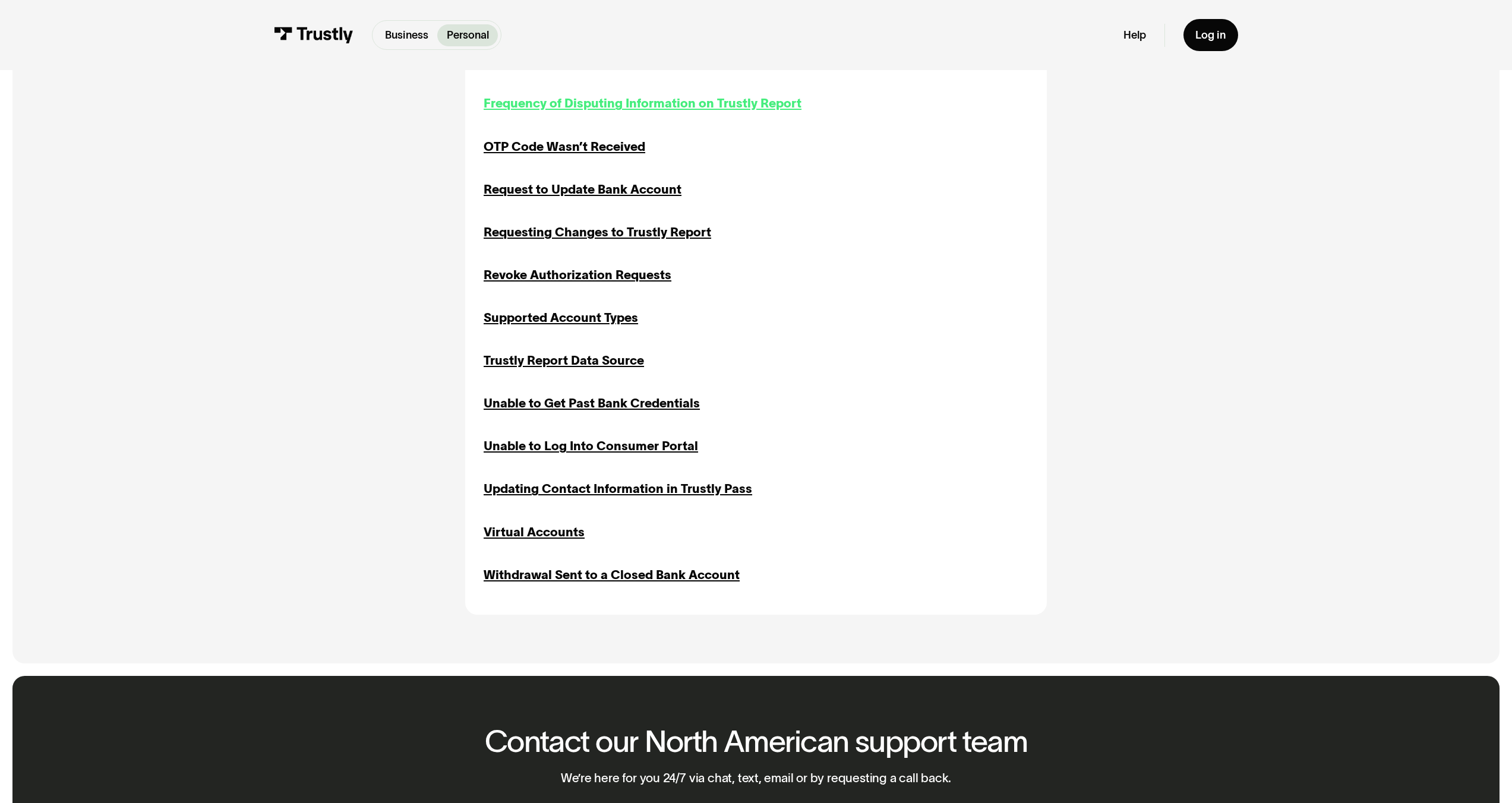
click at [552, 113] on div "Frequency of Disputing Information on Trustly Report" at bounding box center [643, 104] width 318 height 18
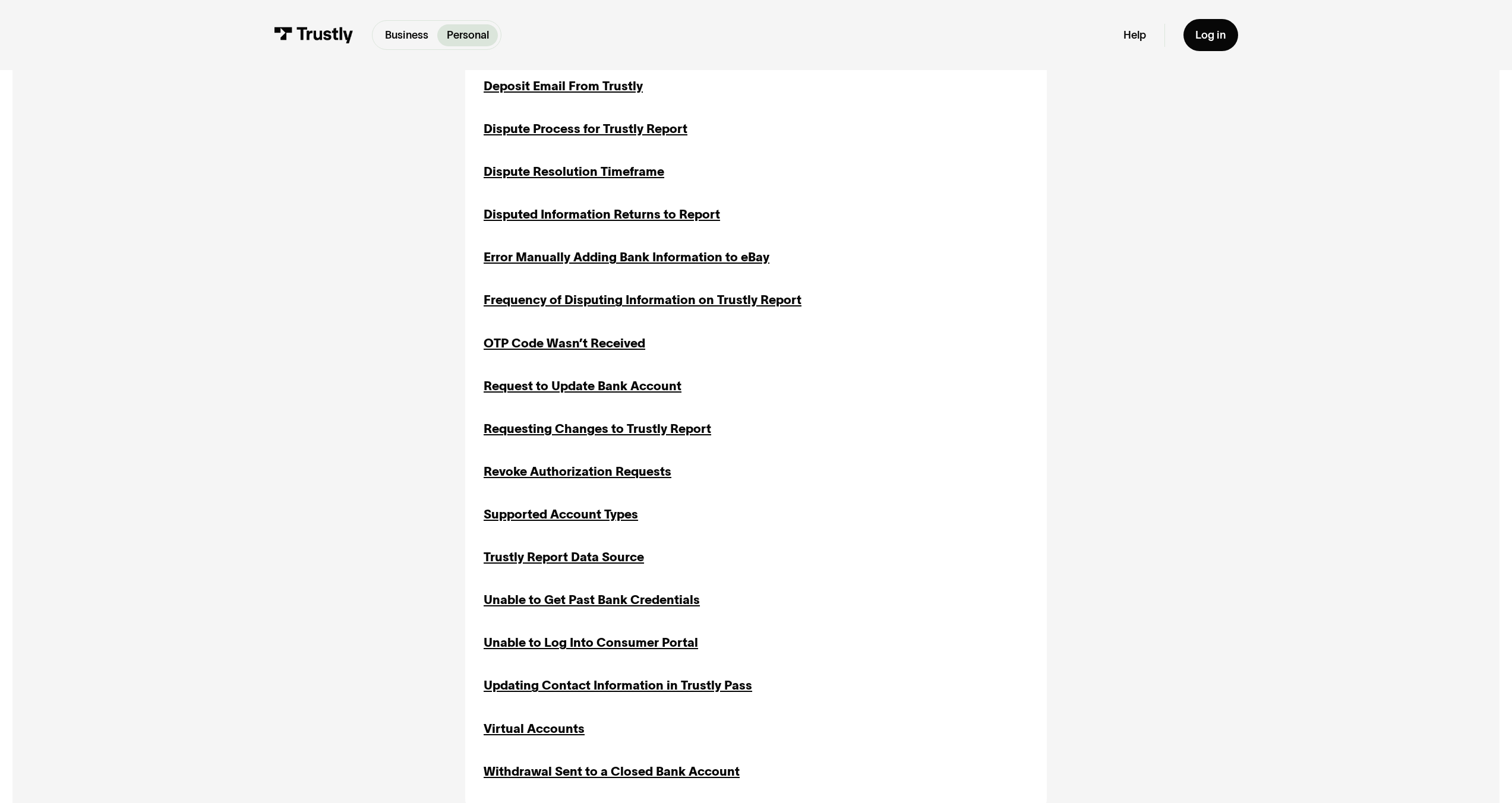
scroll to position [726, 0]
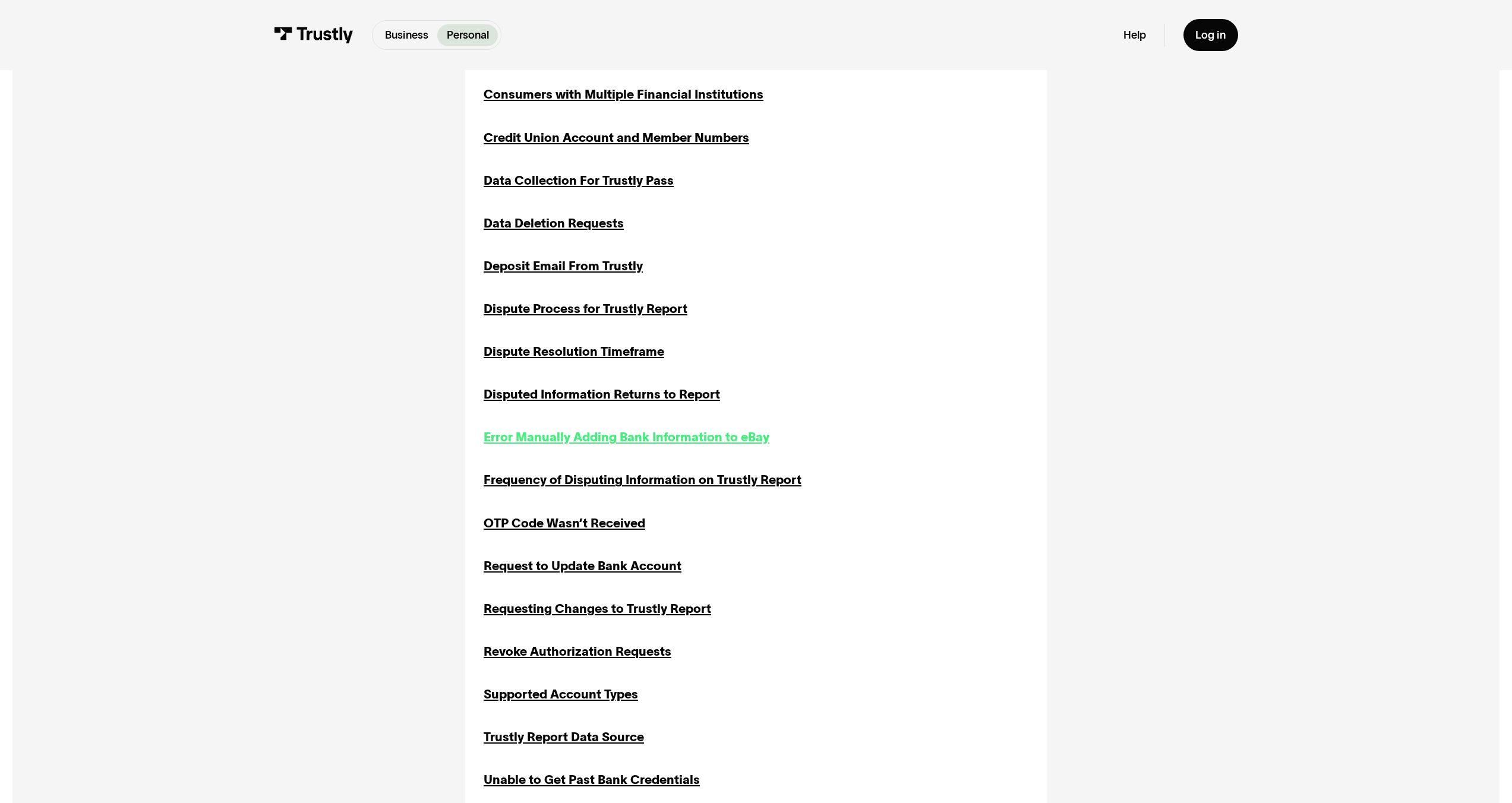
click at [567, 437] on div "Error Manually Adding Bank Information to eBay" at bounding box center [626, 437] width 286 height 18
click at [573, 398] on div "Disputed Information Returns to Report" at bounding box center [602, 395] width 236 height 18
click at [565, 355] on div "Dispute Resolution Timeframe" at bounding box center [574, 352] width 181 height 18
click at [572, 317] on div "Dispute Process for Trustly Report" at bounding box center [585, 309] width 204 height 18
click at [577, 276] on div "Deposit Email From Trustly" at bounding box center [563, 267] width 159 height 18
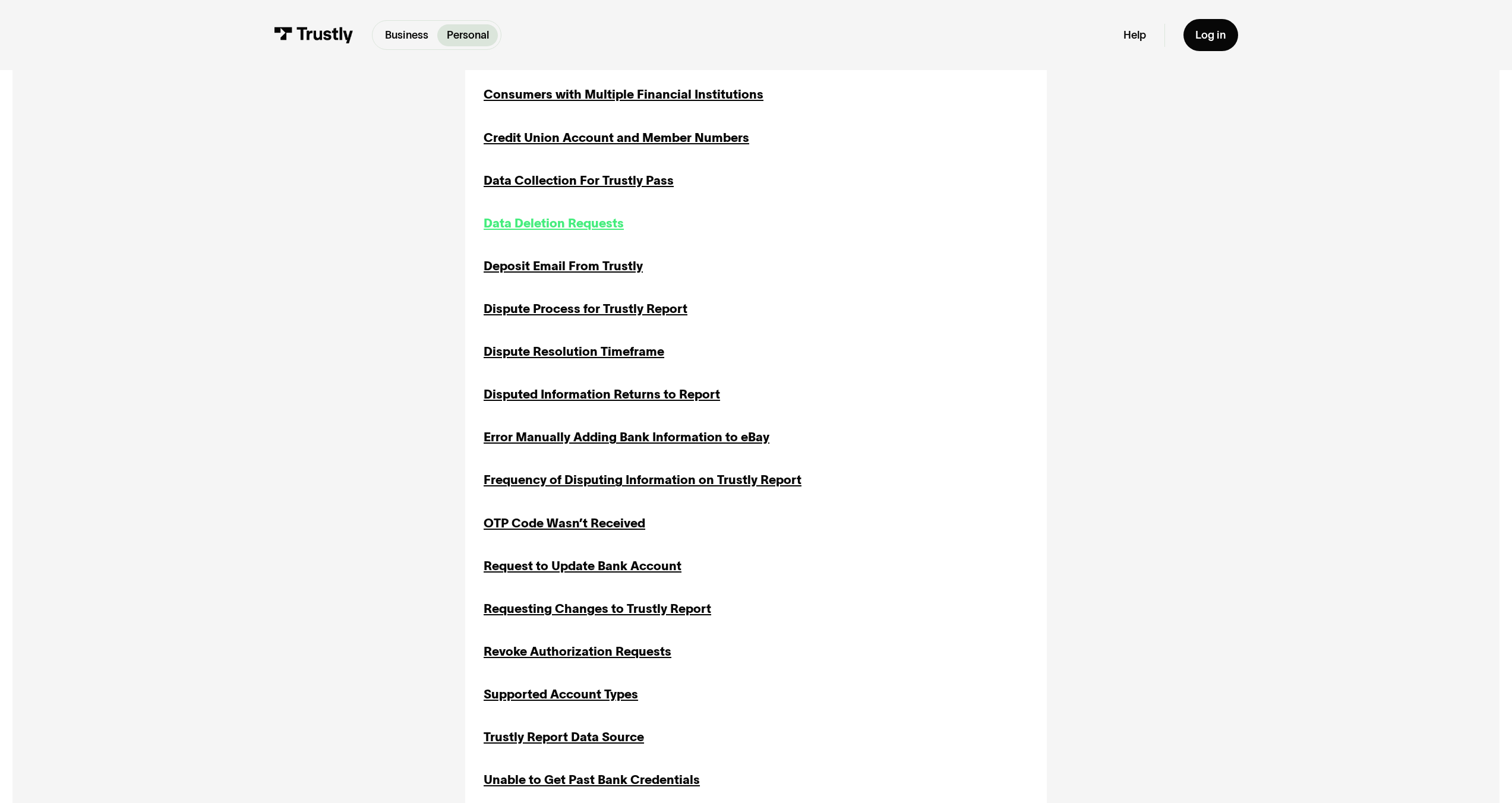
click at [582, 227] on div "Data Deletion Requests" at bounding box center [554, 224] width 140 height 18
click at [586, 181] on div "Data Collection For Trustly Pass" at bounding box center [579, 181] width 190 height 18
click at [587, 147] on div "Credit Union Account and Member Numbers" at bounding box center [616, 138] width 265 height 18
click at [588, 95] on div "Consumers with Multiple Financial Institutions" at bounding box center [624, 95] width 280 height 18
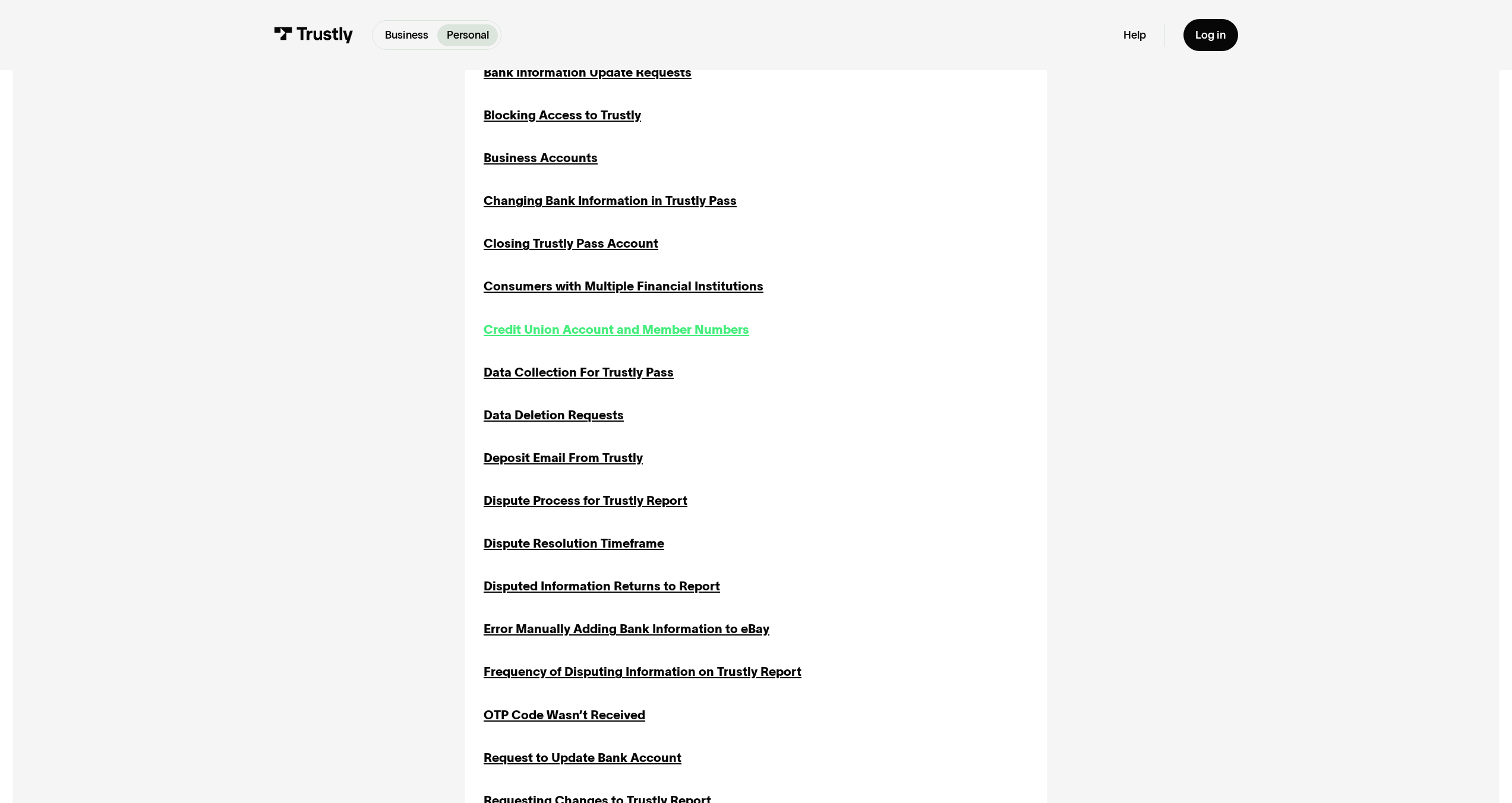
scroll to position [471, 0]
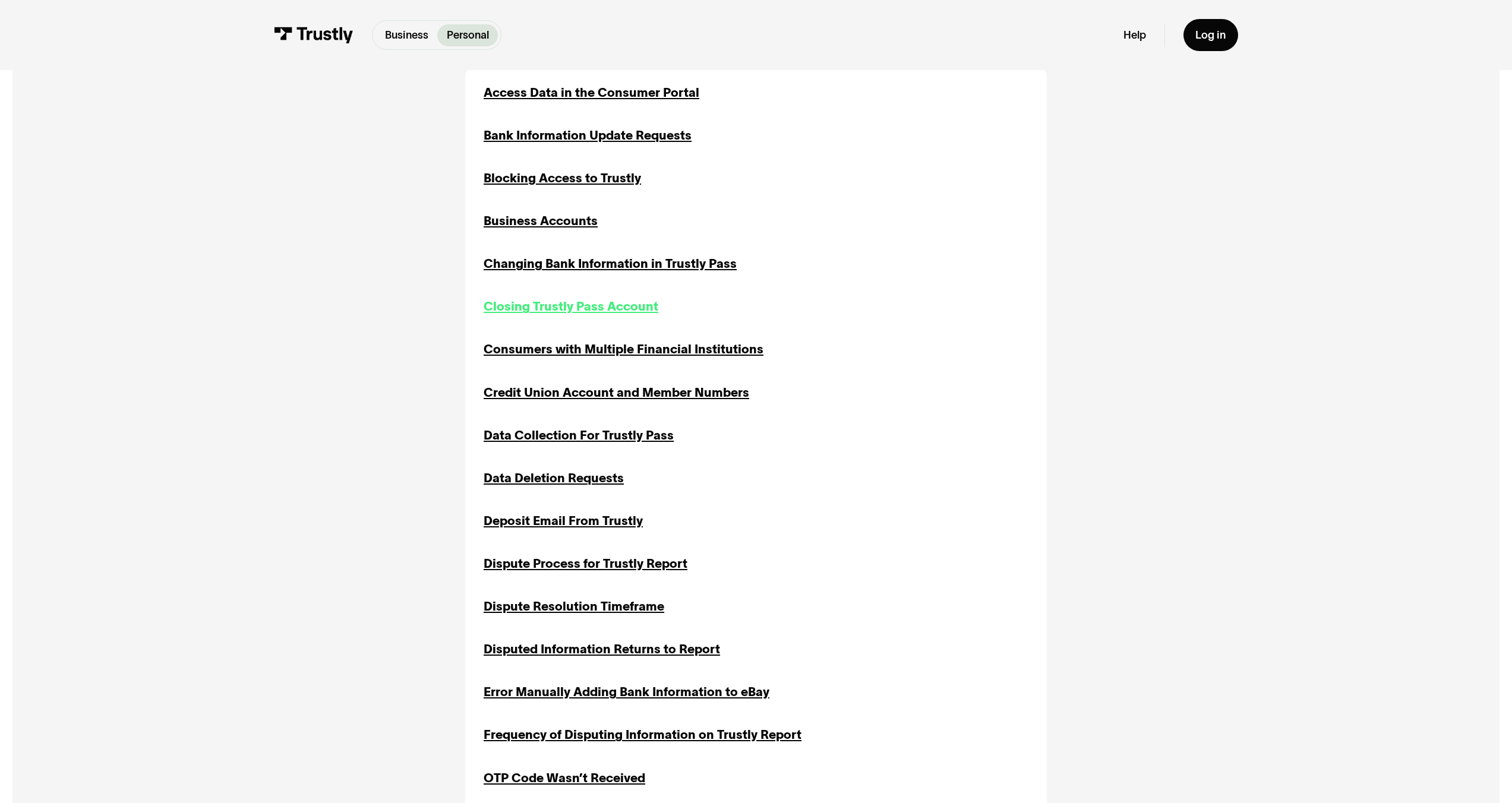
click at [541, 307] on div "Closing Trustly Pass Account" at bounding box center [571, 307] width 175 height 18
click at [552, 263] on div "Changing Bank Information in Trustly Pass" at bounding box center [610, 264] width 253 height 18
click at [552, 210] on div "Access Data in the Consumer Portal Inquiries Portal Access Transaction History …" at bounding box center [756, 650] width 545 height 1132
click at [553, 218] on div "Business Accounts" at bounding box center [541, 221] width 114 height 18
click at [551, 183] on div "Blocking Access to Trustly" at bounding box center [562, 179] width 158 height 18
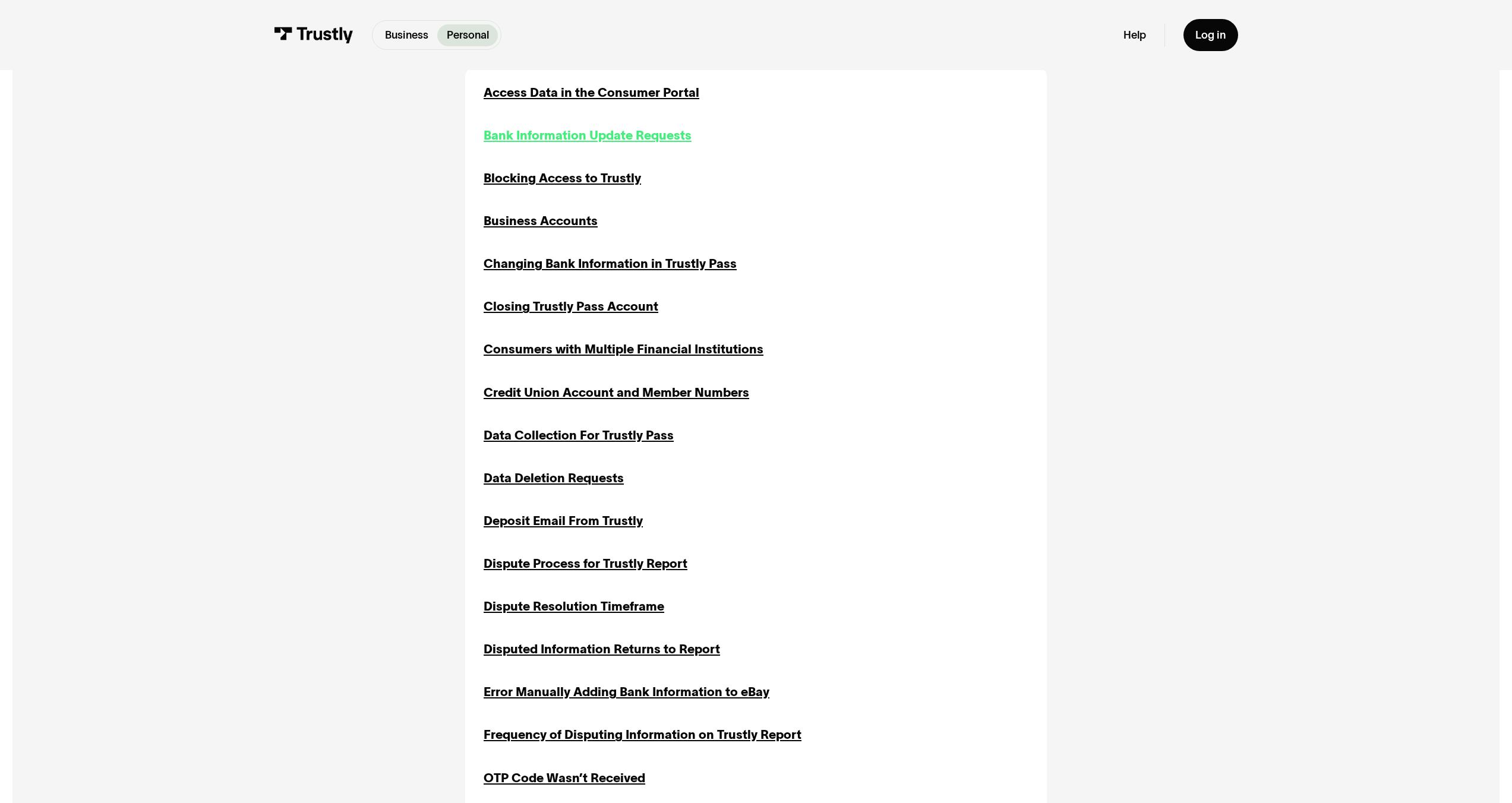
click at [552, 139] on div "Bank Information Update Requests" at bounding box center [587, 136] width 208 height 18
click at [552, 104] on div "Access Data in the Consumer Portal Inquiries Portal Access Transaction History …" at bounding box center [756, 650] width 545 height 1132
click at [552, 98] on div "Access Data in the Consumer Portal" at bounding box center [591, 93] width 216 height 18
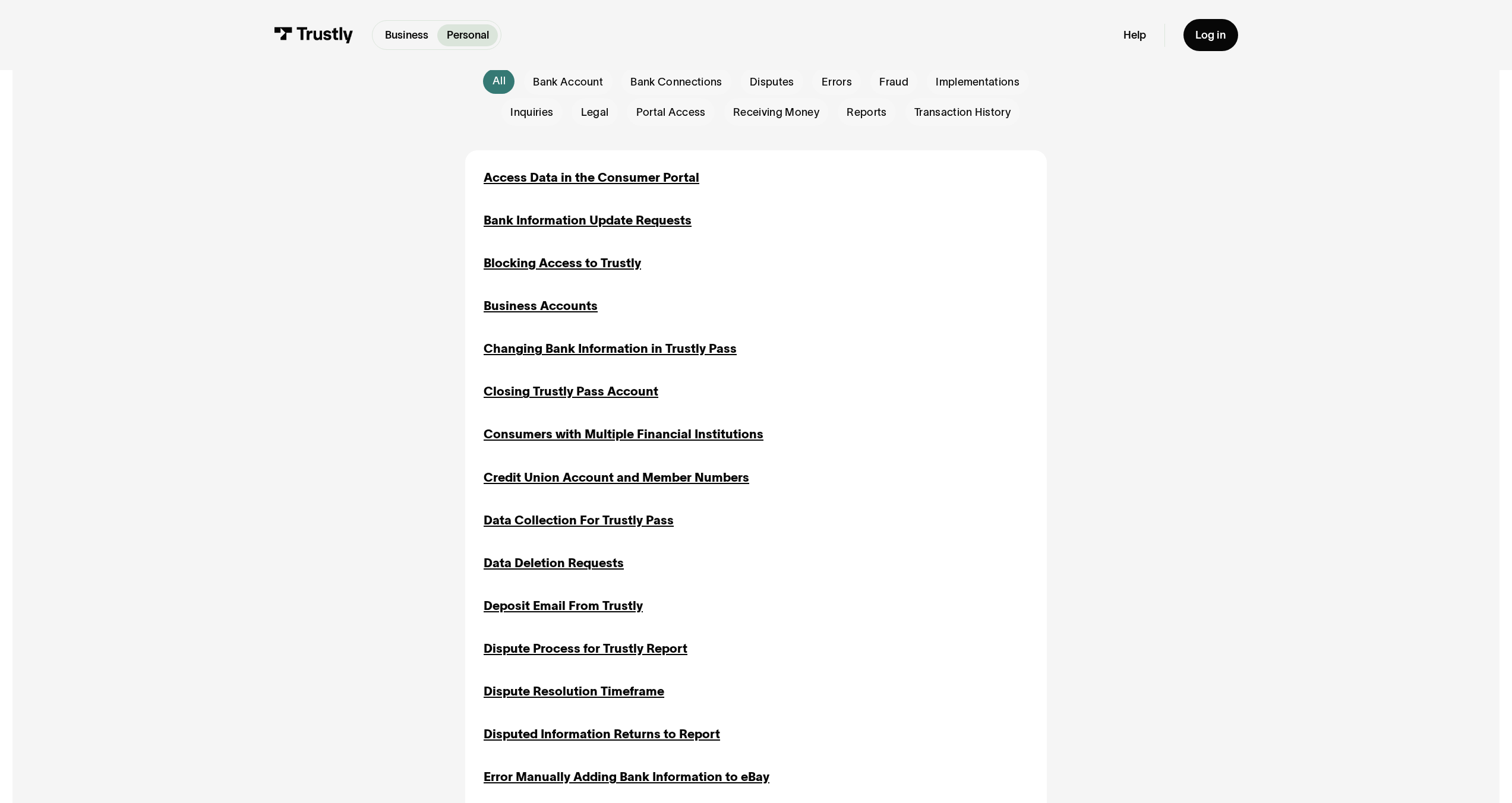
scroll to position [385, 0]
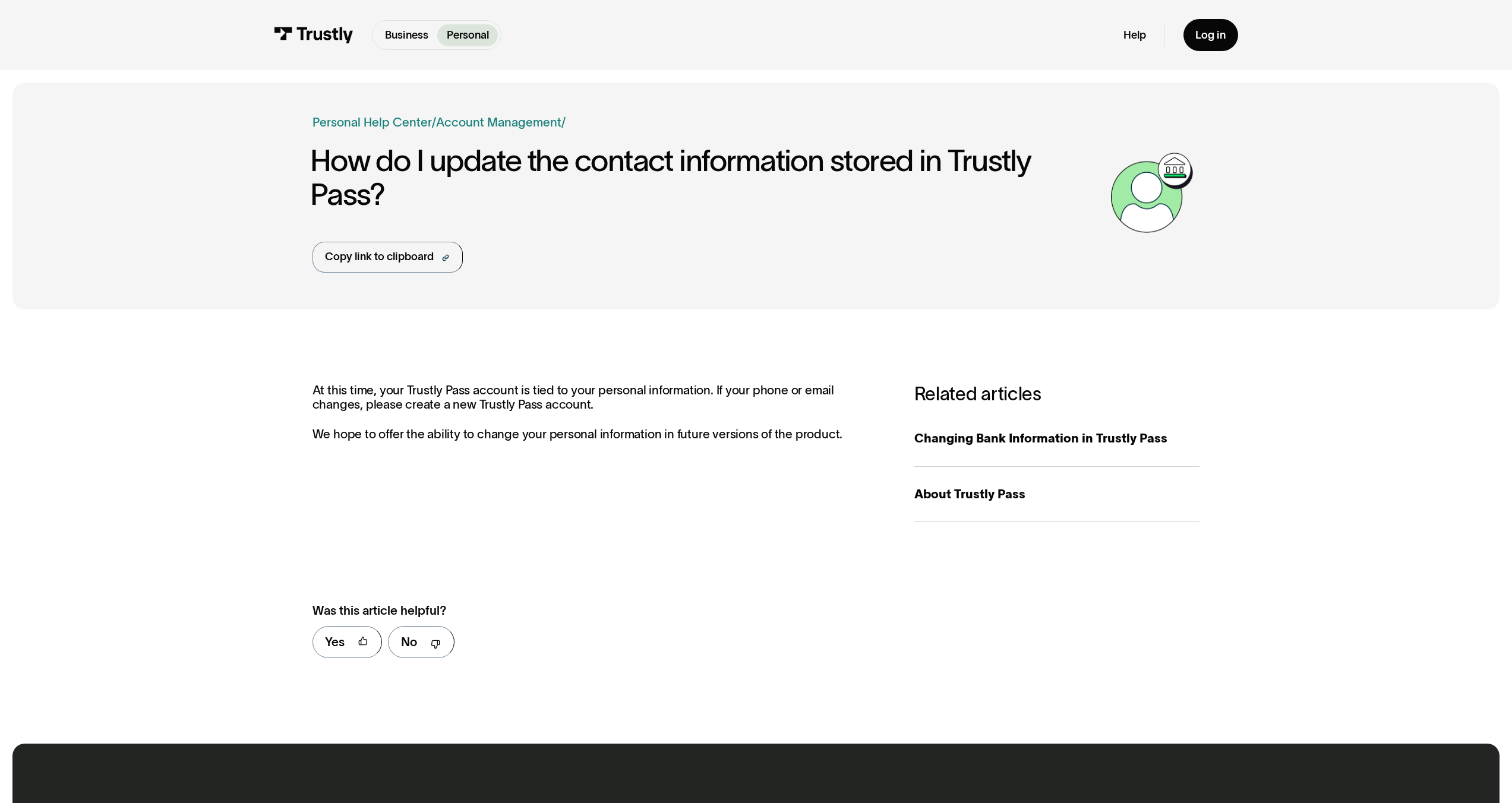
click at [1292, 628] on div "**********" at bounding box center [756, 526] width 1488 height 410
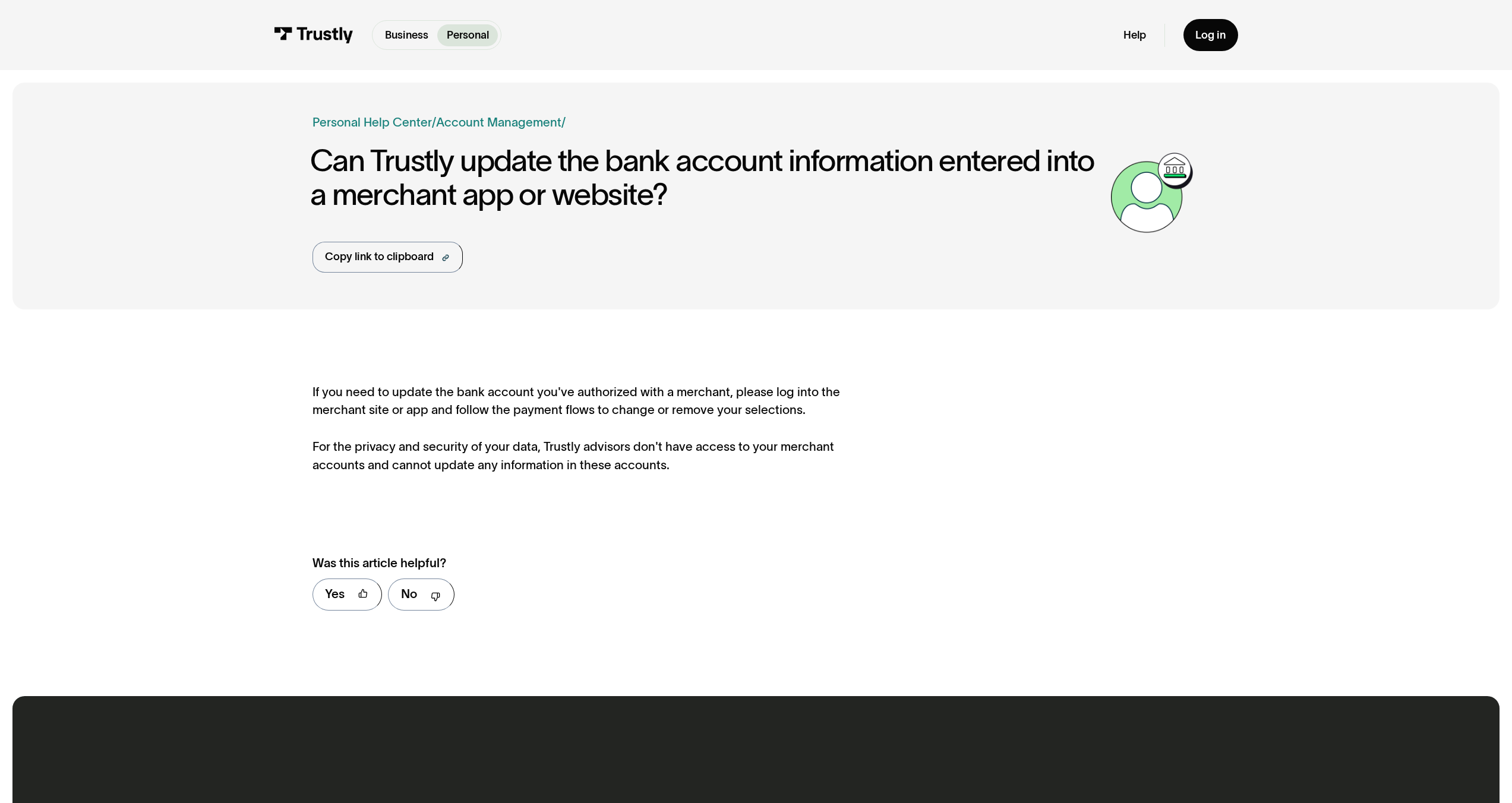
click at [1366, 512] on div "**********" at bounding box center [756, 502] width 1488 height 362
